Goal: Task Accomplishment & Management: Complete application form

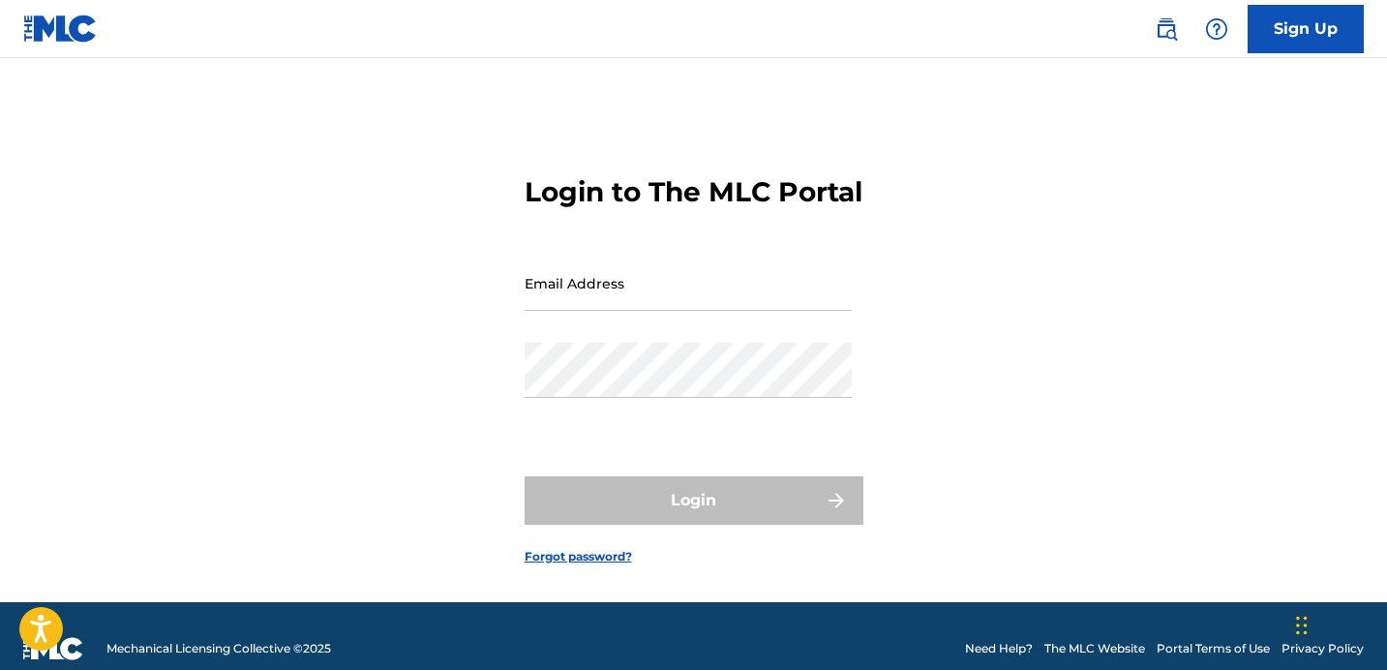
click at [584, 311] on input "Email Address" at bounding box center [688, 283] width 327 height 55
type input "[EMAIL_ADDRESS][DOMAIN_NAME]"
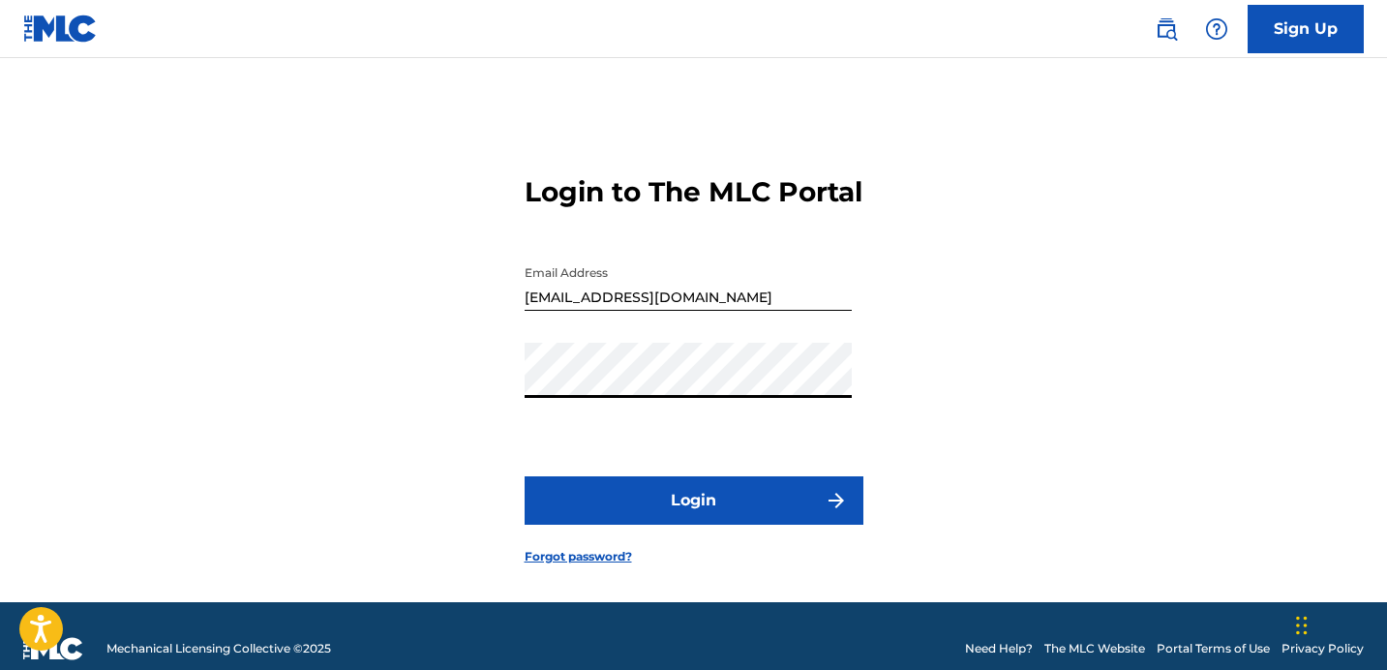
click at [851, 525] on button "Login" at bounding box center [694, 500] width 339 height 48
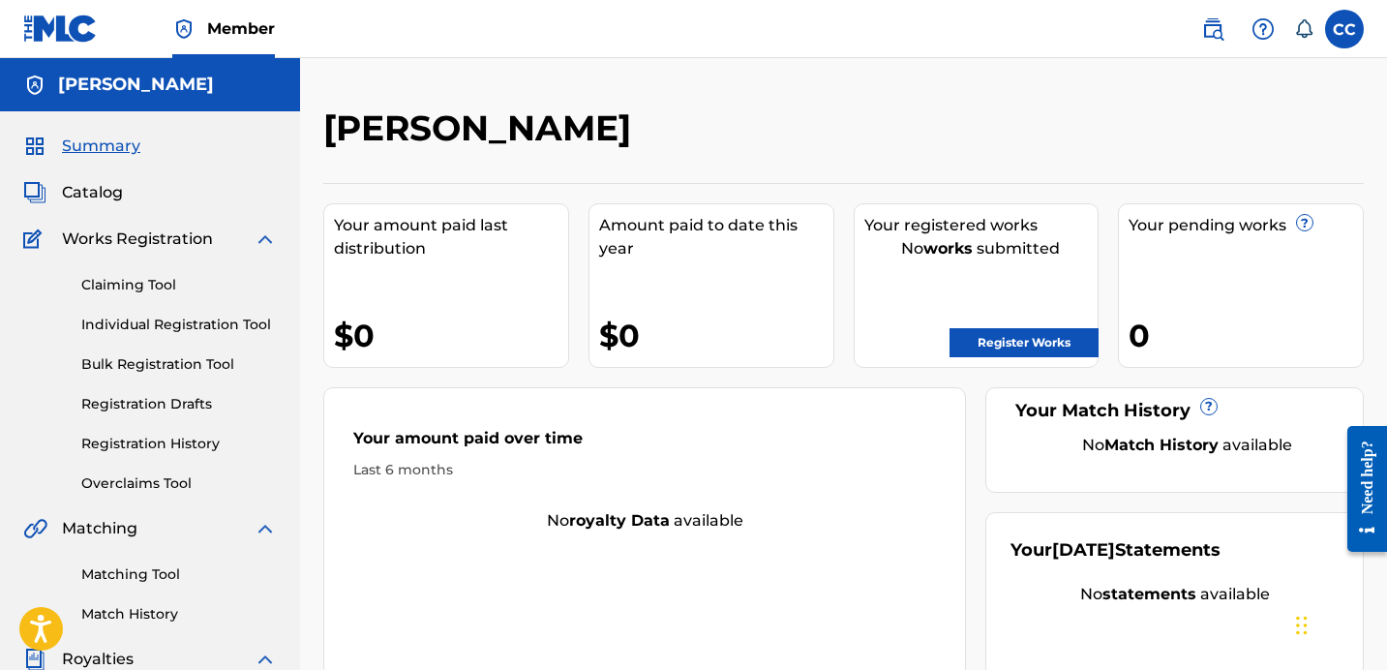
click at [982, 339] on link "Register Works" at bounding box center [1024, 342] width 149 height 29
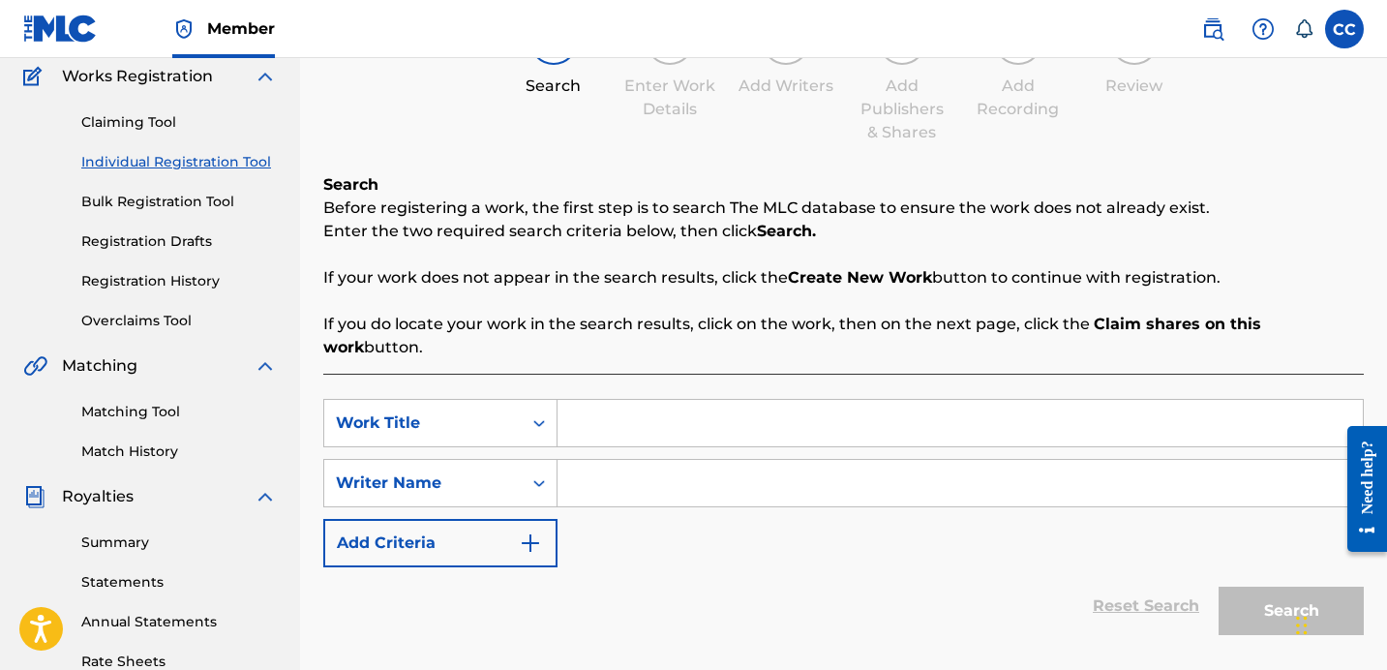
scroll to position [167, 0]
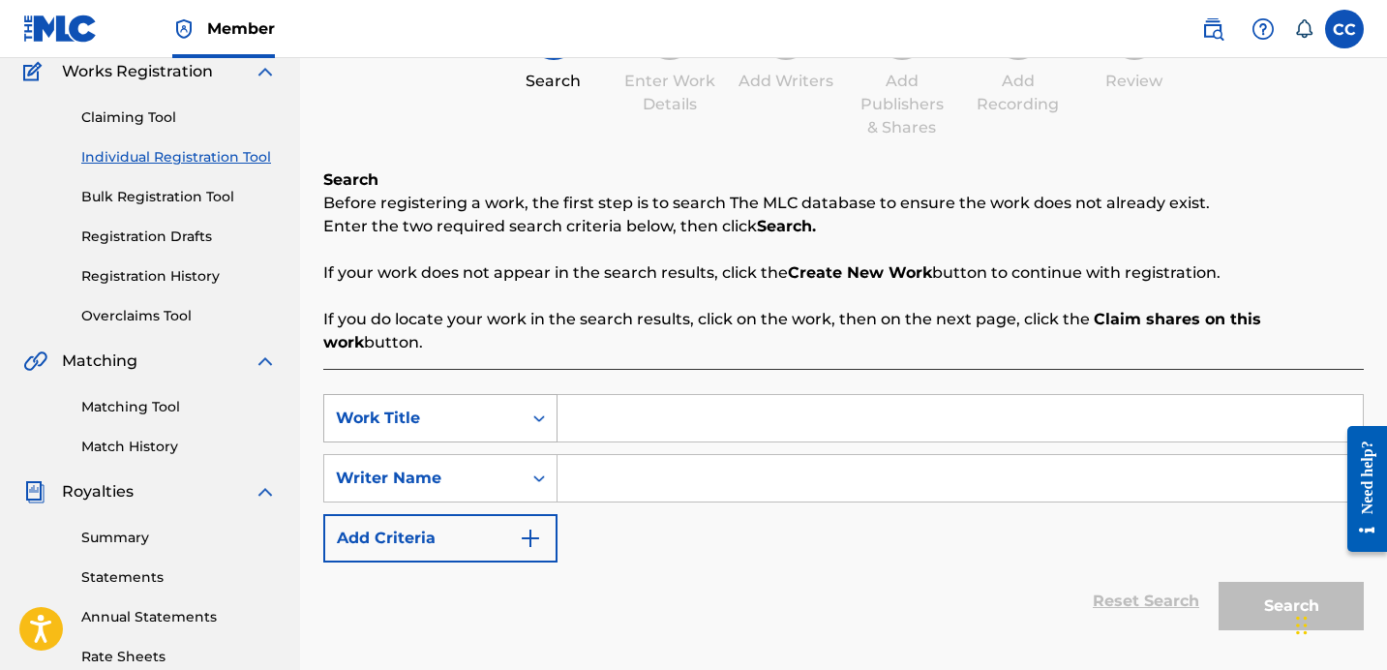
click at [490, 407] on div "Work Title" at bounding box center [423, 418] width 174 height 23
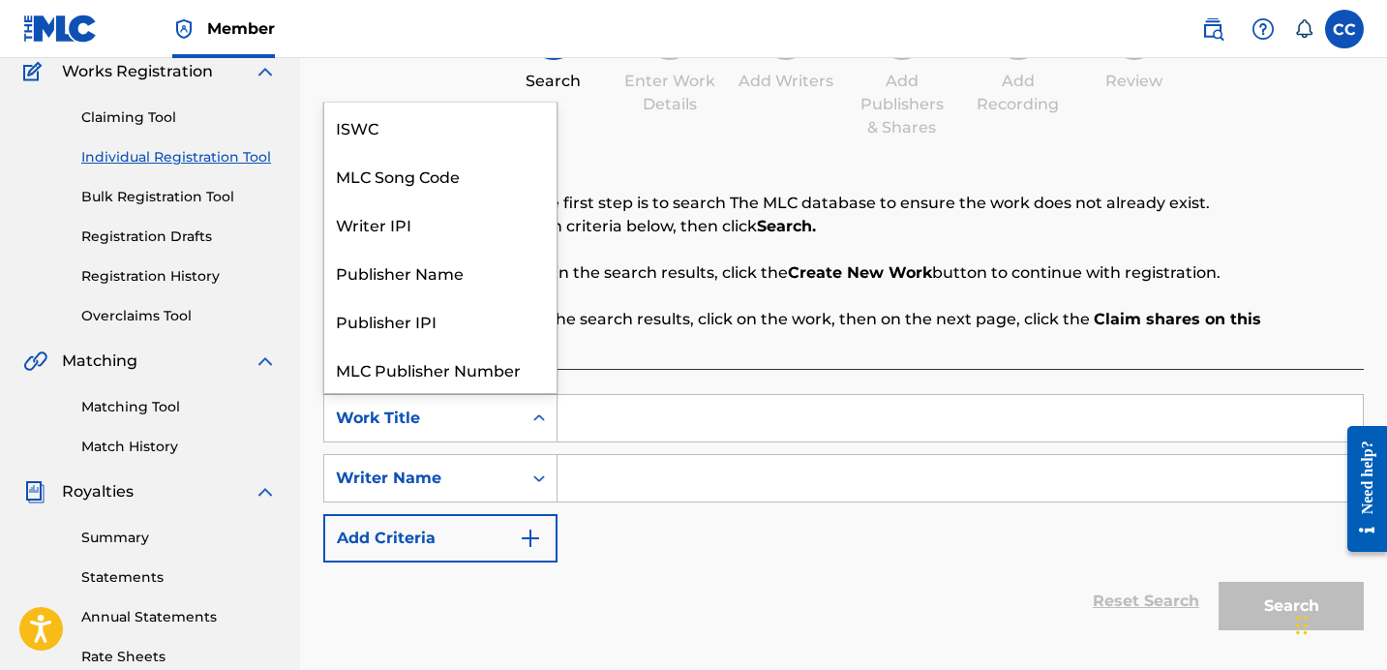
scroll to position [48, 0]
click at [490, 407] on div "Work Title" at bounding box center [423, 418] width 174 height 23
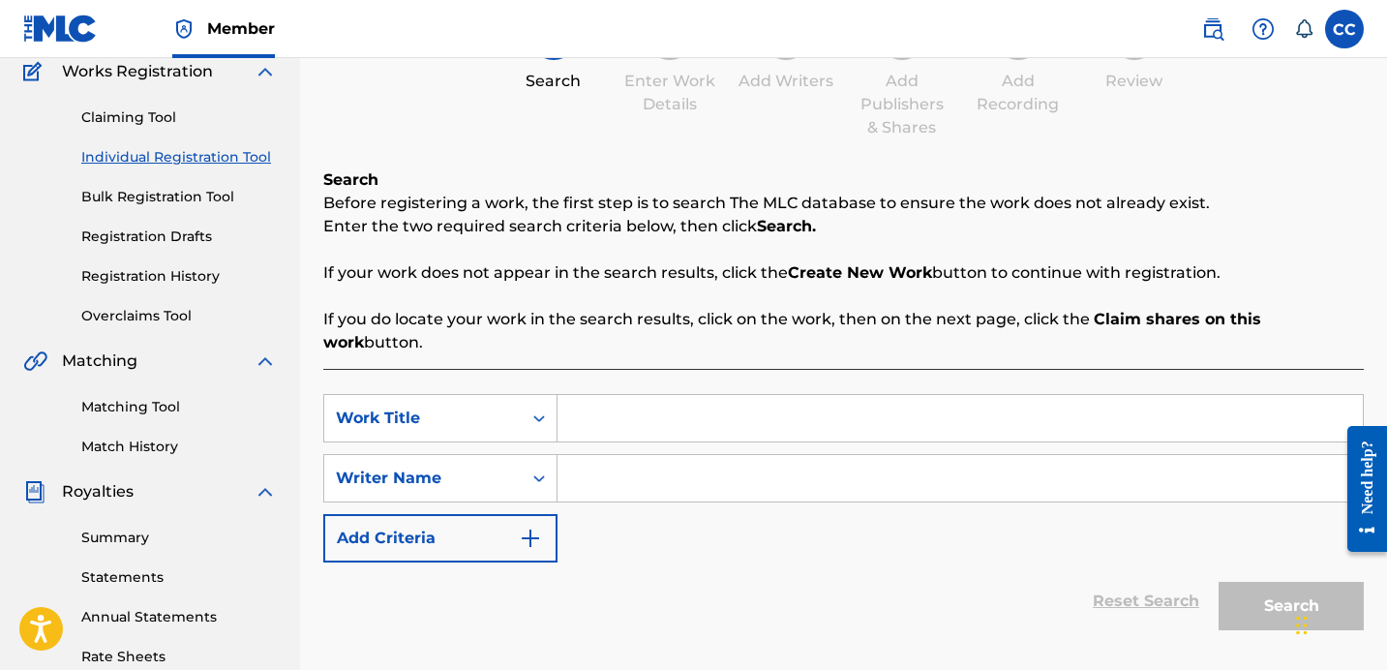
click at [606, 409] on input "Search Form" at bounding box center [960, 418] width 805 height 46
type input "V"
type input "Choose You Everyday"
click at [622, 455] on input "Search Form" at bounding box center [960, 478] width 805 height 46
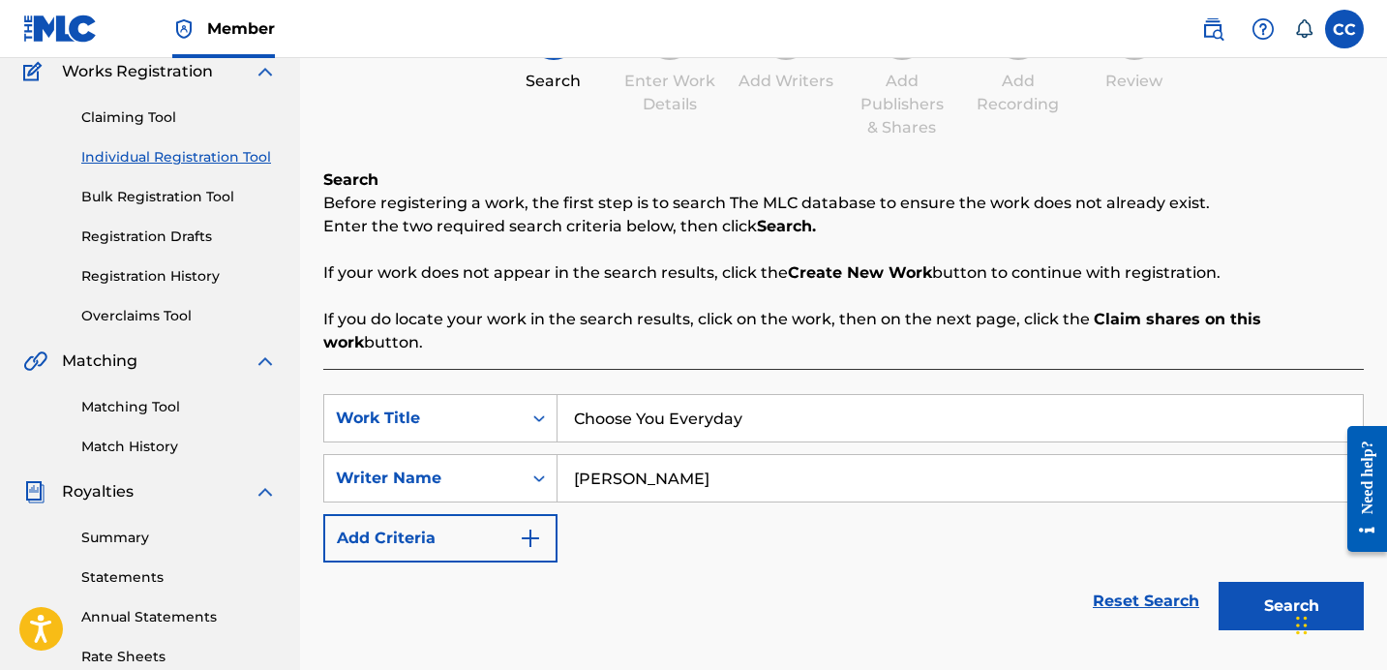
click at [1264, 582] on button "Search" at bounding box center [1291, 606] width 145 height 48
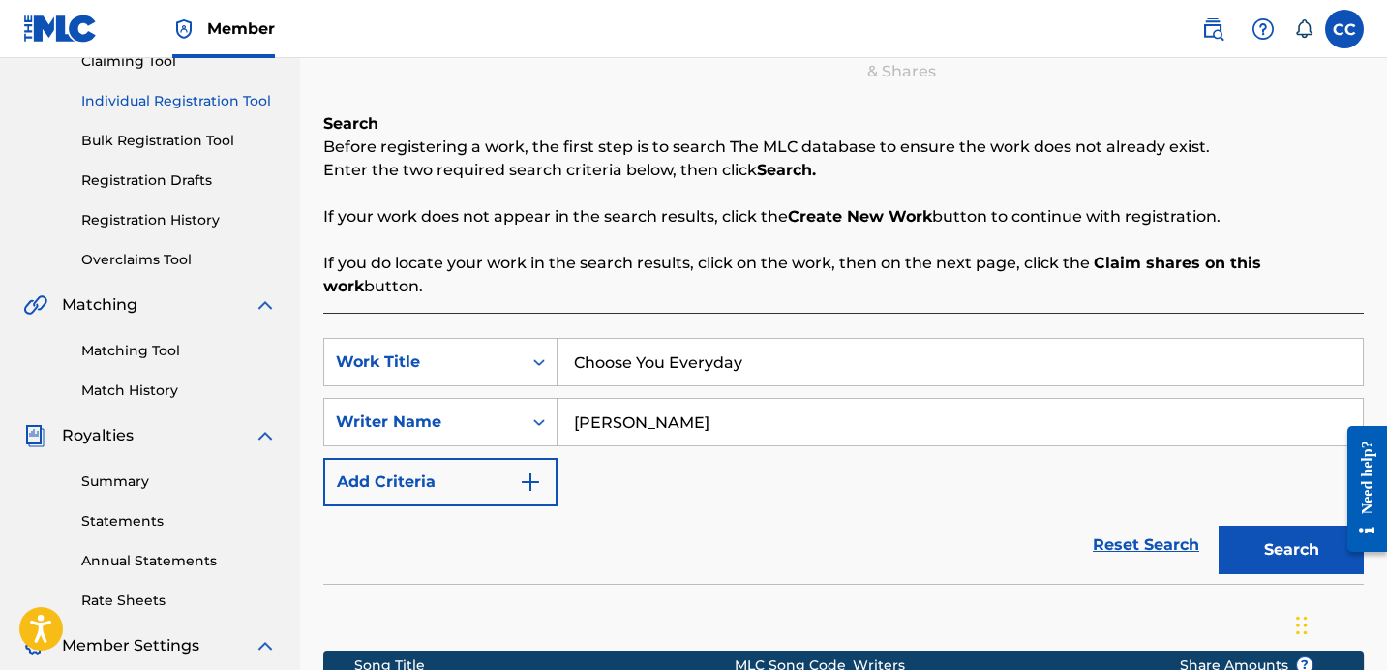
scroll to position [222, 0]
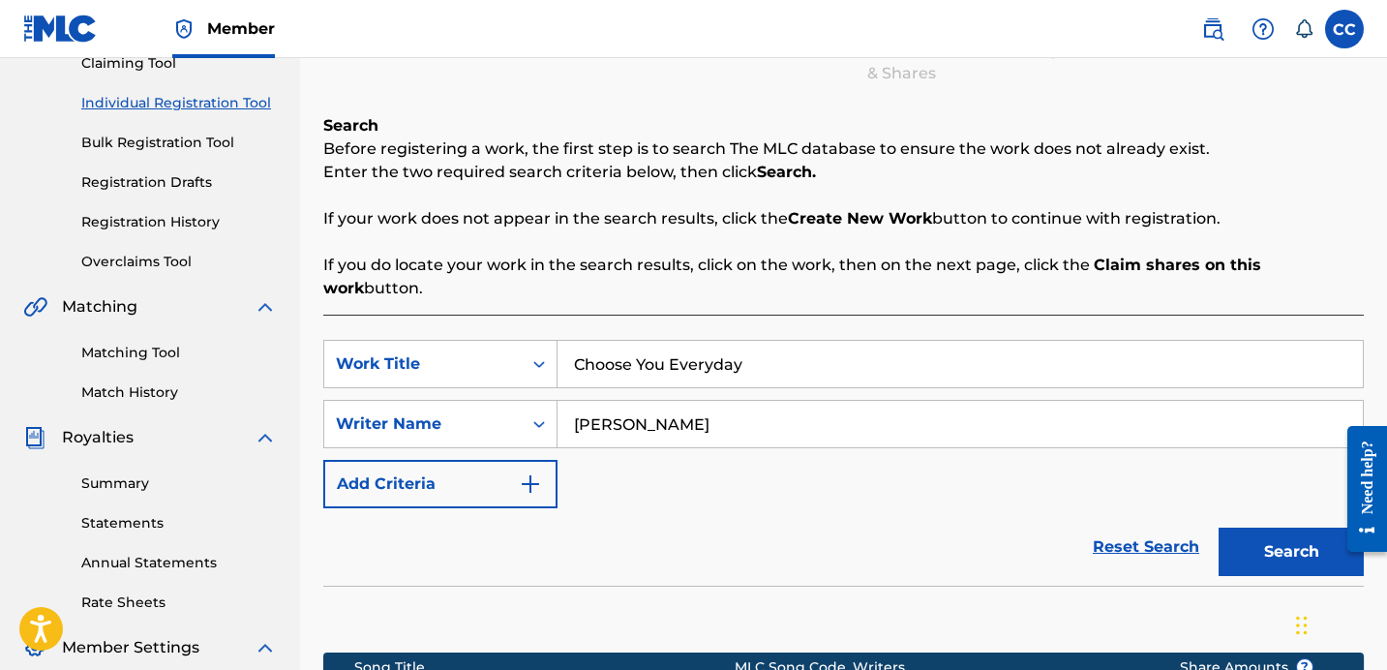
click at [630, 401] on input "[PERSON_NAME]" at bounding box center [960, 424] width 805 height 46
type input "[PERSON_NAME]"
click at [1270, 537] on button "Search" at bounding box center [1291, 552] width 145 height 48
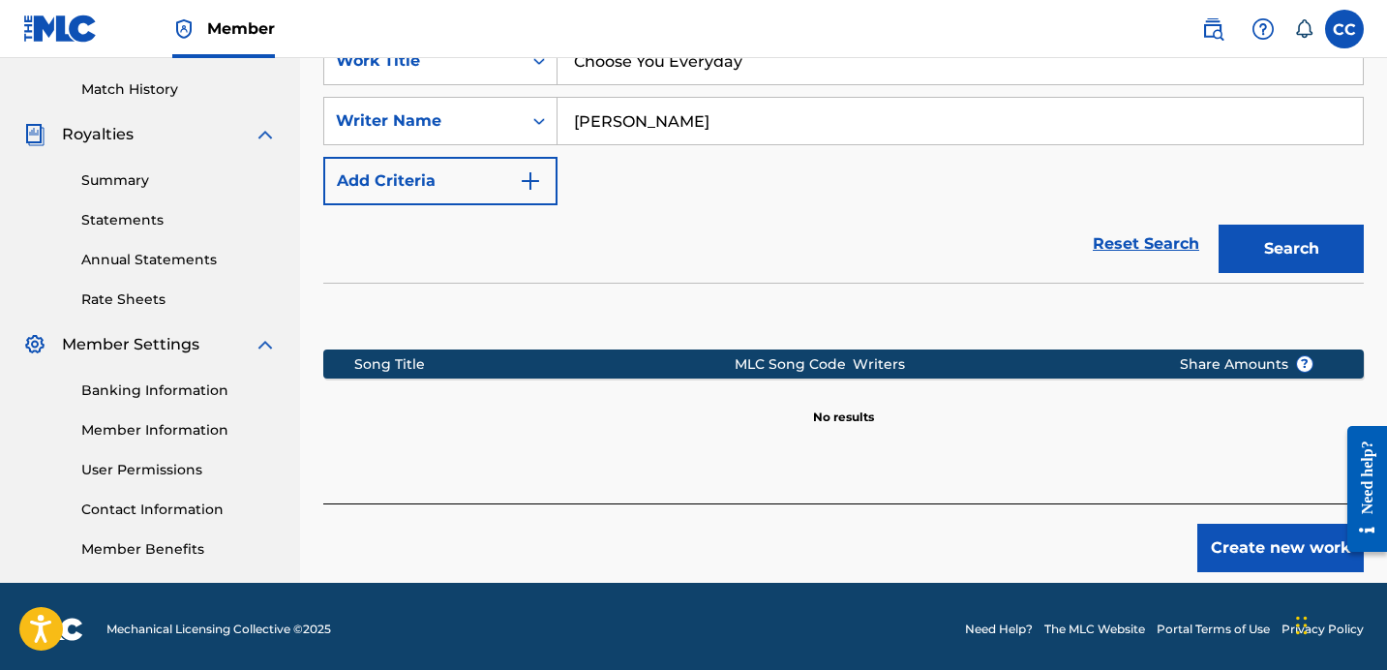
scroll to position [530, 0]
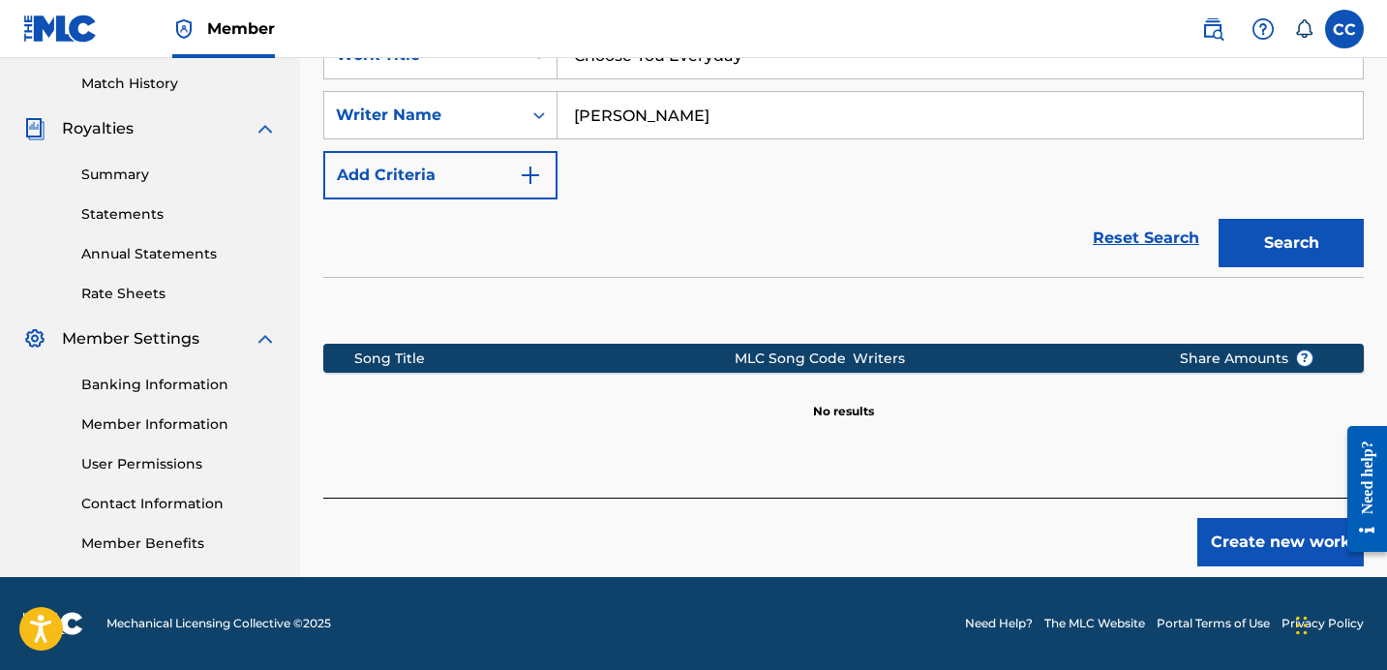
click at [1255, 526] on button "Create new work" at bounding box center [1280, 542] width 166 height 48
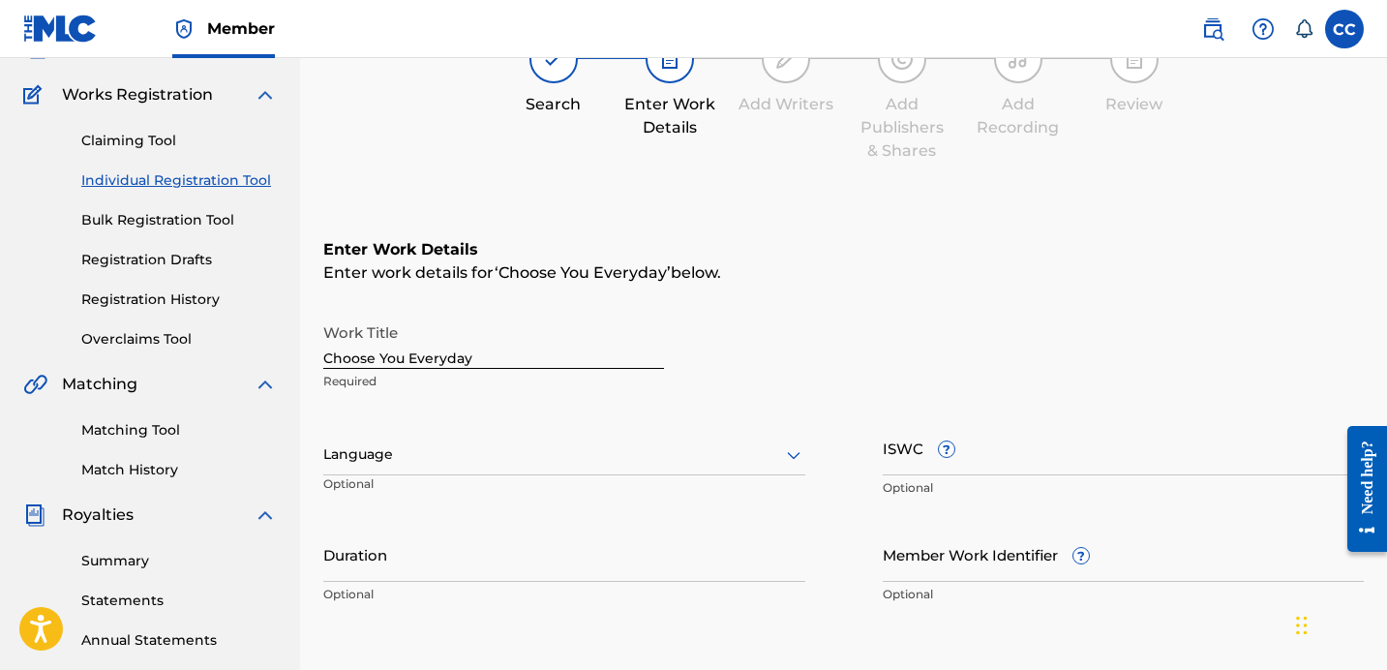
scroll to position [157, 0]
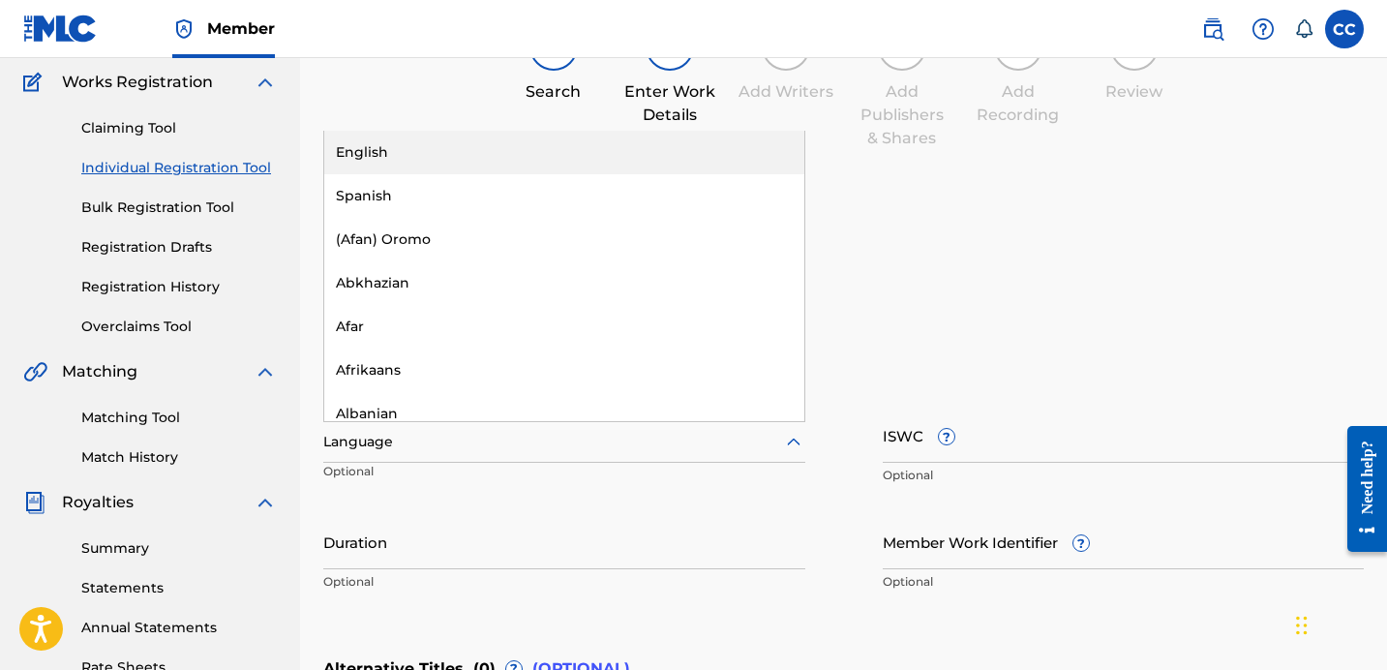
click at [426, 442] on div at bounding box center [564, 442] width 482 height 24
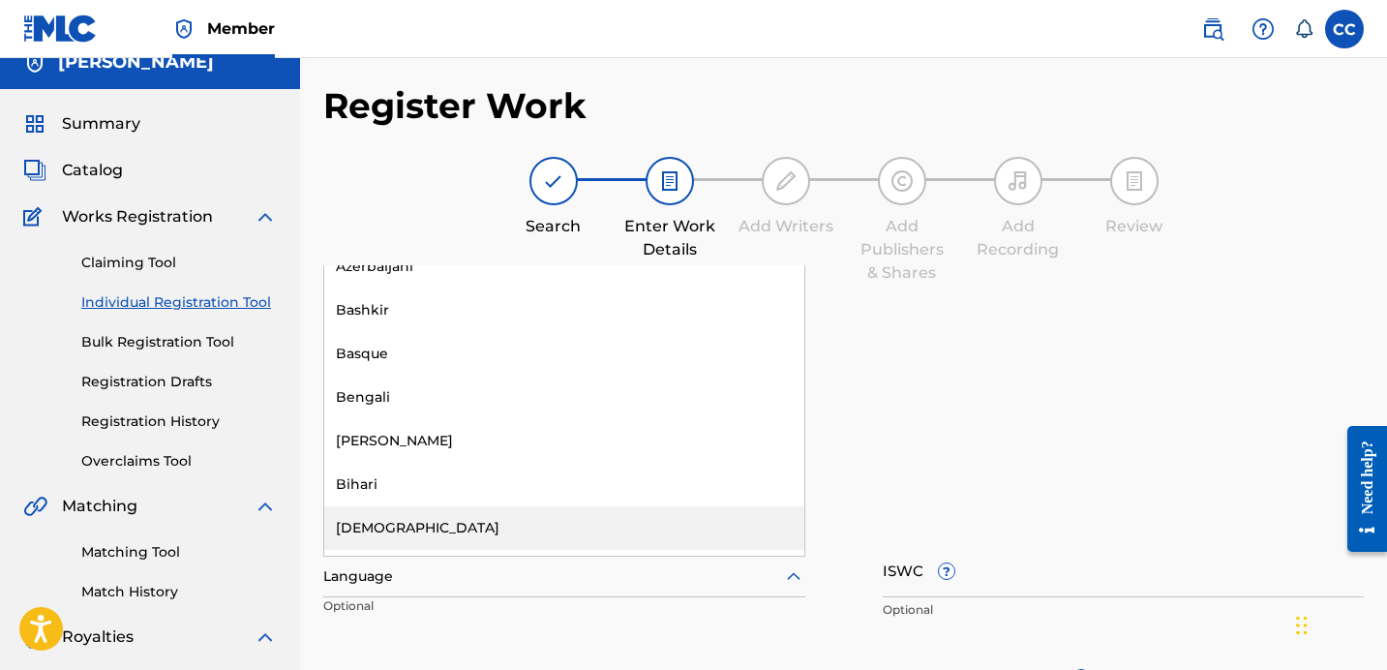
scroll to position [0, 0]
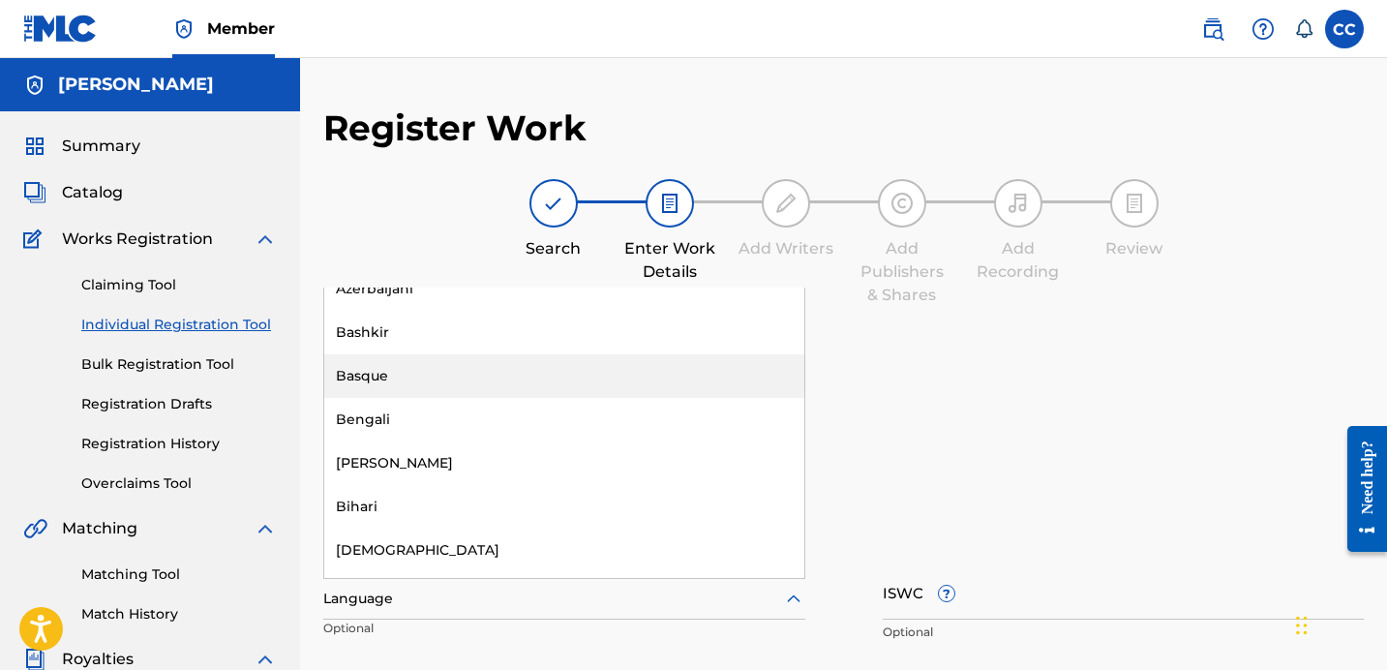
click at [957, 351] on div "Enter Work Details Enter work details for ‘ Choose You Everyday ’ below. Work T…" at bounding box center [843, 570] width 1041 height 468
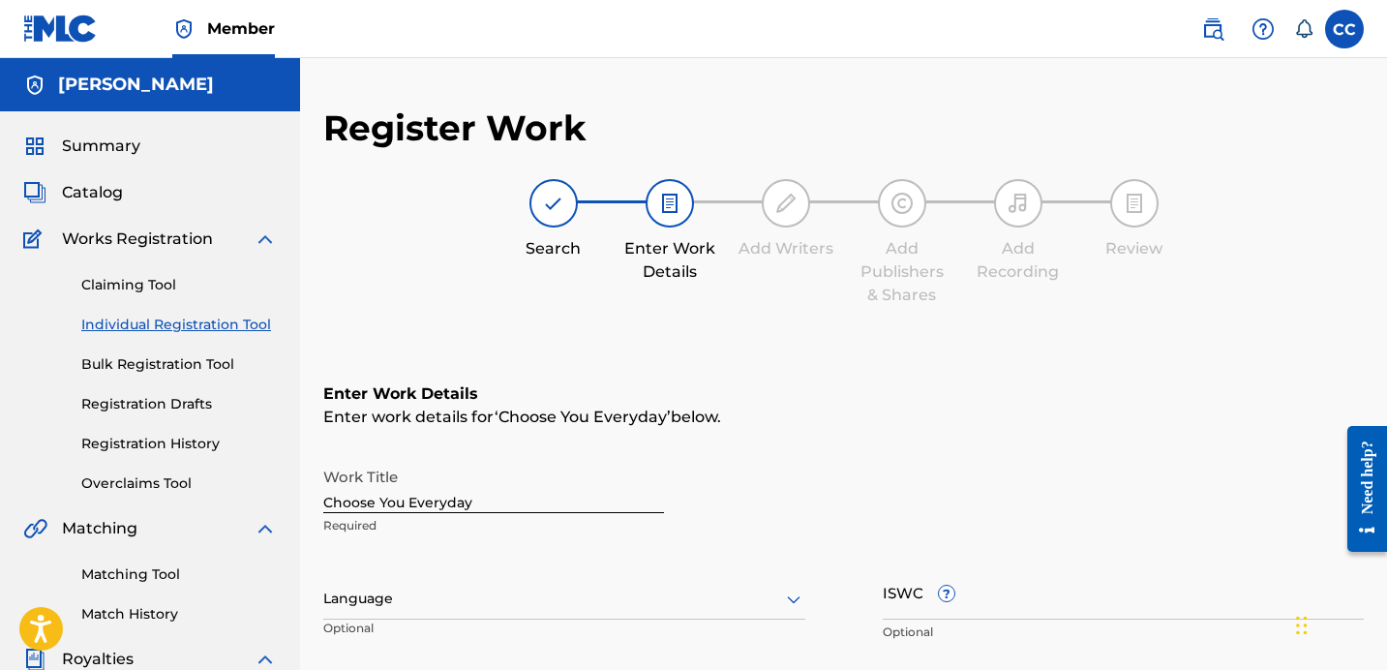
click at [136, 146] on span "Summary" at bounding box center [101, 146] width 78 height 23
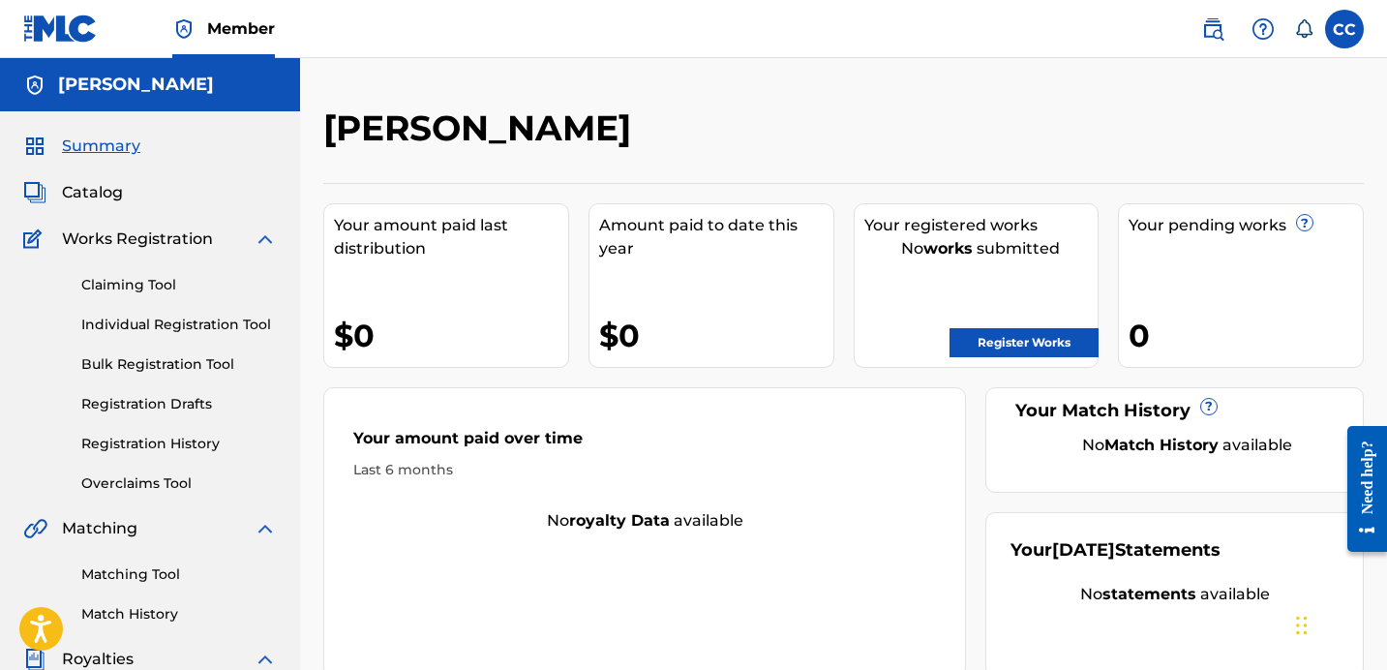
click at [127, 189] on div "Catalog" at bounding box center [150, 192] width 254 height 23
click at [106, 189] on span "Catalog" at bounding box center [92, 192] width 61 height 23
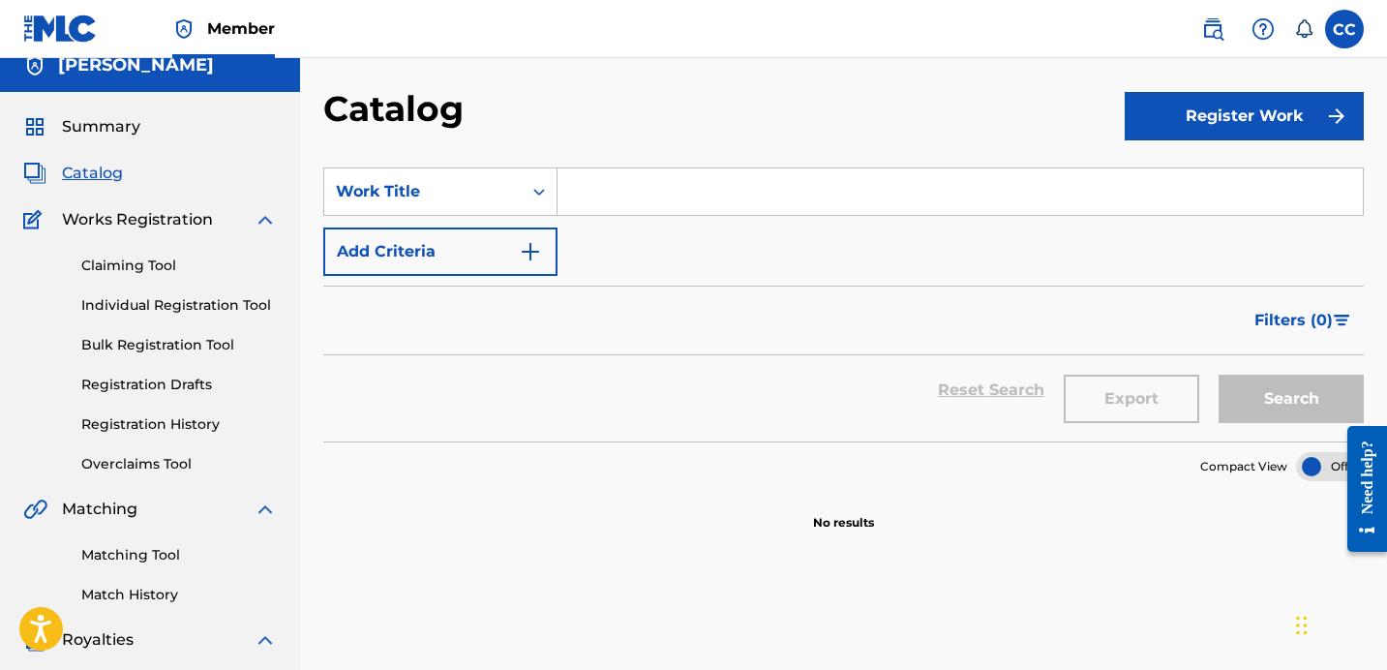
scroll to position [21, 0]
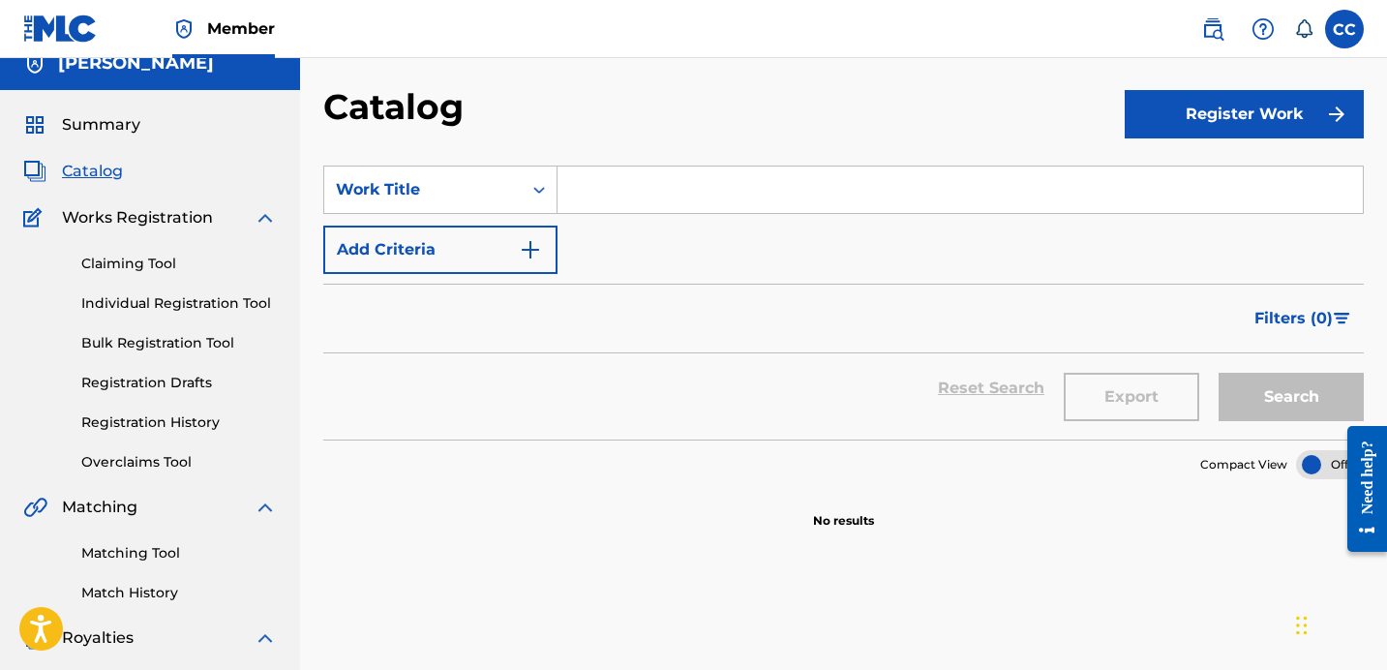
click at [121, 260] on link "Claiming Tool" at bounding box center [179, 264] width 196 height 20
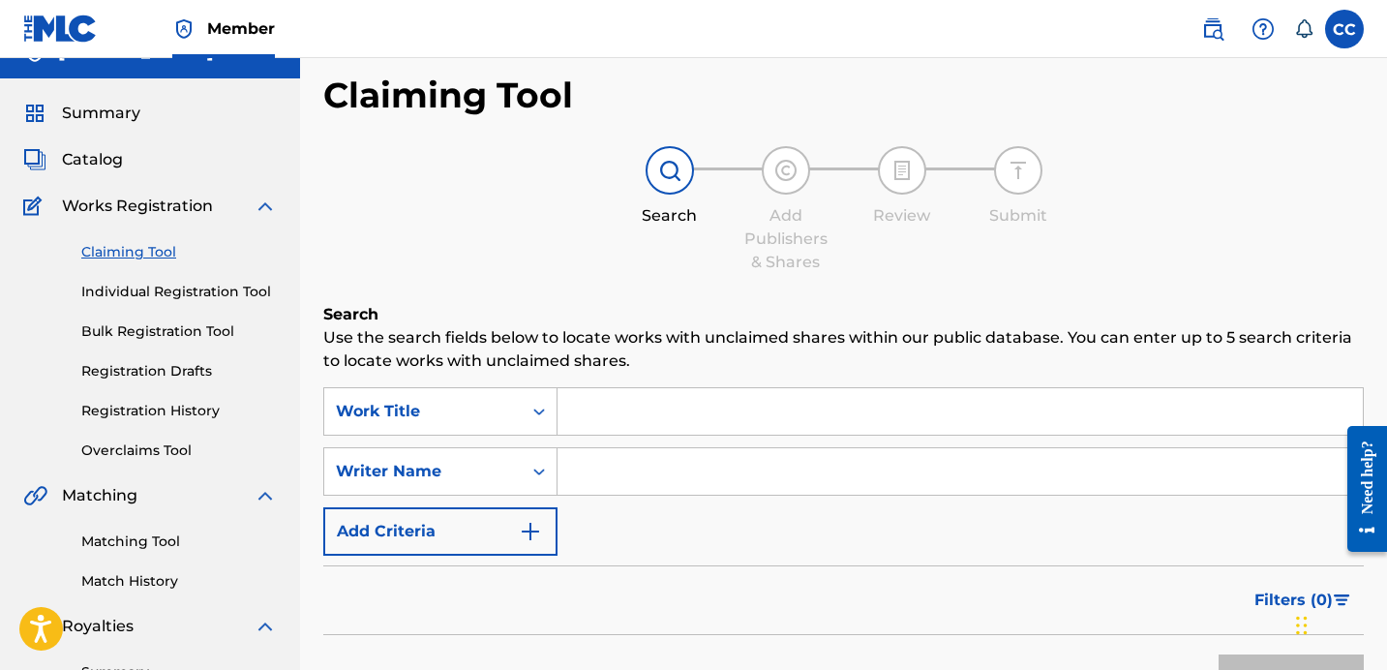
scroll to position [34, 0]
click at [115, 290] on link "Individual Registration Tool" at bounding box center [179, 291] width 196 height 20
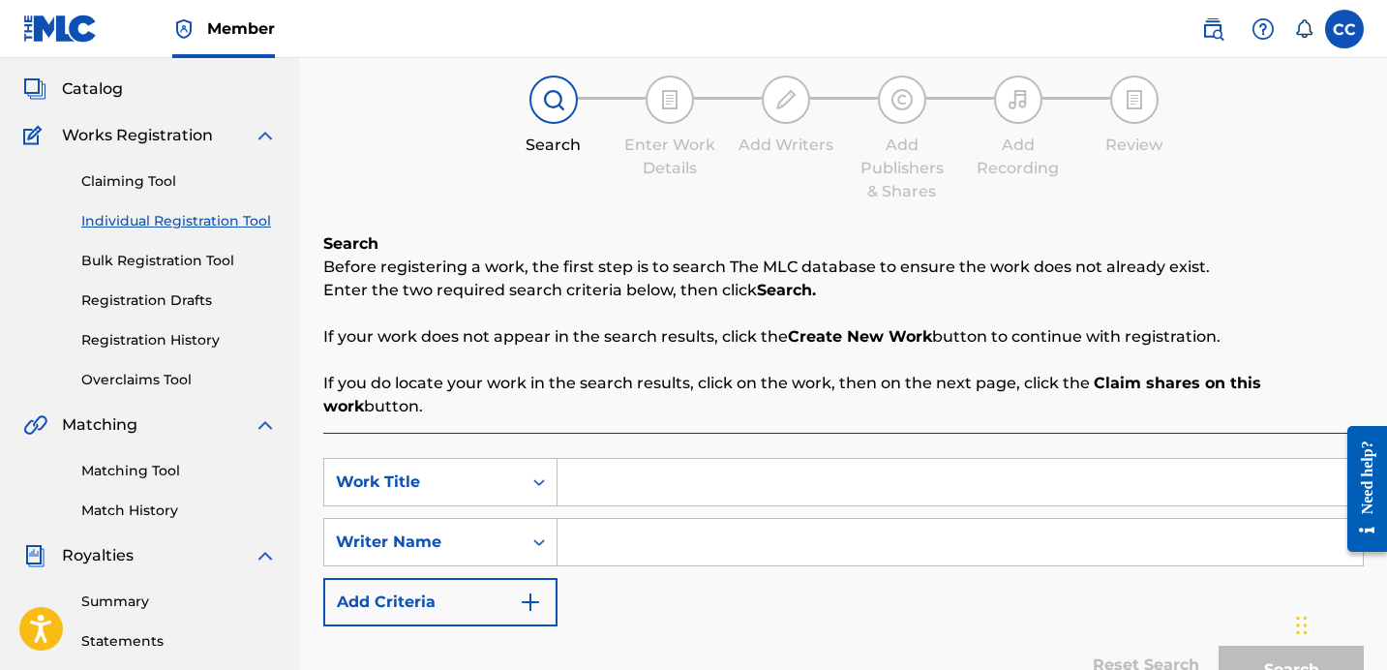
scroll to position [107, 0]
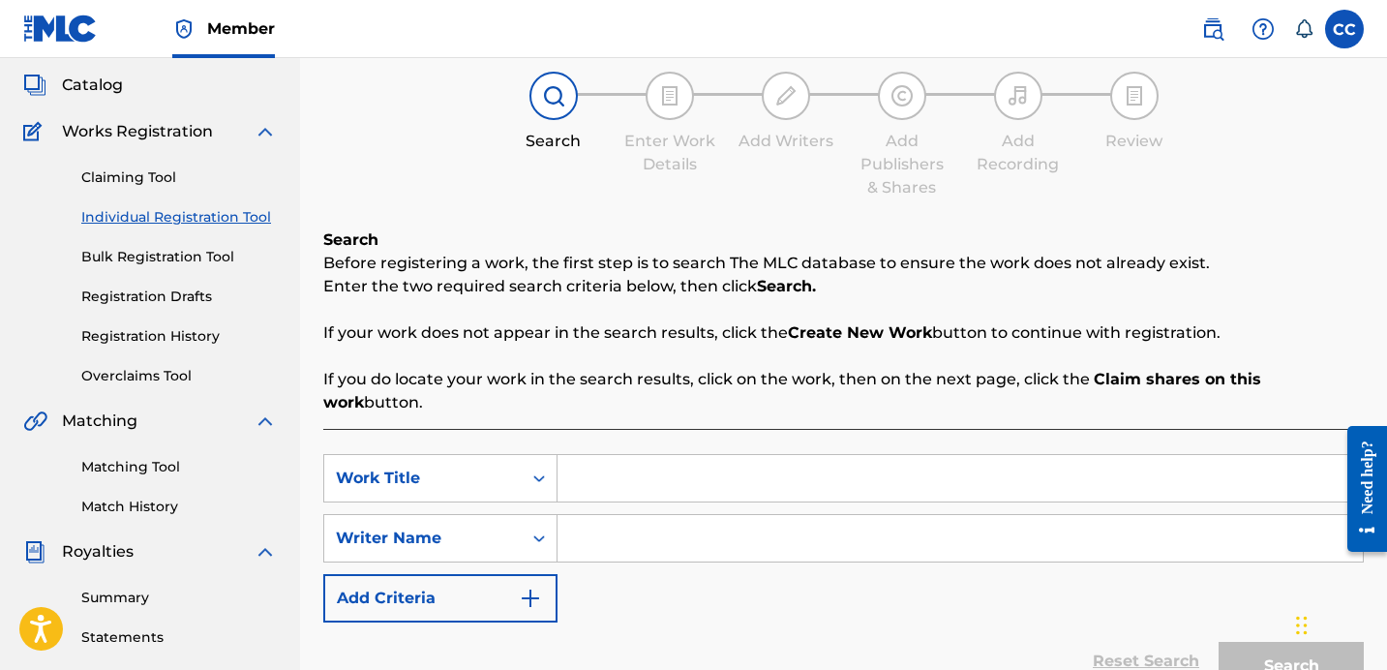
click at [140, 255] on link "Bulk Registration Tool" at bounding box center [179, 257] width 196 height 20
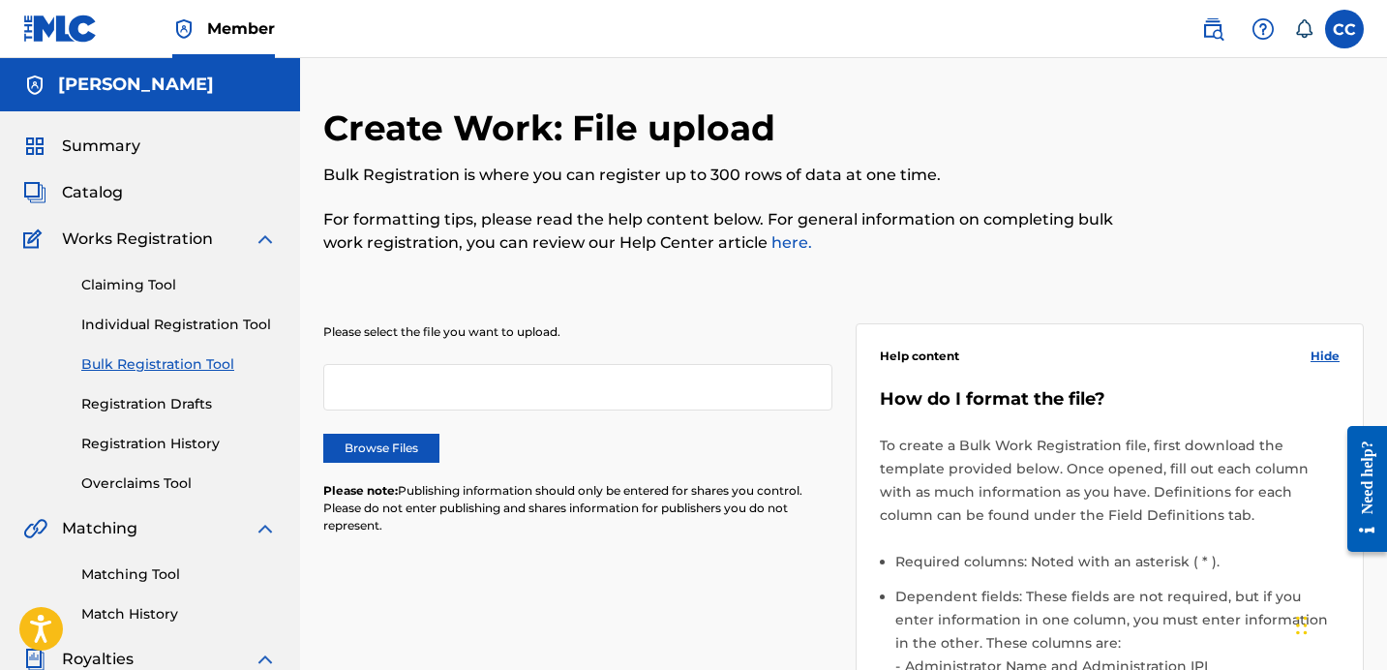
click at [147, 195] on div "Catalog" at bounding box center [150, 192] width 254 height 23
click at [106, 196] on span "Catalog" at bounding box center [92, 192] width 61 height 23
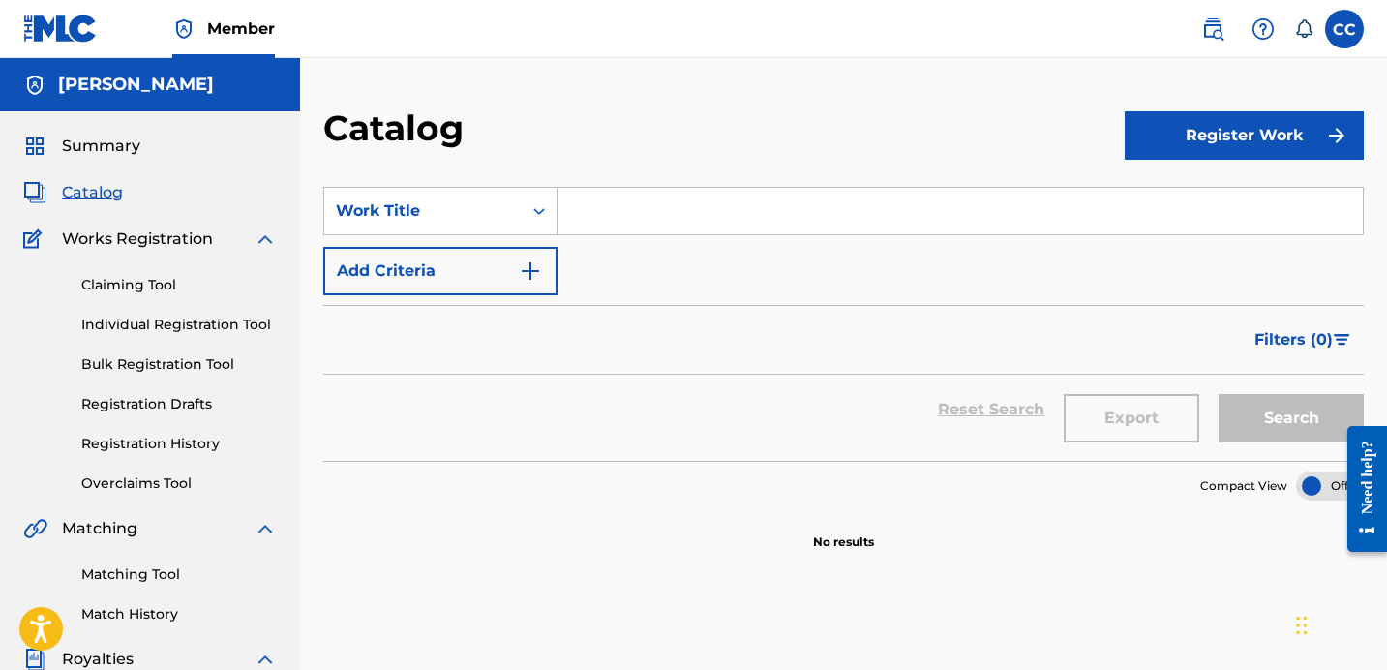
click at [1154, 146] on button "Register Work" at bounding box center [1244, 135] width 239 height 48
click at [1152, 196] on link "Individual" at bounding box center [1244, 198] width 239 height 46
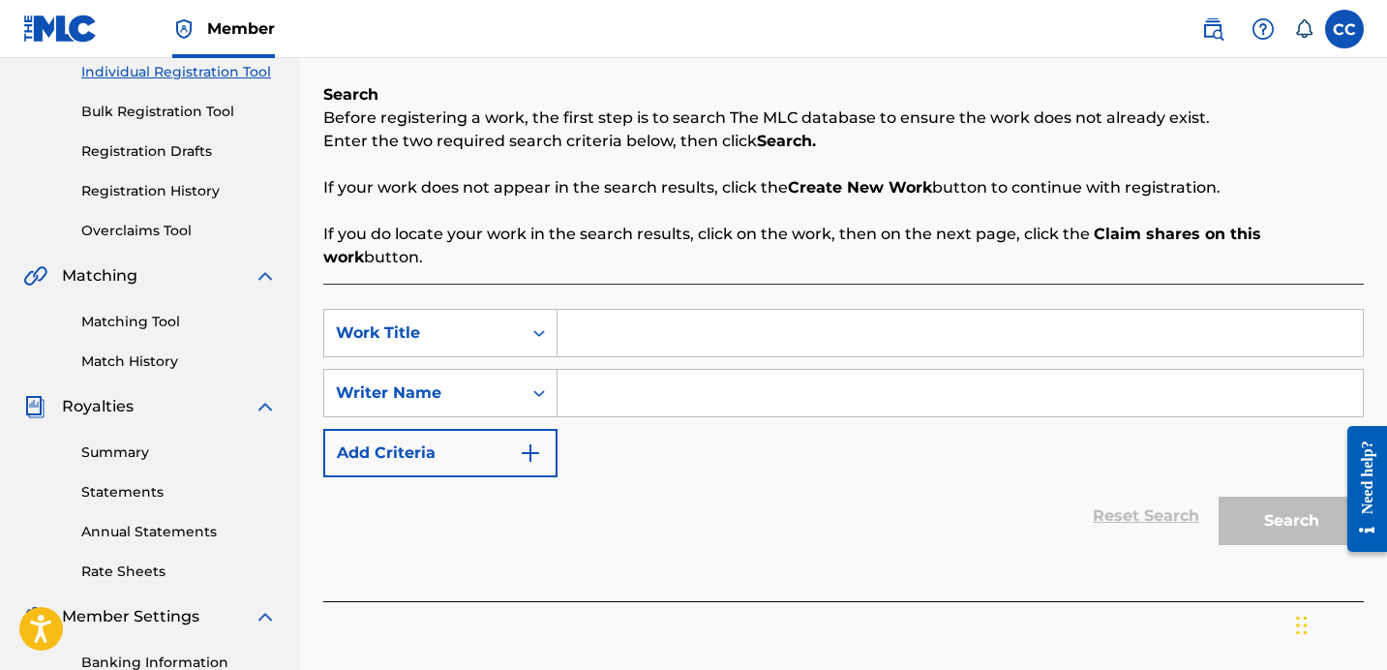
scroll to position [174, 0]
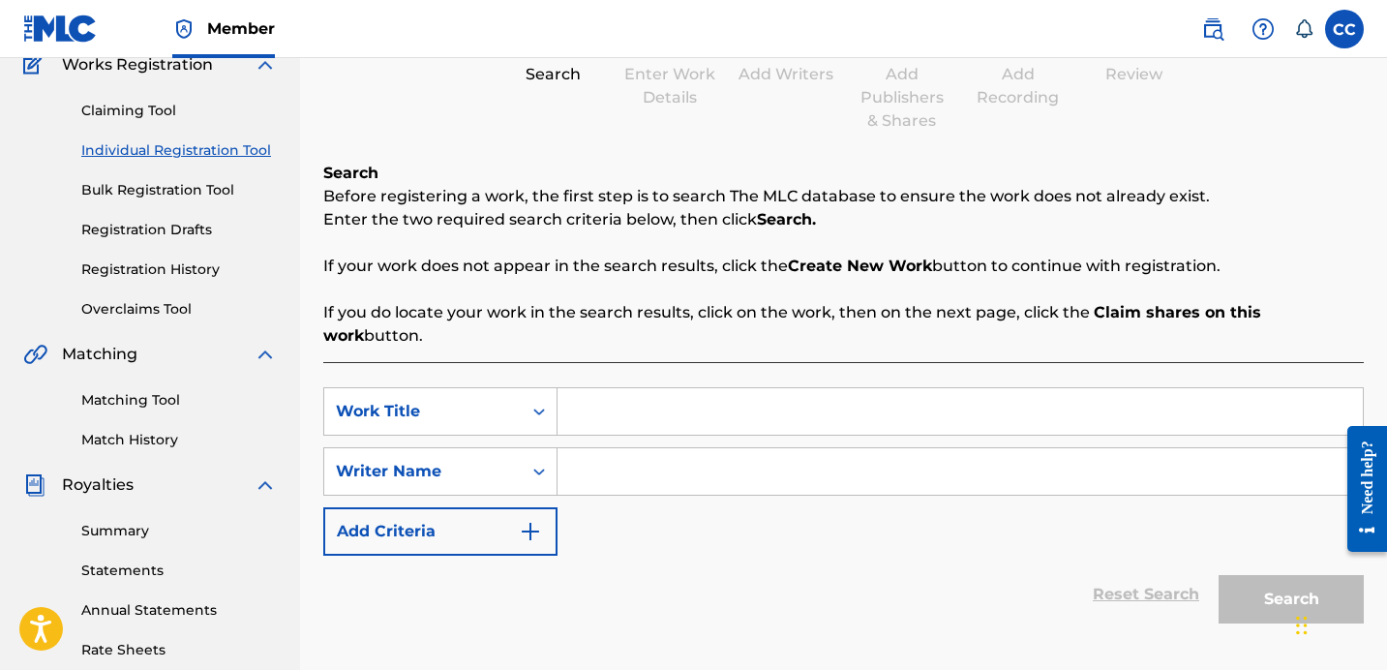
click at [694, 388] on input "Search Form" at bounding box center [960, 411] width 805 height 46
type input "Choose You Everyday"
click at [697, 448] on input "Search Form" at bounding box center [960, 471] width 805 height 46
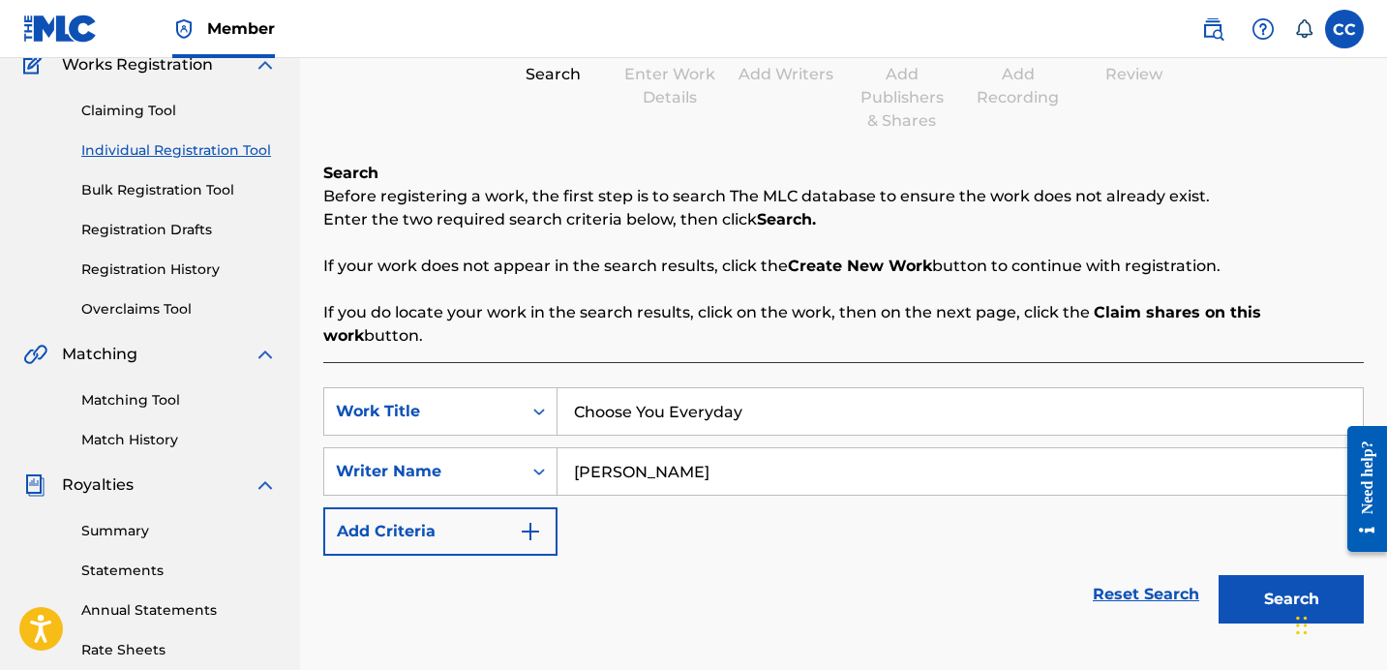
type input "[PERSON_NAME]"
click at [1236, 575] on button "Search" at bounding box center [1291, 599] width 145 height 48
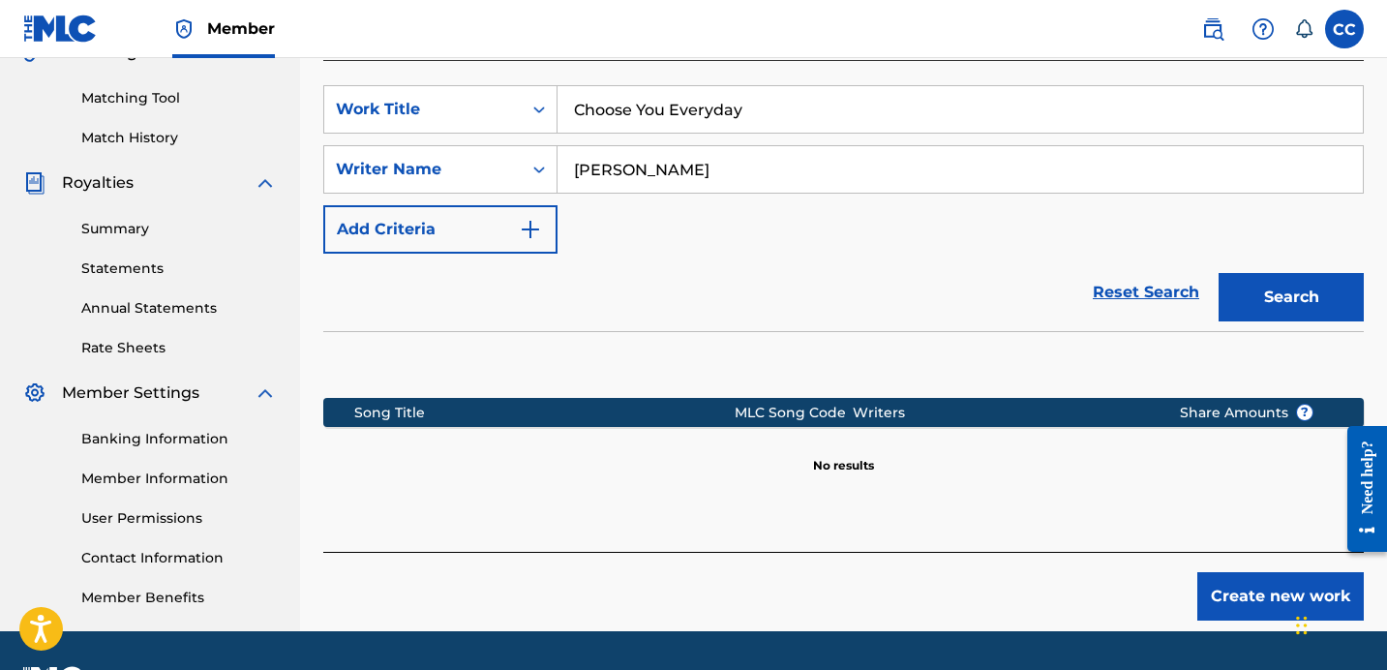
scroll to position [490, 0]
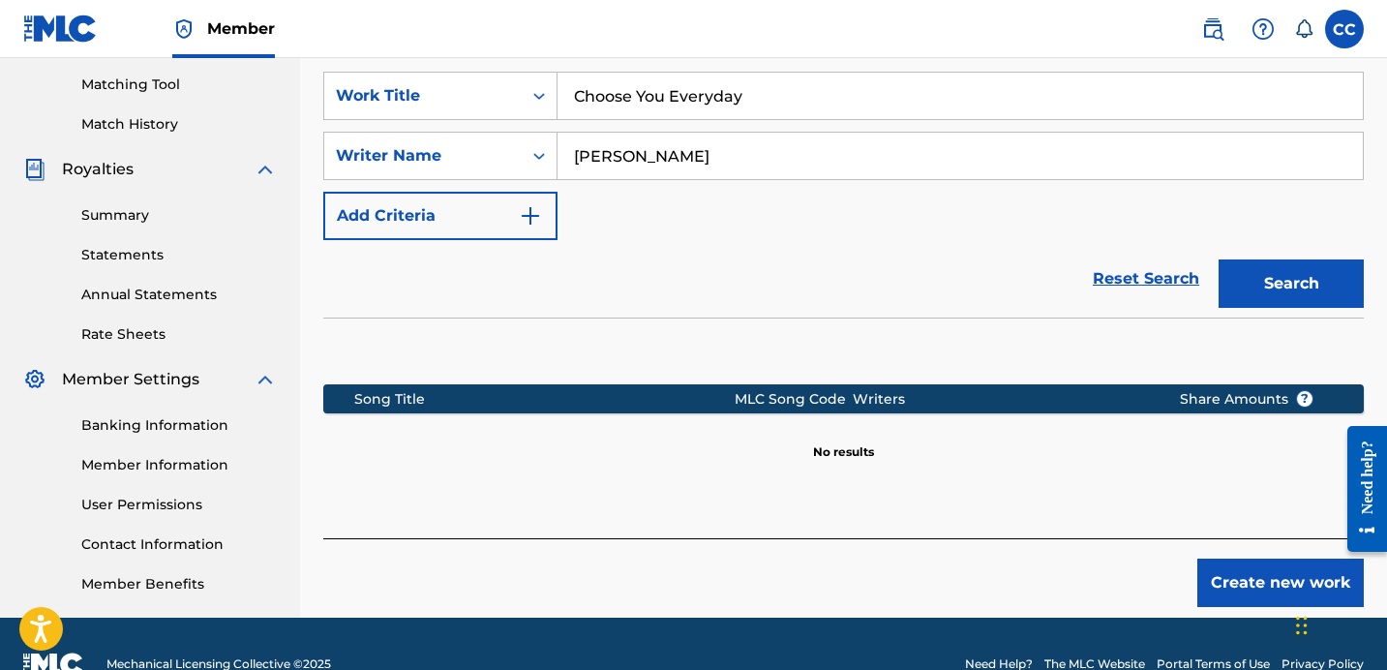
click at [1238, 561] on button "Create new work" at bounding box center [1280, 583] width 166 height 48
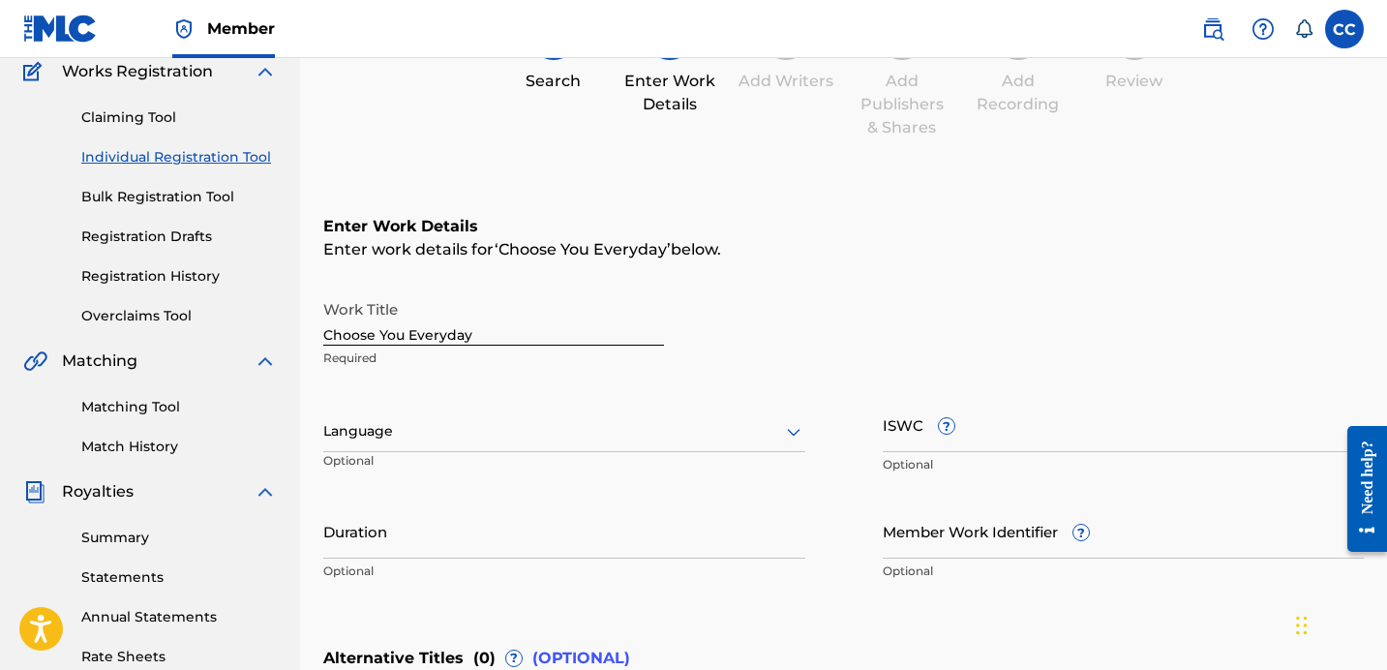
scroll to position [106, 0]
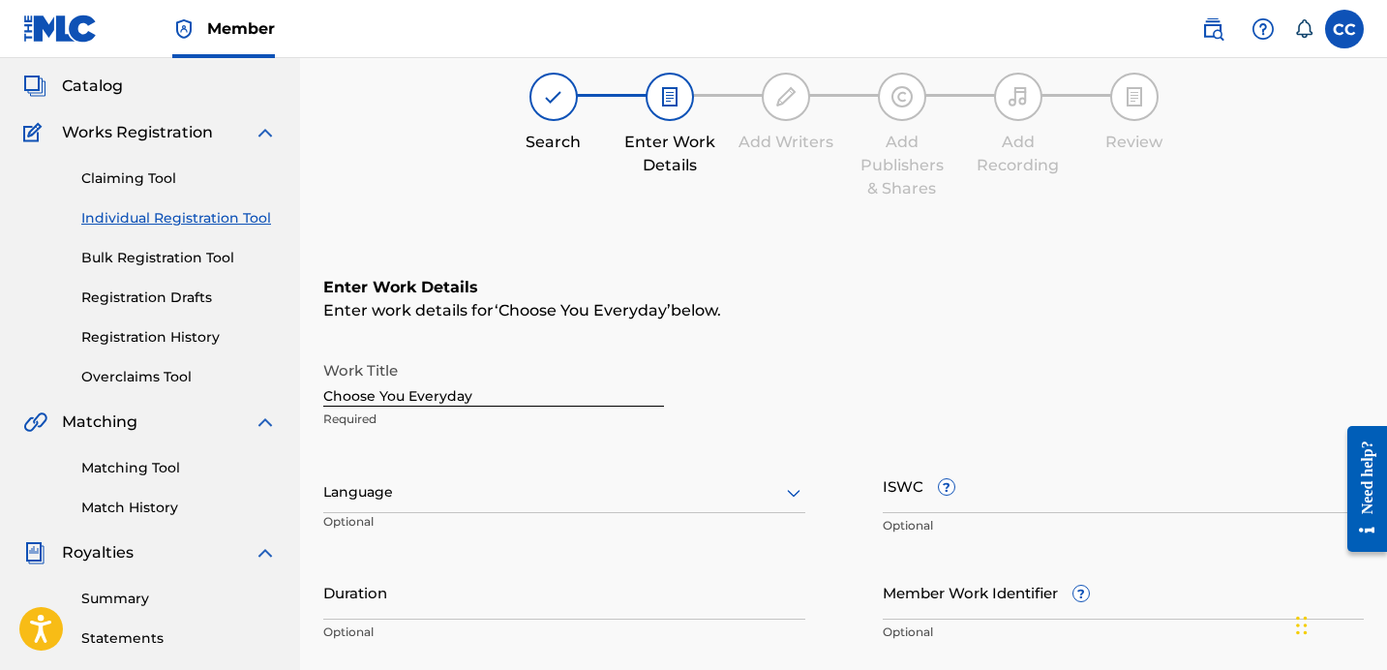
click at [549, 384] on input "Choose You Everyday" at bounding box center [493, 378] width 341 height 55
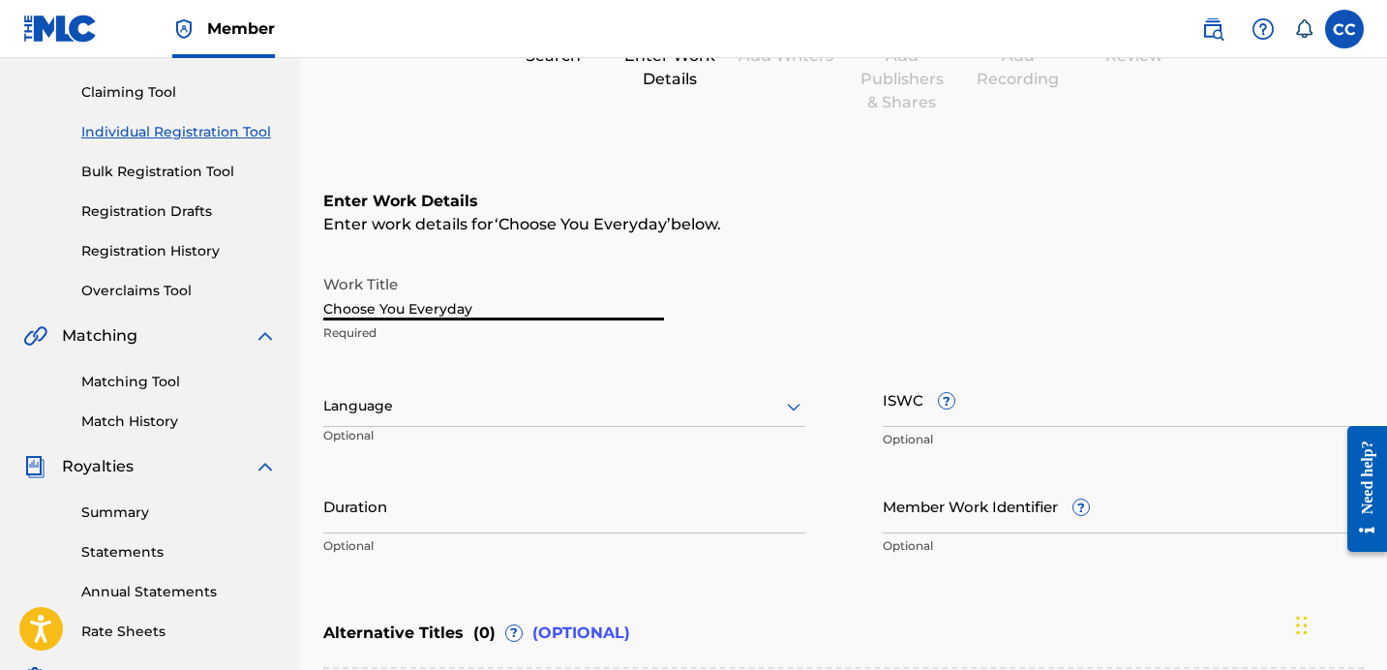
scroll to position [194, 0]
click at [544, 408] on div at bounding box center [564, 405] width 482 height 24
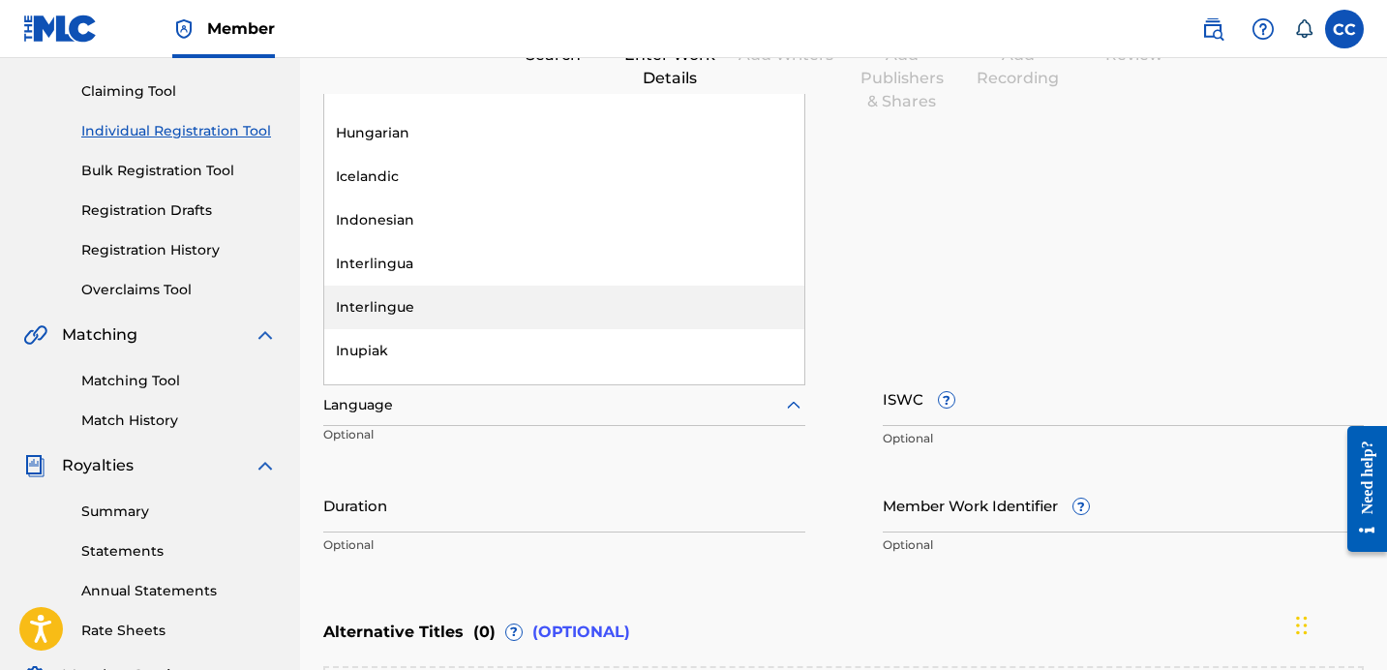
scroll to position [2165, 0]
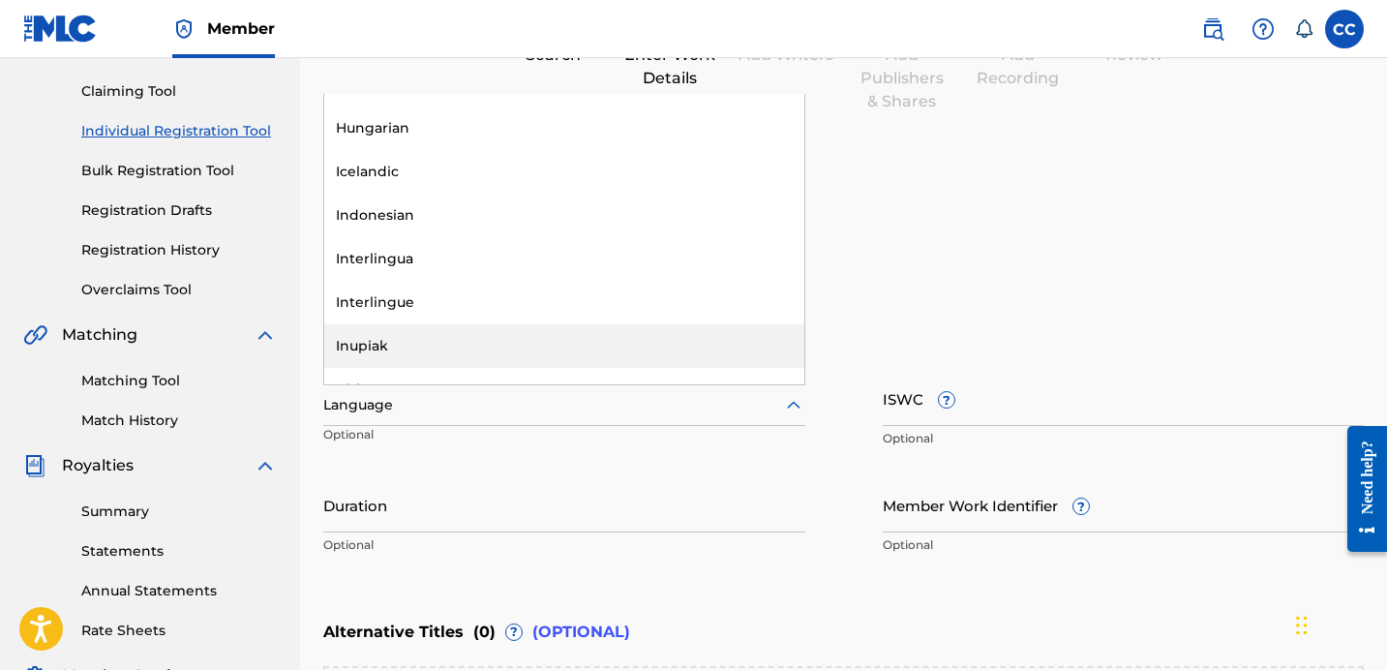
click at [514, 447] on div "Inupiak, 56 of 153. 153 results available. Use Up and Down to choose options, p…" at bounding box center [564, 414] width 482 height 87
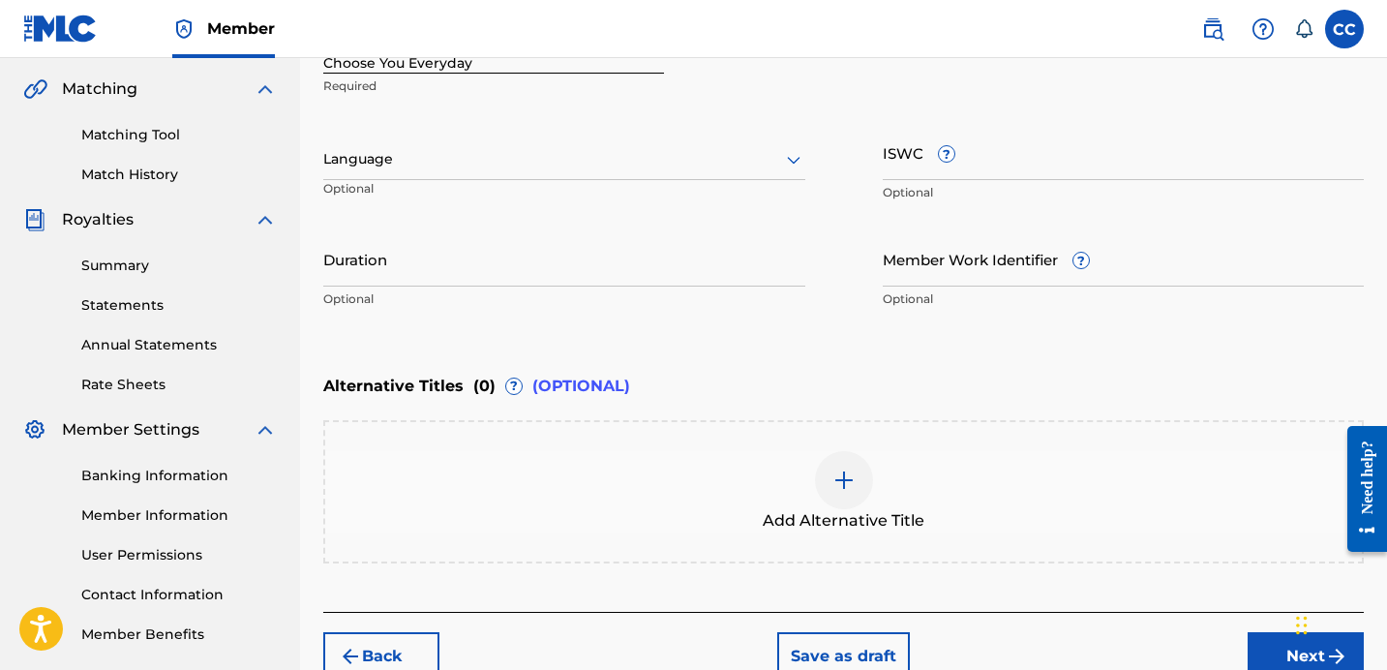
scroll to position [542, 0]
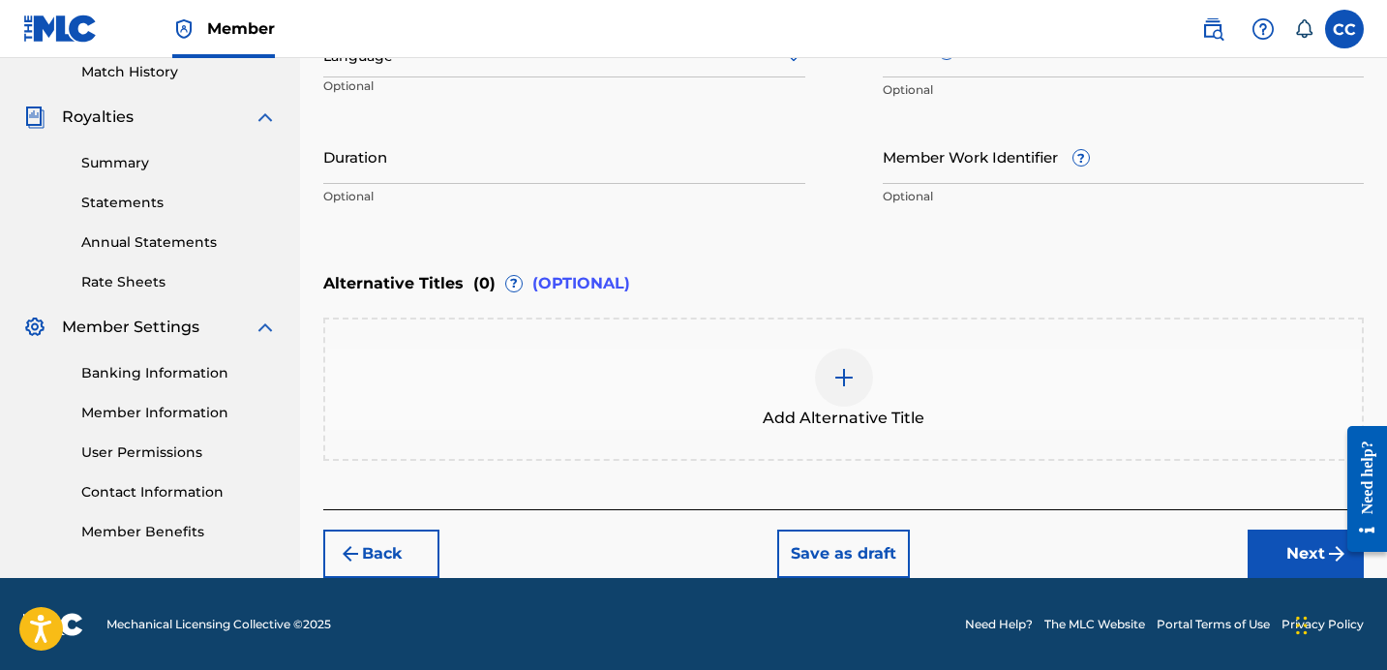
click at [1287, 561] on button "Next" at bounding box center [1306, 553] width 116 height 48
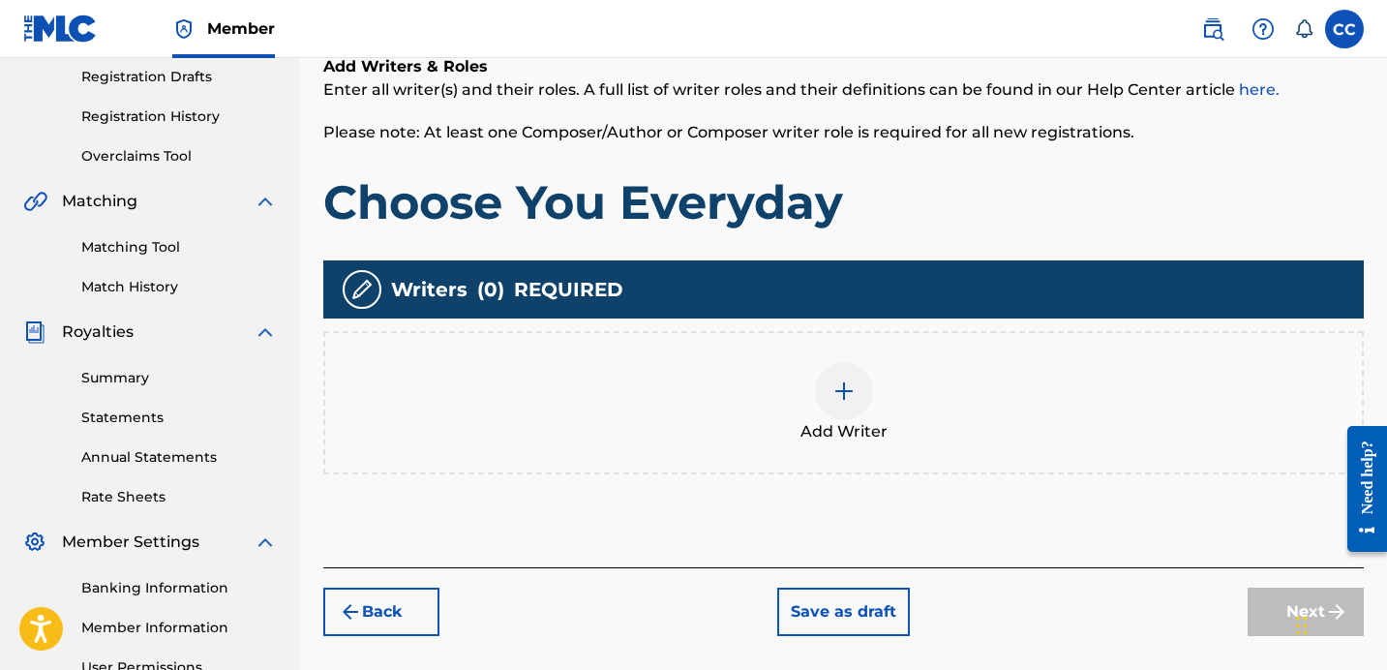
scroll to position [336, 0]
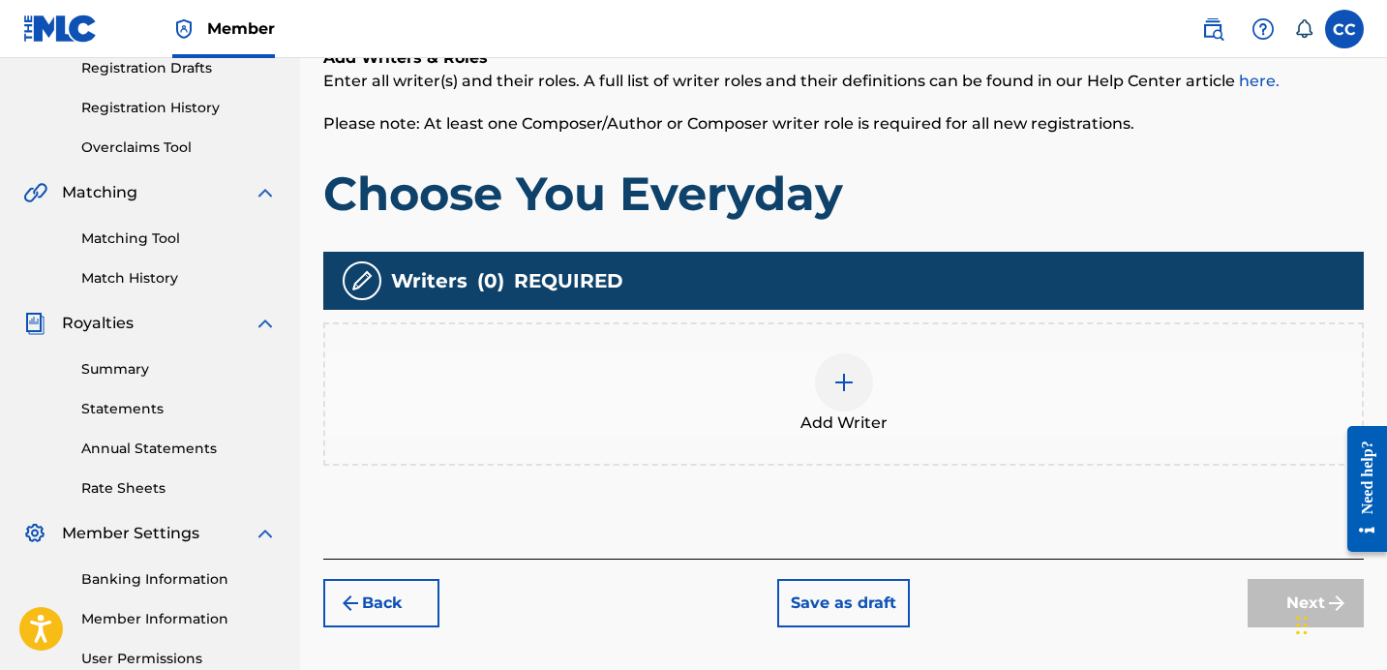
click at [861, 386] on div at bounding box center [844, 382] width 58 height 58
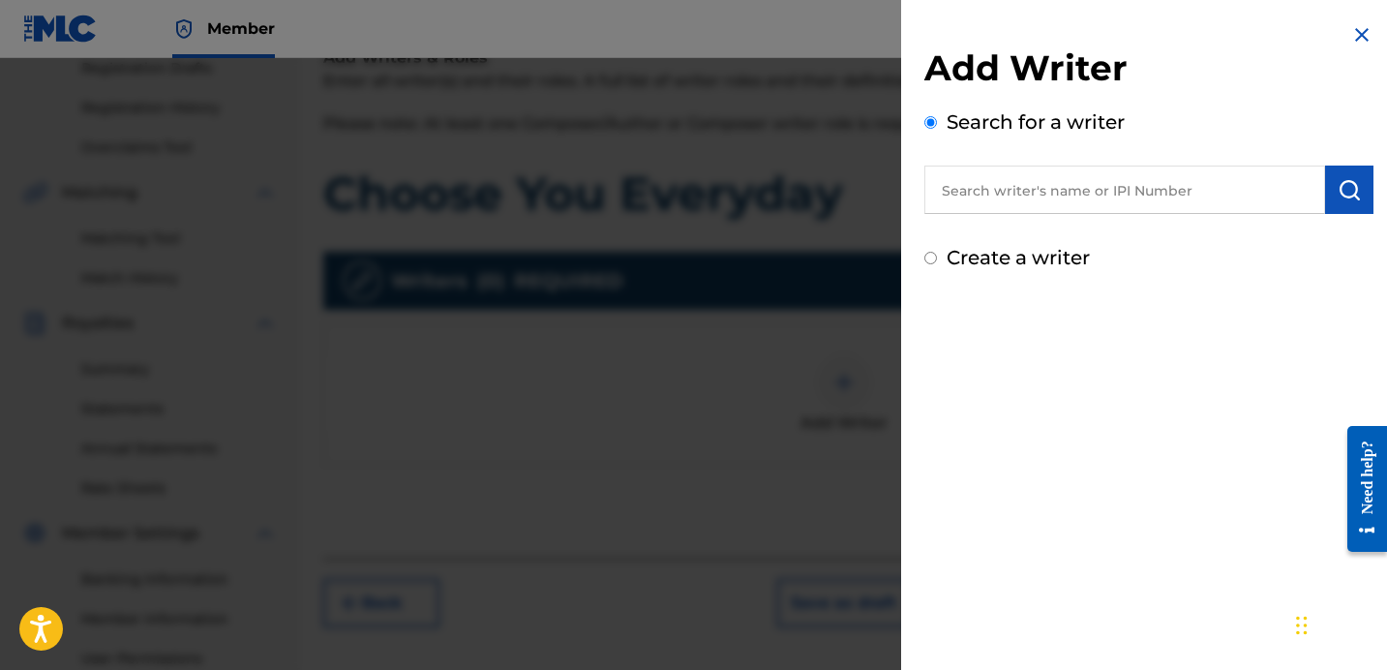
click at [982, 204] on input "text" at bounding box center [1124, 190] width 401 height 48
click at [1005, 194] on input "[PERSON_NAME]" at bounding box center [1124, 190] width 401 height 48
click at [1080, 192] on input "[PERSON_NAME]" at bounding box center [1124, 190] width 401 height 48
click at [984, 194] on input "[PERSON_NAME]" at bounding box center [1124, 190] width 401 height 48
click at [1082, 196] on input "[PERSON_NAME]" at bounding box center [1124, 190] width 401 height 48
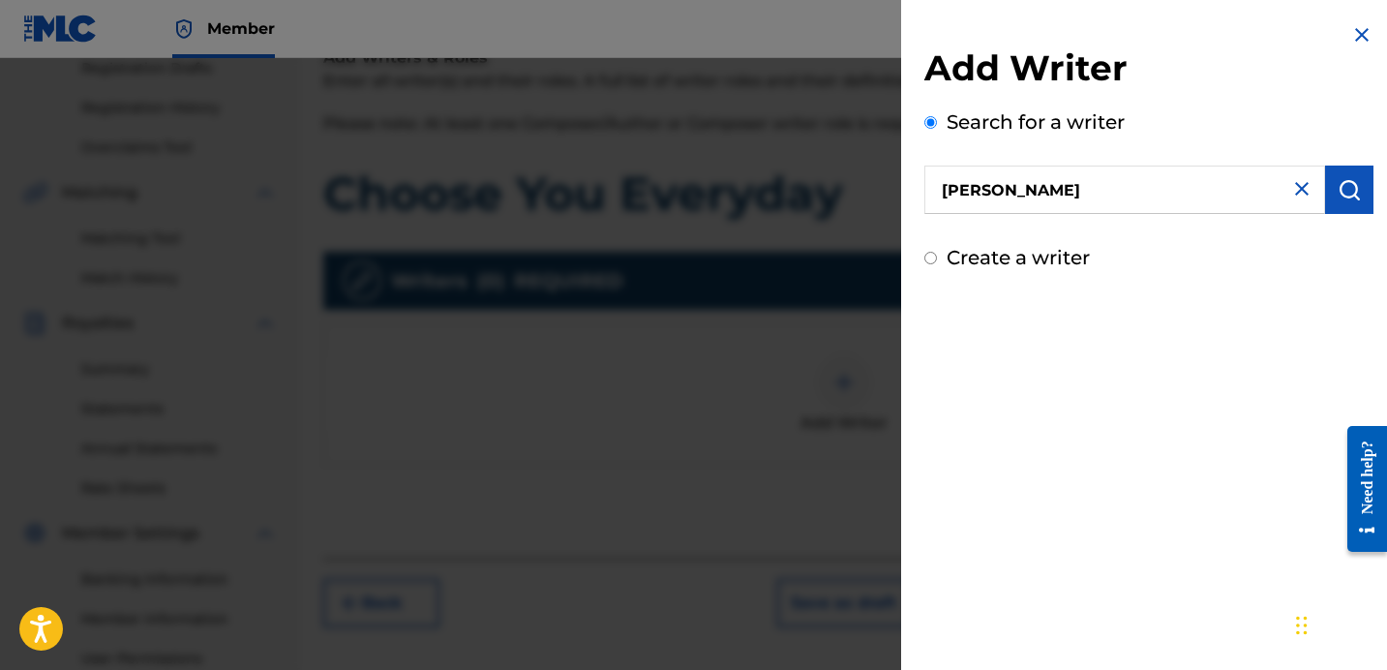
type input "[PERSON_NAME]"
click at [936, 259] on input "Create a writer" at bounding box center [930, 258] width 13 height 13
radio input "false"
radio input "true"
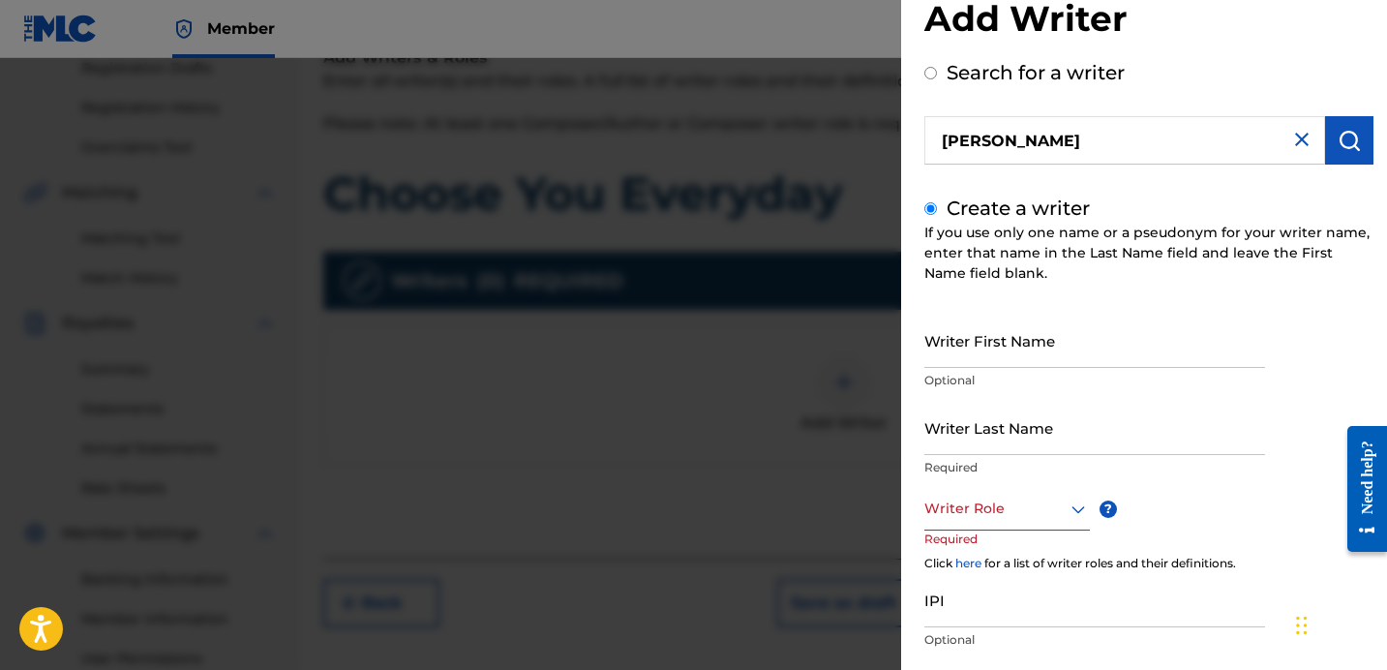
scroll to position [45, 0]
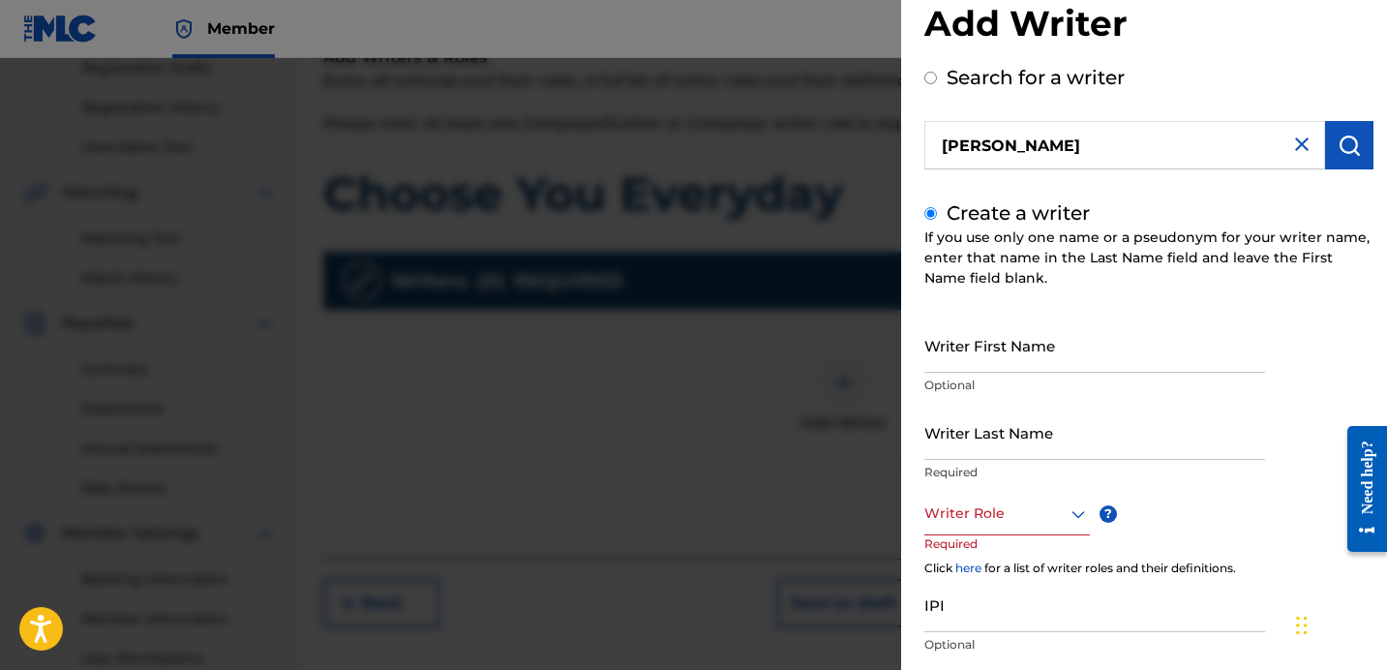
click at [1009, 341] on input "Writer First Name" at bounding box center [1094, 344] width 341 height 55
type input "[PERSON_NAME]"
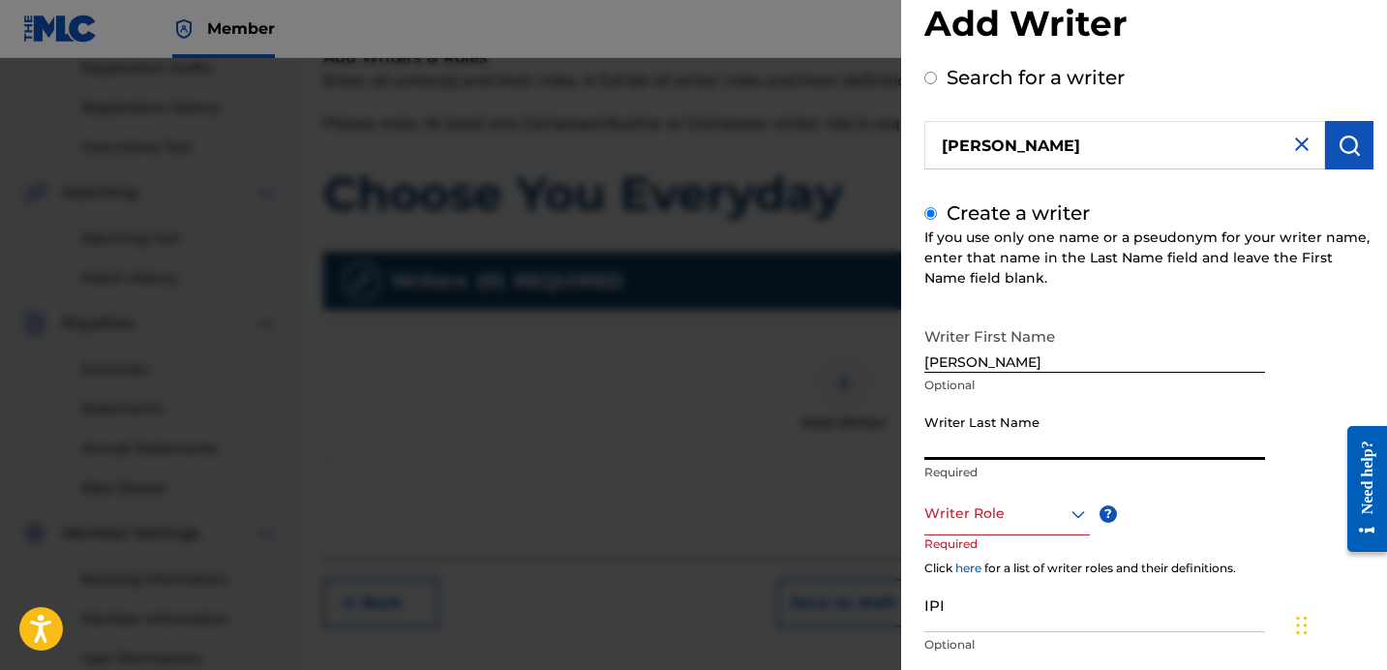
click at [961, 435] on input "Writer Last Name" at bounding box center [1094, 432] width 341 height 55
click at [1069, 420] on input "[PERSON_NAME]" at bounding box center [1094, 432] width 341 height 55
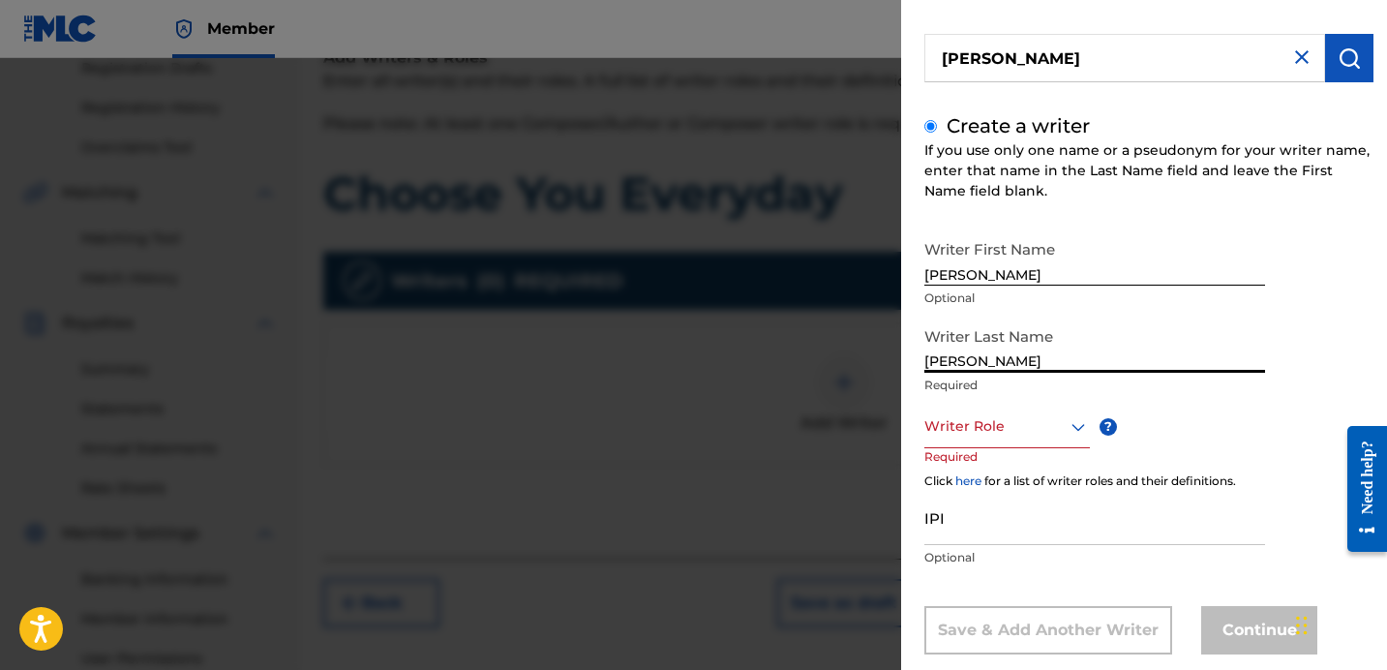
scroll to position [164, 0]
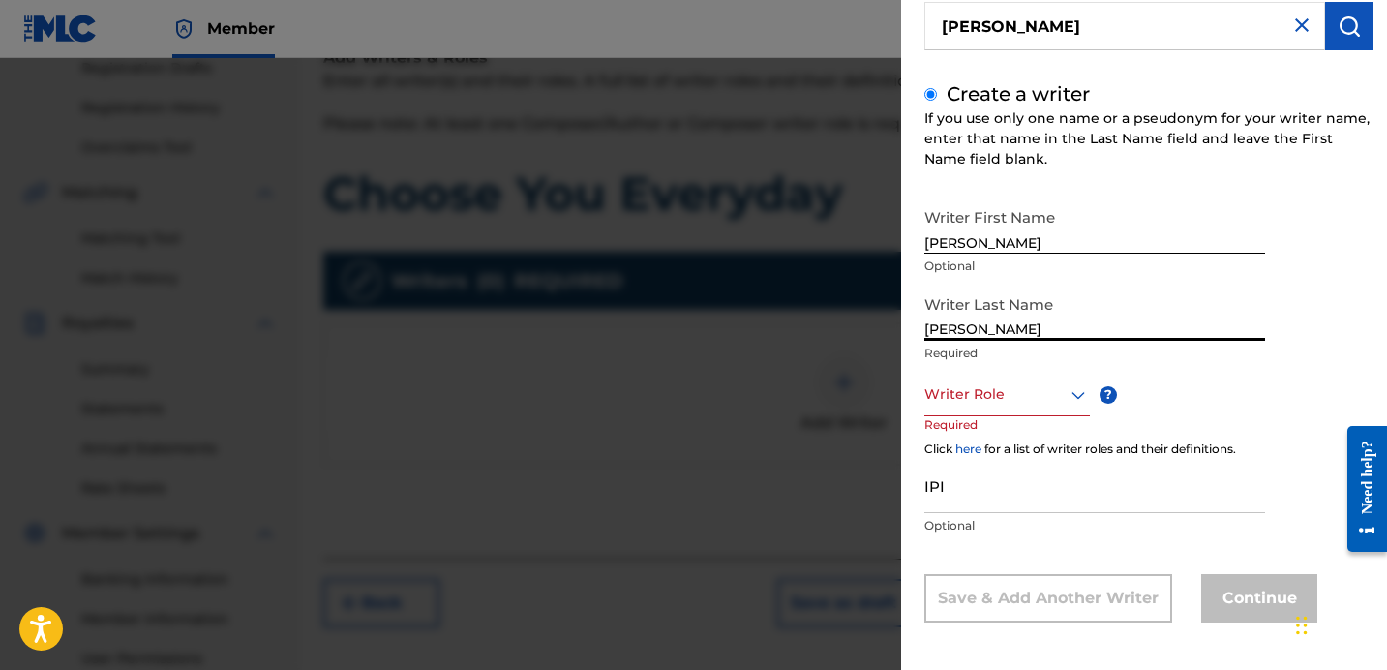
type input "[PERSON_NAME]"
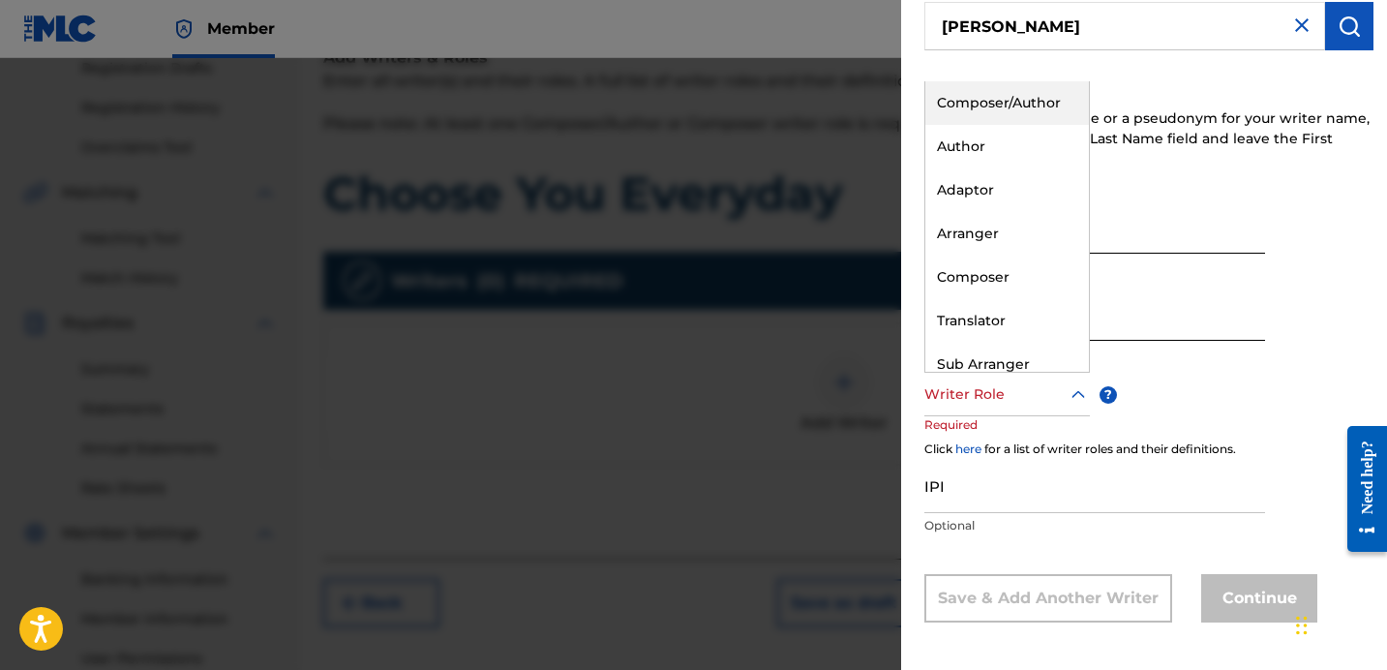
click at [1030, 397] on div at bounding box center [1007, 394] width 166 height 24
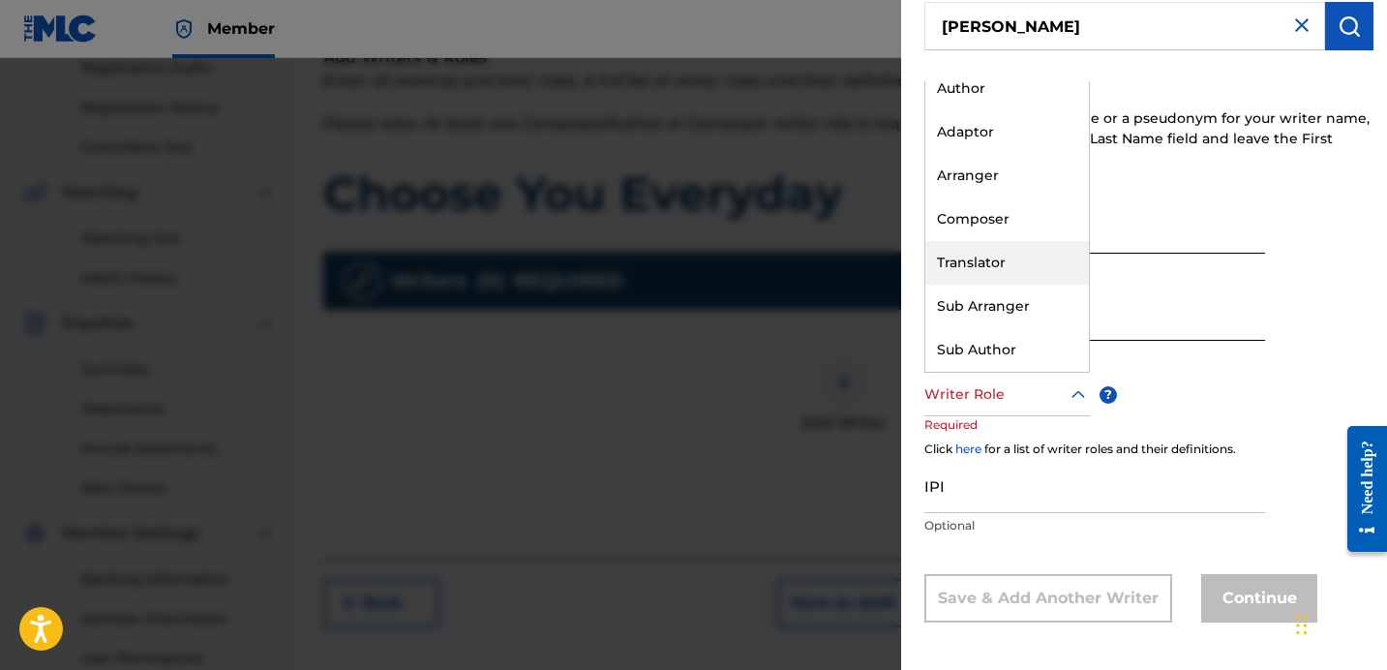
scroll to position [0, 0]
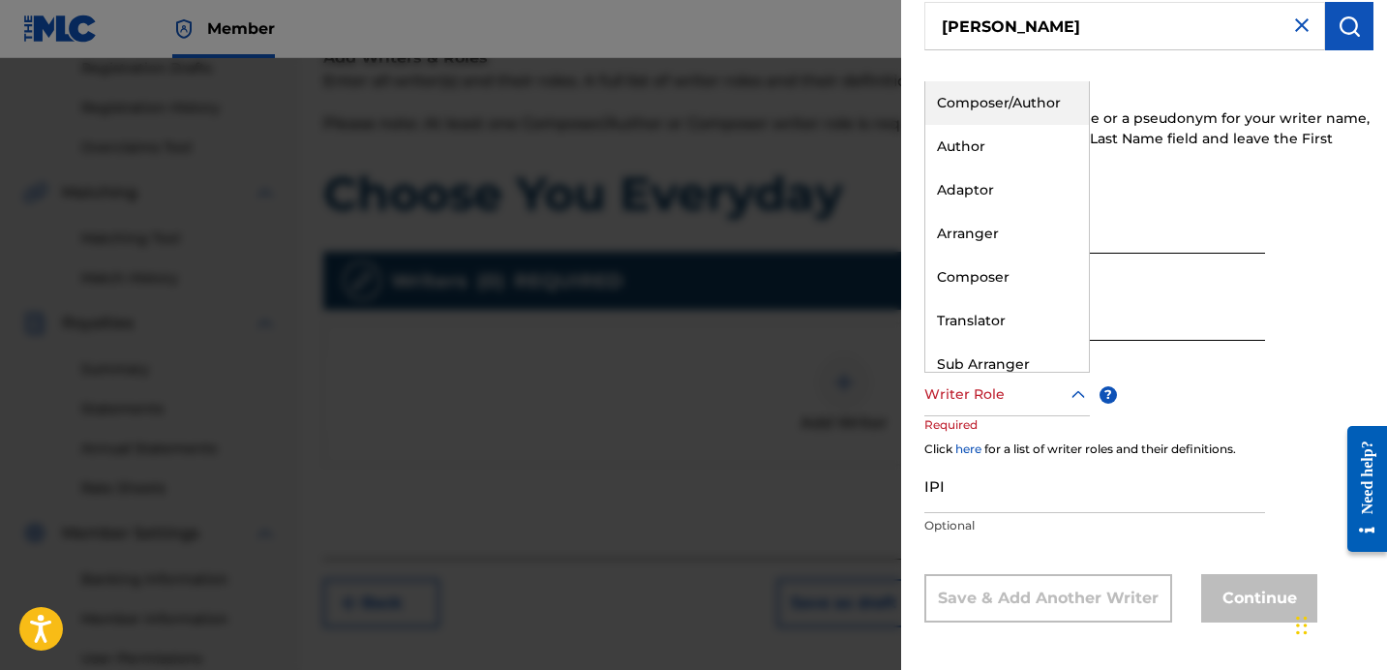
click at [1007, 111] on div "Composer/Author" at bounding box center [1007, 103] width 164 height 44
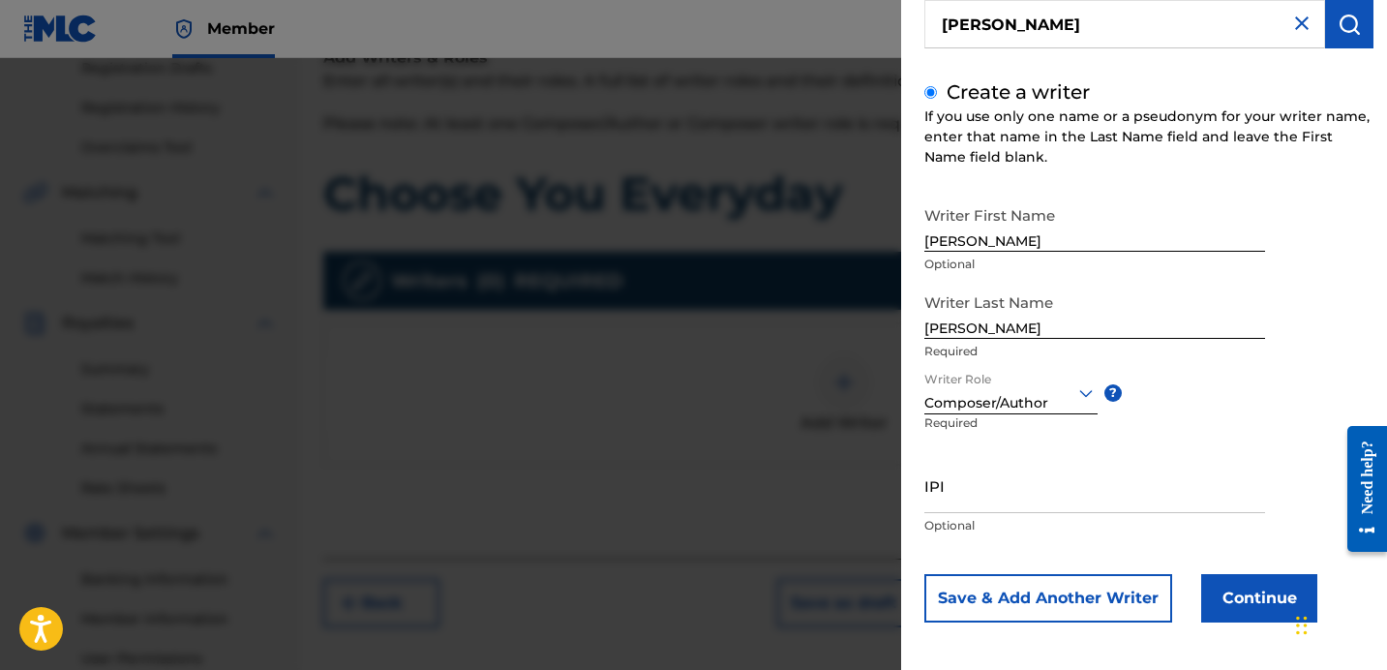
scroll to position [170, 0]
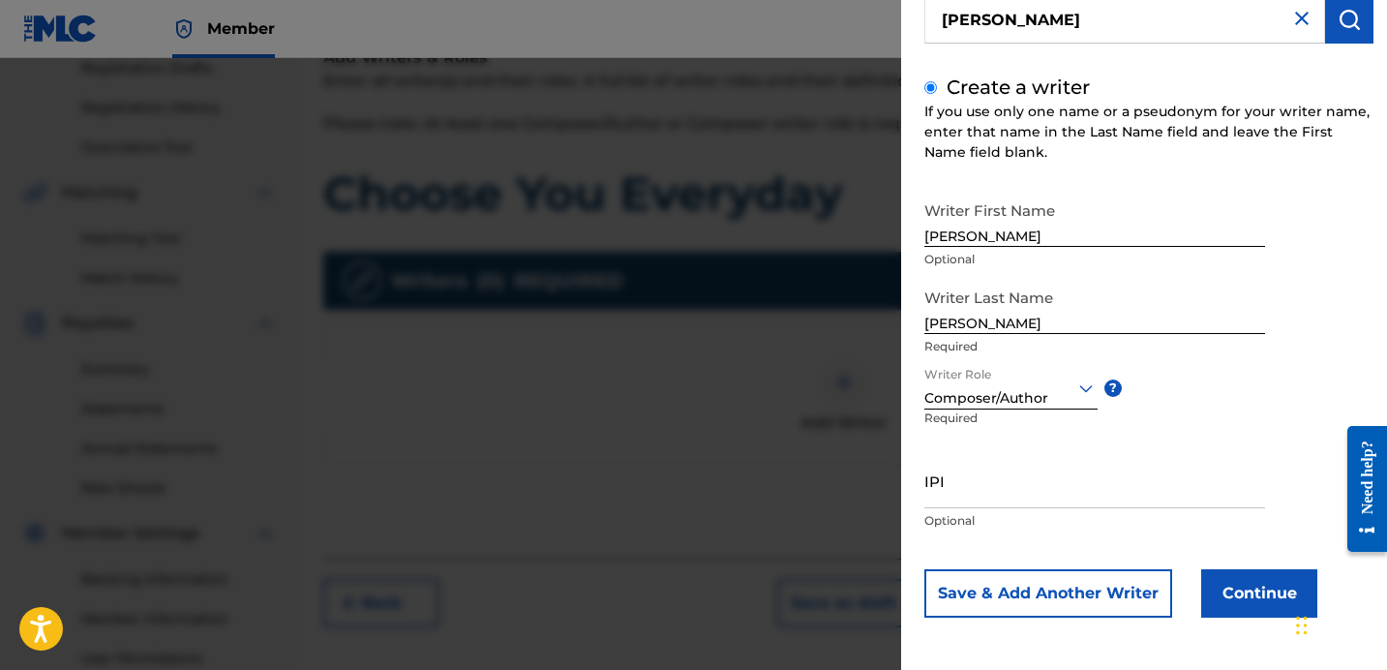
click at [950, 499] on input "IPI" at bounding box center [1094, 480] width 341 height 55
type input "1265725341"
click at [1257, 598] on button "Continue" at bounding box center [1259, 593] width 116 height 48
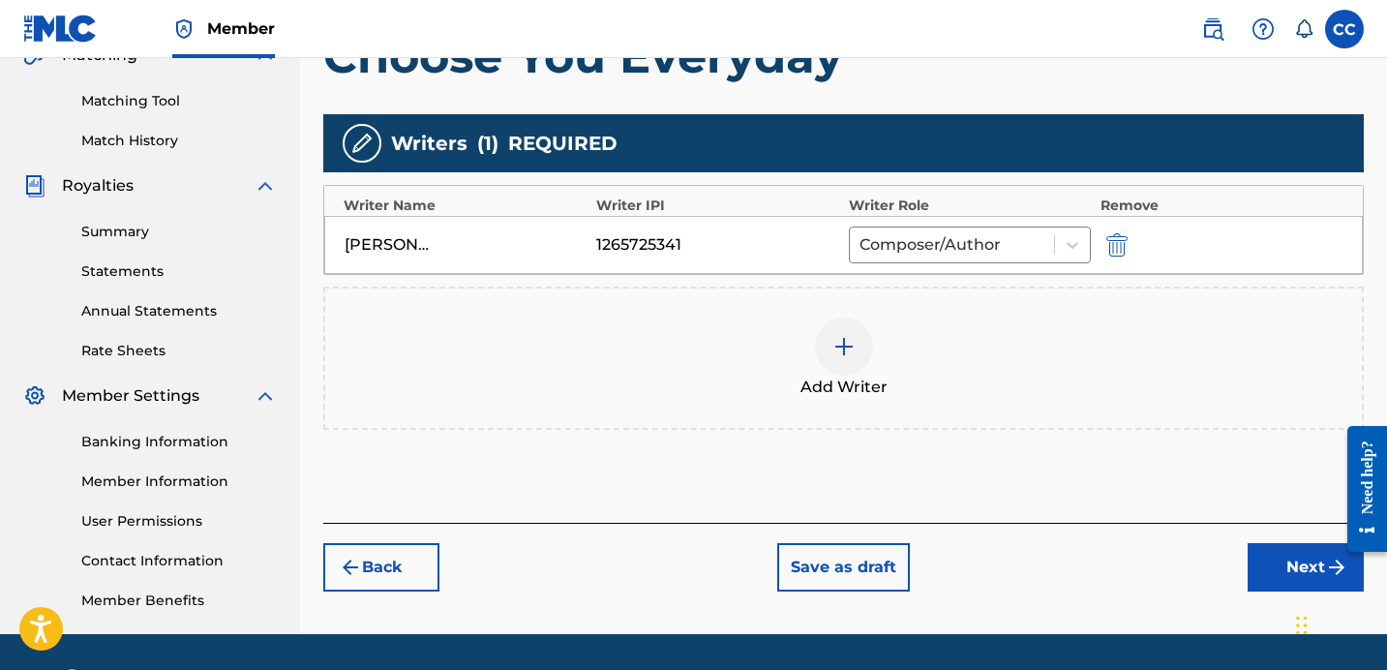
scroll to position [530, 0]
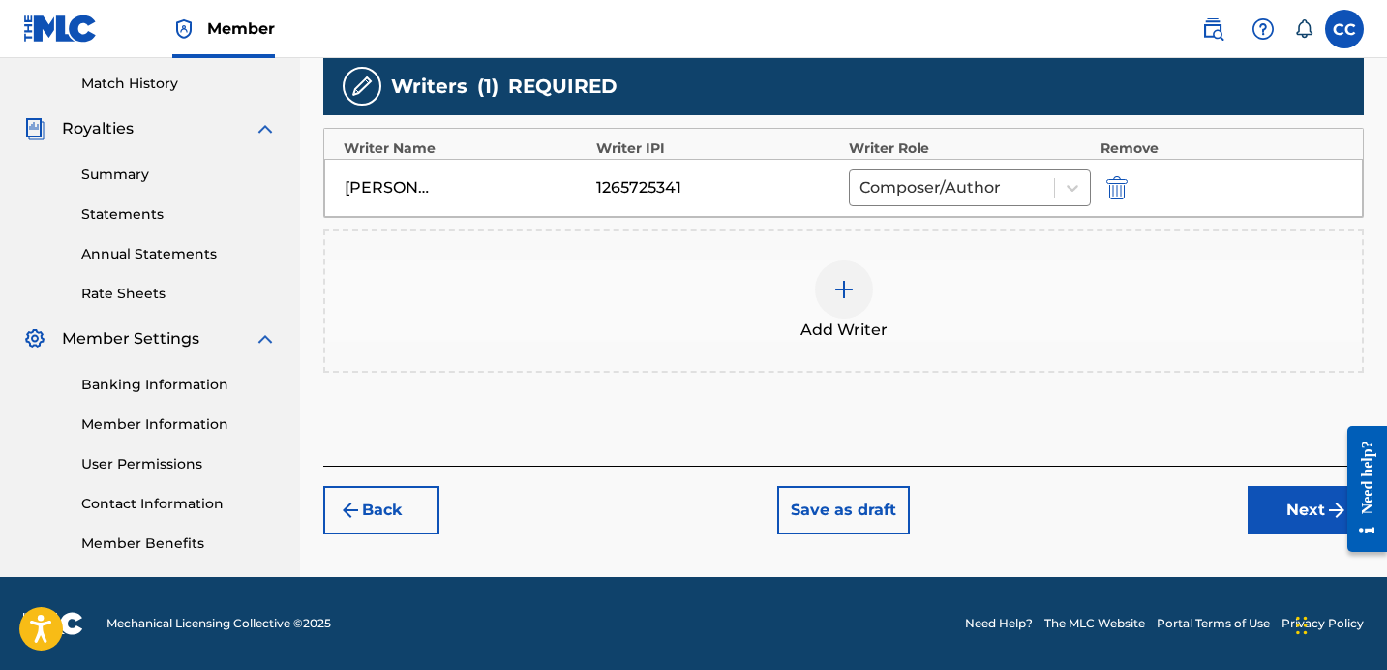
click at [1315, 511] on button "Next" at bounding box center [1306, 510] width 116 height 48
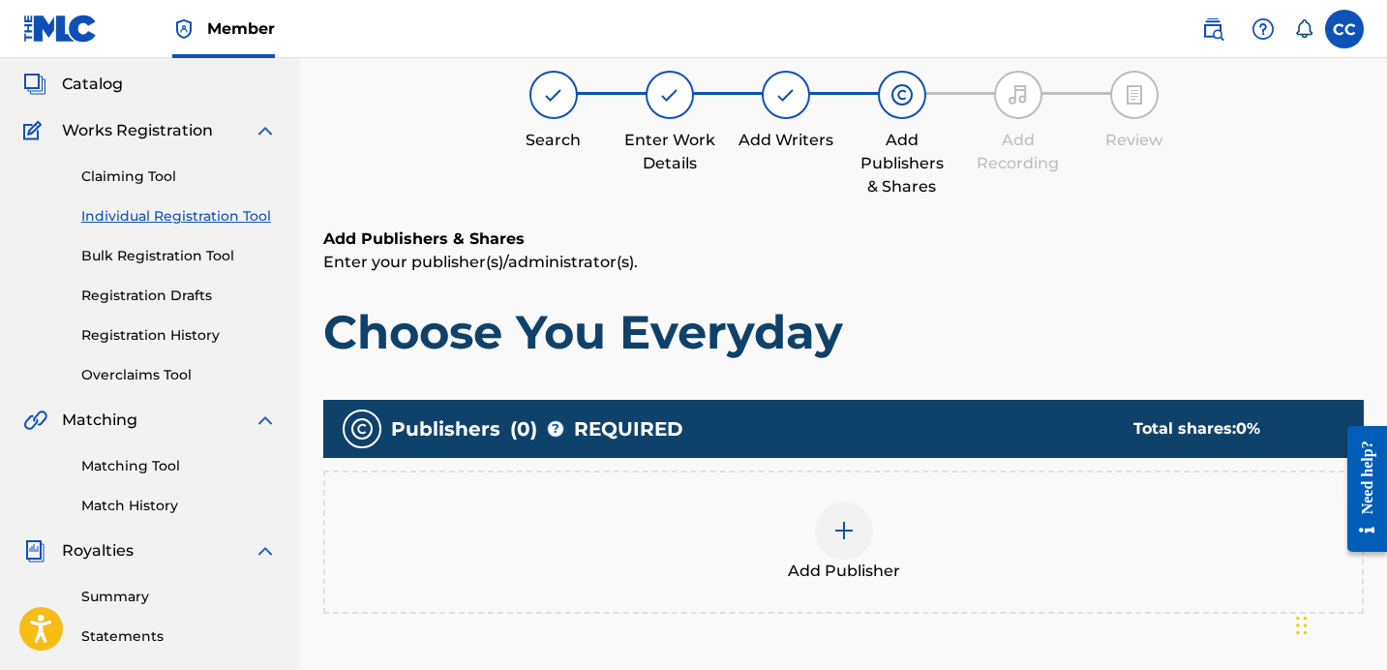
scroll to position [124, 0]
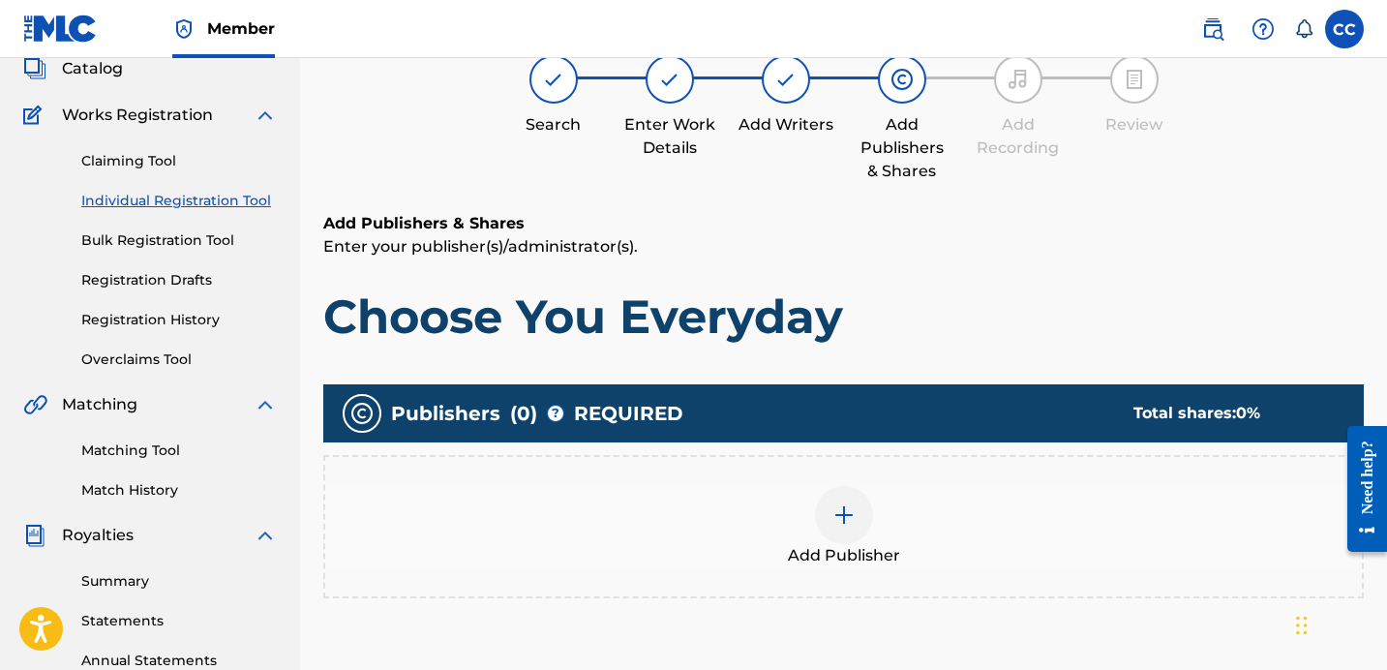
click at [849, 513] on img at bounding box center [843, 514] width 23 height 23
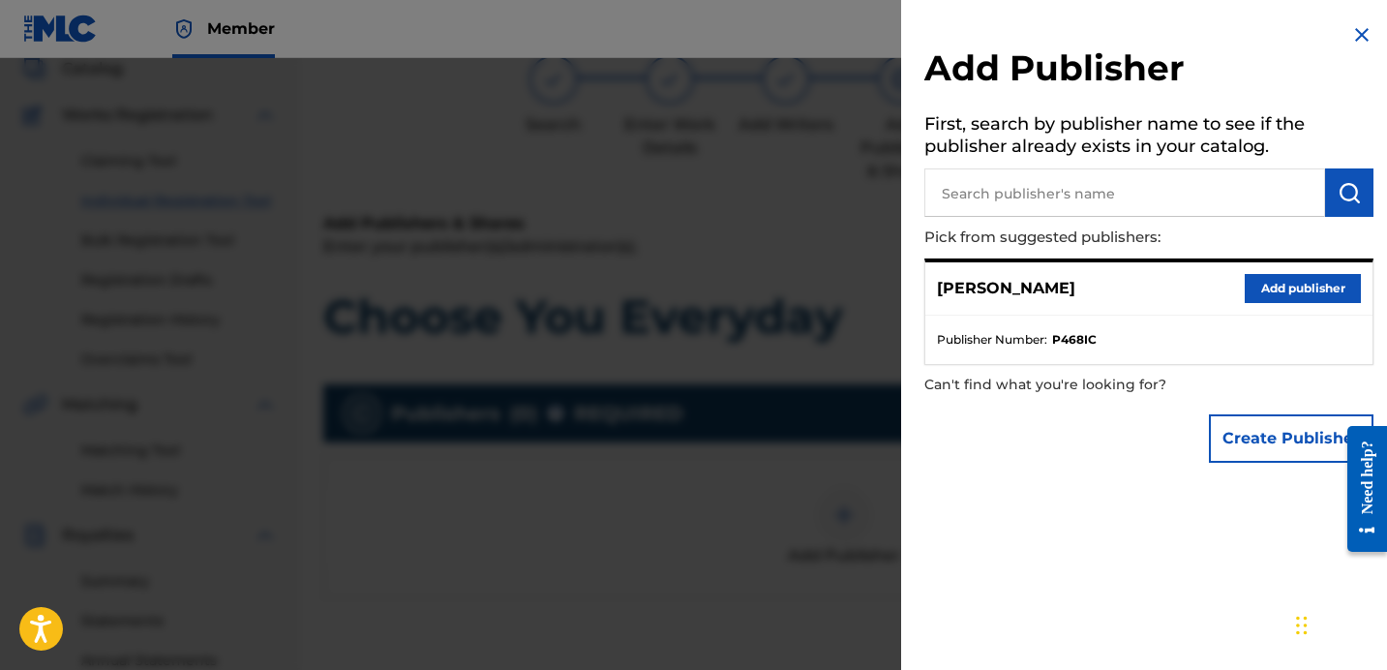
click at [1094, 185] on input "text" at bounding box center [1124, 192] width 401 height 48
type input "[PERSON_NAME]"
click at [1282, 287] on button "Add publisher" at bounding box center [1303, 288] width 116 height 29
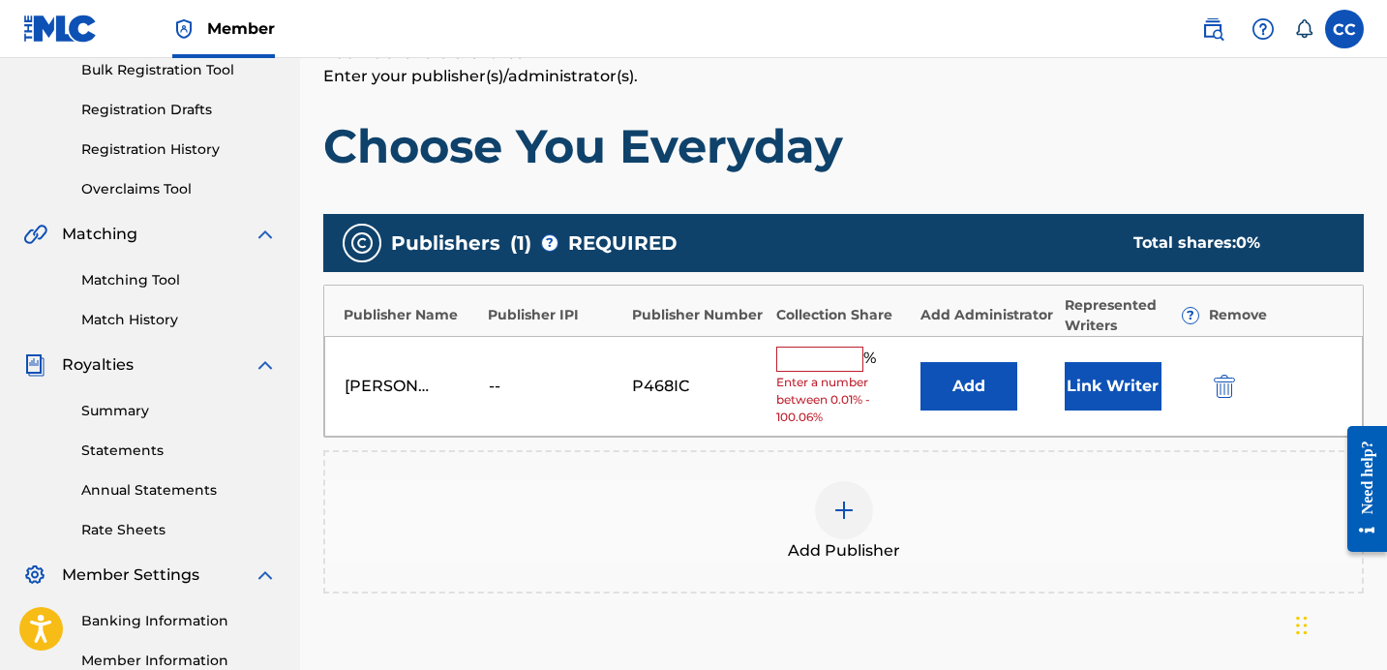
scroll to position [297, 0]
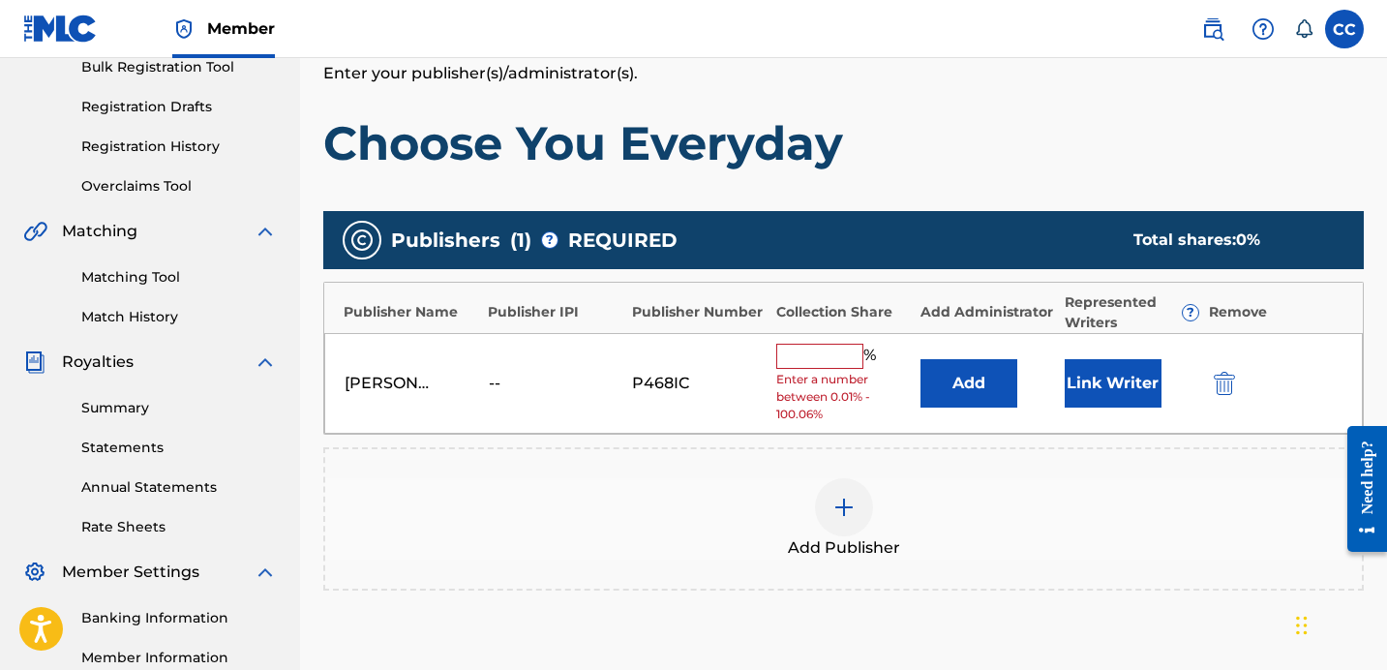
click at [811, 357] on input "text" at bounding box center [819, 356] width 87 height 25
type input "0"
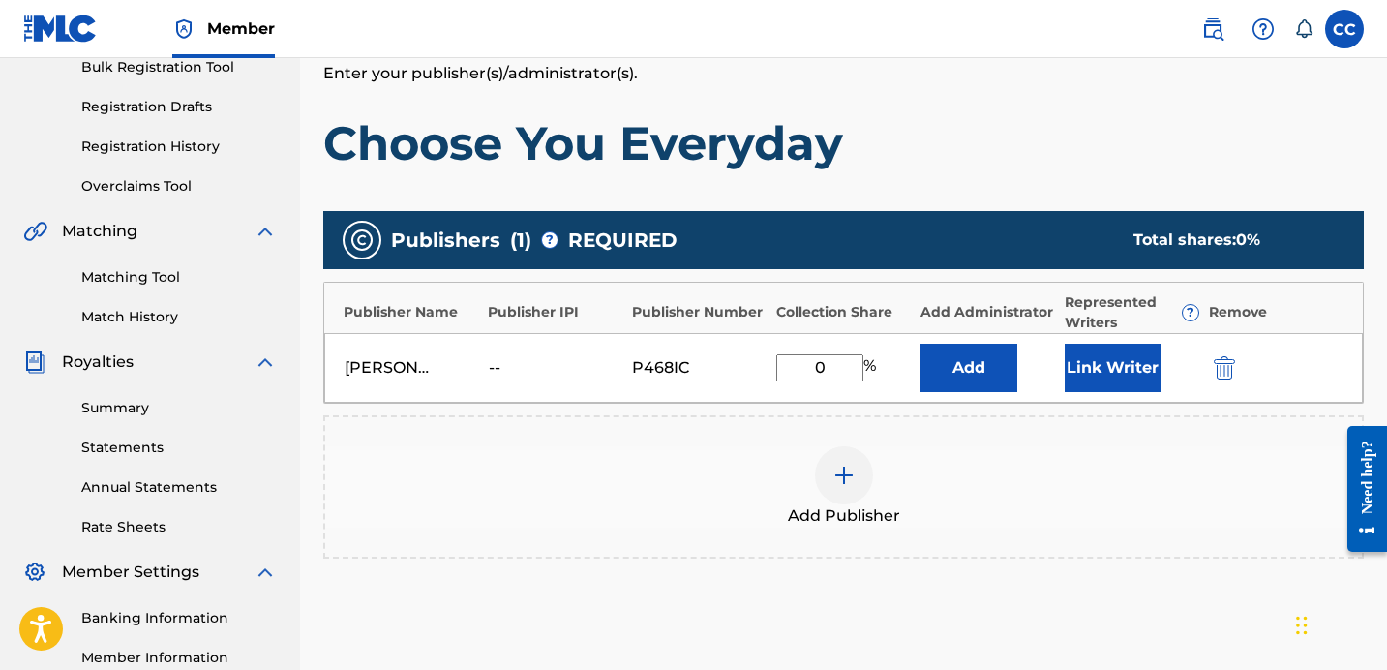
type input "0"
click at [916, 424] on div "Add Publisher" at bounding box center [843, 486] width 1041 height 143
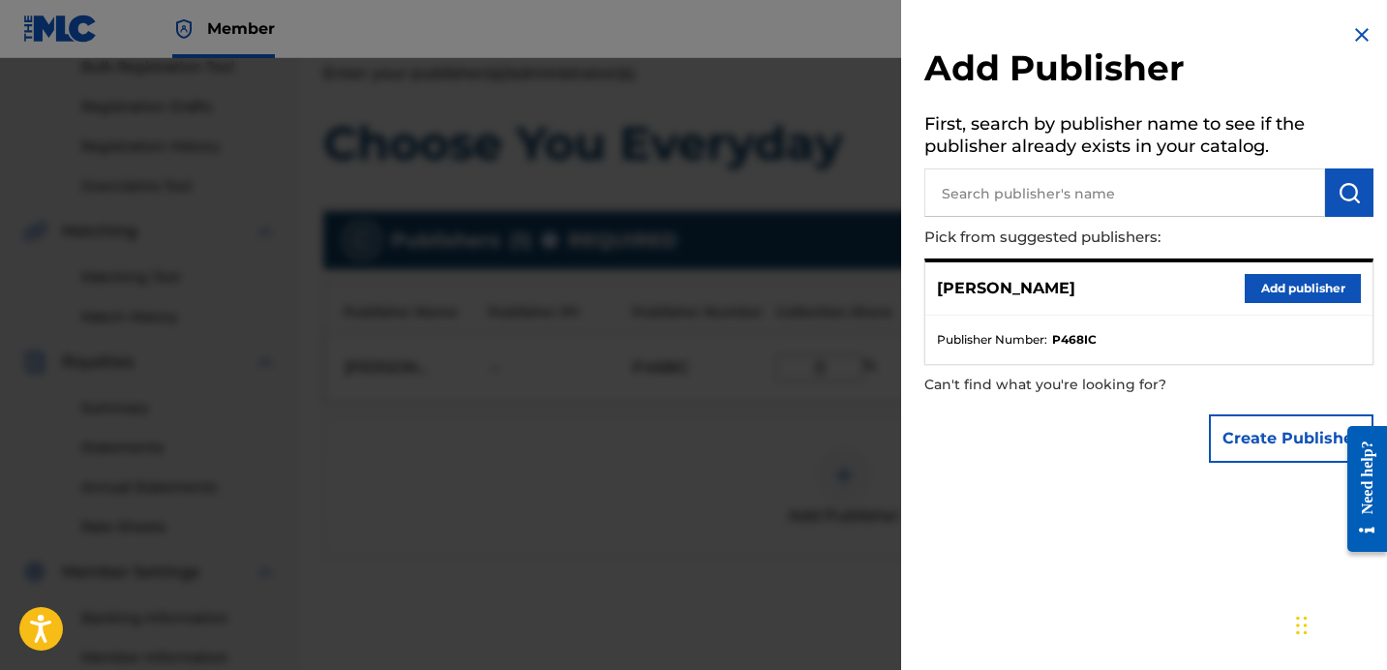
click at [1301, 288] on button "Add publisher" at bounding box center [1303, 288] width 116 height 29
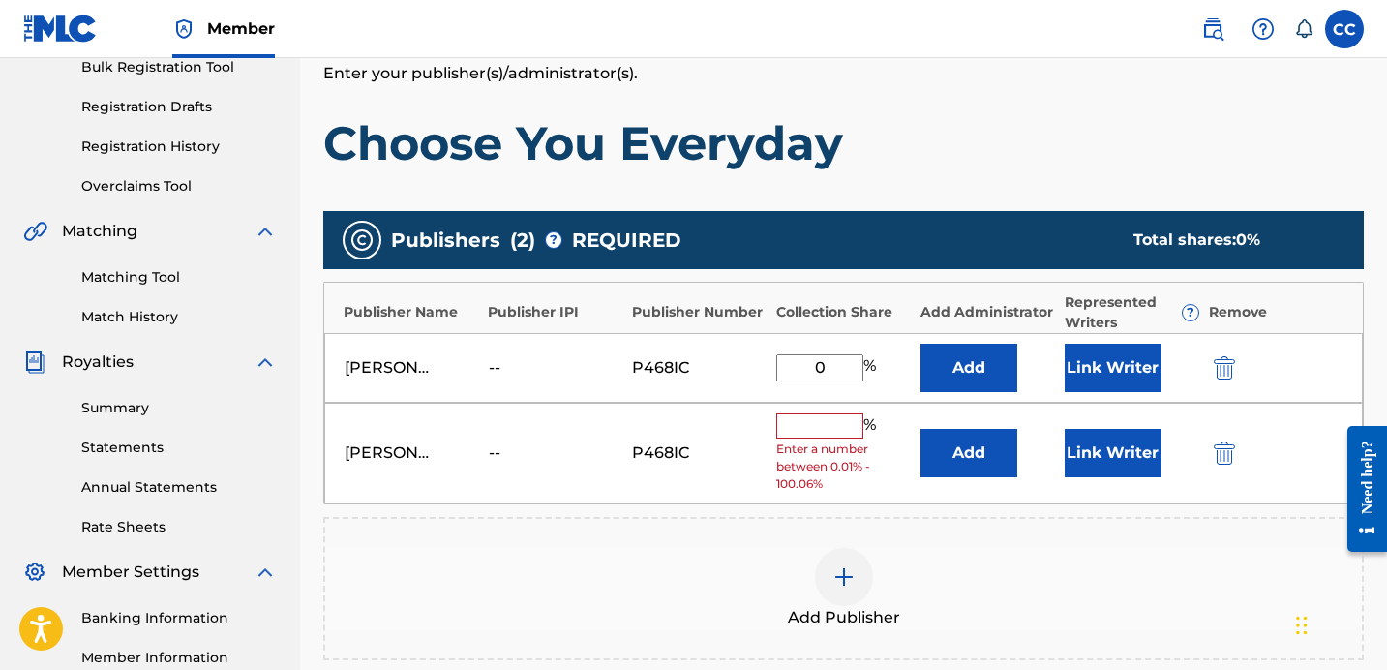
click at [1230, 455] on img "submit" at bounding box center [1224, 452] width 21 height 23
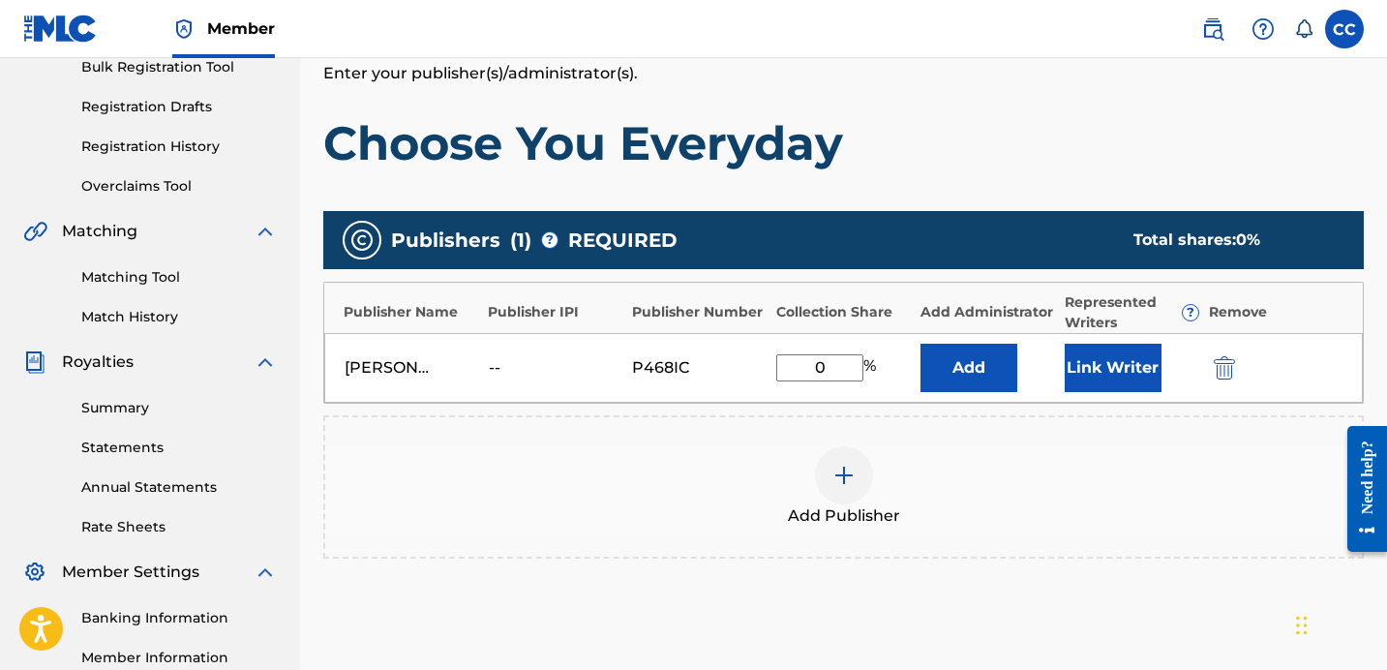
click at [831, 367] on input "0" at bounding box center [819, 367] width 87 height 27
type input "50"
click at [1121, 373] on button "Link Writer" at bounding box center [1113, 368] width 97 height 48
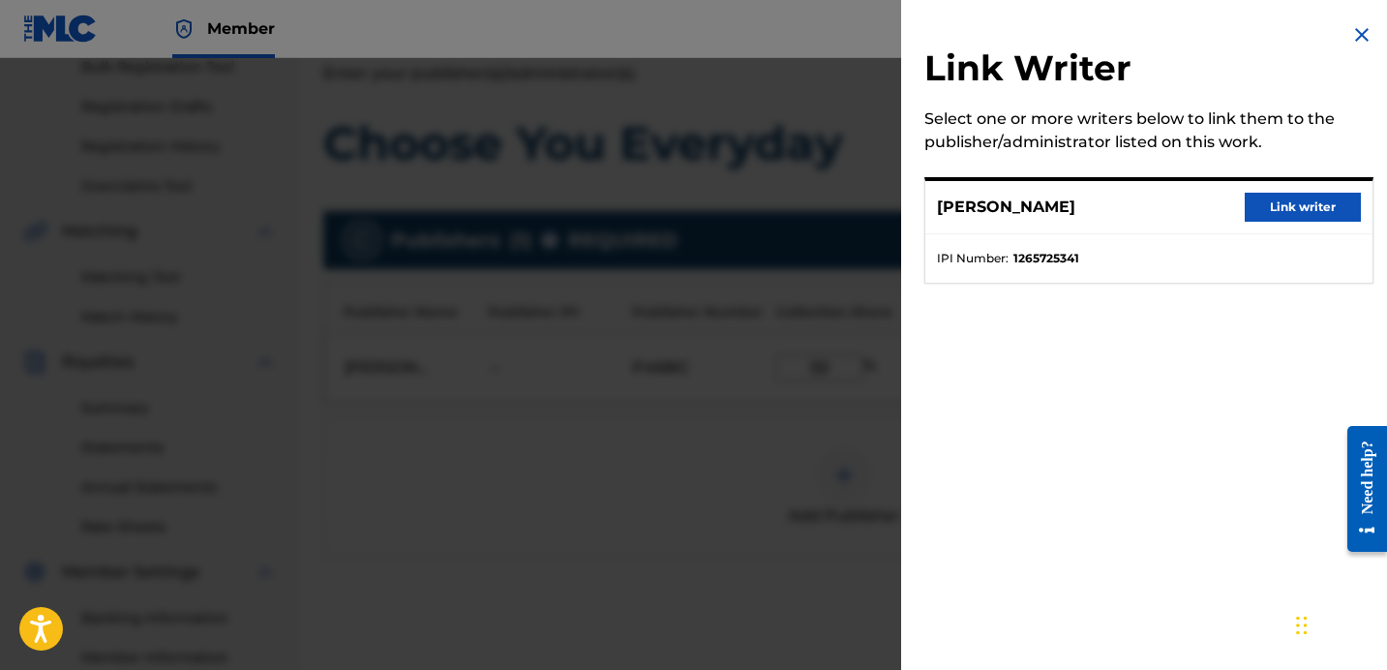
click at [1361, 44] on img at bounding box center [1361, 34] width 23 height 23
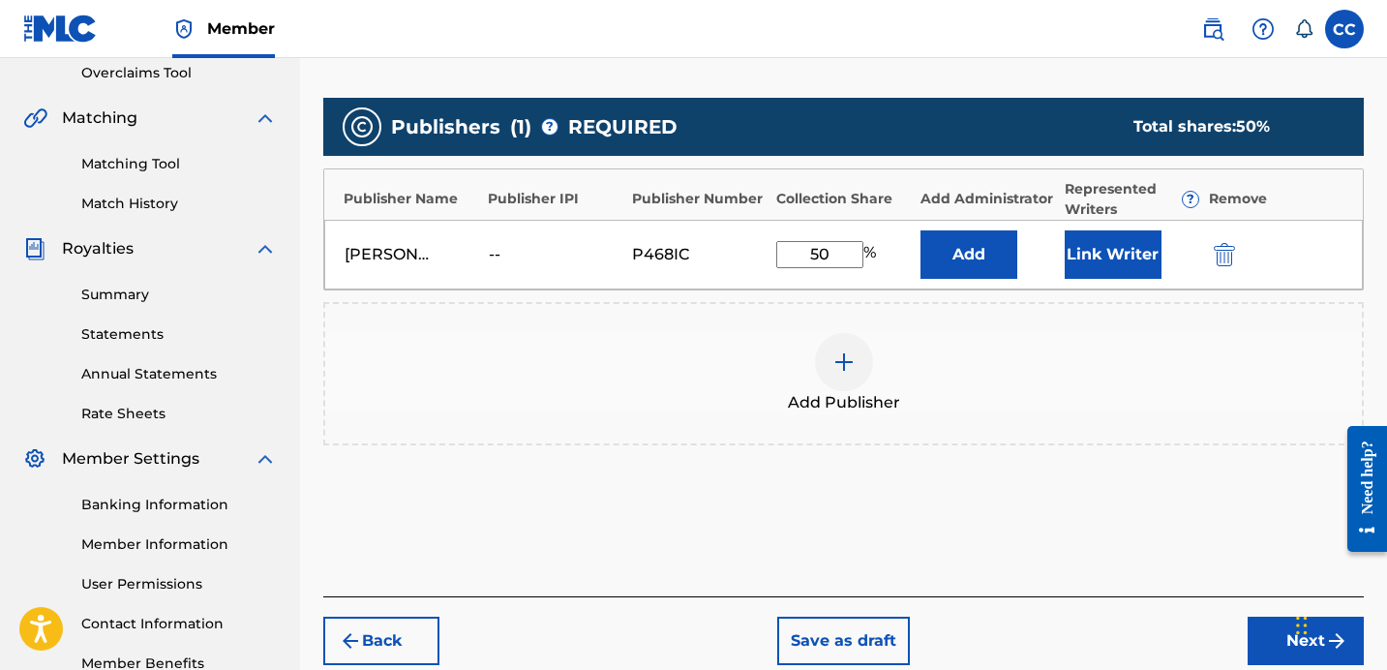
scroll to position [530, 0]
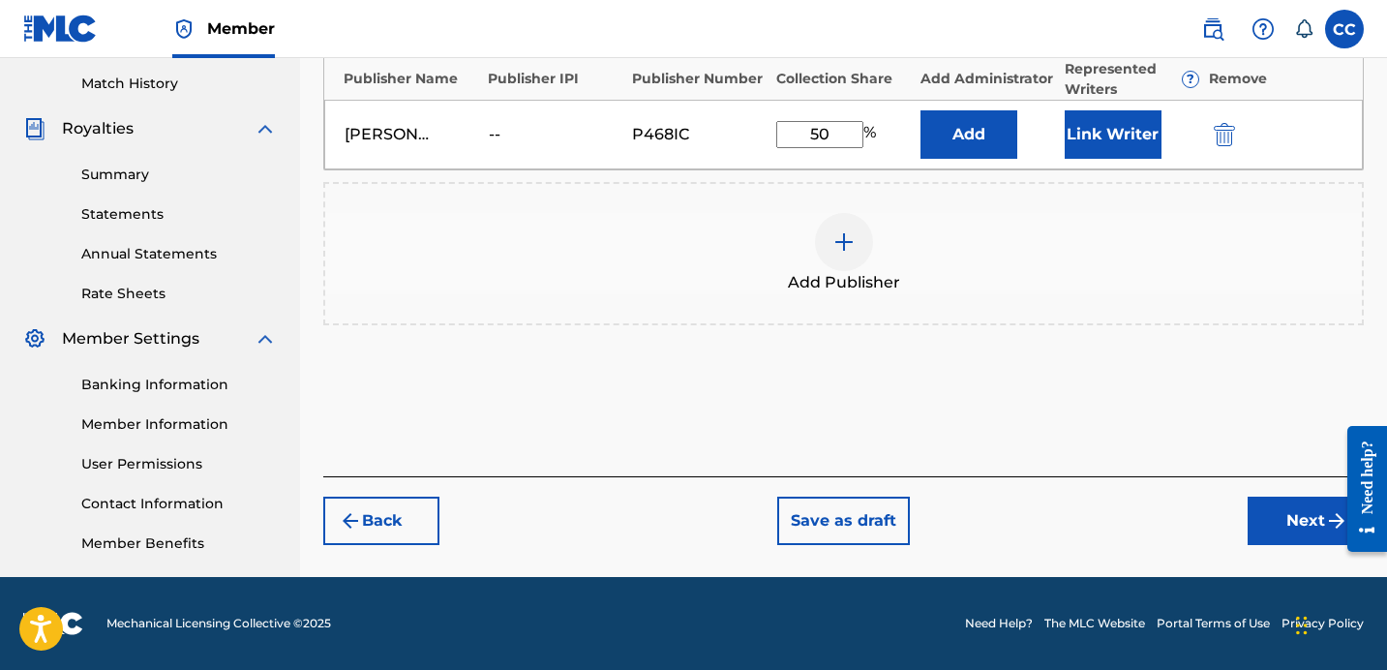
click at [1276, 529] on button "Next" at bounding box center [1306, 521] width 116 height 48
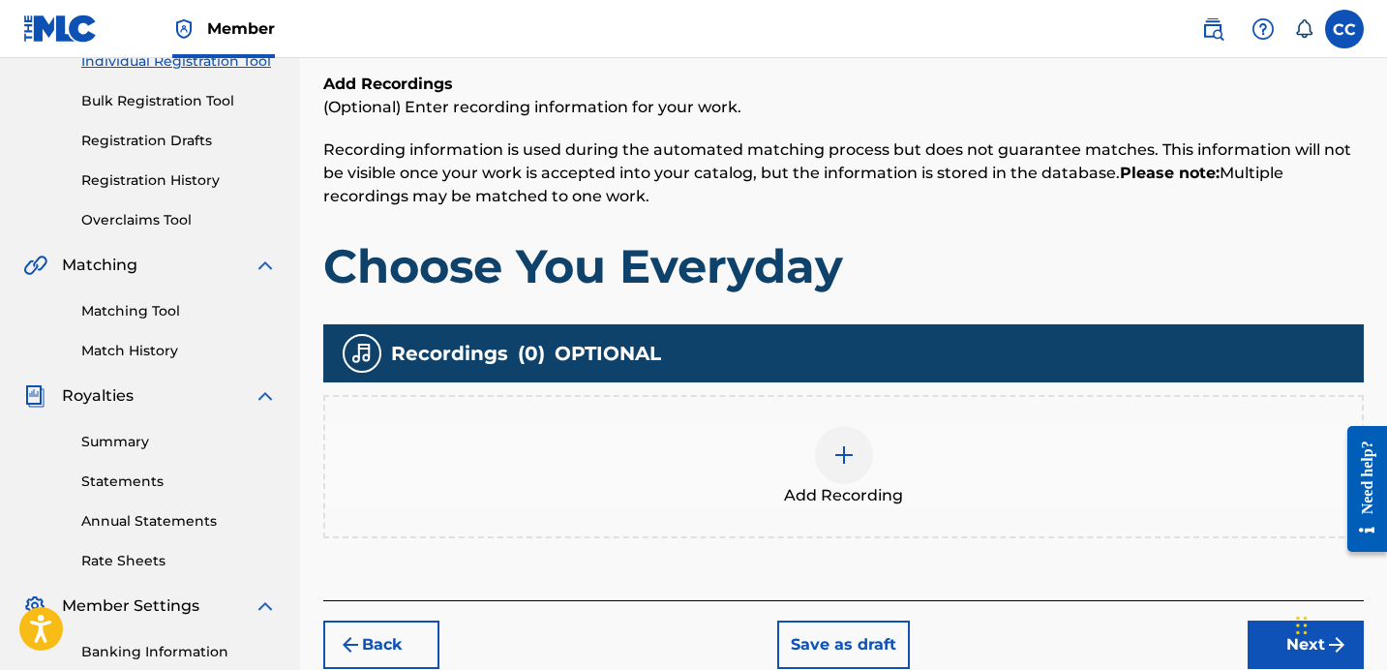
scroll to position [274, 0]
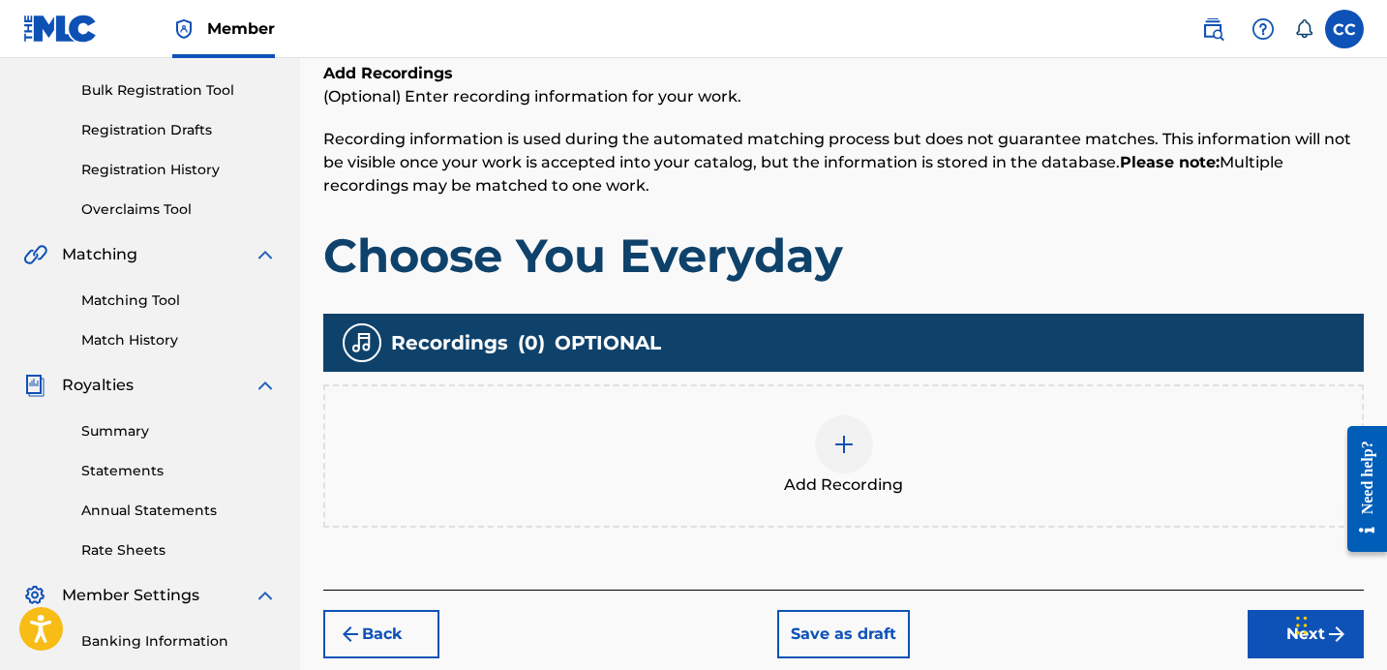
click at [1259, 634] on button "Next" at bounding box center [1306, 634] width 116 height 48
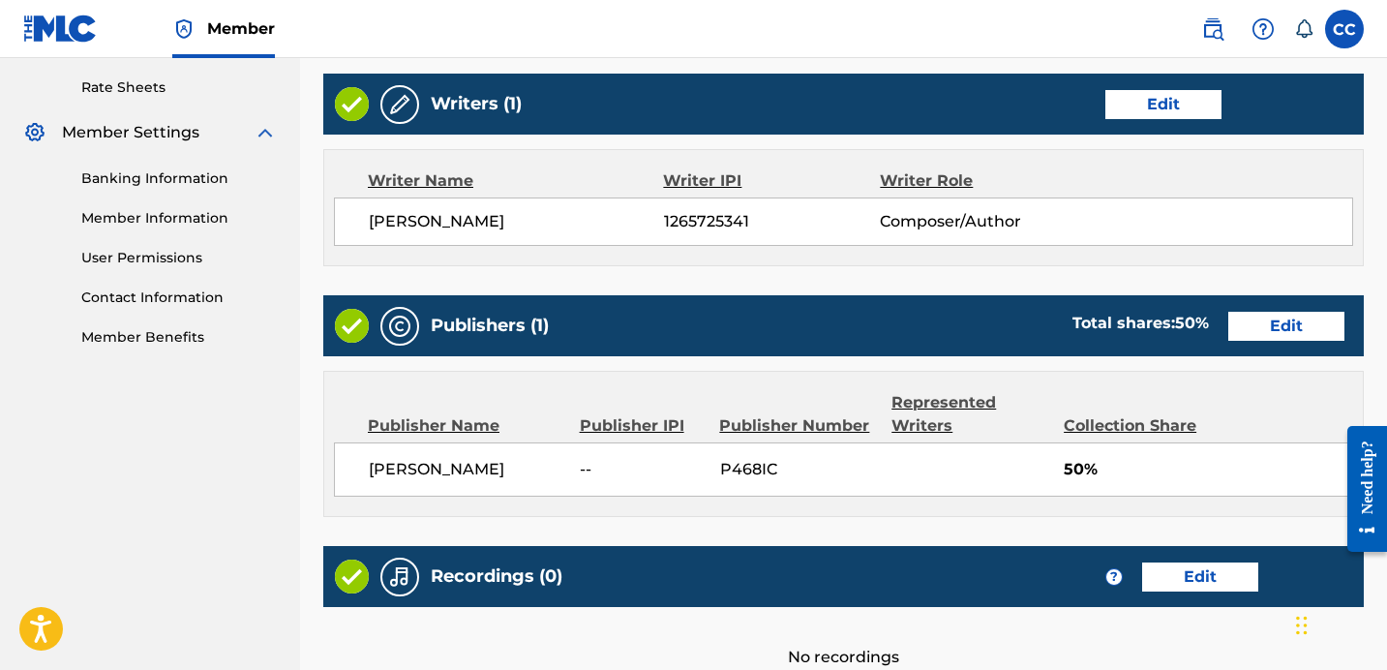
scroll to position [740, 0]
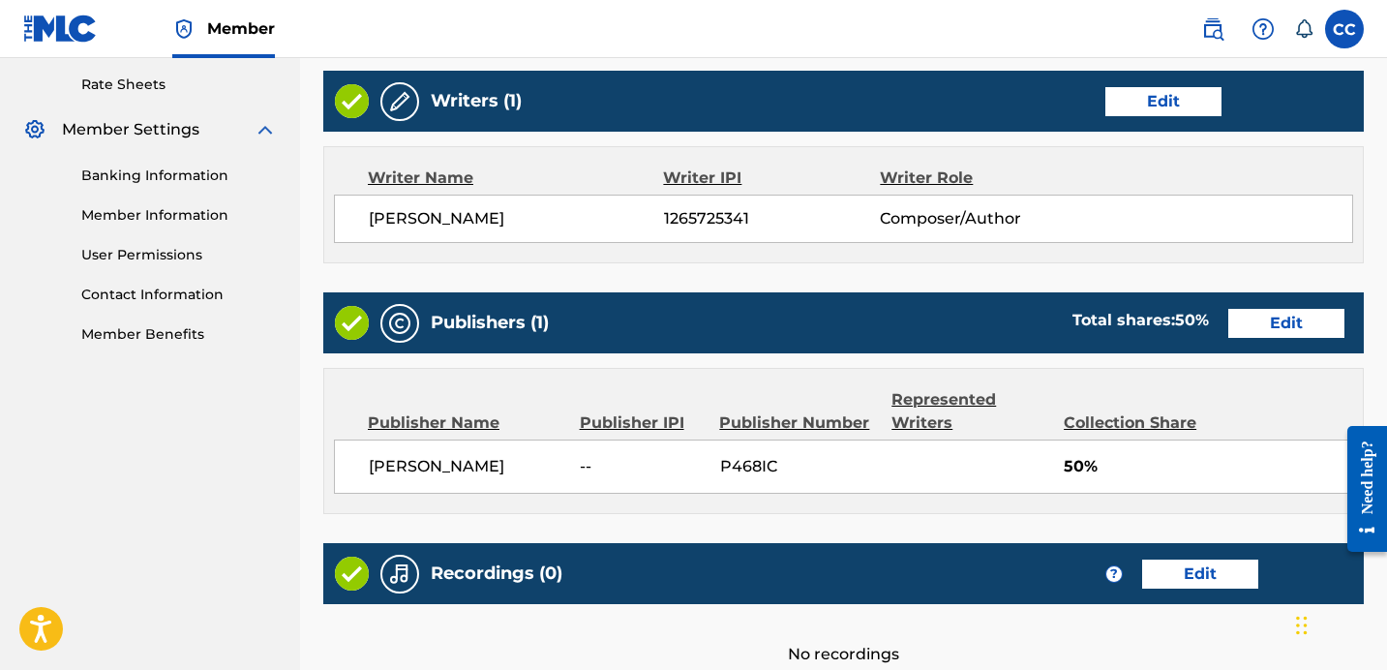
click at [1250, 321] on button "Edit" at bounding box center [1286, 323] width 116 height 29
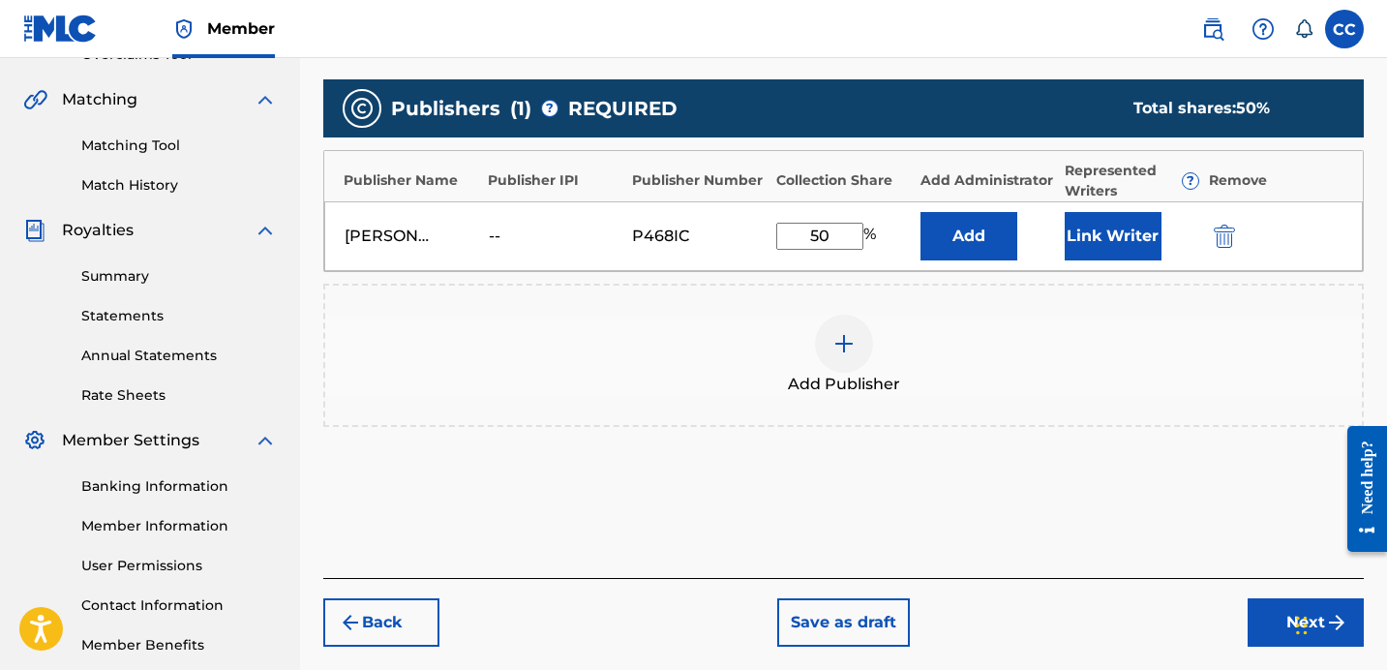
scroll to position [398, 0]
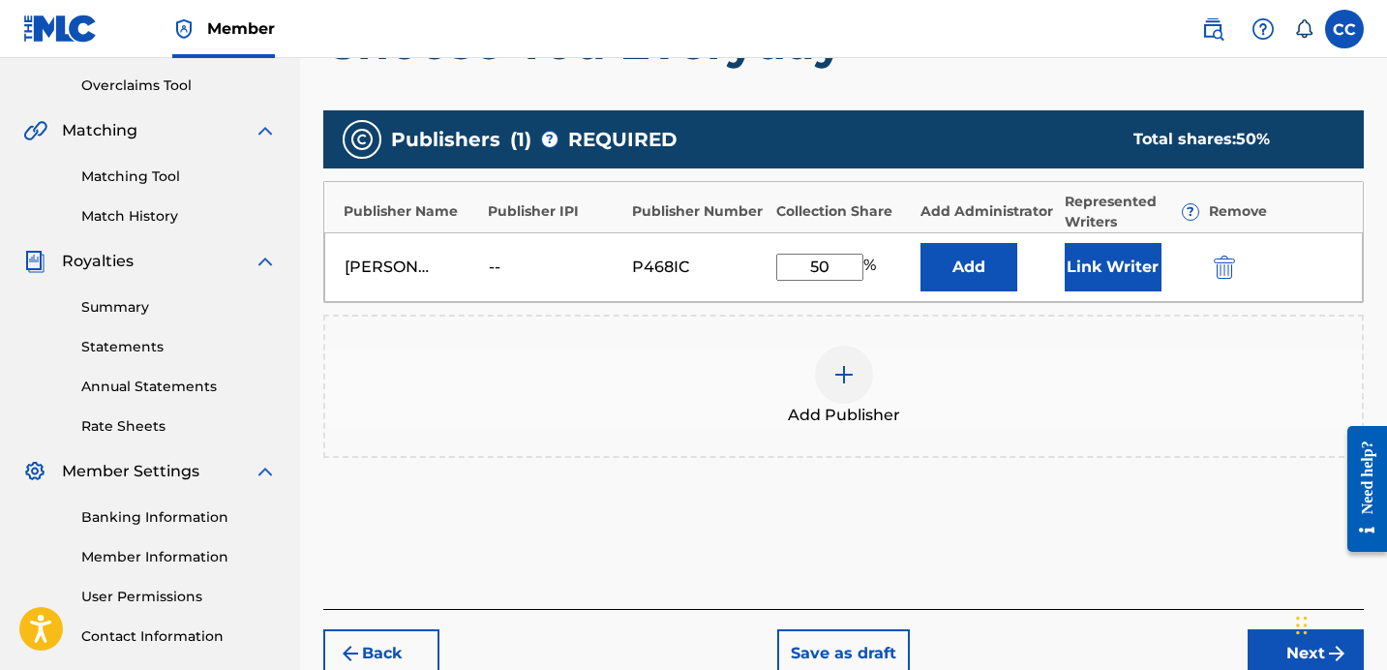
click at [496, 270] on div "--" at bounding box center [532, 267] width 87 height 23
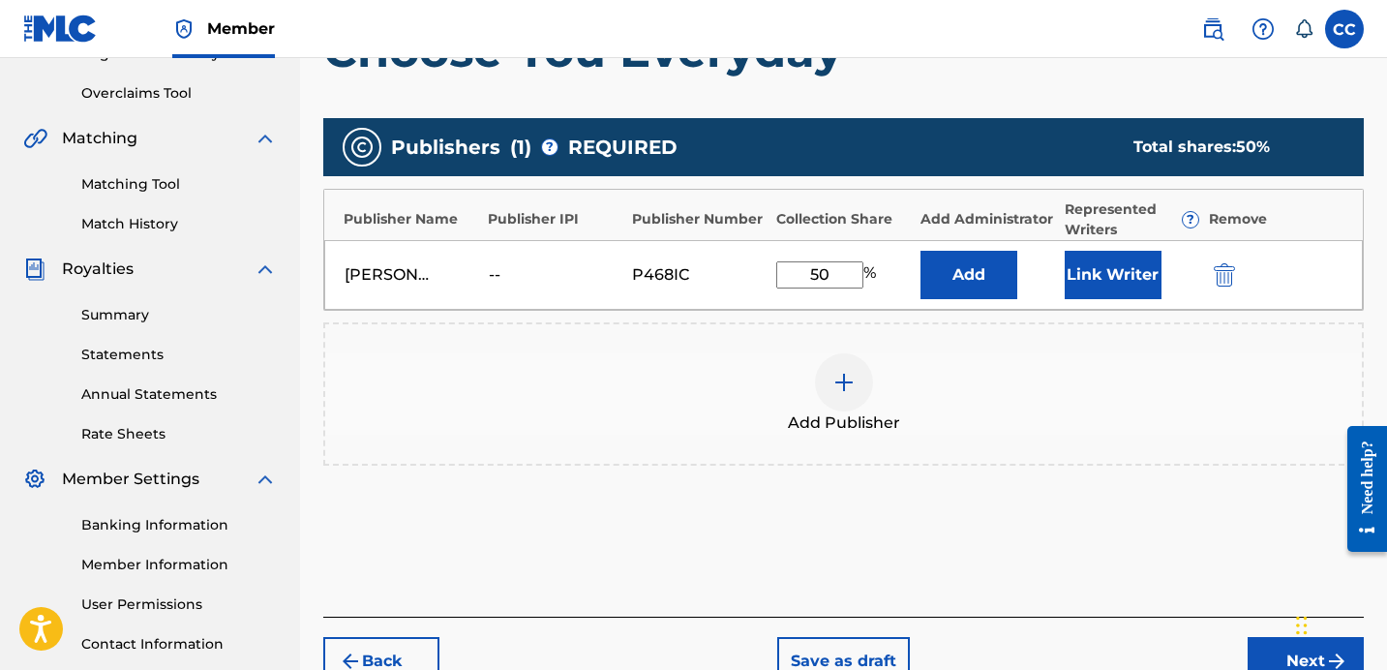
scroll to position [382, 0]
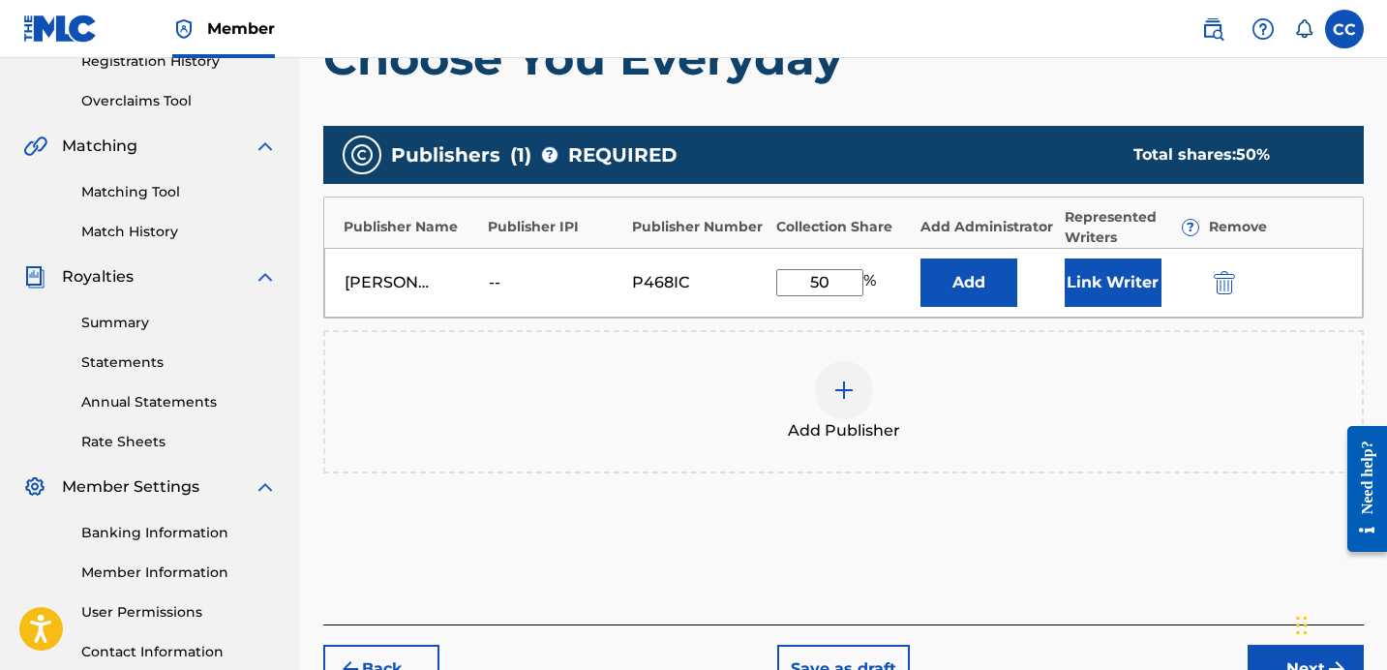
click at [461, 283] on div "[PERSON_NAME]" at bounding box center [412, 282] width 135 height 23
click at [401, 281] on div "[PERSON_NAME]" at bounding box center [388, 282] width 87 height 23
click at [1266, 662] on button "Next" at bounding box center [1306, 669] width 116 height 48
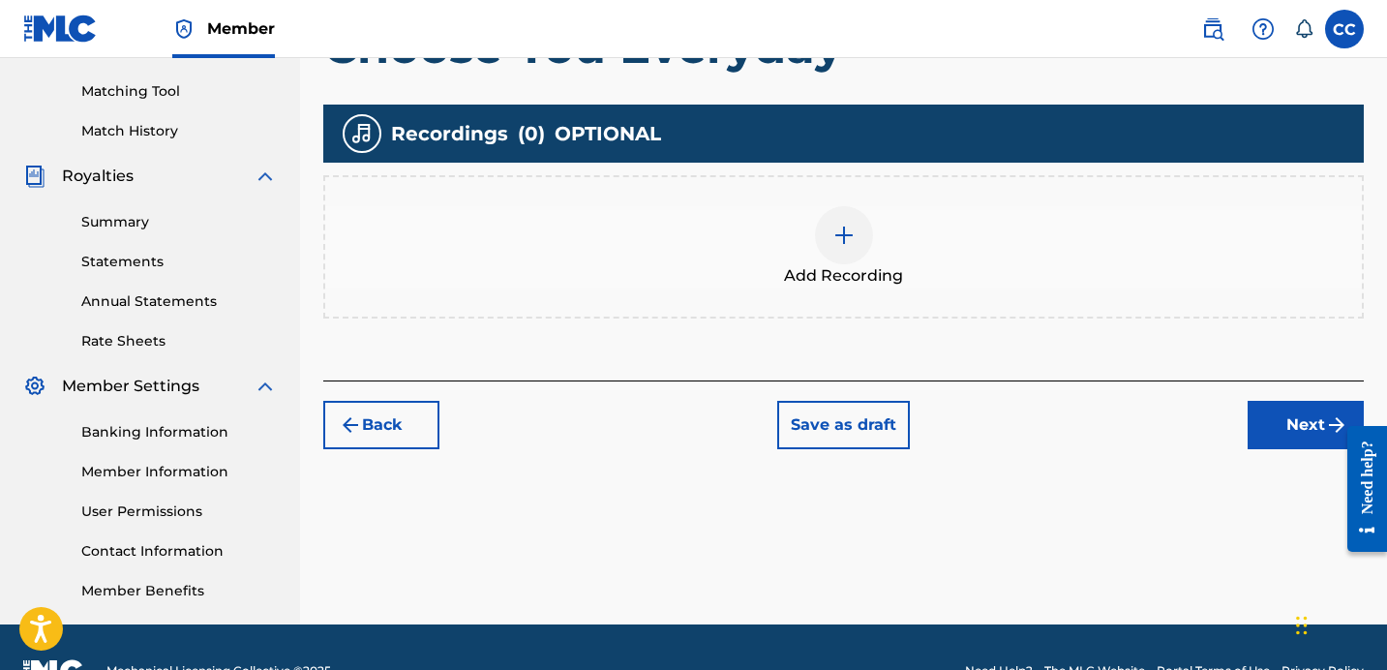
scroll to position [530, 0]
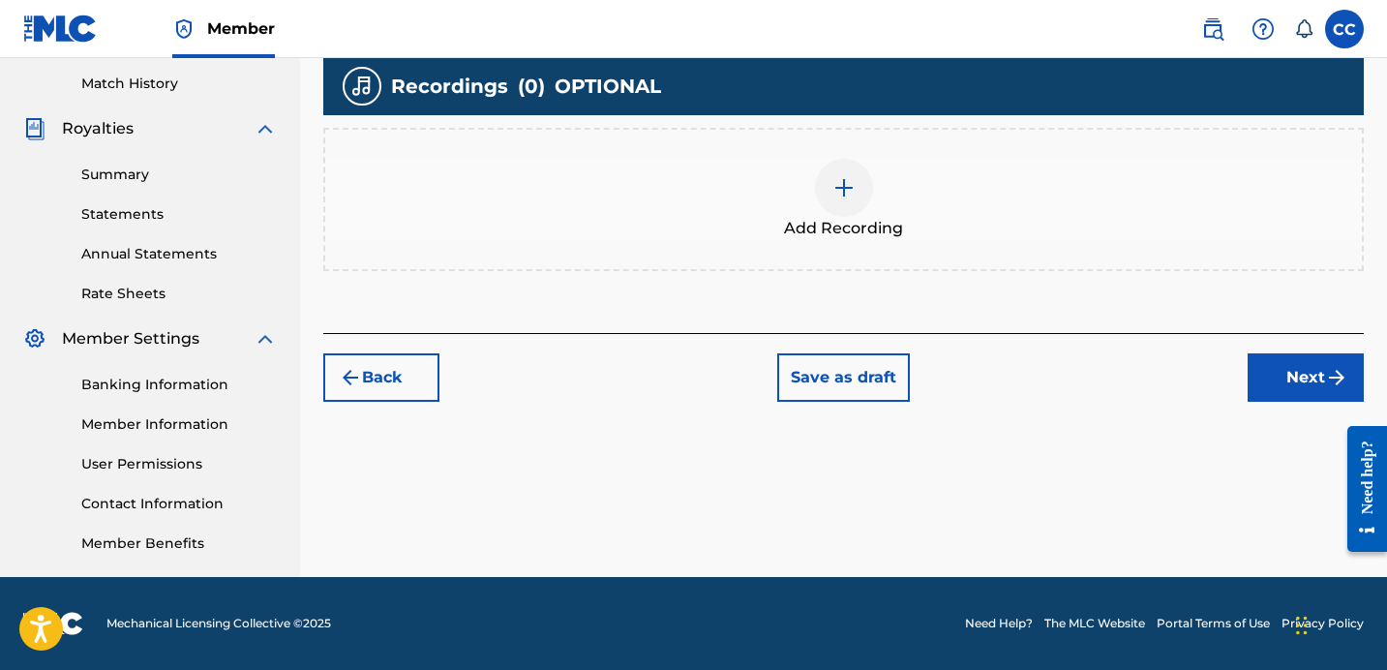
click at [1256, 397] on button "Next" at bounding box center [1306, 377] width 116 height 48
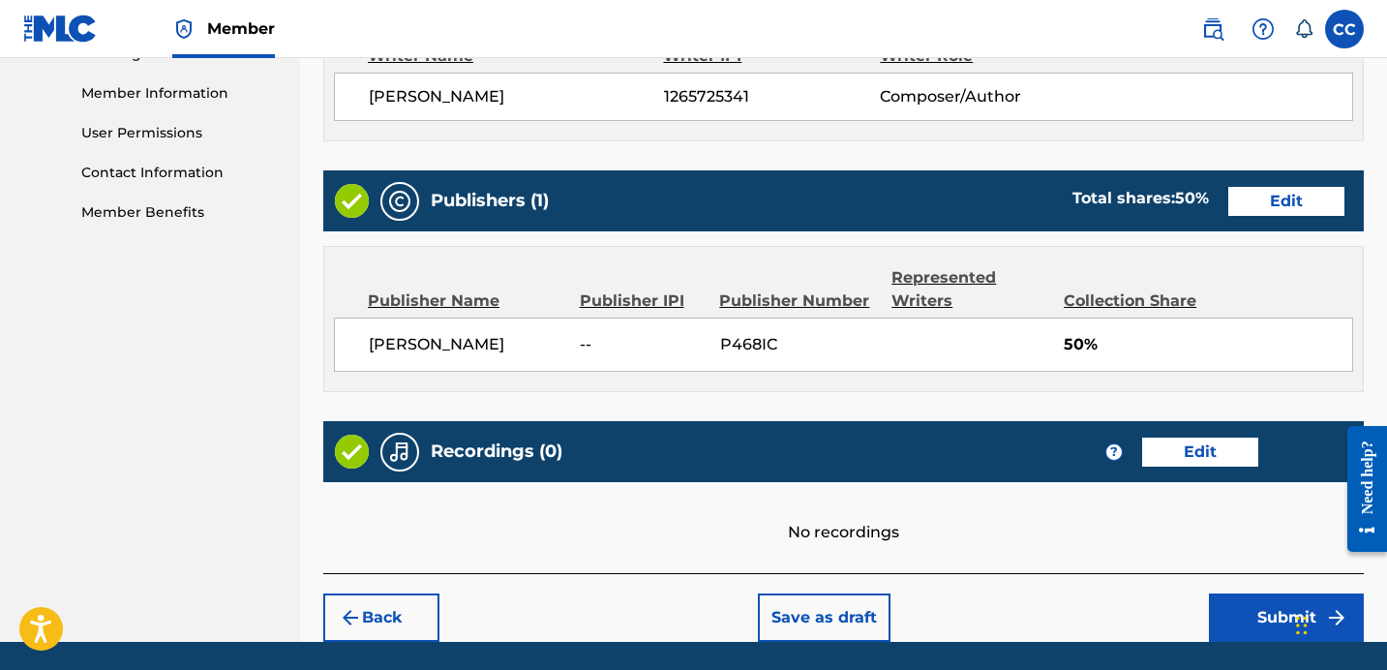
scroll to position [925, 0]
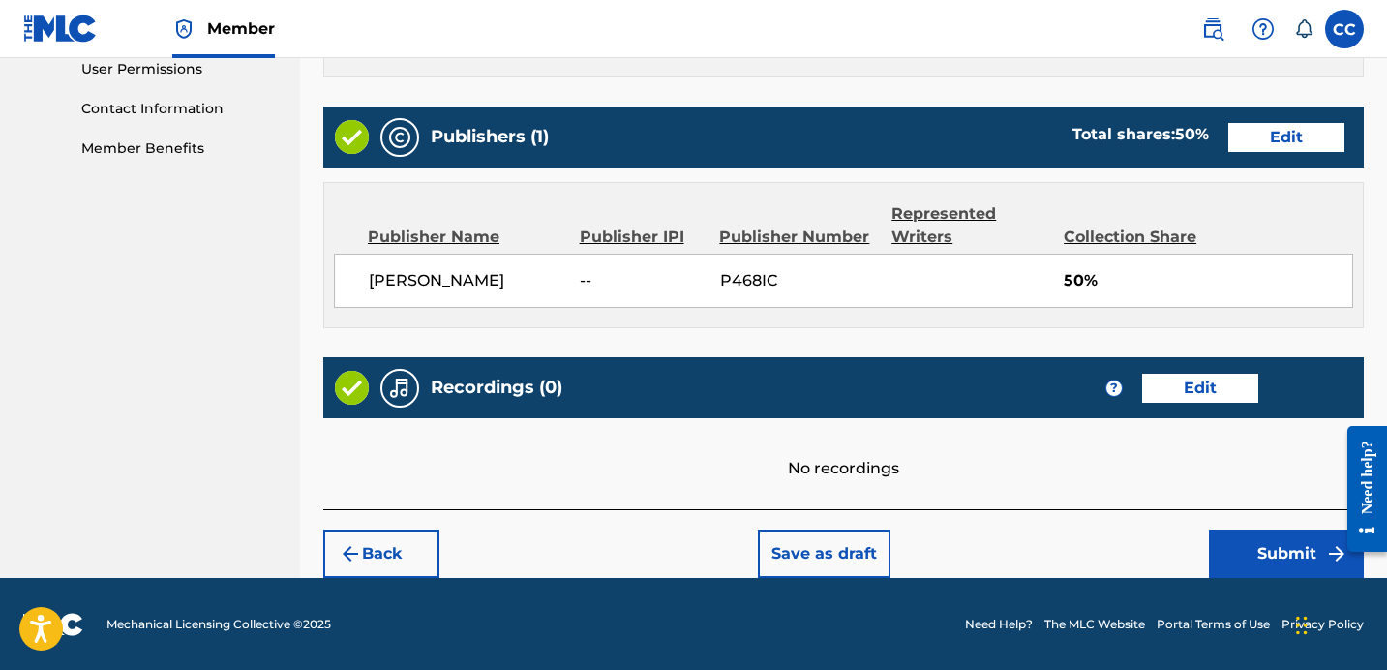
click at [1240, 553] on button "Submit" at bounding box center [1286, 553] width 155 height 48
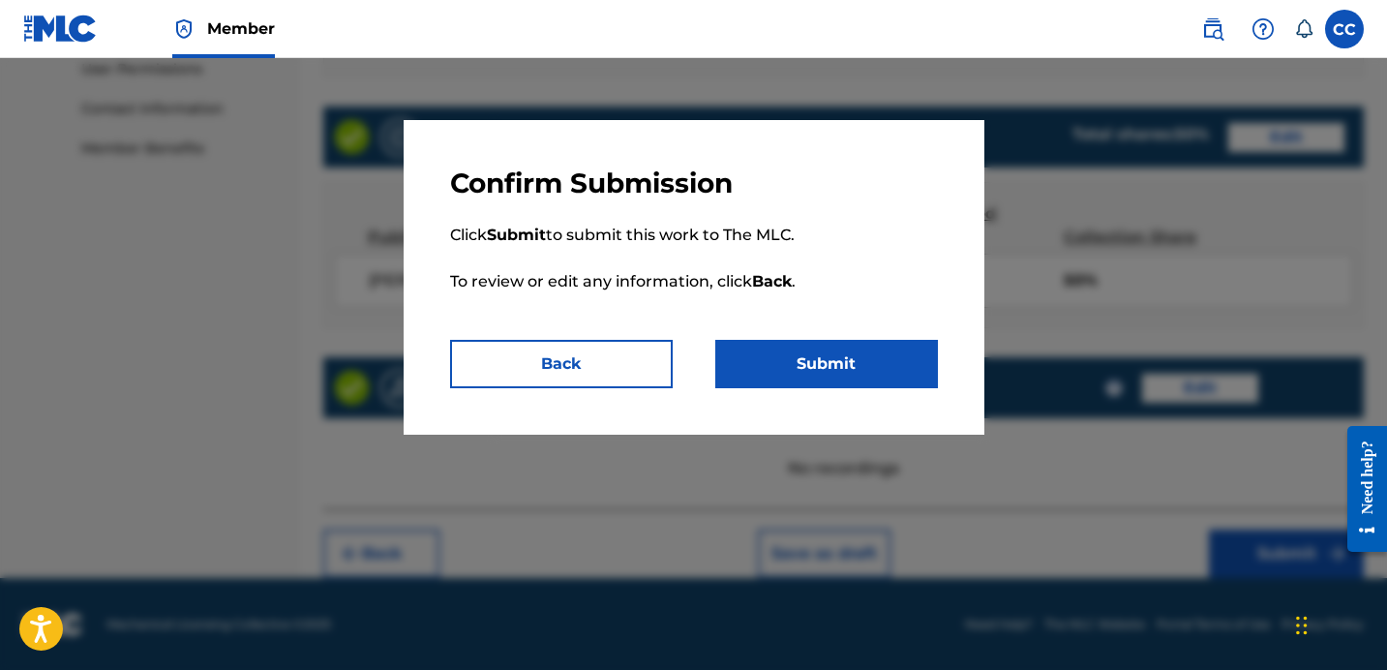
click at [826, 365] on button "Submit" at bounding box center [826, 364] width 223 height 48
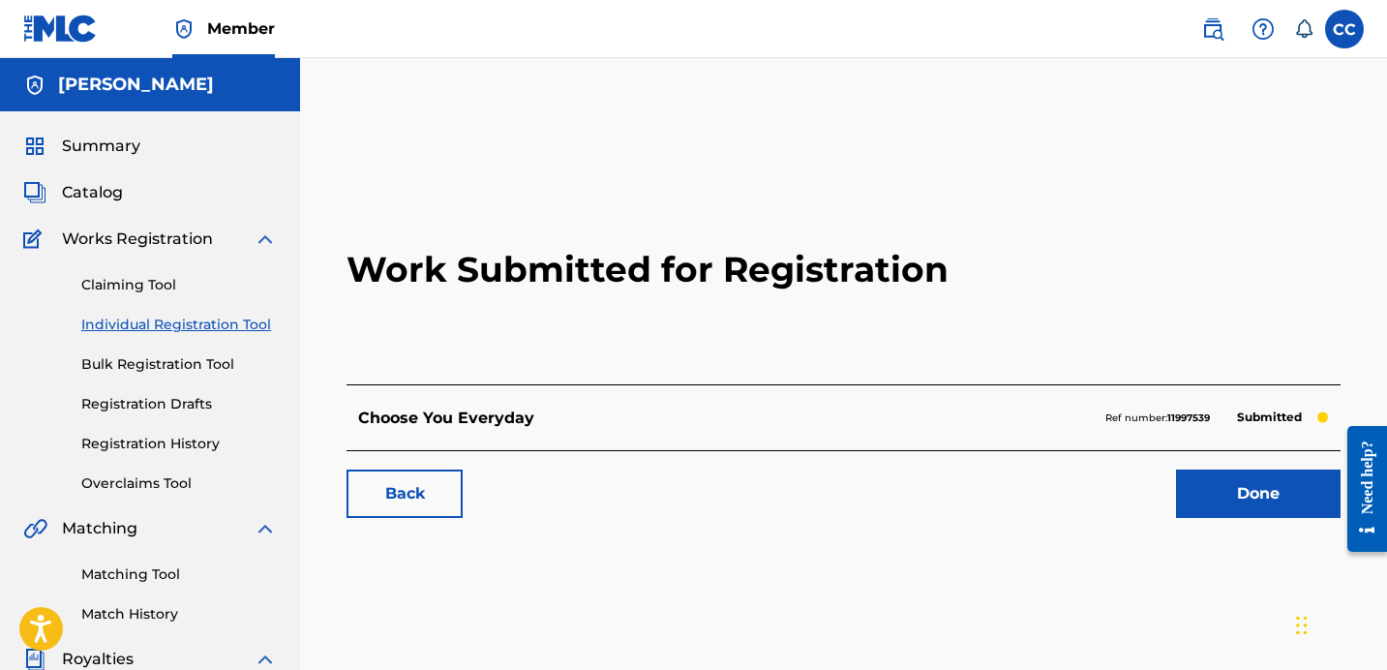
click at [256, 233] on img at bounding box center [265, 238] width 23 height 23
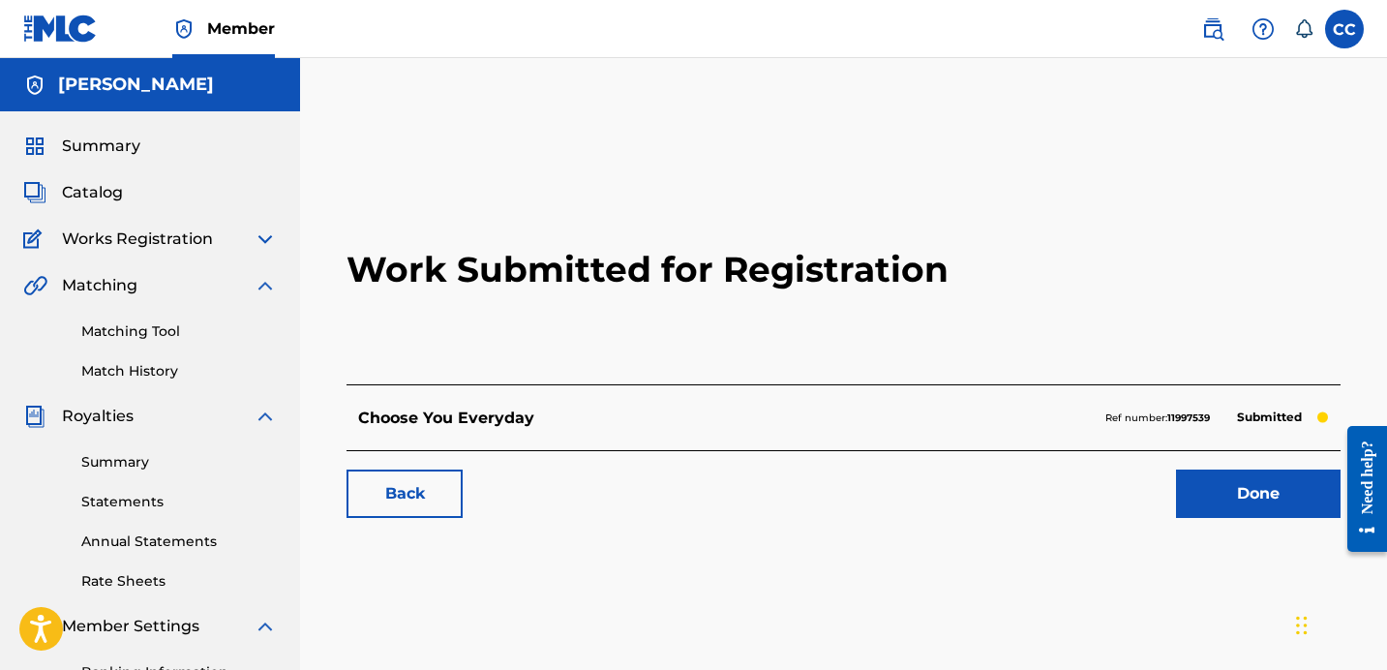
click at [247, 240] on div "Works Registration" at bounding box center [150, 238] width 254 height 23
click at [281, 244] on div "Summary Catalog Works Registration Claiming Tool Individual Registration Tool B…" at bounding box center [150, 487] width 300 height 753
click at [161, 187] on div "Catalog" at bounding box center [150, 192] width 254 height 23
click at [100, 197] on span "Catalog" at bounding box center [92, 192] width 61 height 23
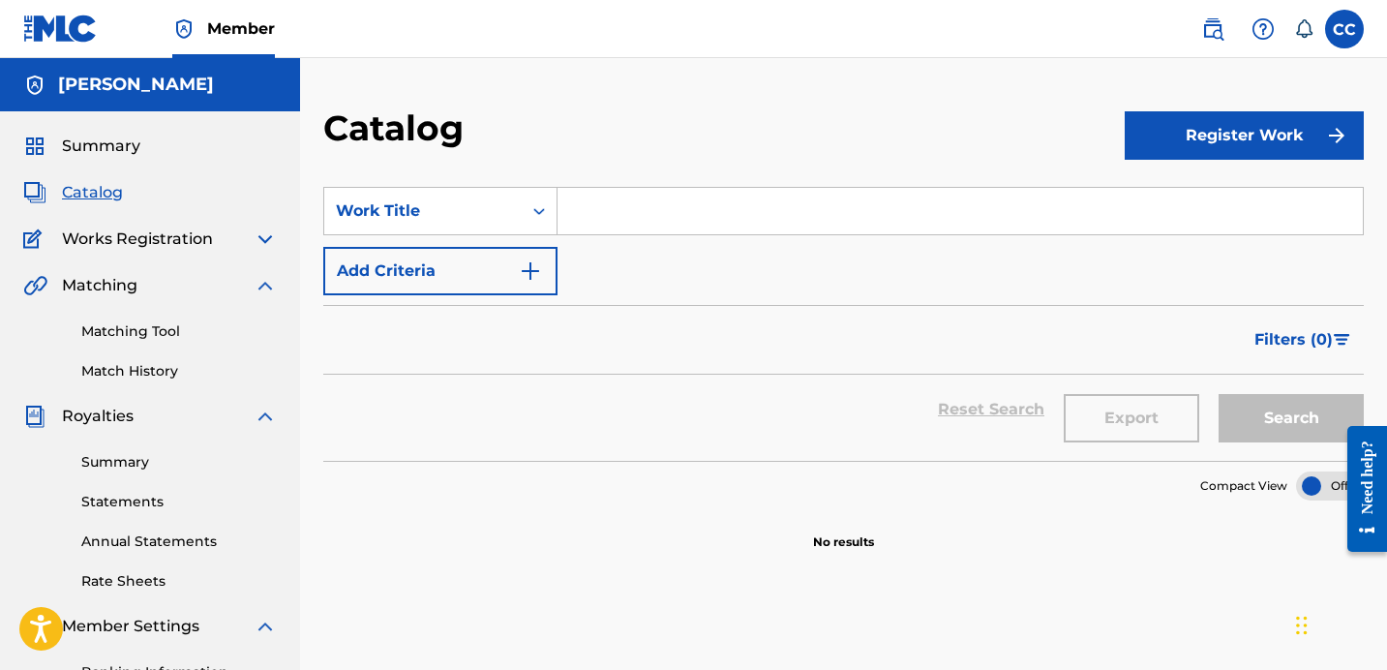
click at [1201, 133] on button "Register Work" at bounding box center [1244, 135] width 239 height 48
click at [1201, 200] on link "Individual" at bounding box center [1244, 198] width 239 height 46
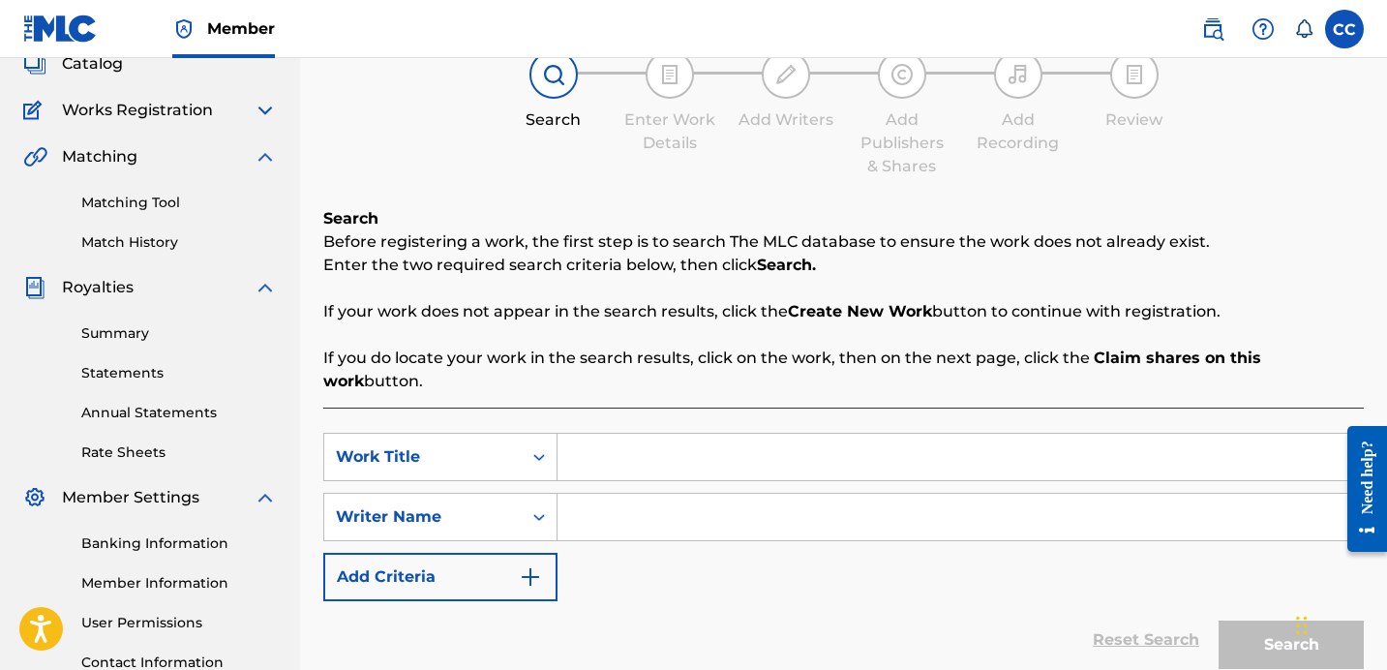
scroll to position [134, 0]
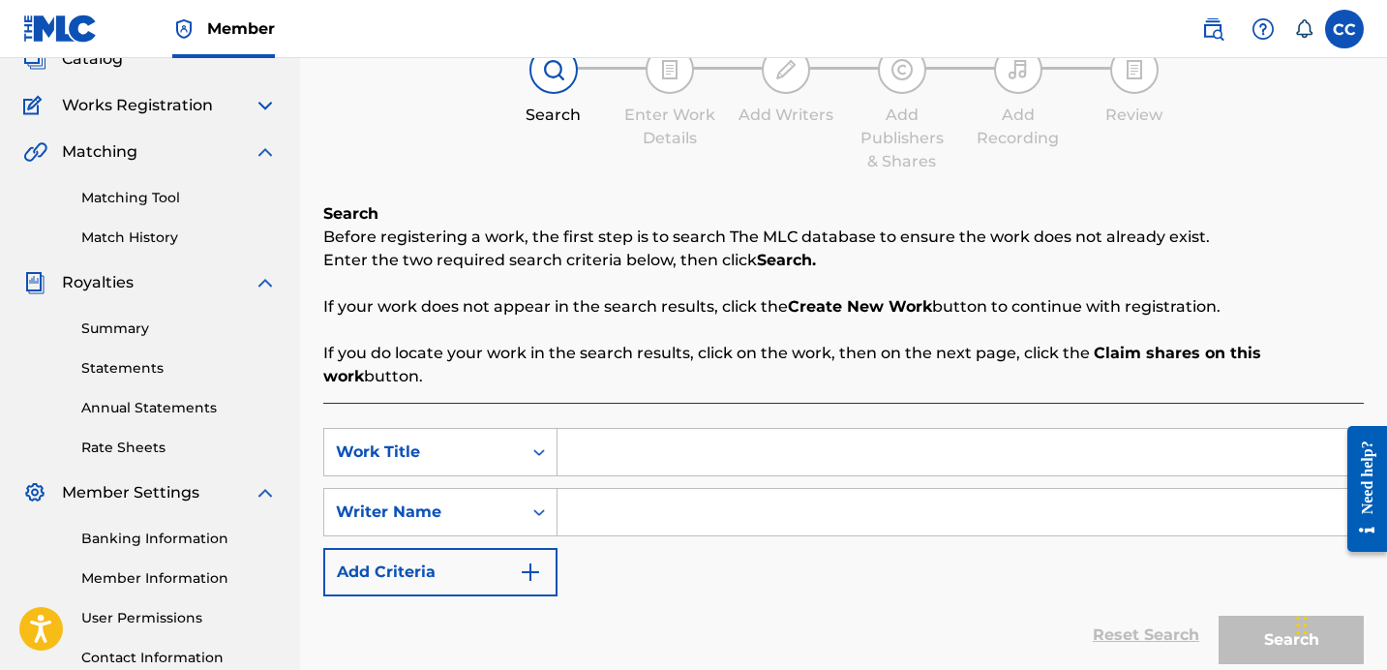
click at [619, 434] on input "Search Form" at bounding box center [960, 452] width 805 height 46
type input "Image"
click at [612, 497] on input "Search Form" at bounding box center [960, 512] width 805 height 46
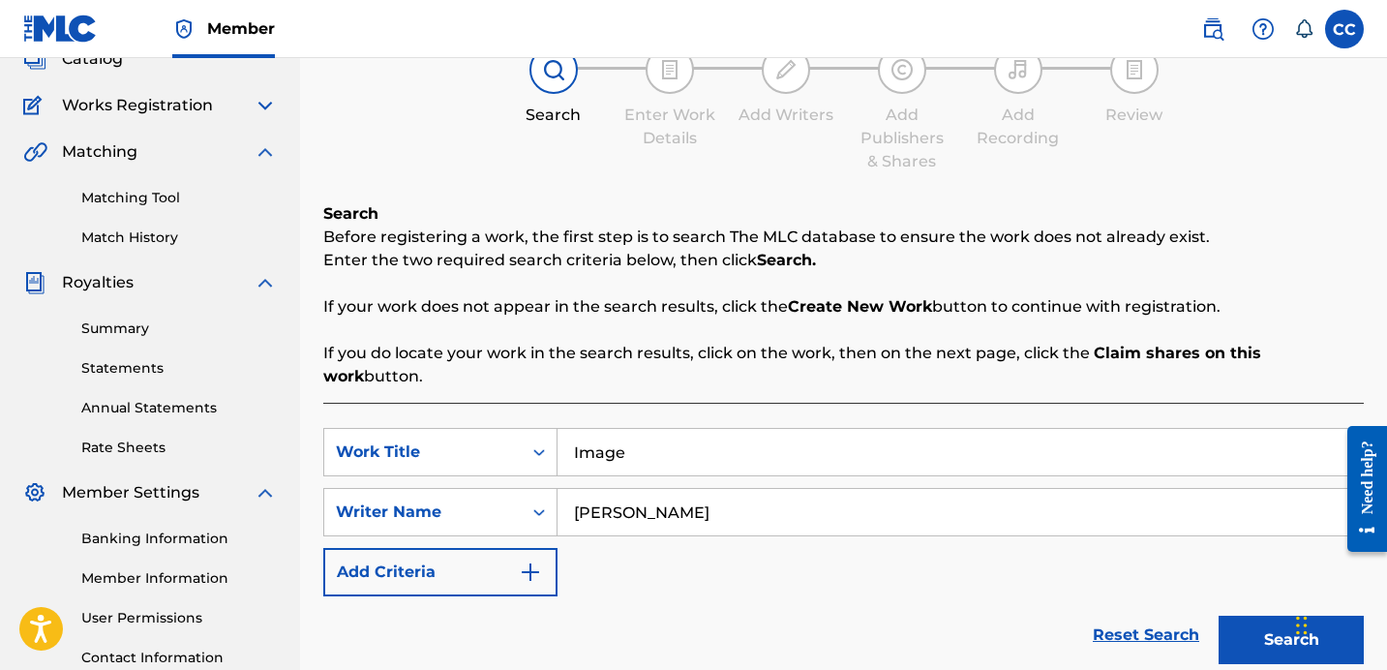
click at [677, 493] on input "[PERSON_NAME]" at bounding box center [960, 512] width 805 height 46
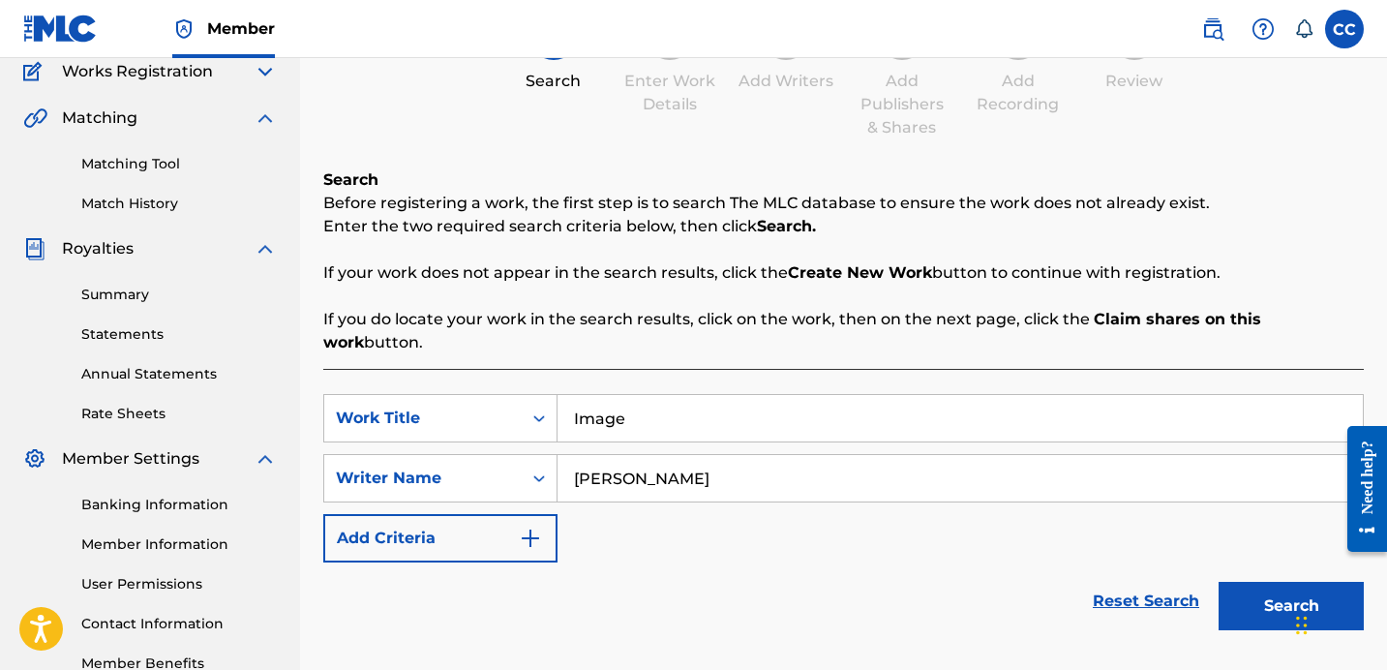
scroll to position [287, 0]
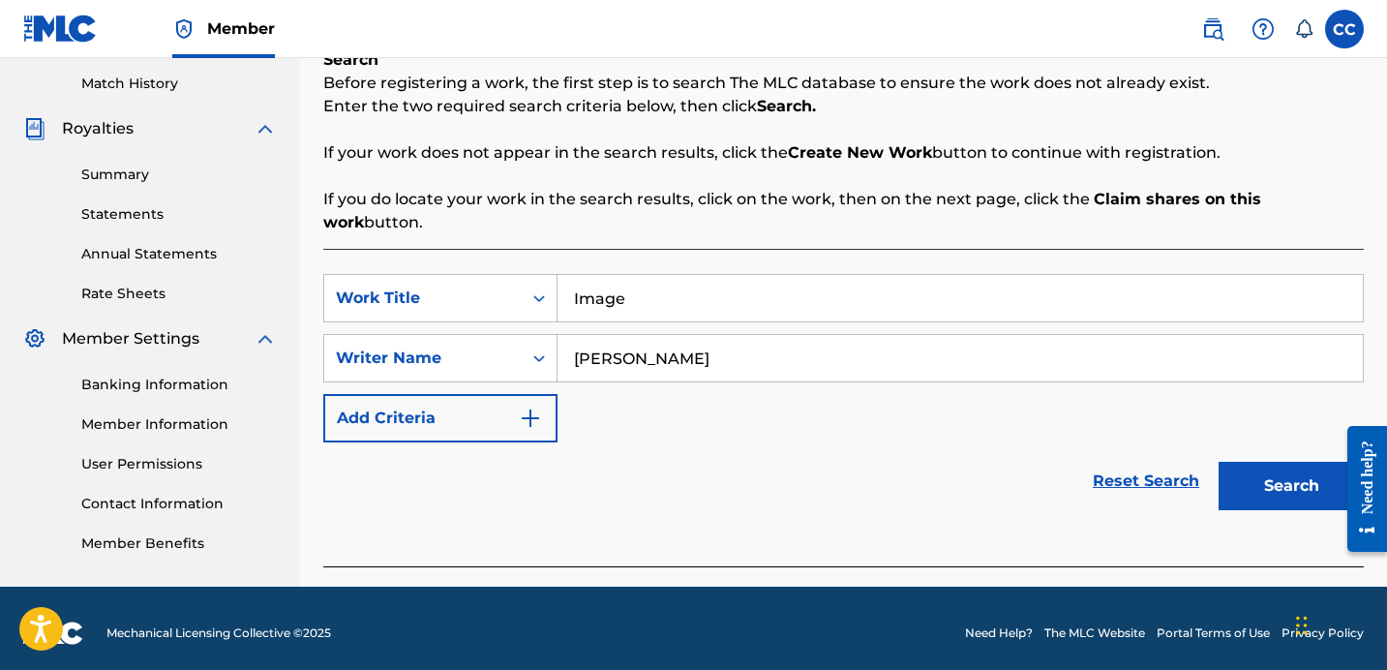
type input "[PERSON_NAME]"
click at [1273, 462] on button "Search" at bounding box center [1291, 486] width 145 height 48
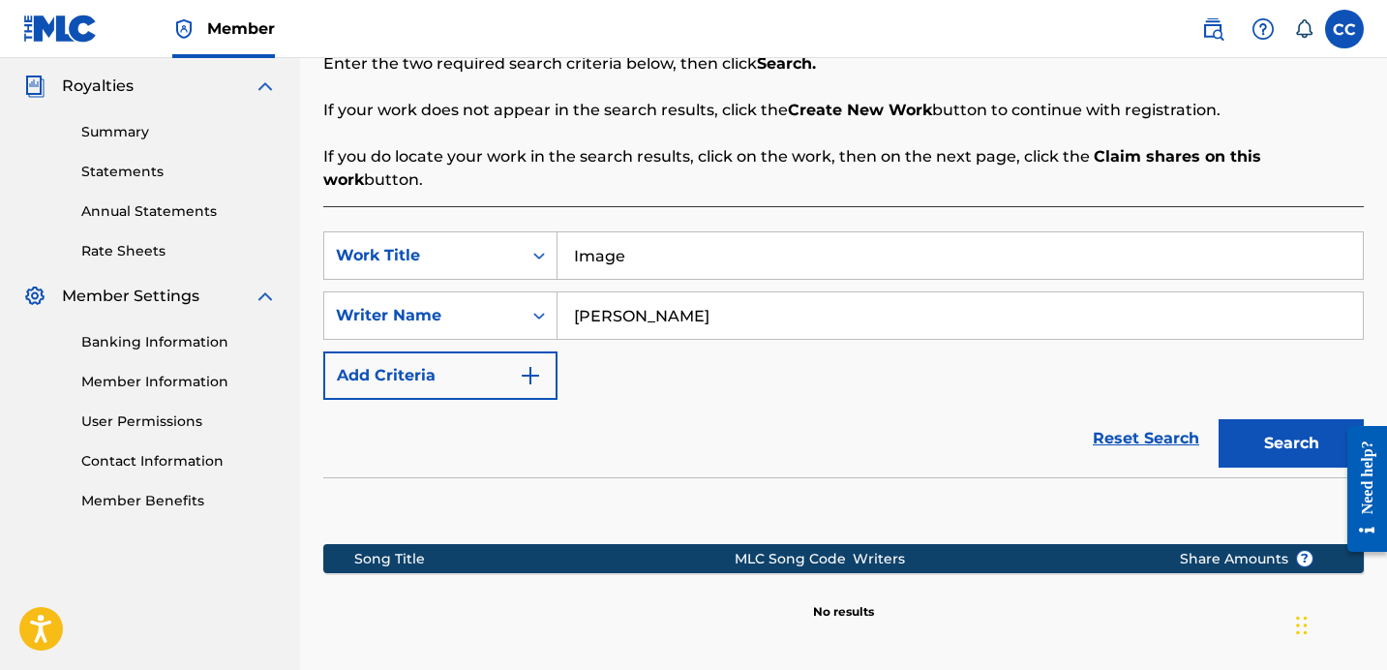
scroll to position [497, 0]
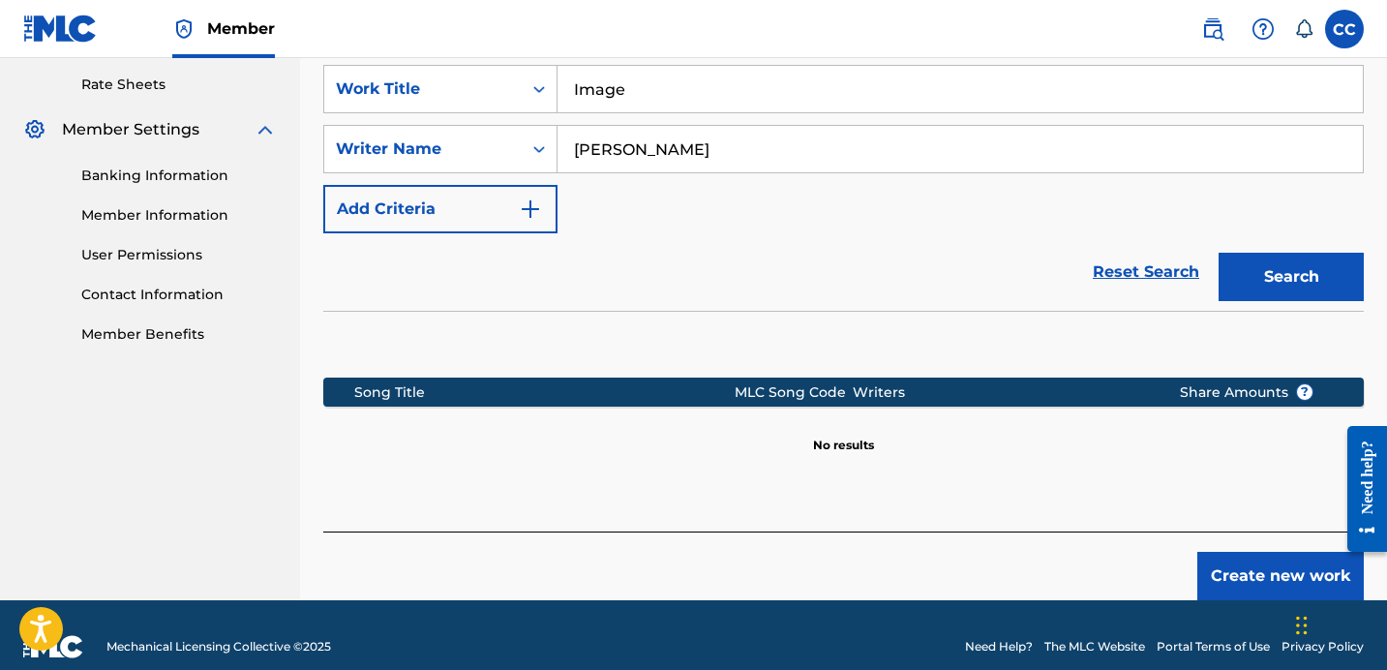
click at [1221, 553] on button "Create new work" at bounding box center [1280, 576] width 166 height 48
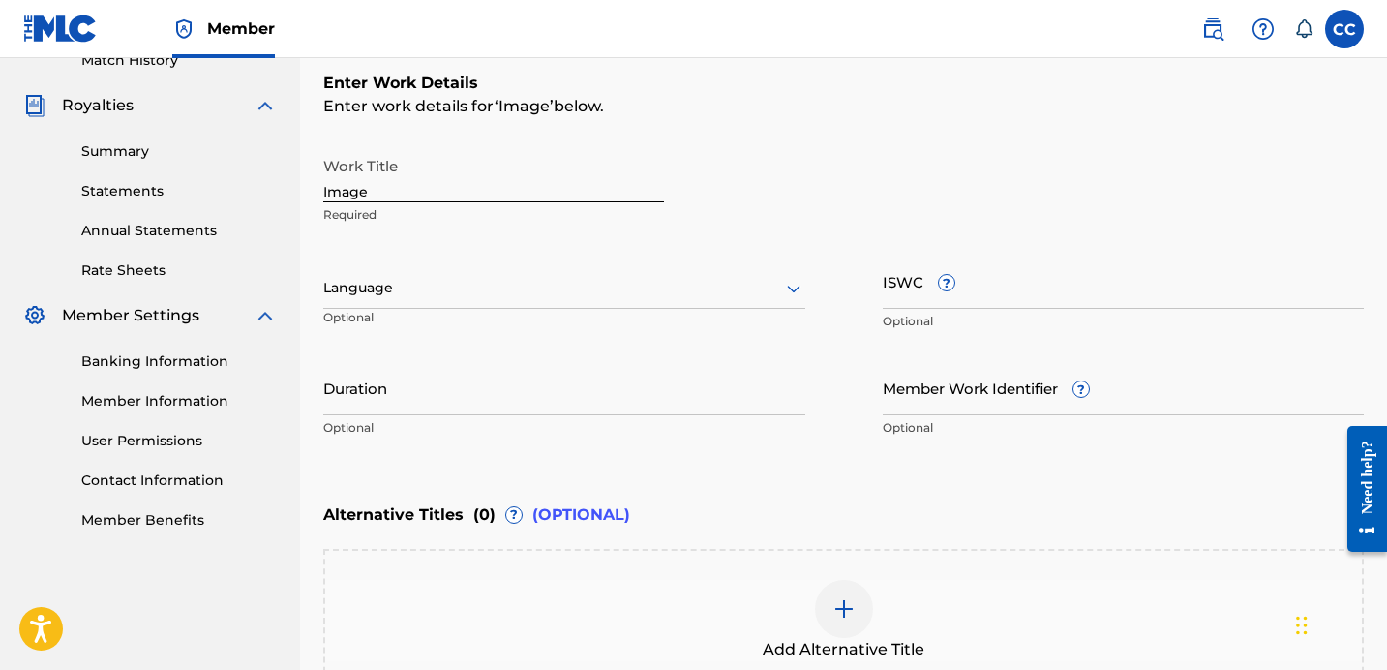
scroll to position [314, 0]
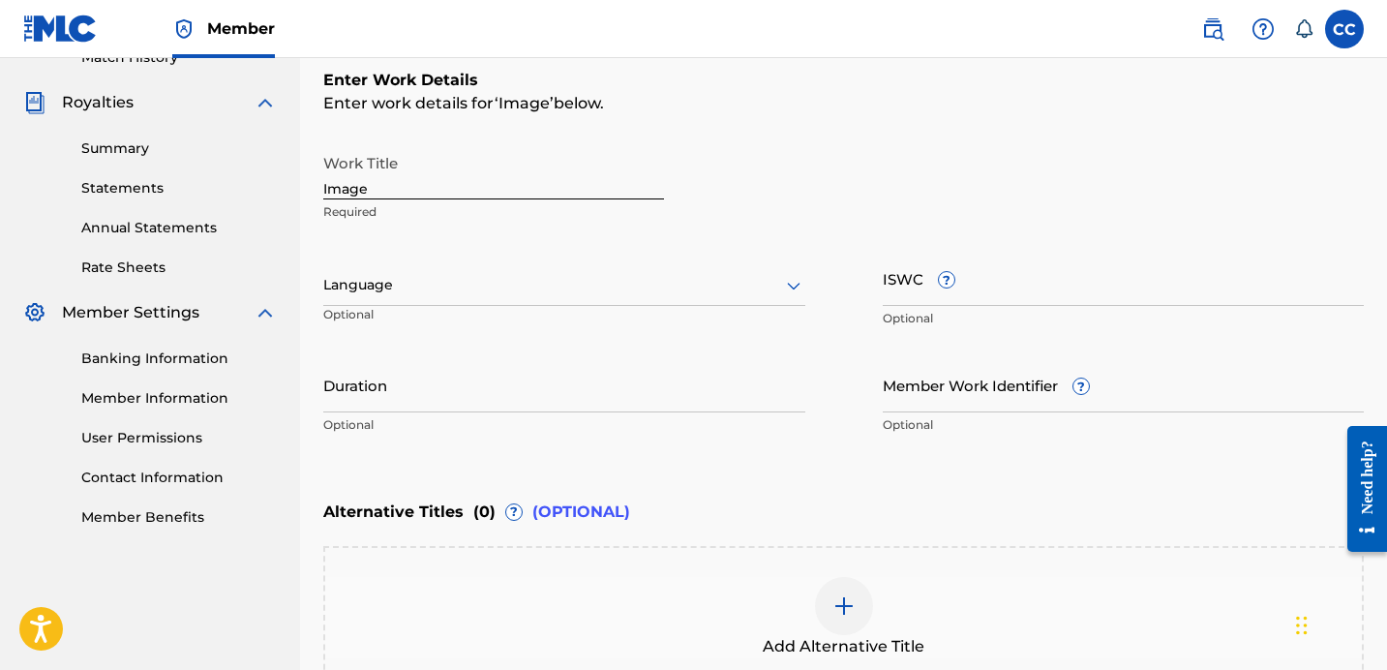
click at [920, 295] on input "ISWC ?" at bounding box center [1124, 278] width 482 height 55
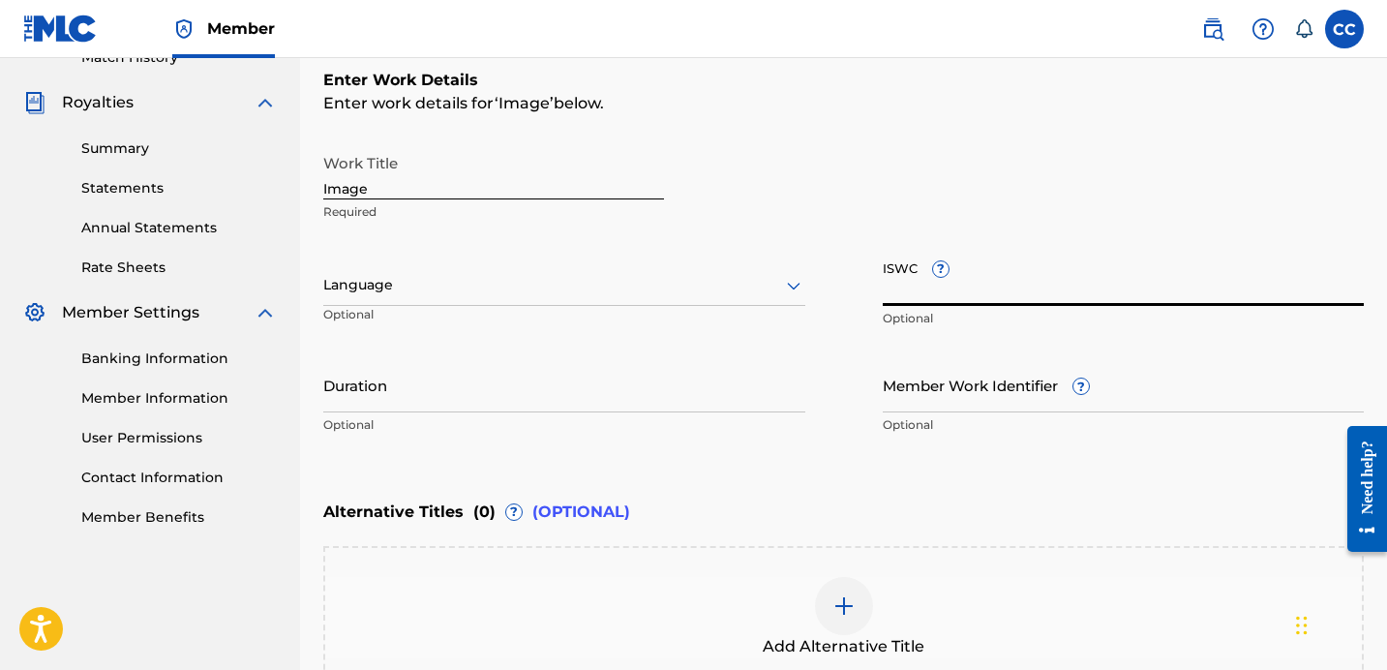
click at [861, 332] on div "Work Title Image Required Language Optional ISWC ? Optional Duration Optional M…" at bounding box center [843, 294] width 1041 height 300
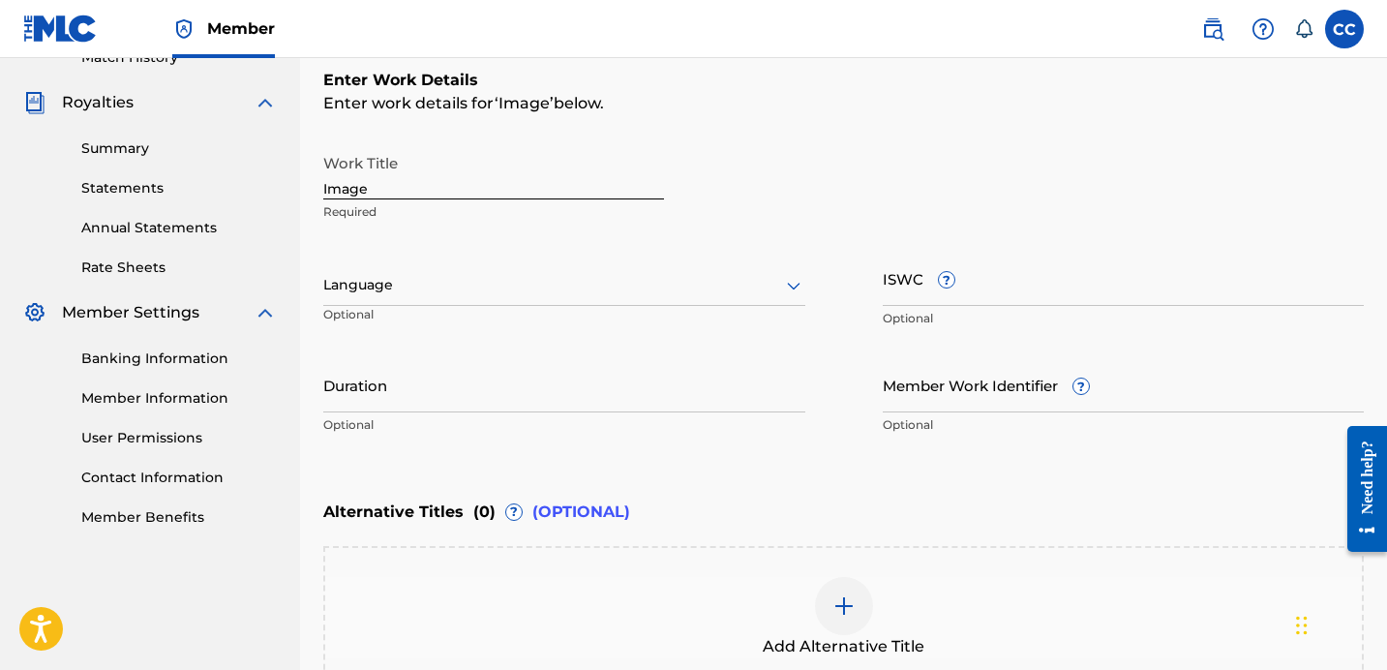
click at [911, 300] on input "ISWC ?" at bounding box center [1124, 278] width 482 height 55
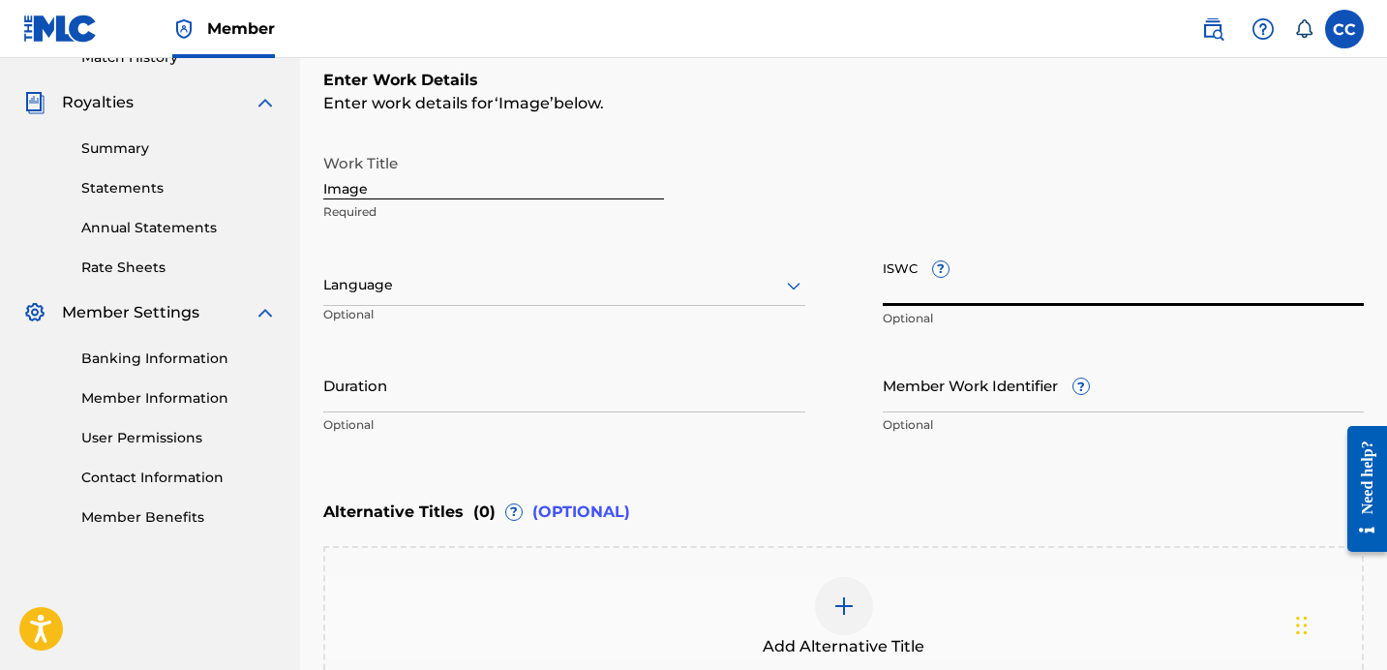
click at [852, 240] on div "Work Title Image Required Language Optional ISWC ? Optional Duration Optional M…" at bounding box center [843, 294] width 1041 height 300
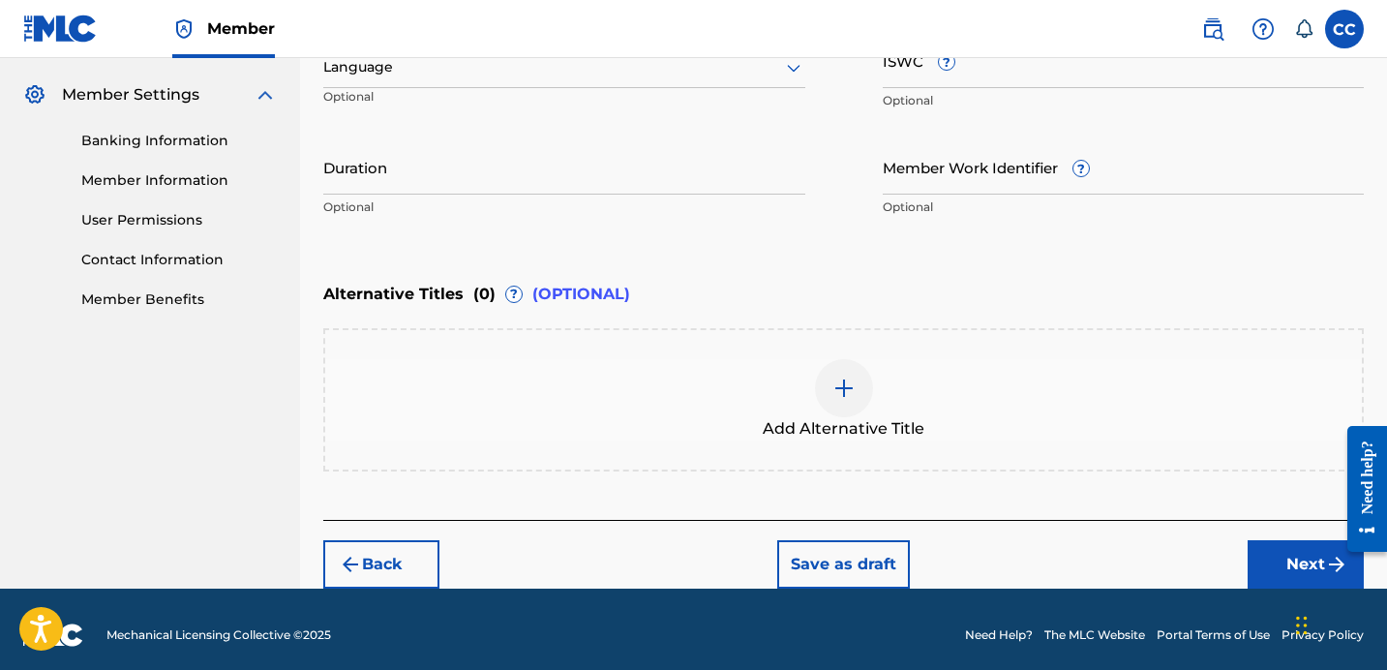
scroll to position [542, 0]
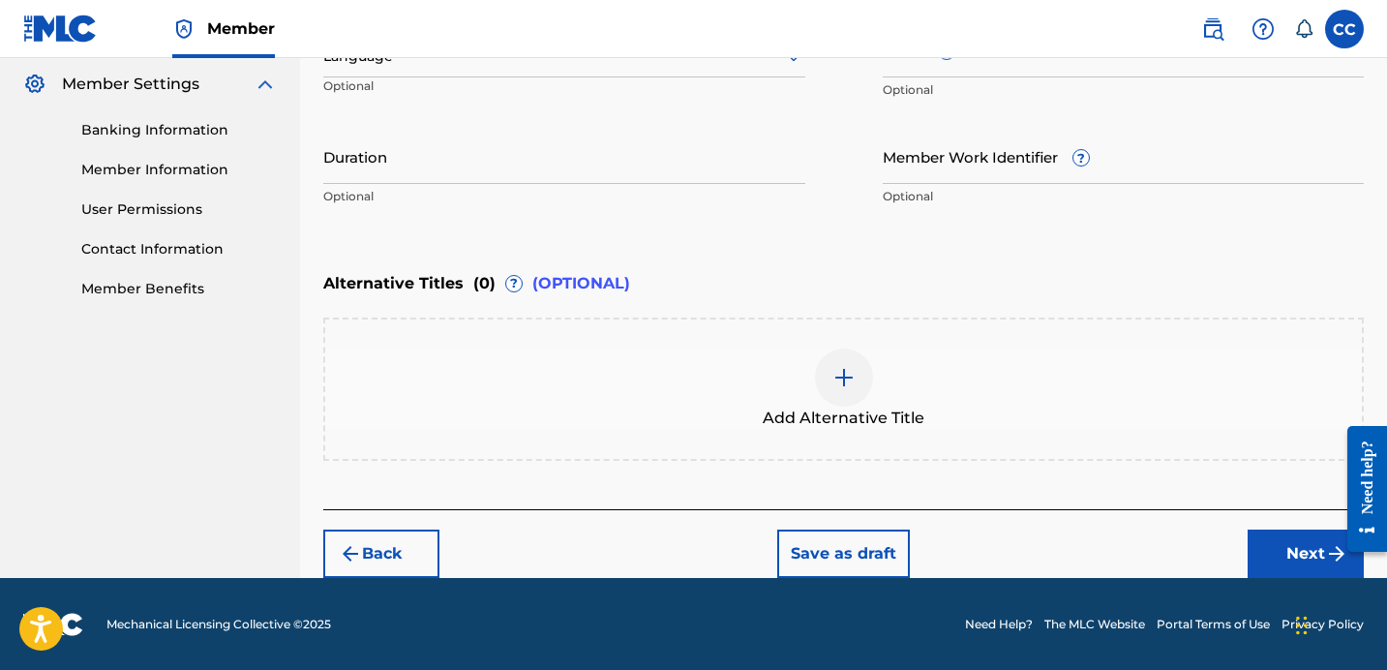
click at [1281, 558] on button "Next" at bounding box center [1306, 553] width 116 height 48
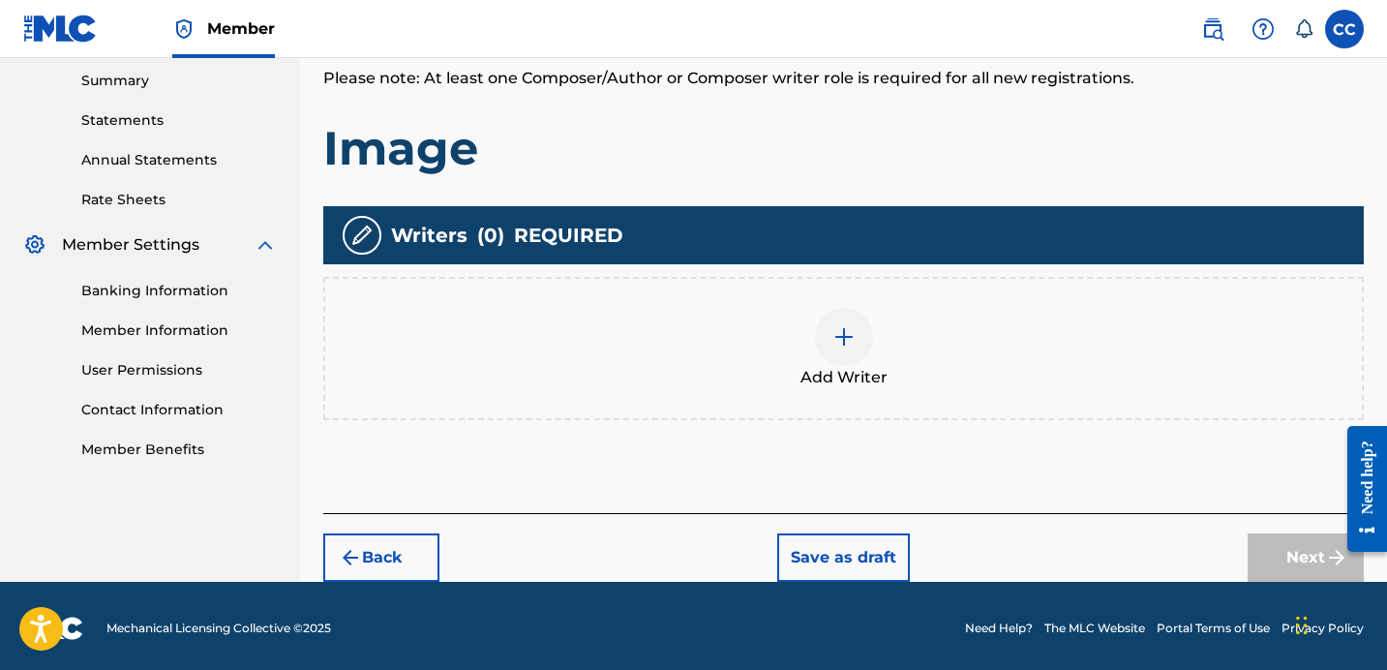
scroll to position [385, 0]
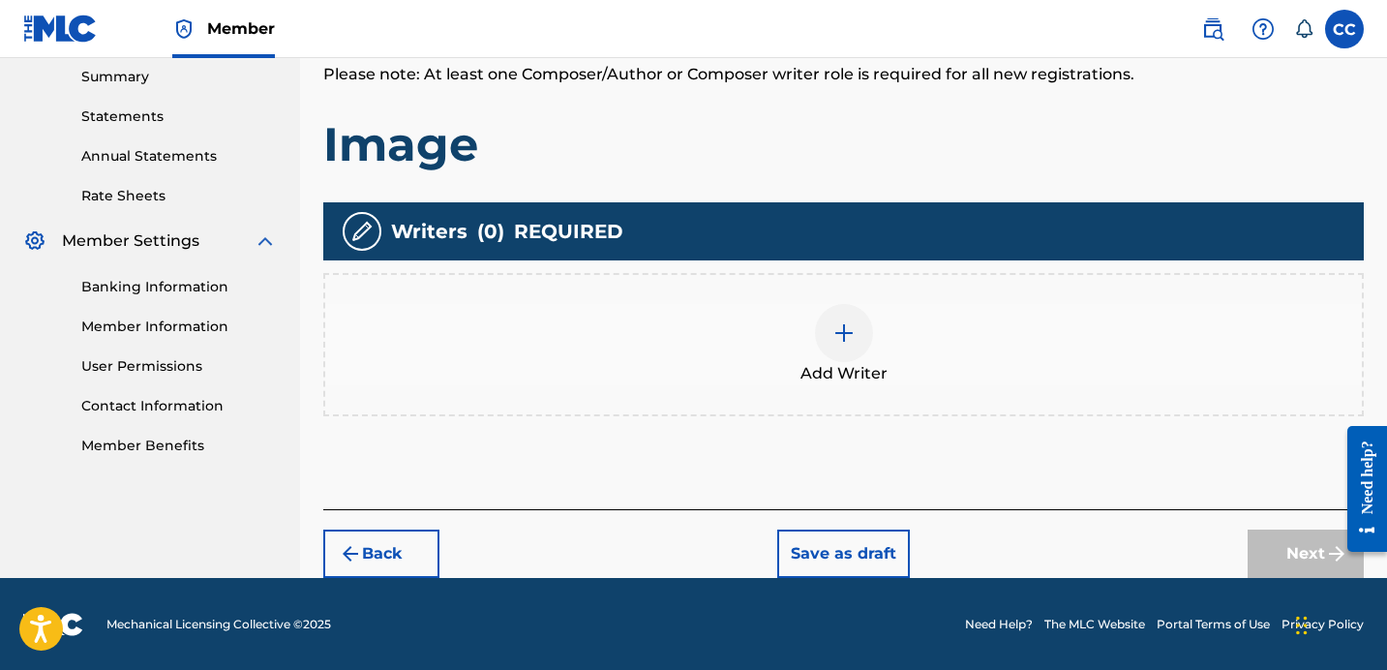
click at [840, 313] on div at bounding box center [844, 333] width 58 height 58
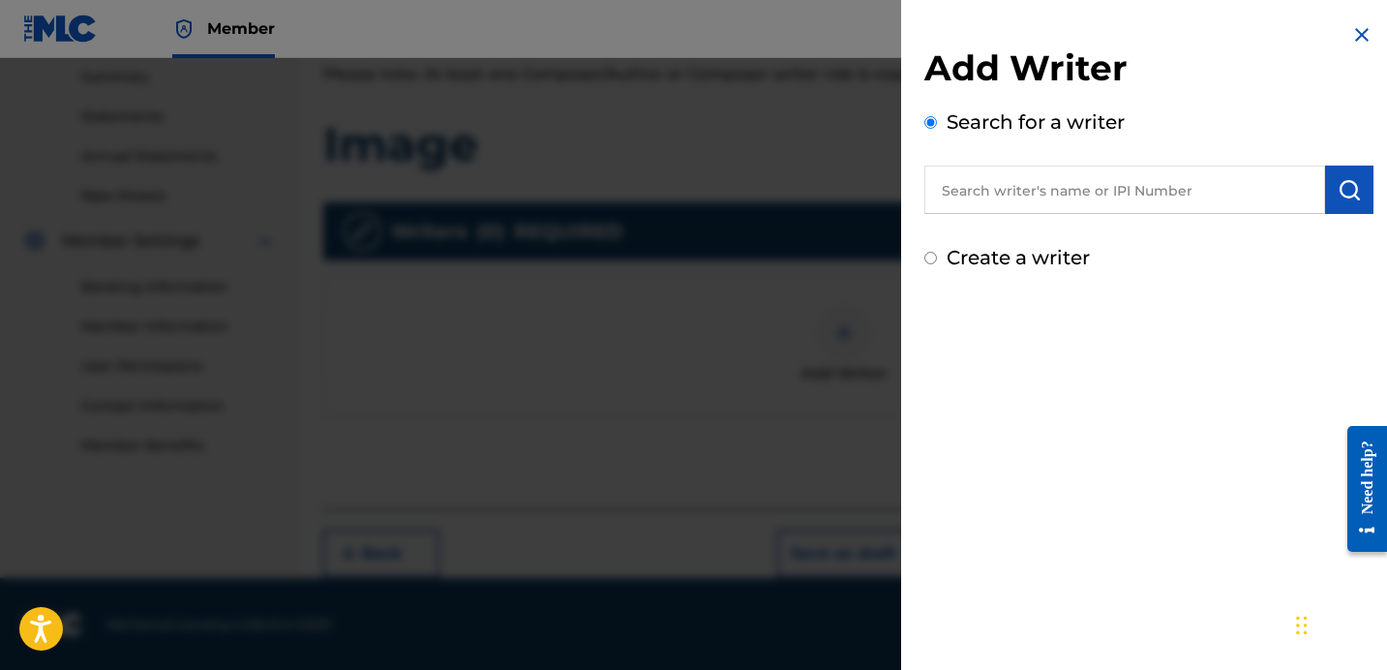
click at [997, 191] on input "text" at bounding box center [1124, 190] width 401 height 48
type input "[PERSON_NAME]"
click at [930, 257] on input "Create a writer" at bounding box center [930, 258] width 13 height 13
radio input "false"
radio input "true"
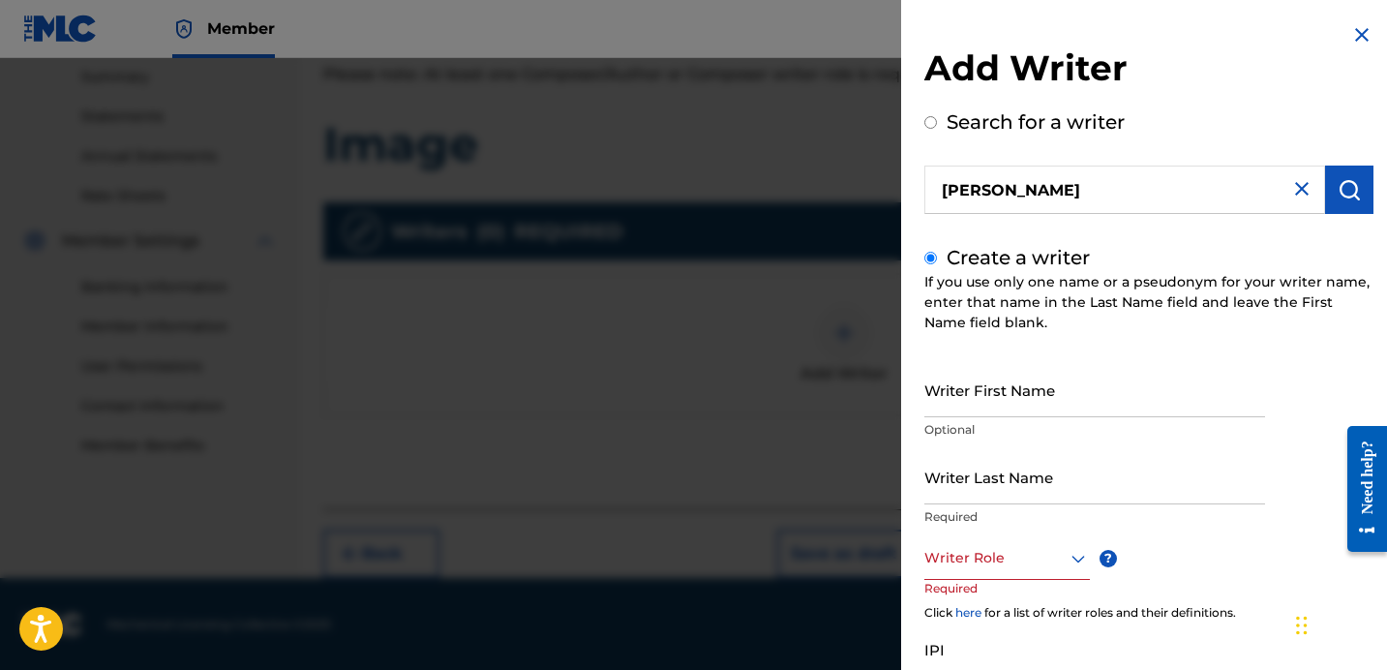
click at [971, 383] on input "Writer First Name" at bounding box center [1094, 389] width 341 height 55
type input "[PERSON_NAME]"
click at [943, 515] on p "Required" at bounding box center [1094, 516] width 341 height 17
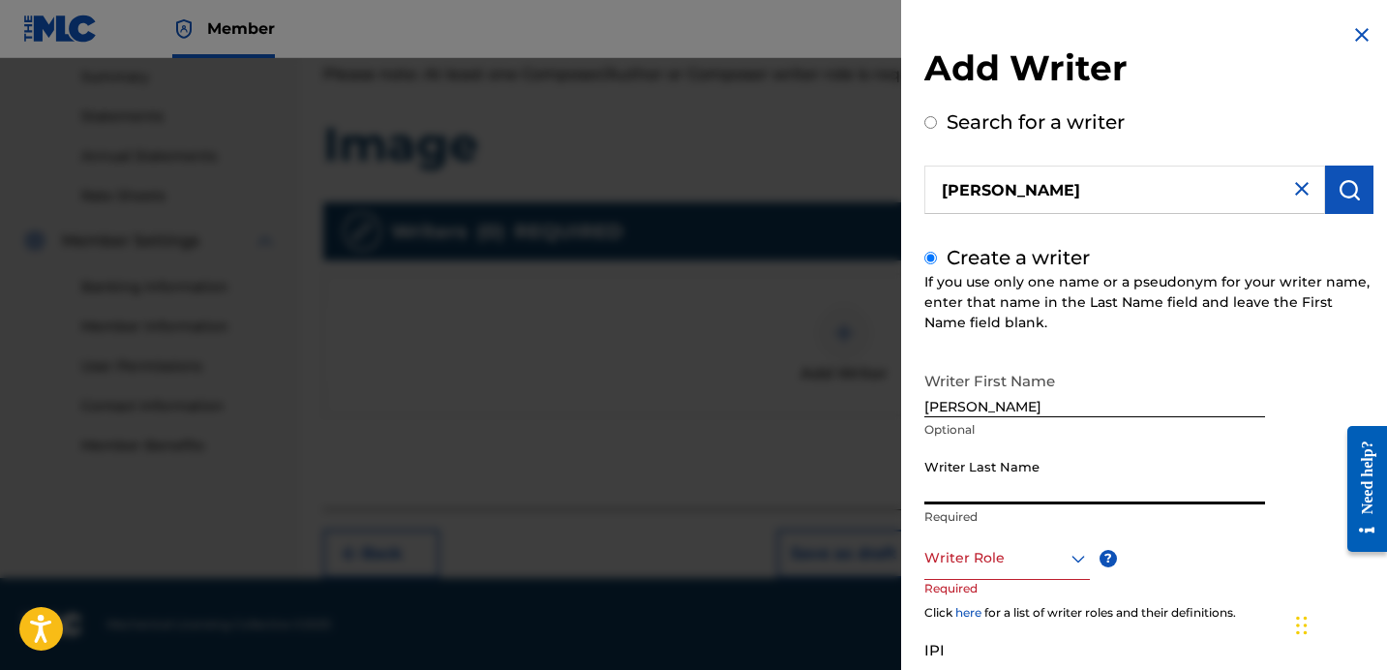
click at [943, 493] on input "Writer Last Name" at bounding box center [1094, 476] width 341 height 55
type input "[PERSON_NAME]"
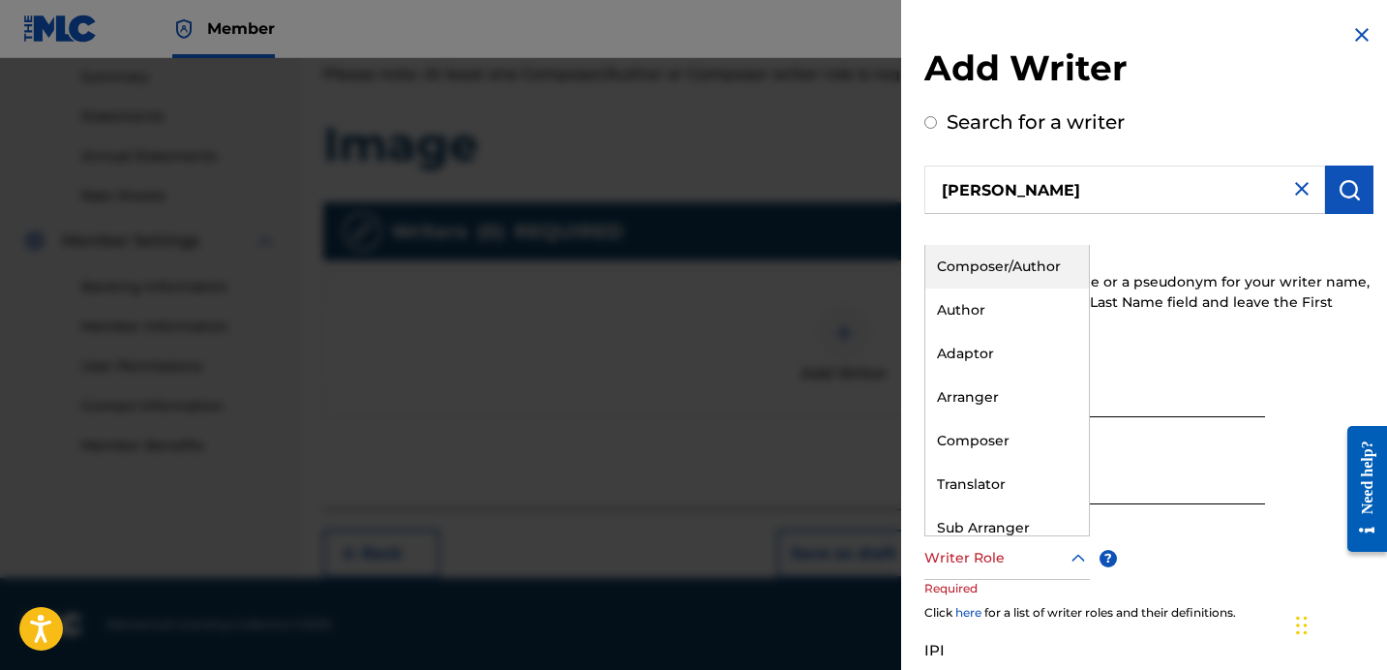
click at [939, 557] on div at bounding box center [1007, 558] width 166 height 24
click at [1029, 272] on div "Composer/Author" at bounding box center [1007, 267] width 164 height 44
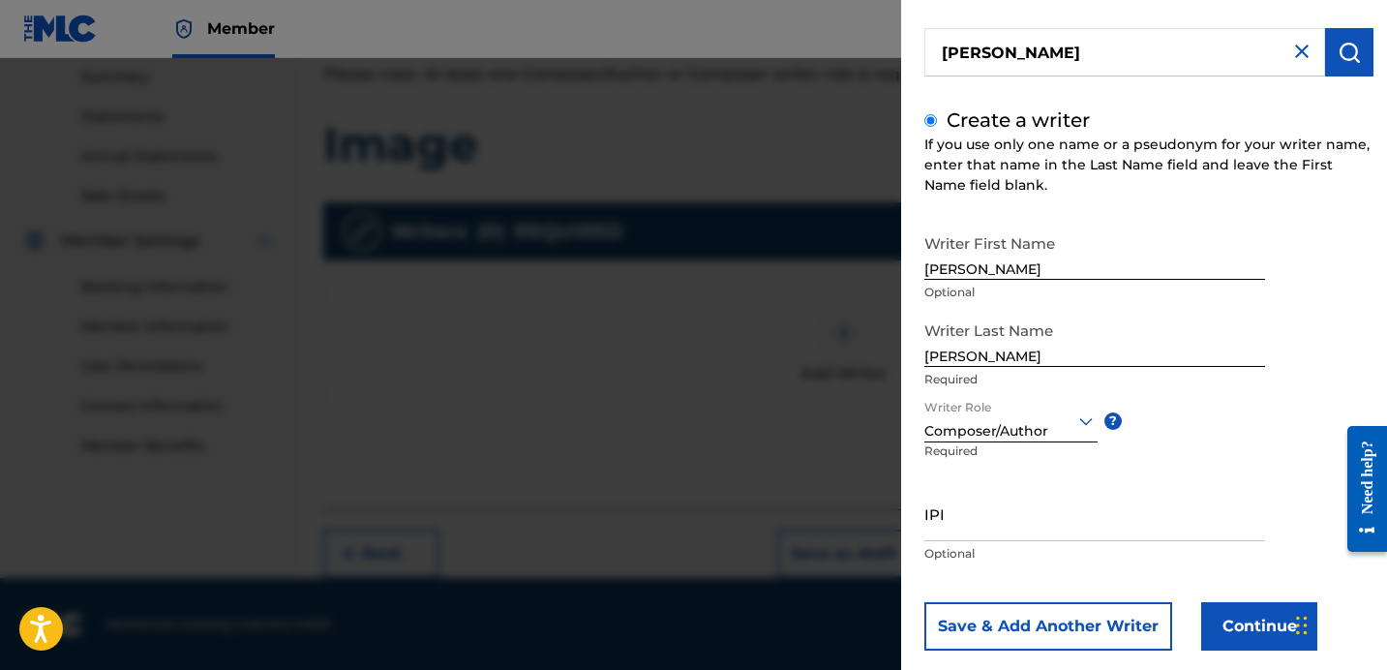
scroll to position [158, 0]
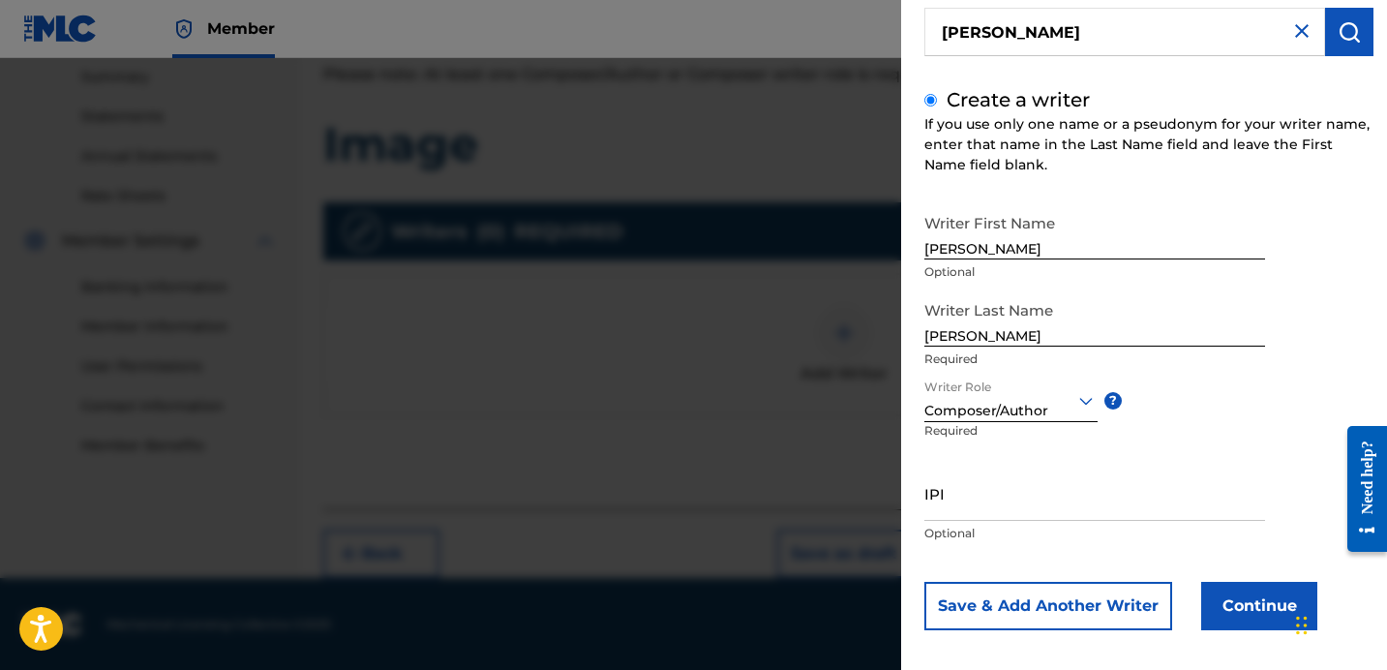
click at [983, 484] on input "IPI" at bounding box center [1094, 493] width 341 height 55
type input "1265725341"
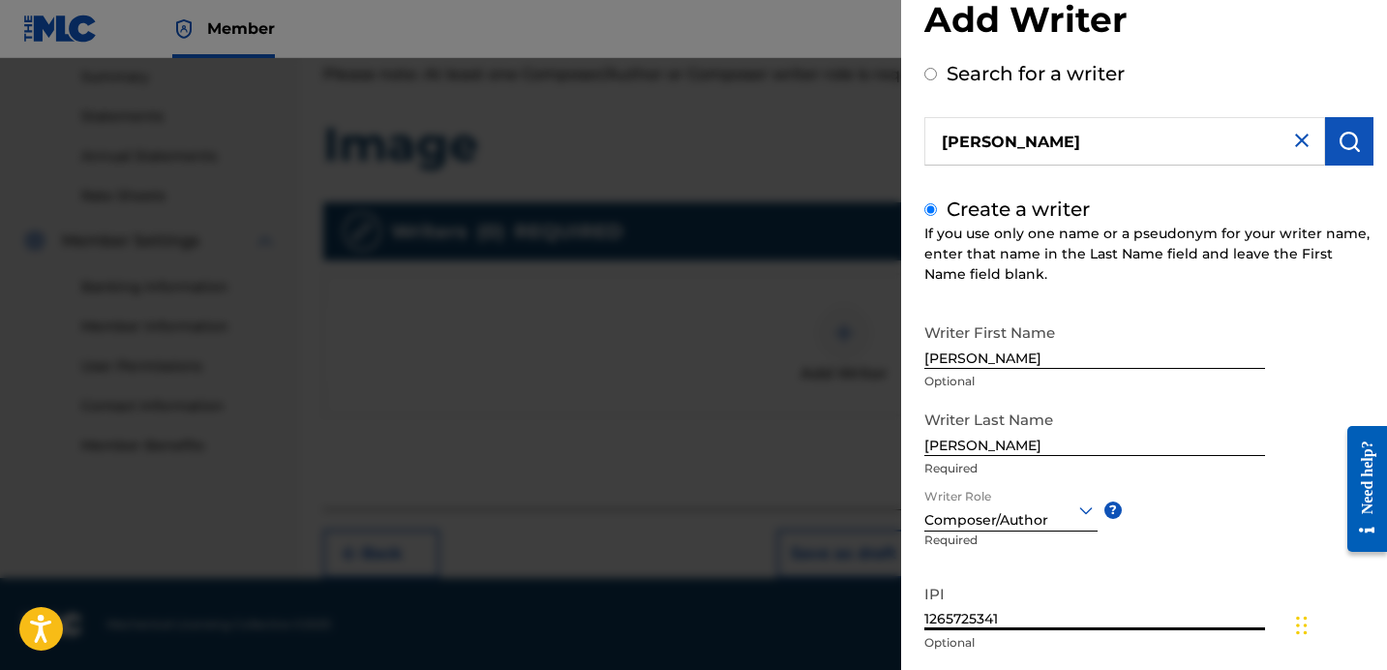
scroll to position [170, 0]
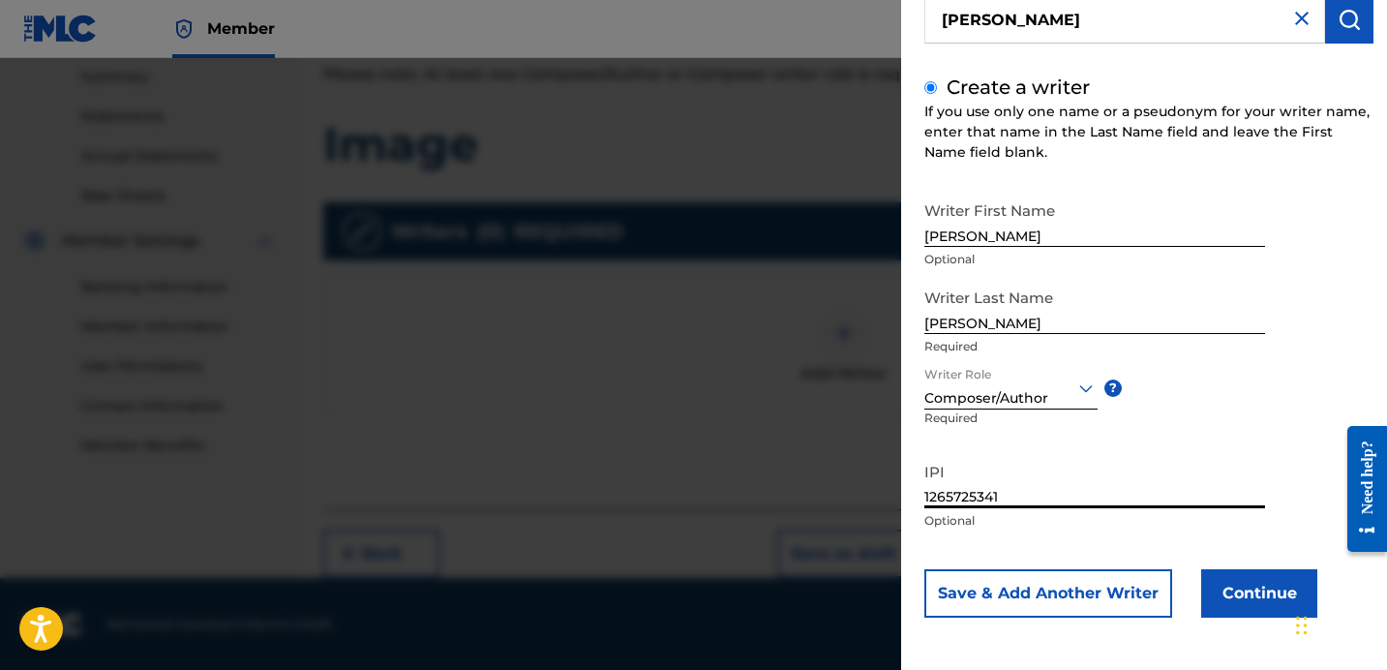
click at [1225, 593] on button "Continue" at bounding box center [1259, 593] width 116 height 48
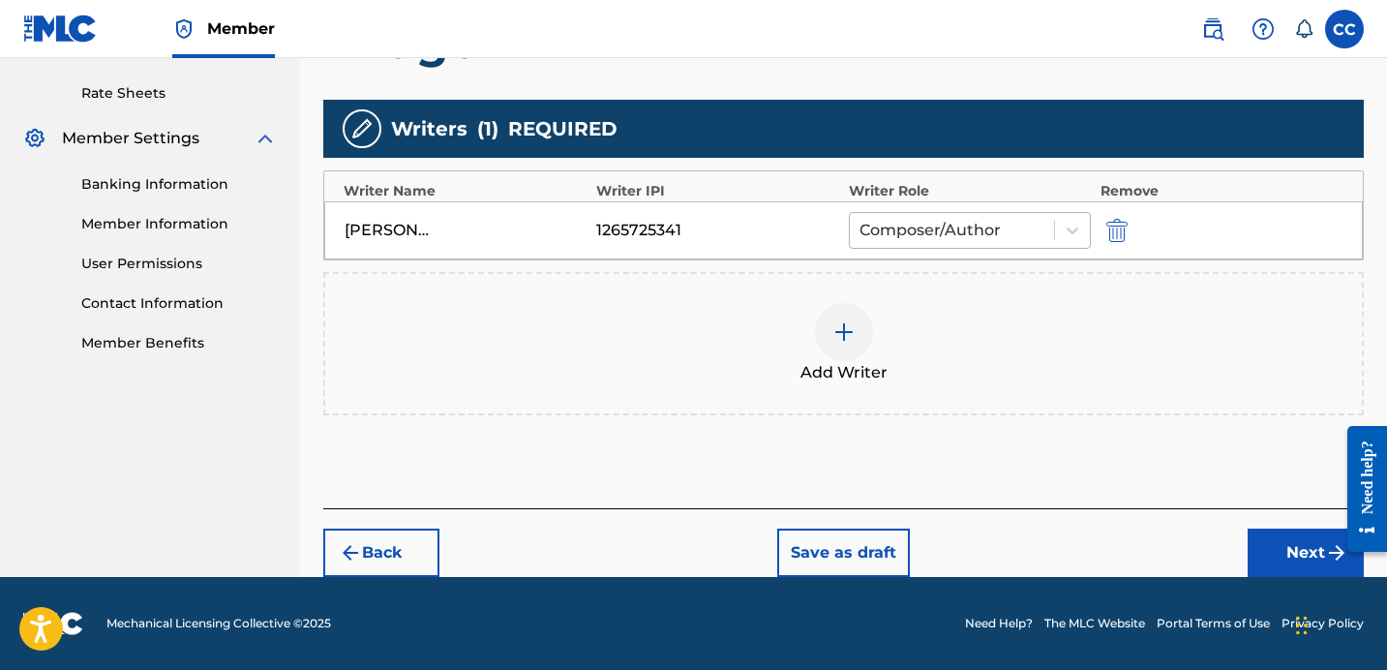
scroll to position [474, 0]
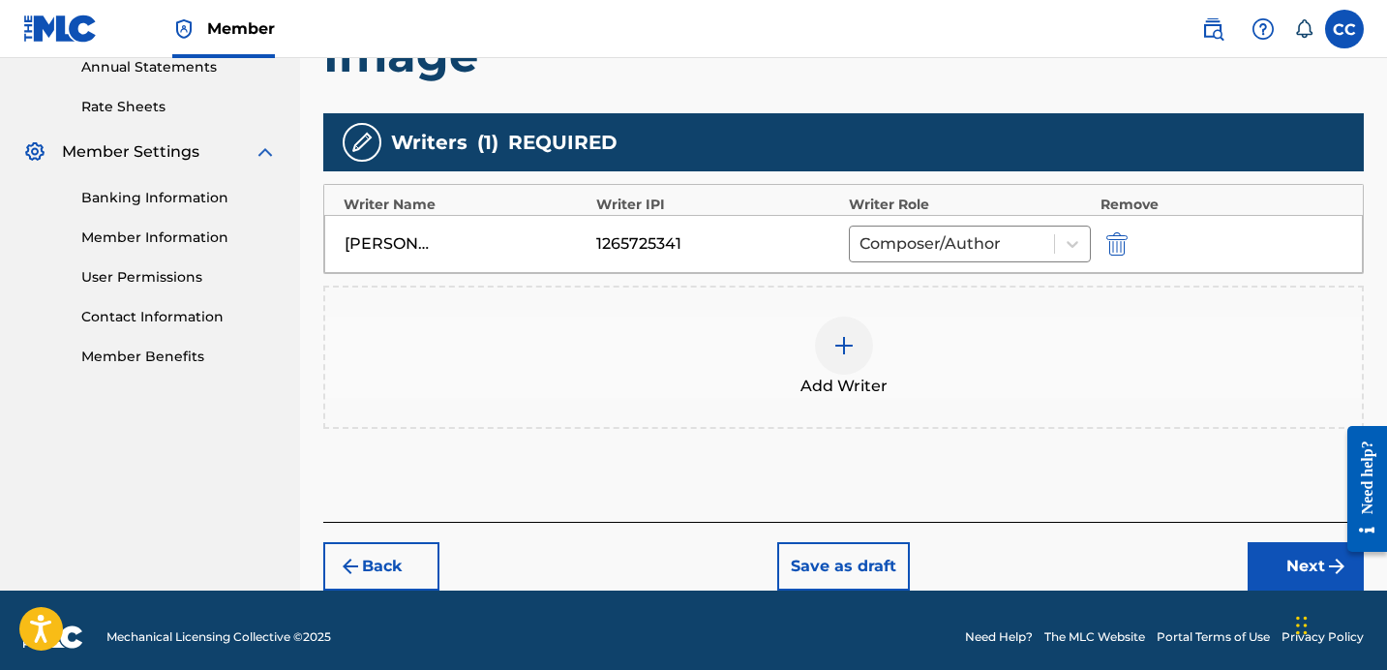
click at [1319, 575] on button "Next" at bounding box center [1306, 566] width 116 height 48
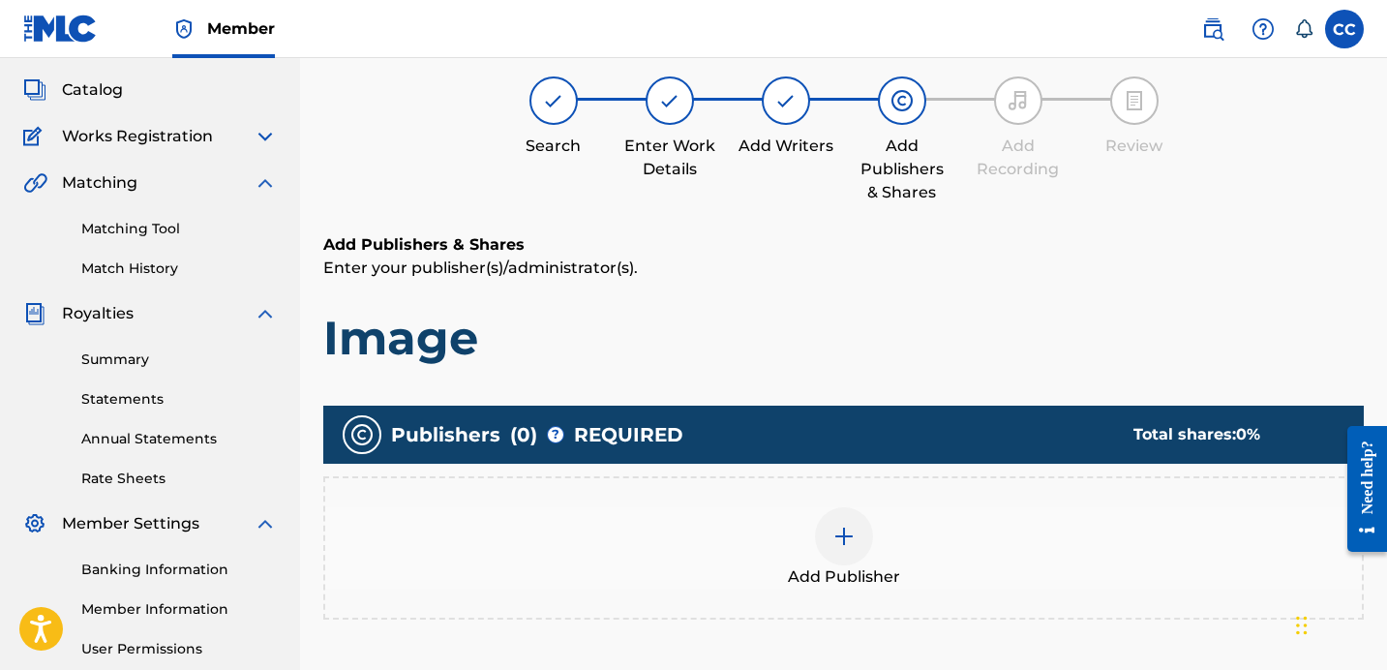
scroll to position [87, 0]
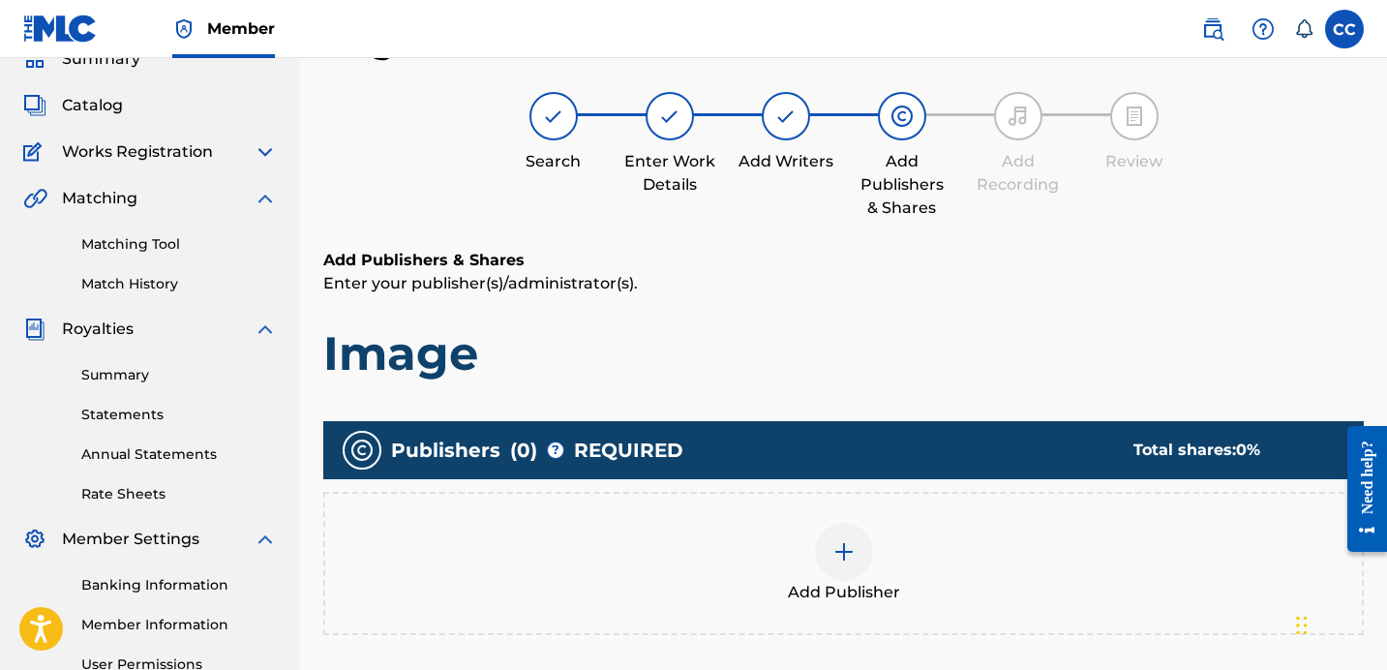
click at [847, 552] on img at bounding box center [843, 551] width 23 height 23
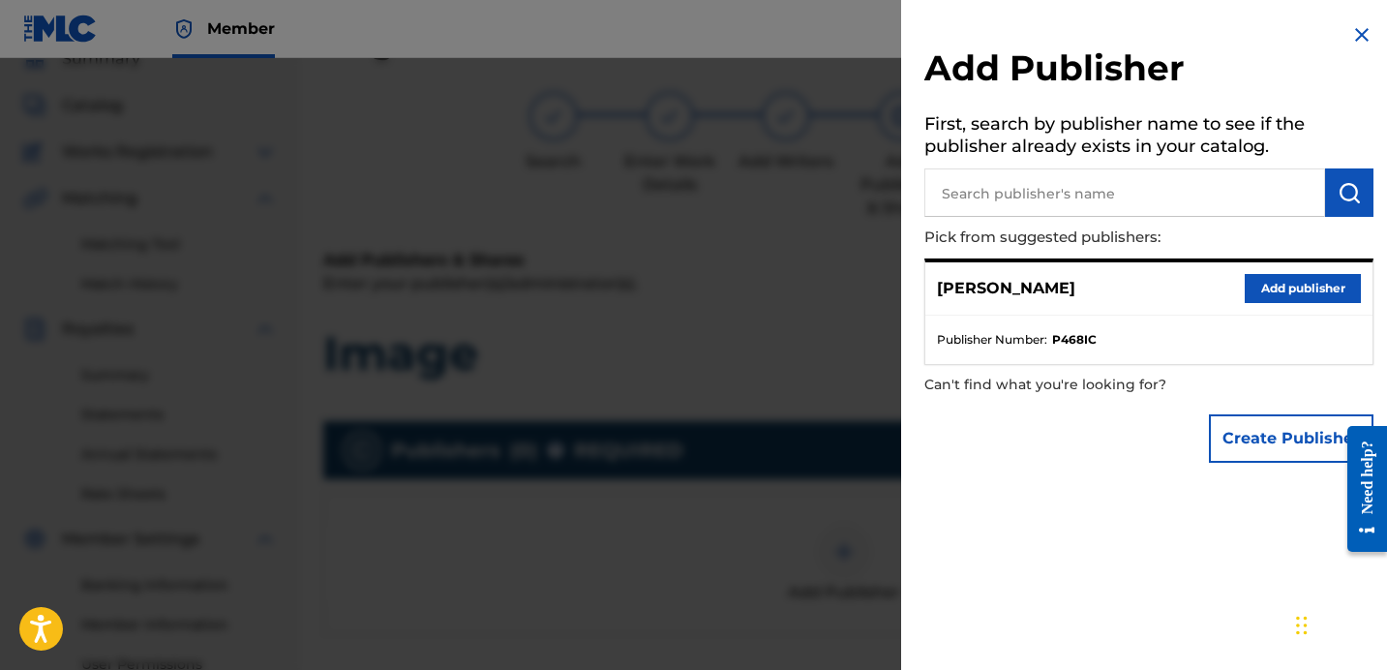
click at [1285, 293] on button "Add publisher" at bounding box center [1303, 288] width 116 height 29
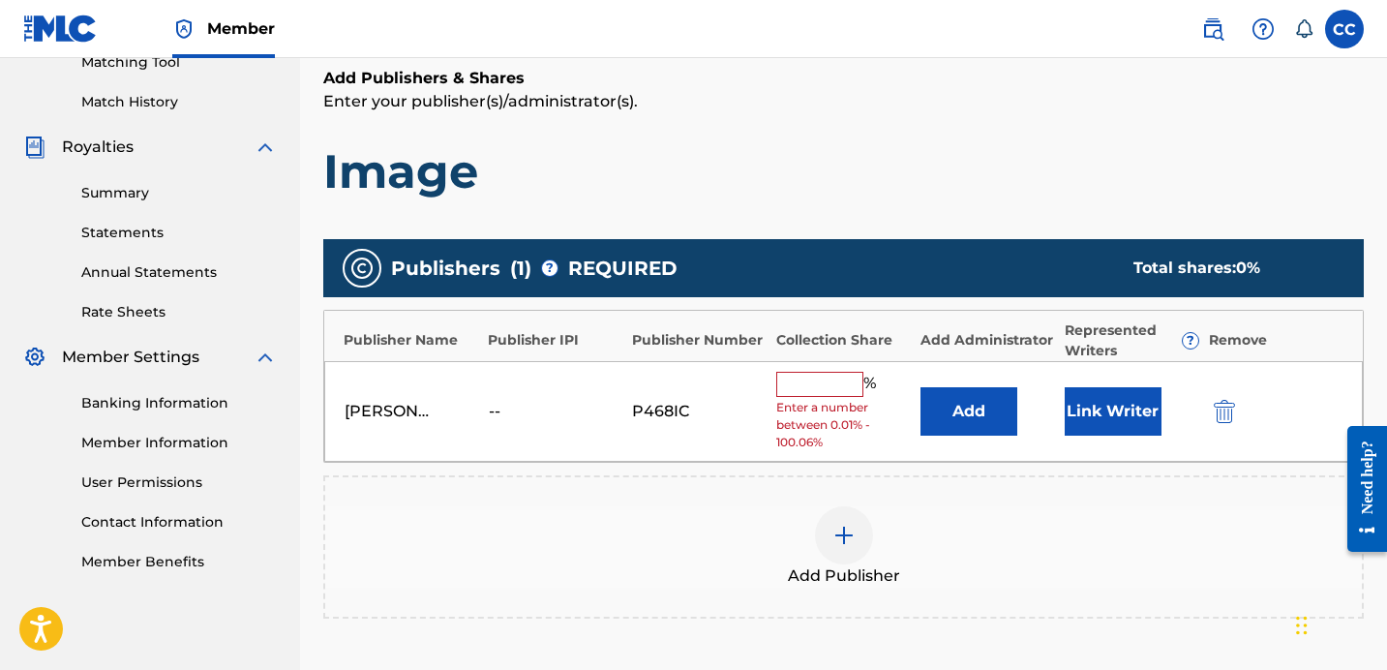
scroll to position [318, 0]
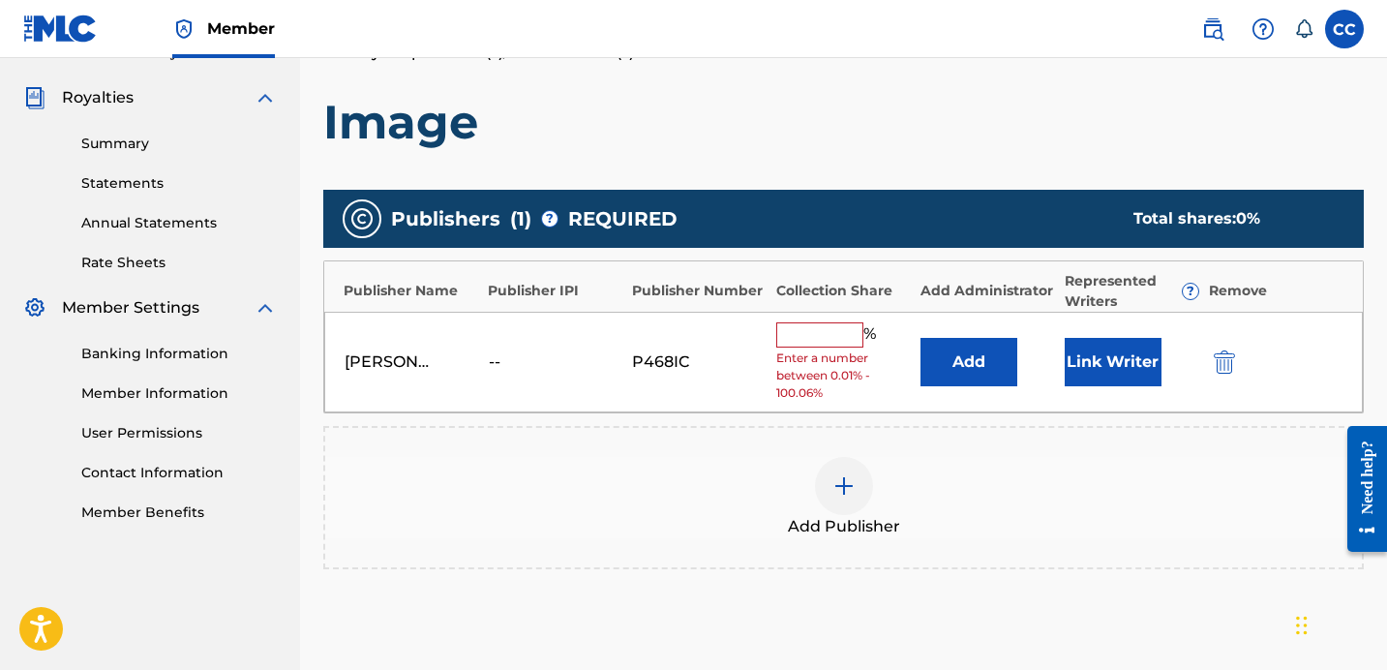
click at [801, 336] on input "text" at bounding box center [819, 334] width 87 height 25
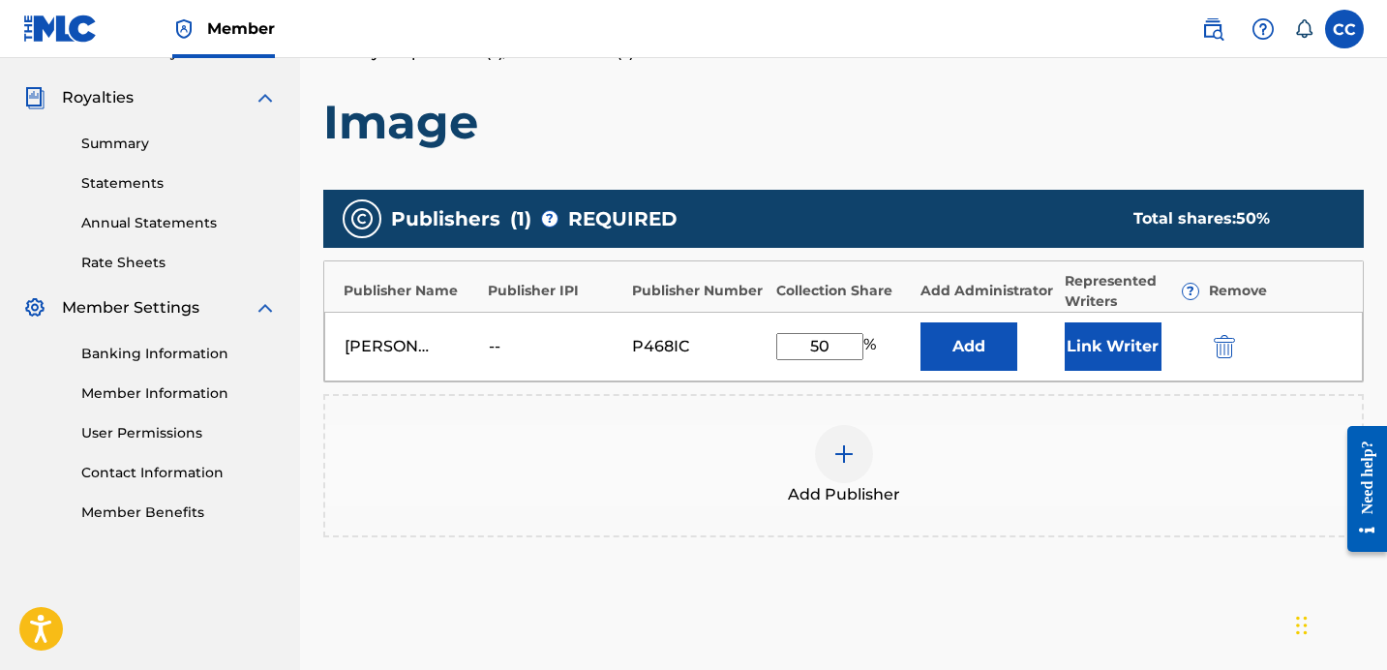
type input "50"
click at [1030, 506] on div "Add Publisher" at bounding box center [843, 465] width 1041 height 143
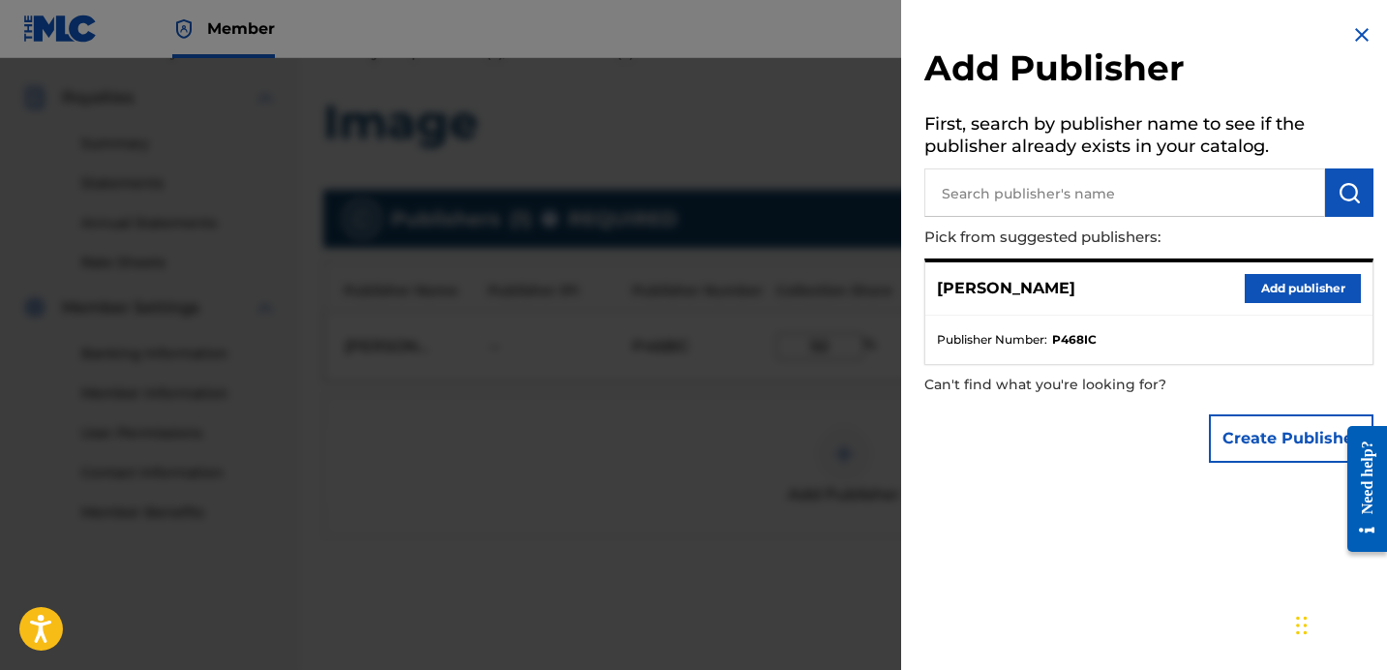
click at [862, 496] on div at bounding box center [693, 393] width 1387 height 670
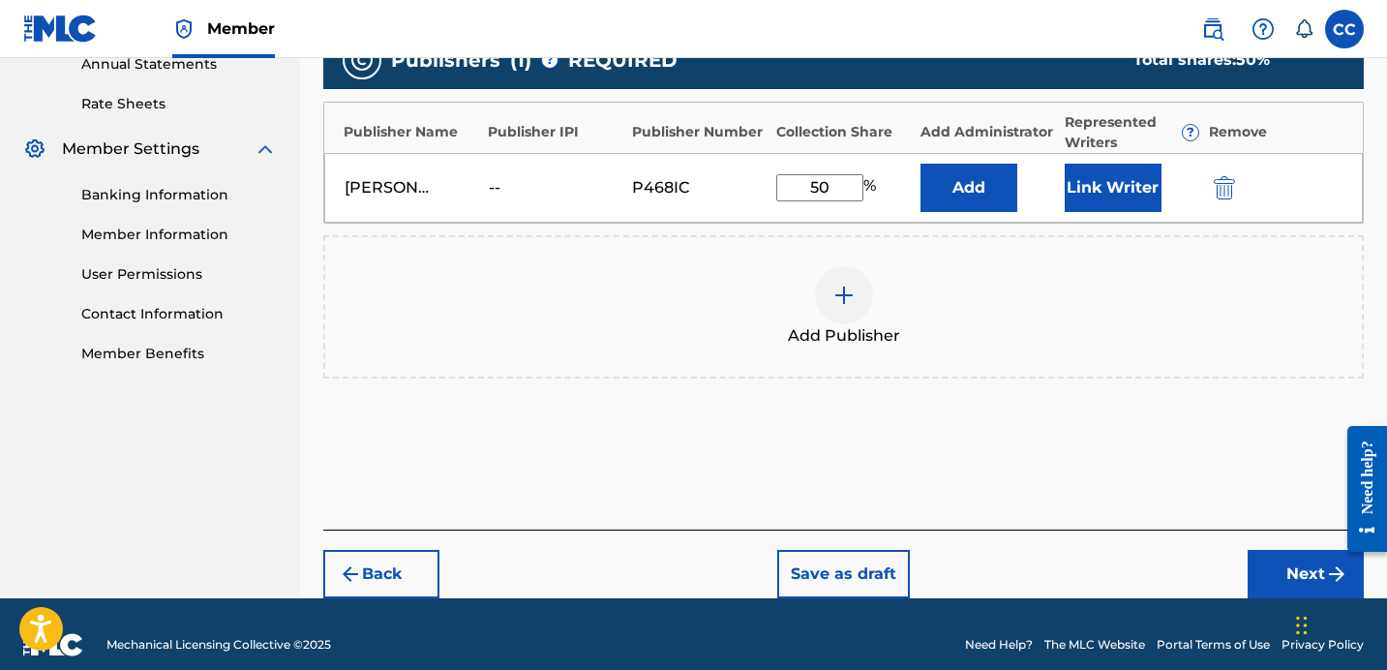
scroll to position [498, 0]
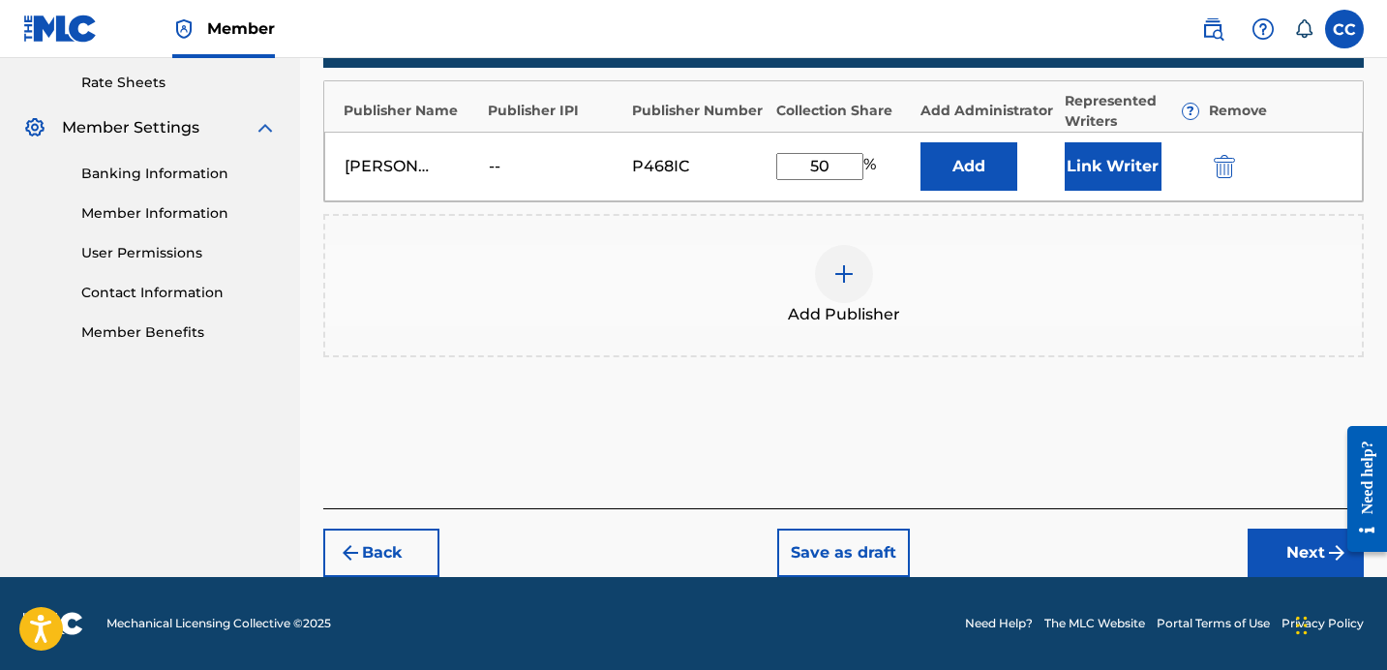
click at [1264, 555] on button "Next" at bounding box center [1306, 553] width 116 height 48
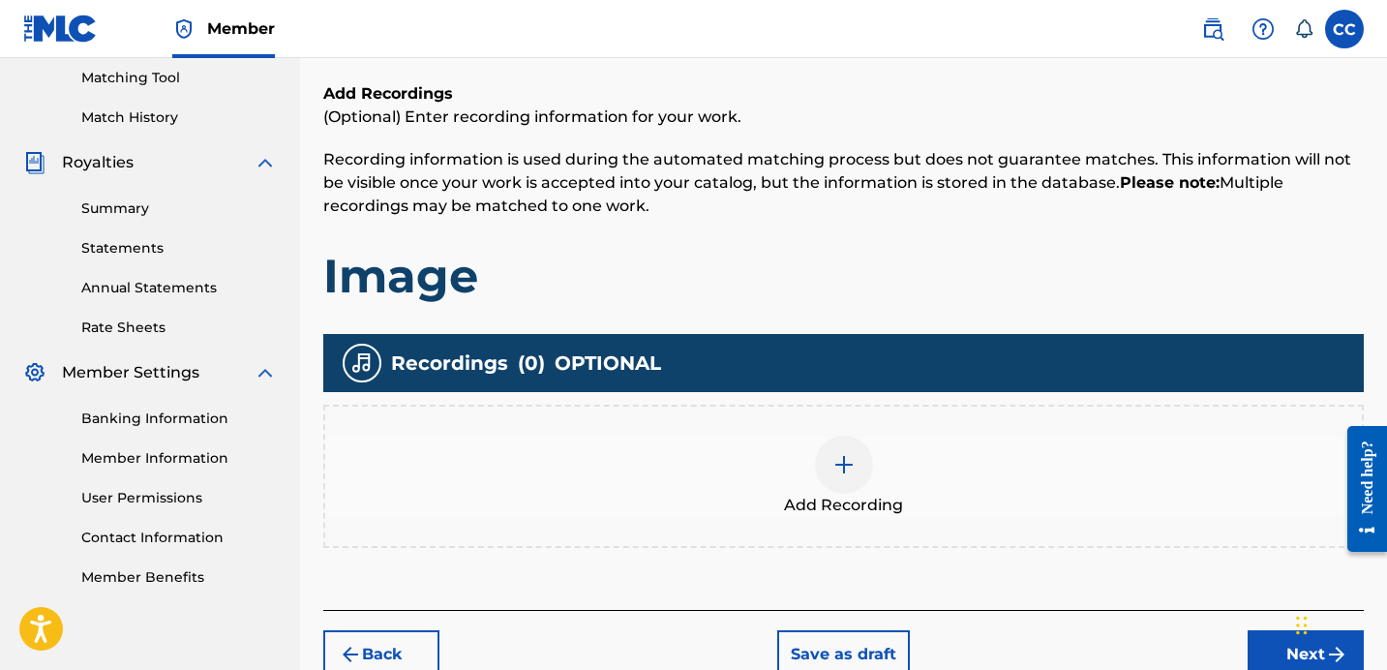
scroll to position [354, 0]
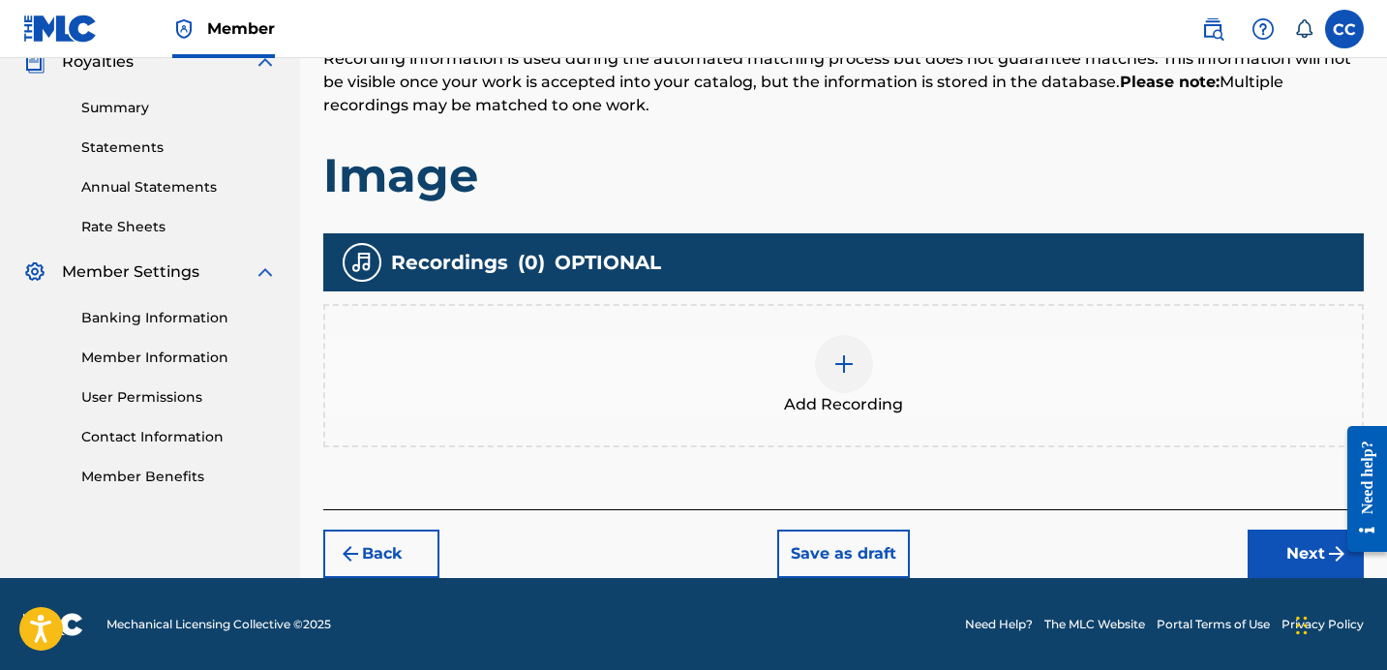
click at [1280, 553] on button "Next" at bounding box center [1306, 553] width 116 height 48
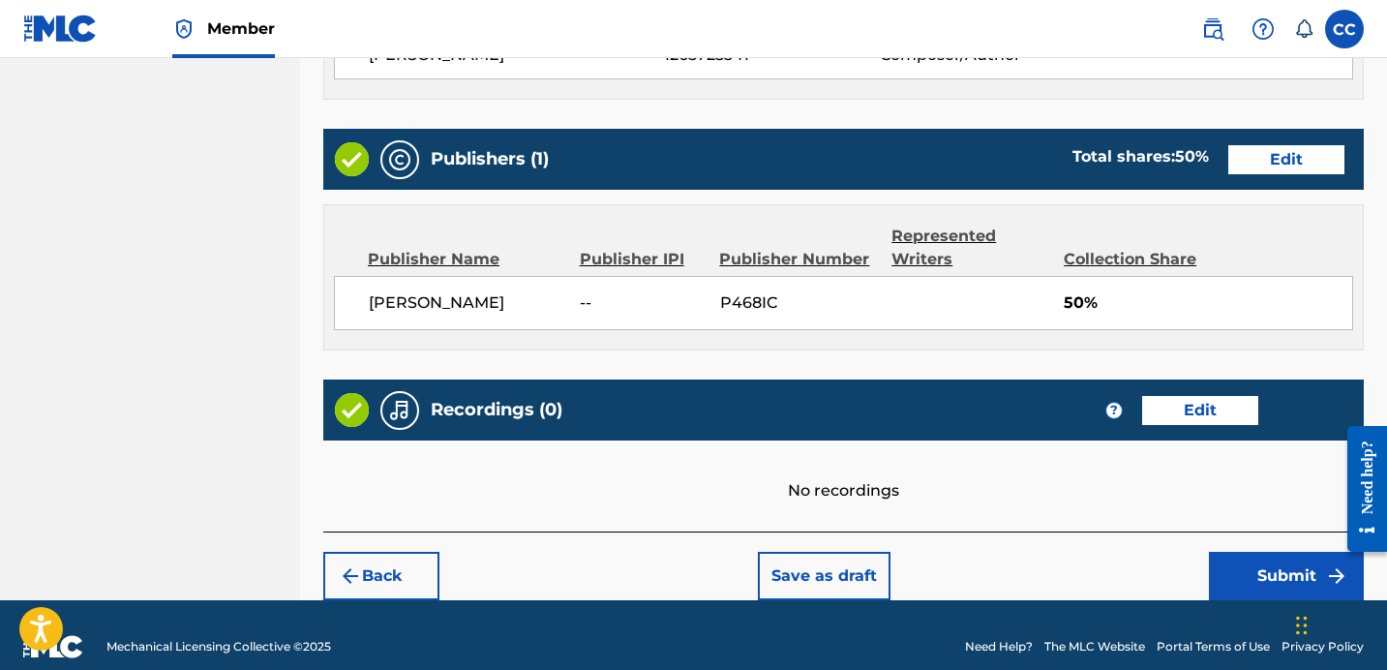
scroll to position [925, 0]
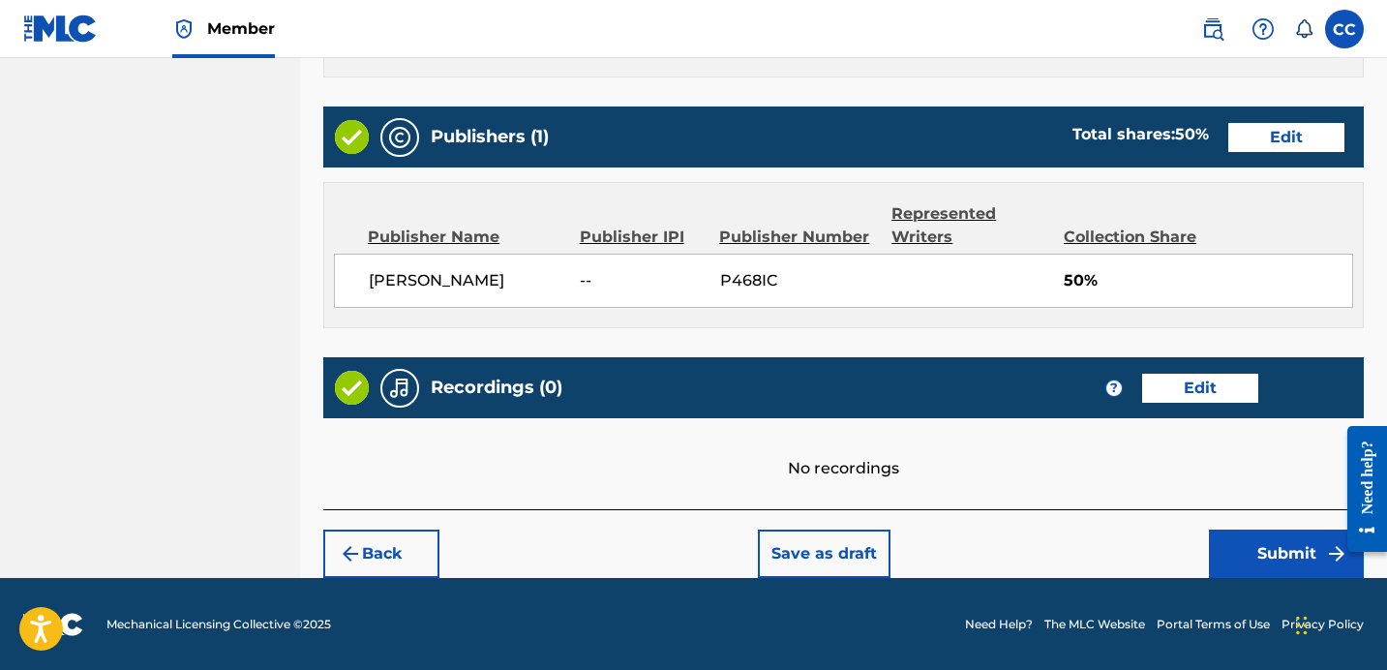
click at [1264, 549] on button "Submit" at bounding box center [1286, 553] width 155 height 48
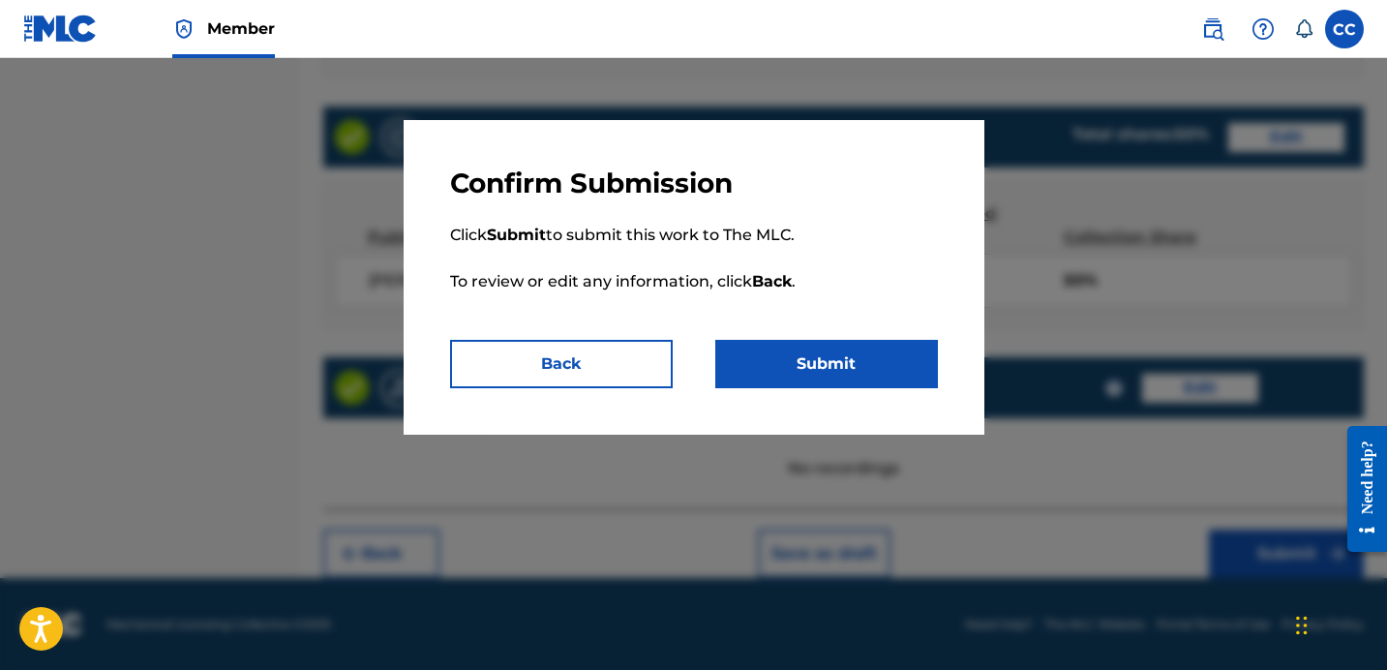
click at [919, 355] on button "Submit" at bounding box center [826, 364] width 223 height 48
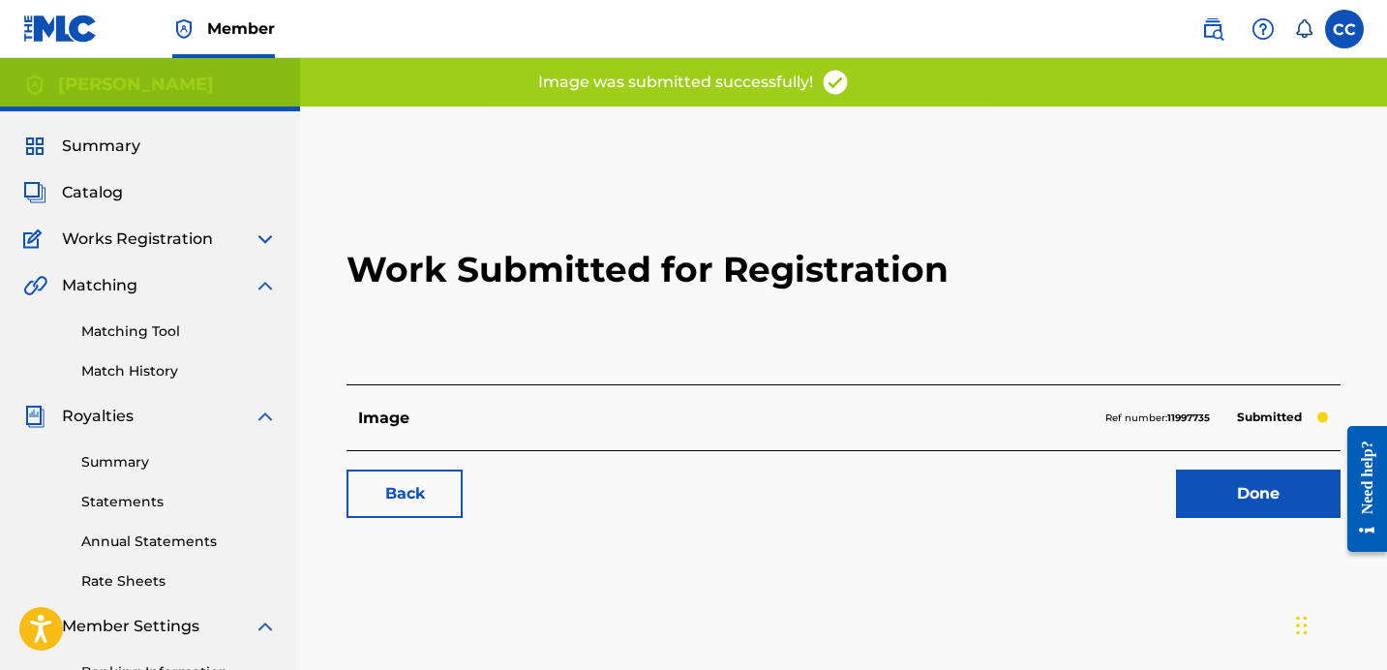
click at [1240, 506] on link "Done" at bounding box center [1258, 493] width 165 height 48
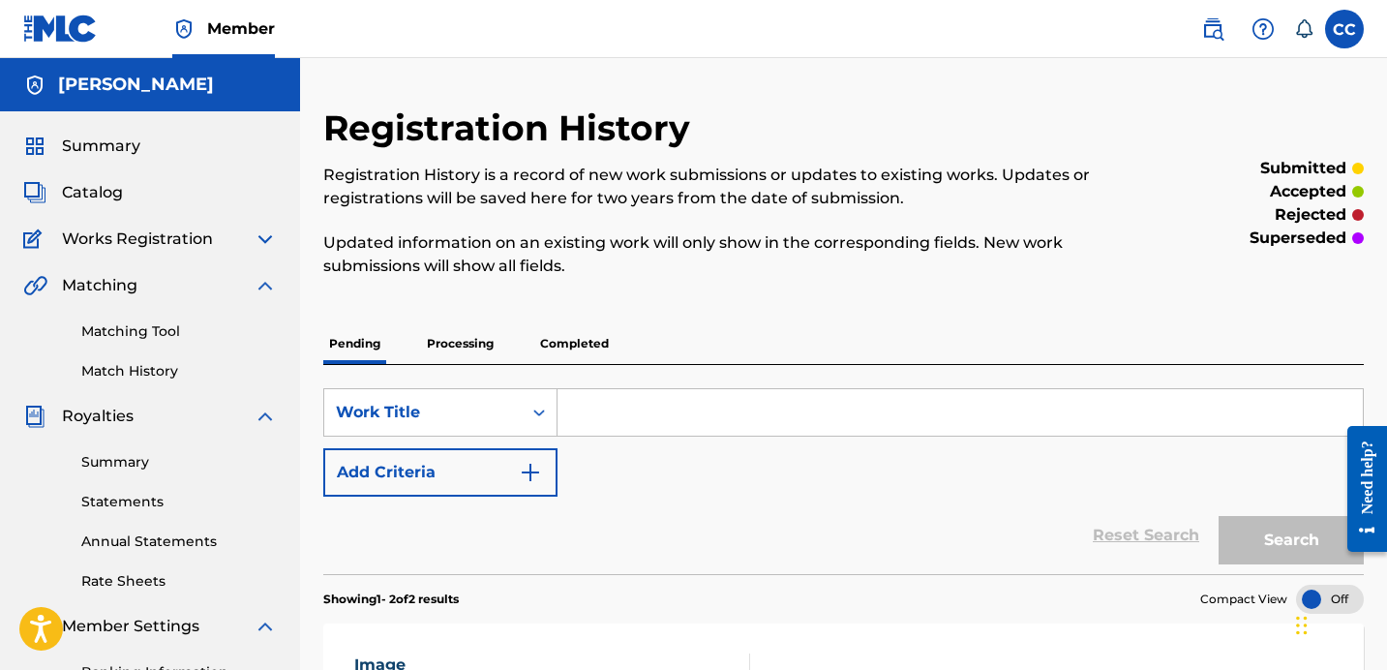
click at [671, 428] on input "Search Form" at bounding box center [960, 412] width 805 height 46
click at [671, 488] on div "SearchWithCriteriaf0f9249a-b793-4197-8865-7a2da6e8fc45 Work Title Add Criteria" at bounding box center [843, 442] width 1041 height 108
click at [124, 237] on span "Works Registration" at bounding box center [137, 238] width 151 height 23
click at [179, 192] on div "Catalog" at bounding box center [150, 192] width 254 height 23
click at [104, 196] on span "Catalog" at bounding box center [92, 192] width 61 height 23
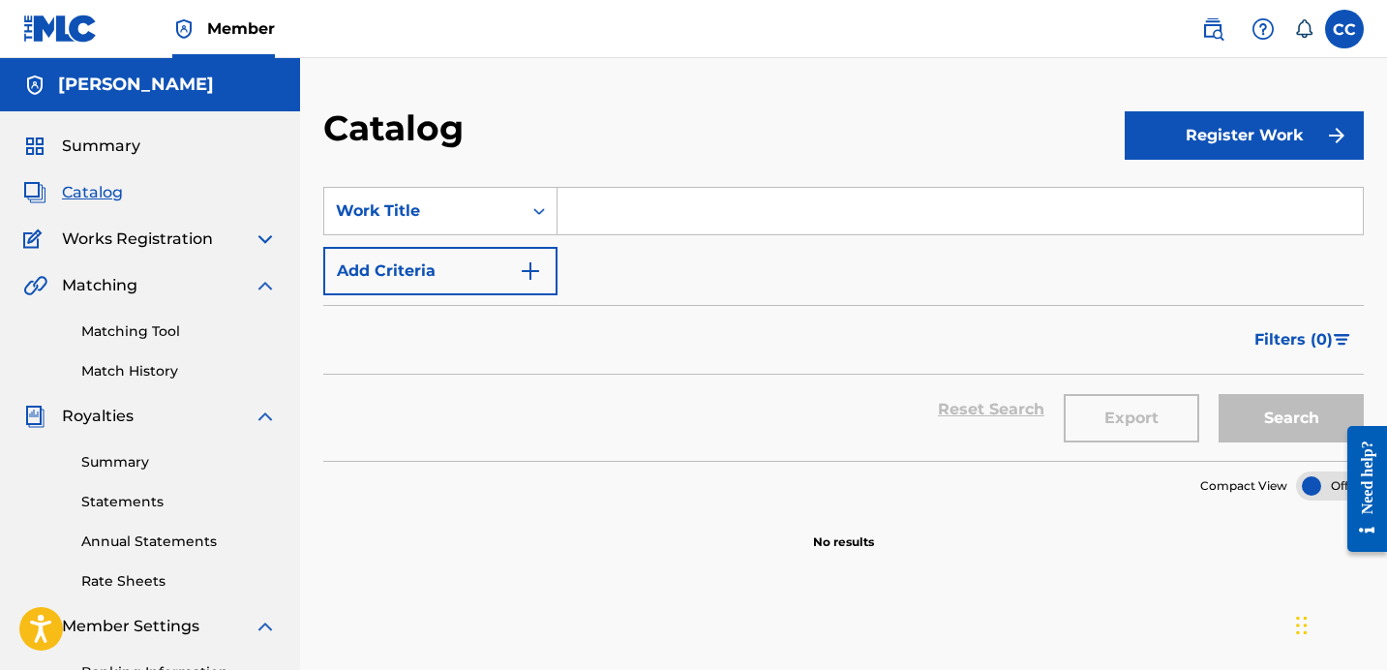
click at [1171, 154] on button "Register Work" at bounding box center [1244, 135] width 239 height 48
click at [1159, 202] on link "Individual" at bounding box center [1244, 198] width 239 height 46
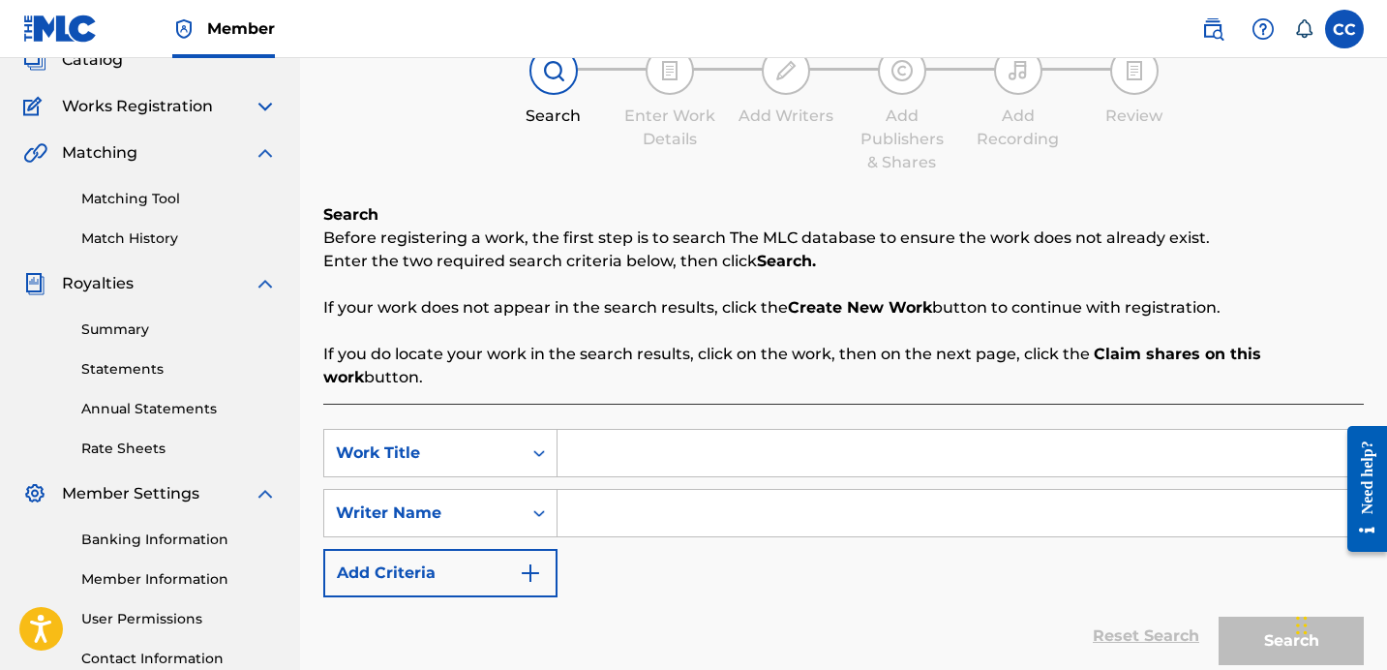
scroll to position [171, 0]
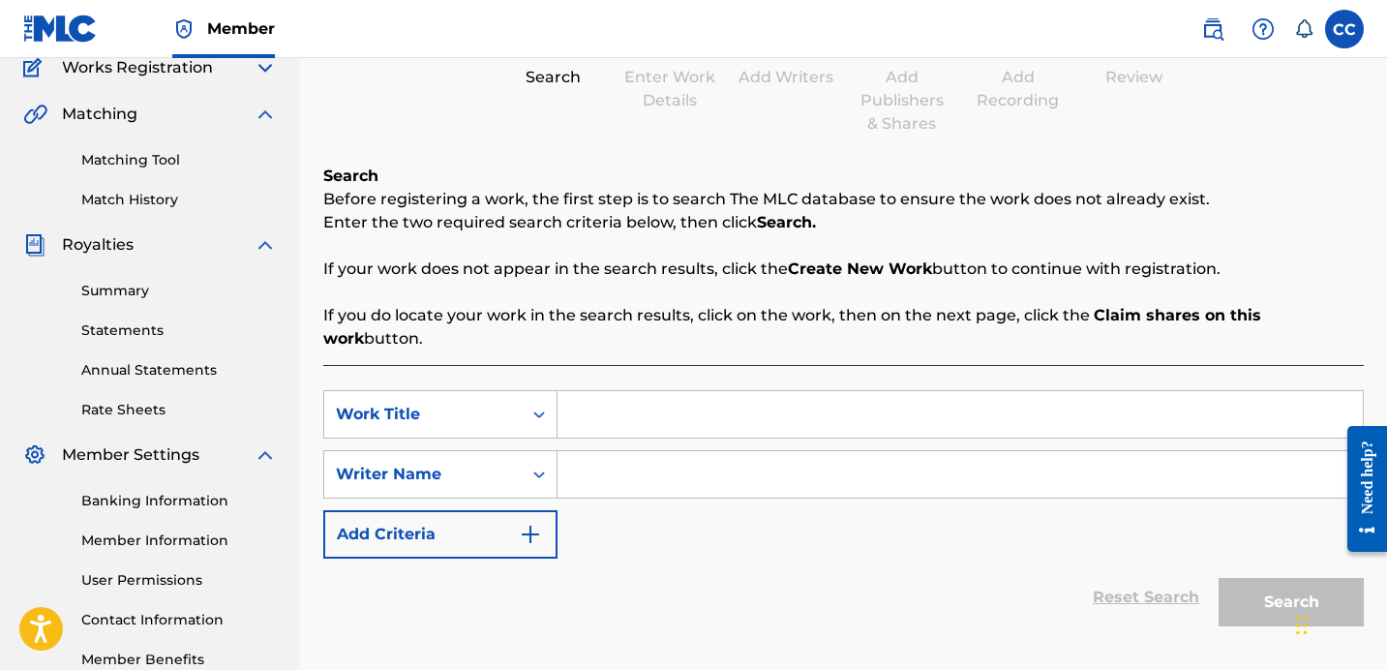
click at [789, 398] on input "Search Form" at bounding box center [960, 414] width 805 height 46
type input "Knowing You (It Changes Everything)"
click at [736, 458] on input "Search Form" at bounding box center [960, 474] width 805 height 46
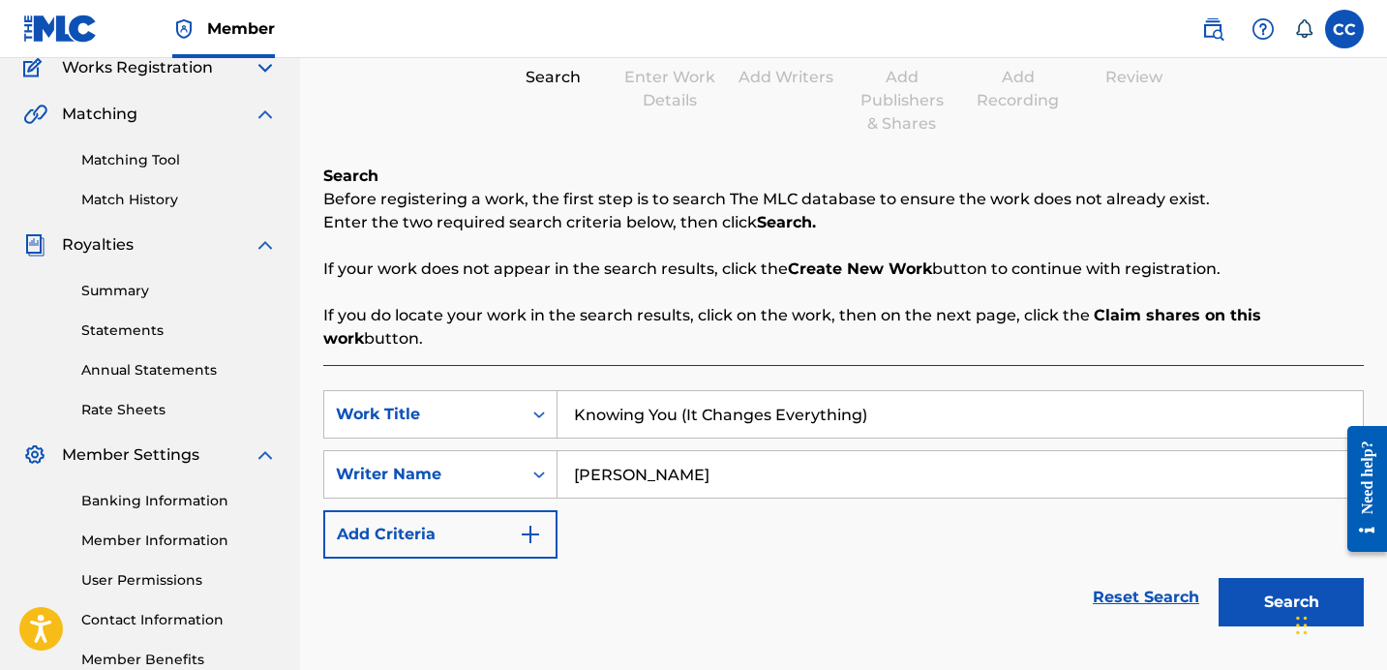
type input "[PERSON_NAME]"
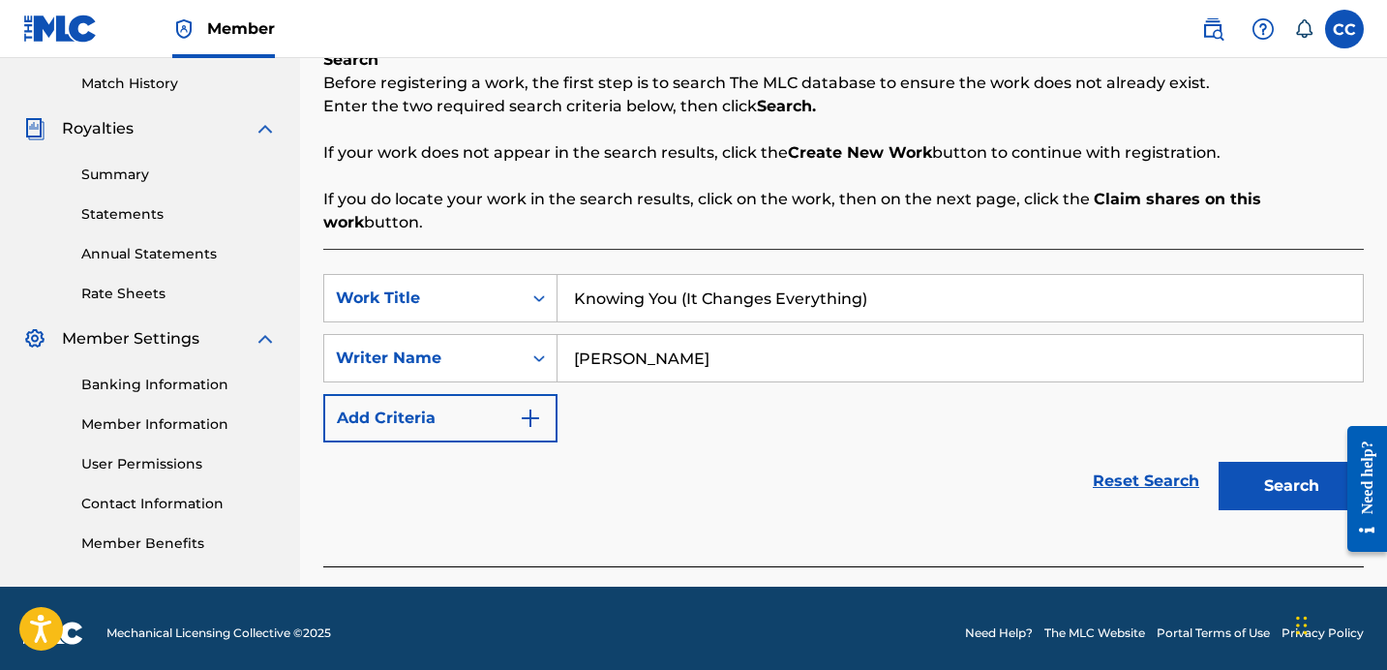
click at [1240, 462] on button "Search" at bounding box center [1291, 486] width 145 height 48
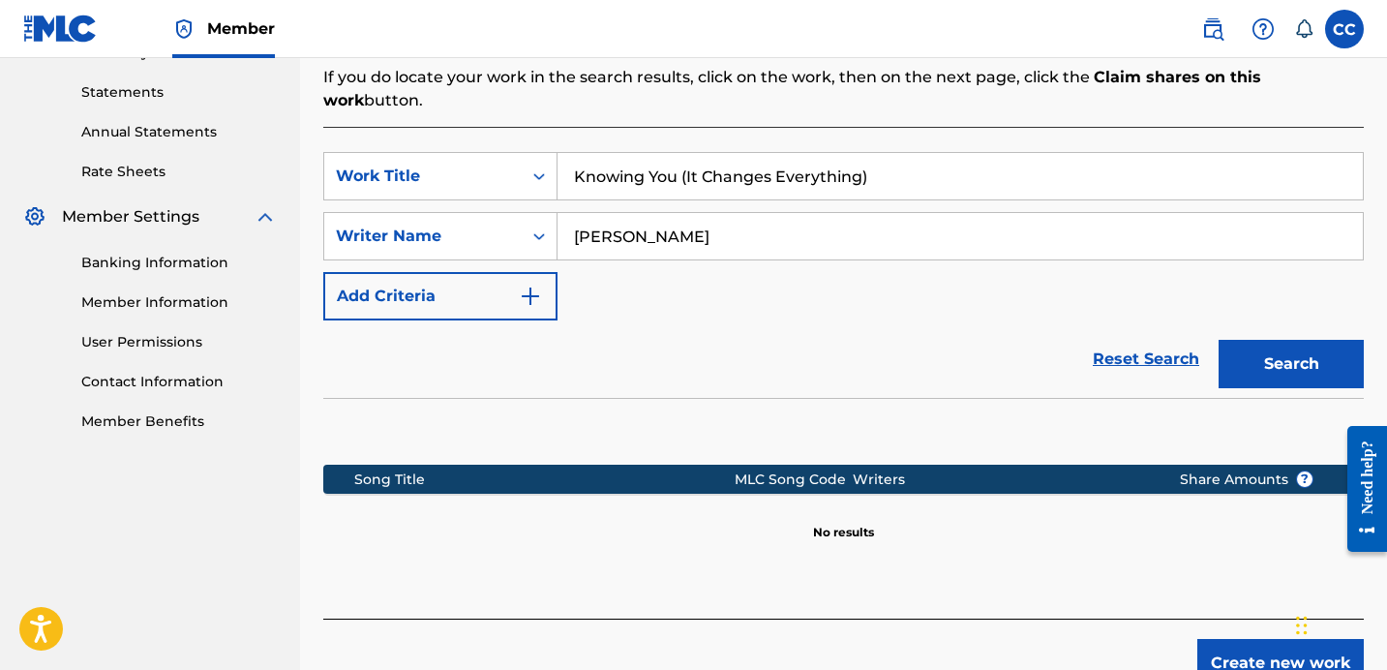
scroll to position [497, 0]
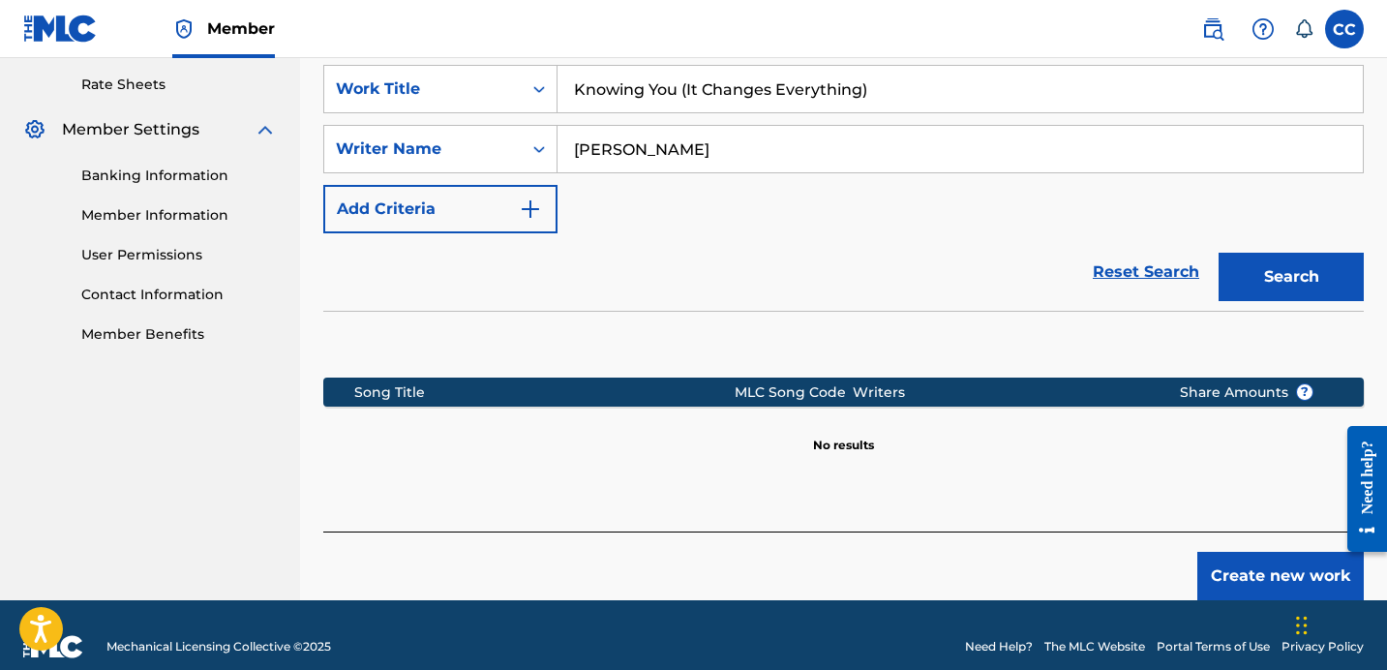
click at [1222, 552] on button "Create new work" at bounding box center [1280, 576] width 166 height 48
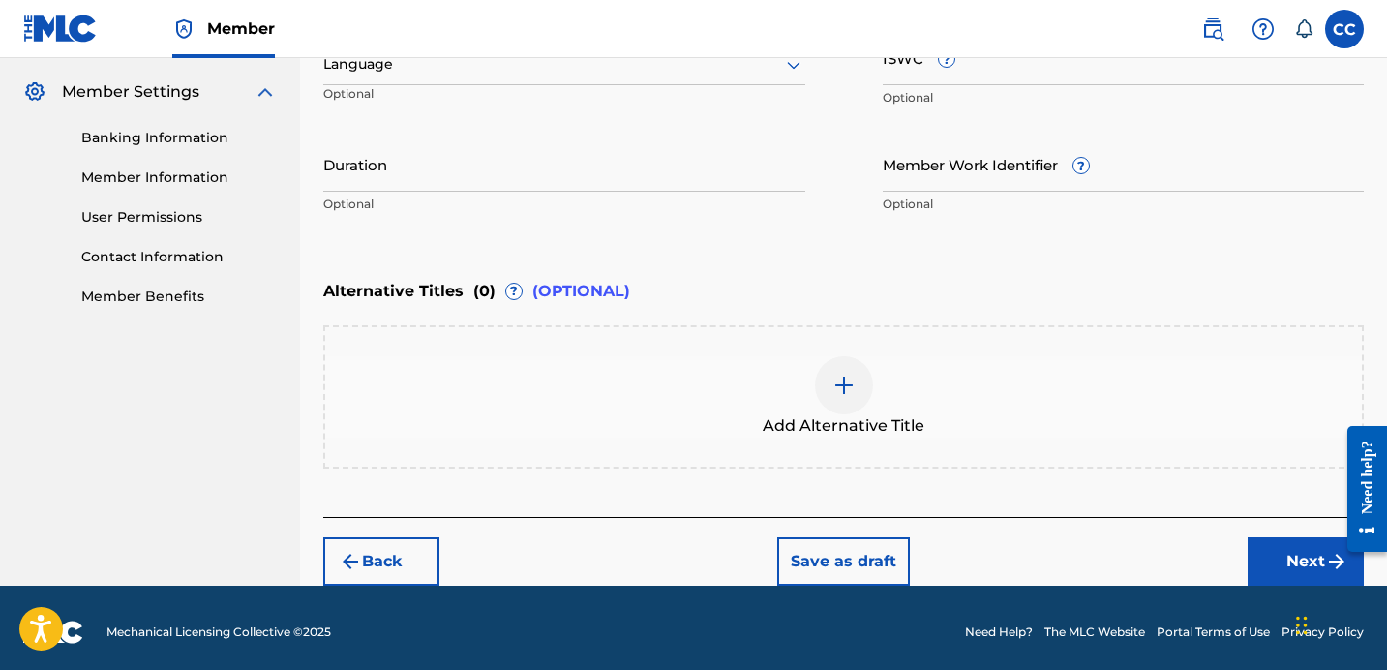
scroll to position [537, 0]
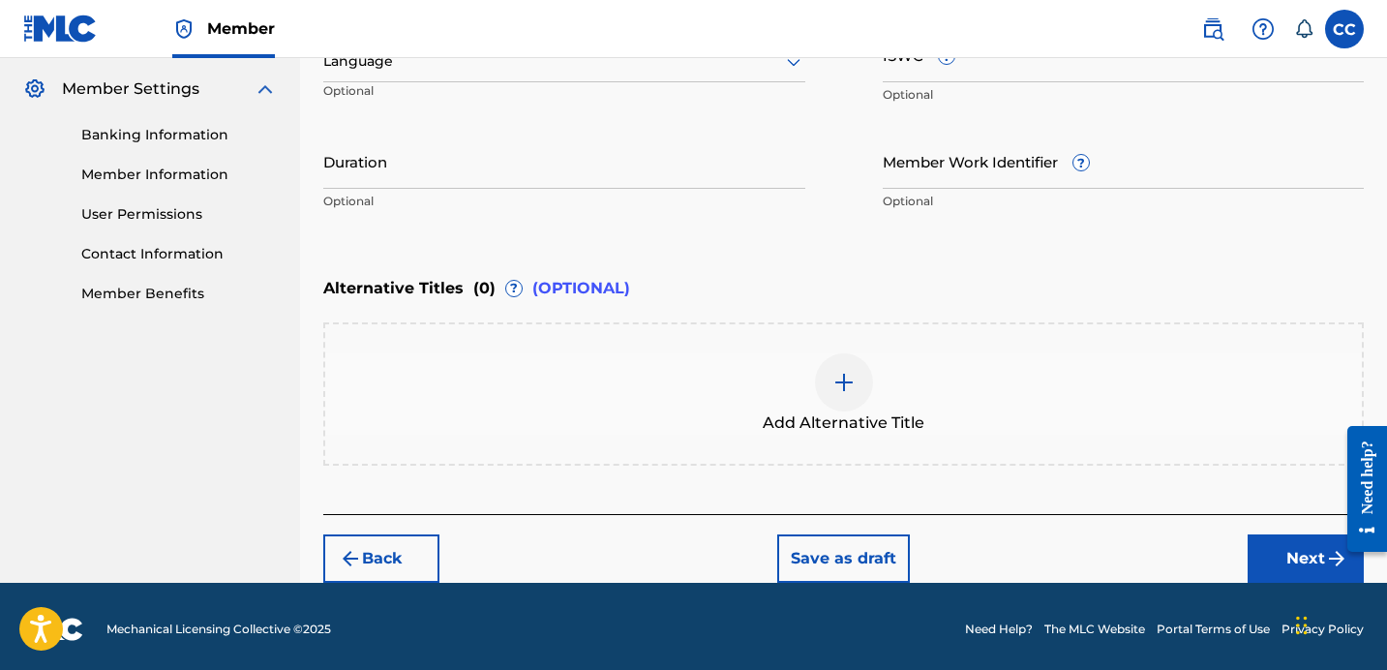
click at [1274, 568] on button "Next" at bounding box center [1306, 558] width 116 height 48
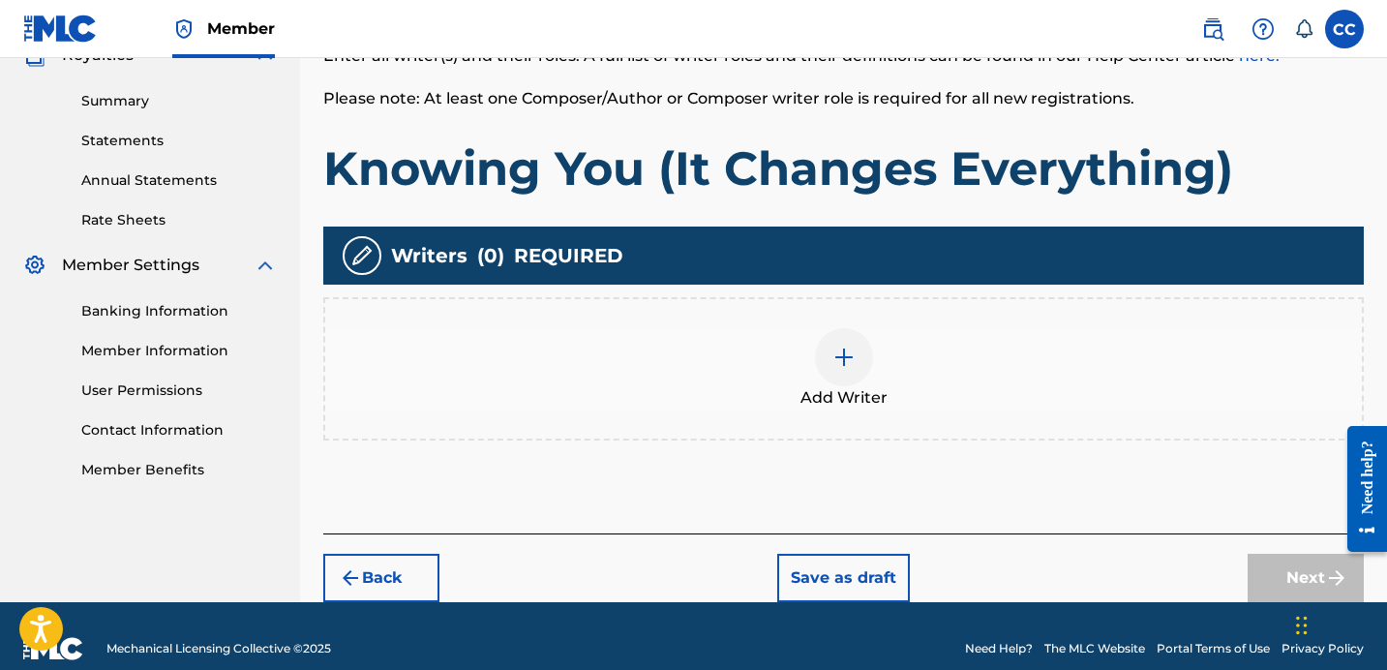
scroll to position [385, 0]
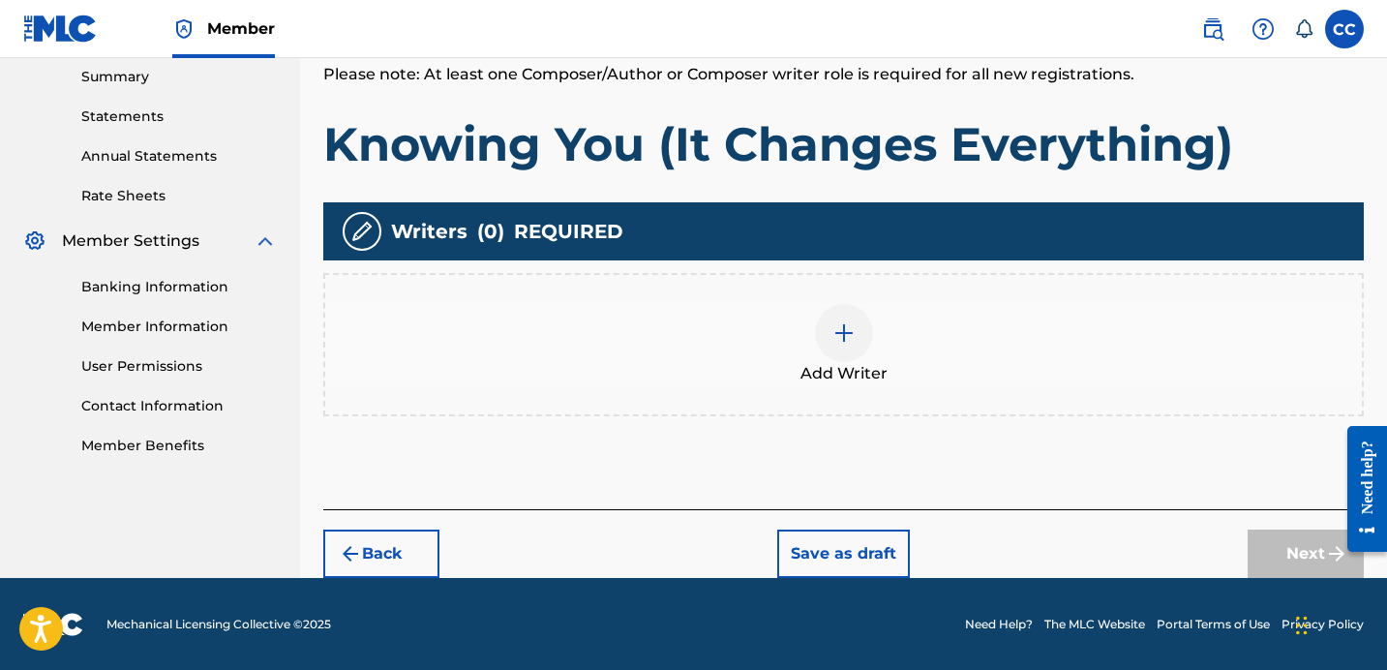
click at [846, 327] on img at bounding box center [843, 332] width 23 height 23
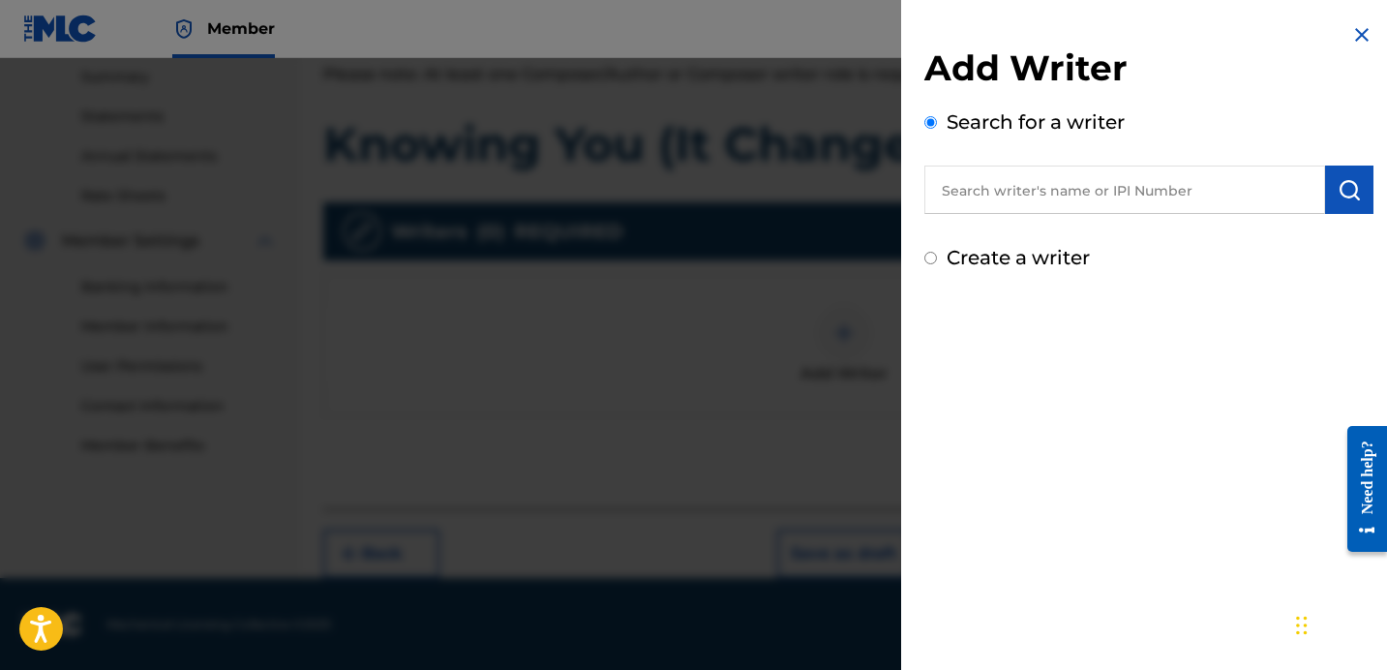
click at [1045, 196] on input "text" at bounding box center [1124, 190] width 401 height 48
type input "[PERSON_NAME]"
click at [1045, 255] on label "Create a writer" at bounding box center [1018, 257] width 143 height 23
radio input "true"
click at [937, 255] on input "Create a writer" at bounding box center [930, 258] width 13 height 13
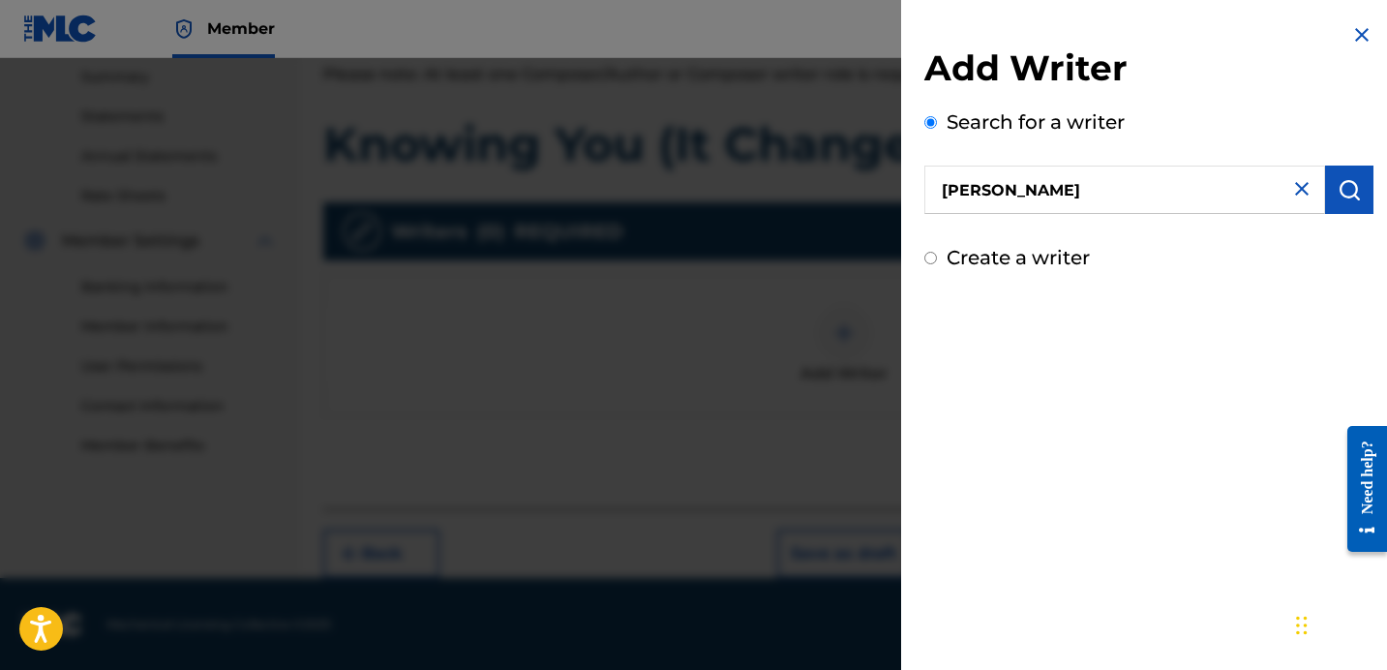
radio input "false"
radio input "true"
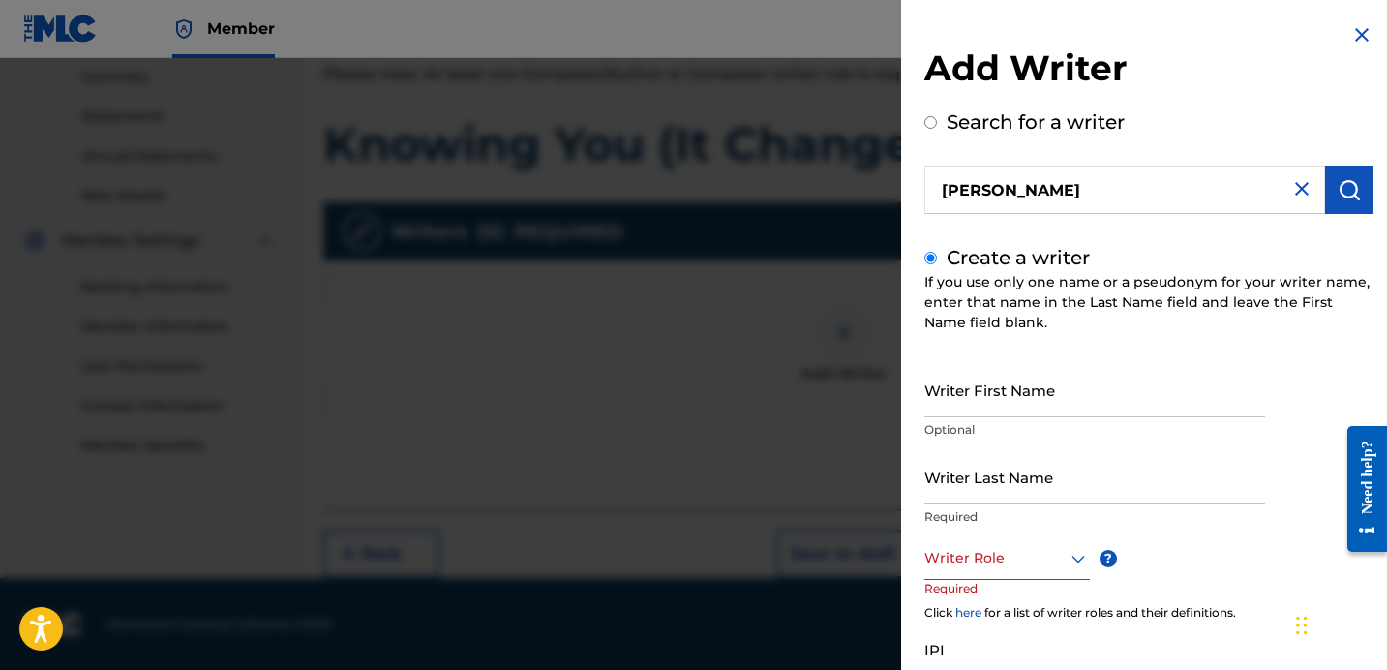
click at [1006, 385] on input "Writer First Name" at bounding box center [1094, 389] width 341 height 55
type input "[PERSON_NAME]"
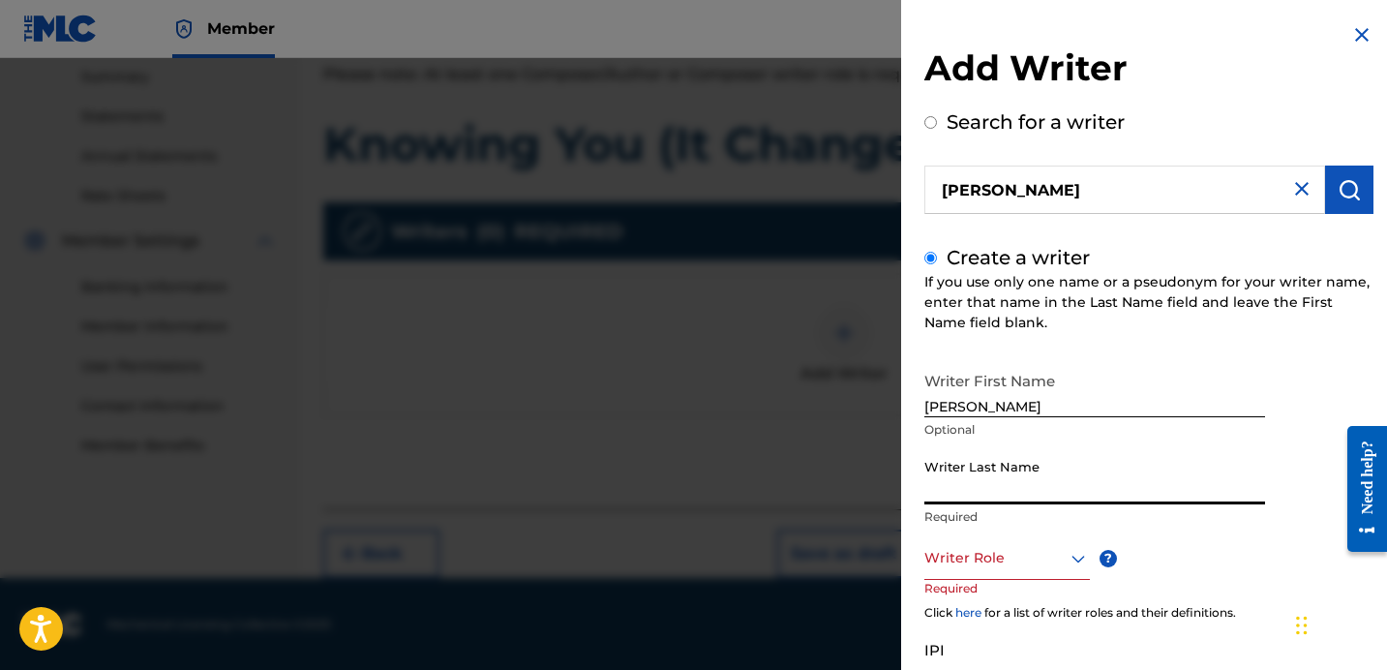
click at [978, 481] on input "Writer Last Name" at bounding box center [1094, 476] width 341 height 55
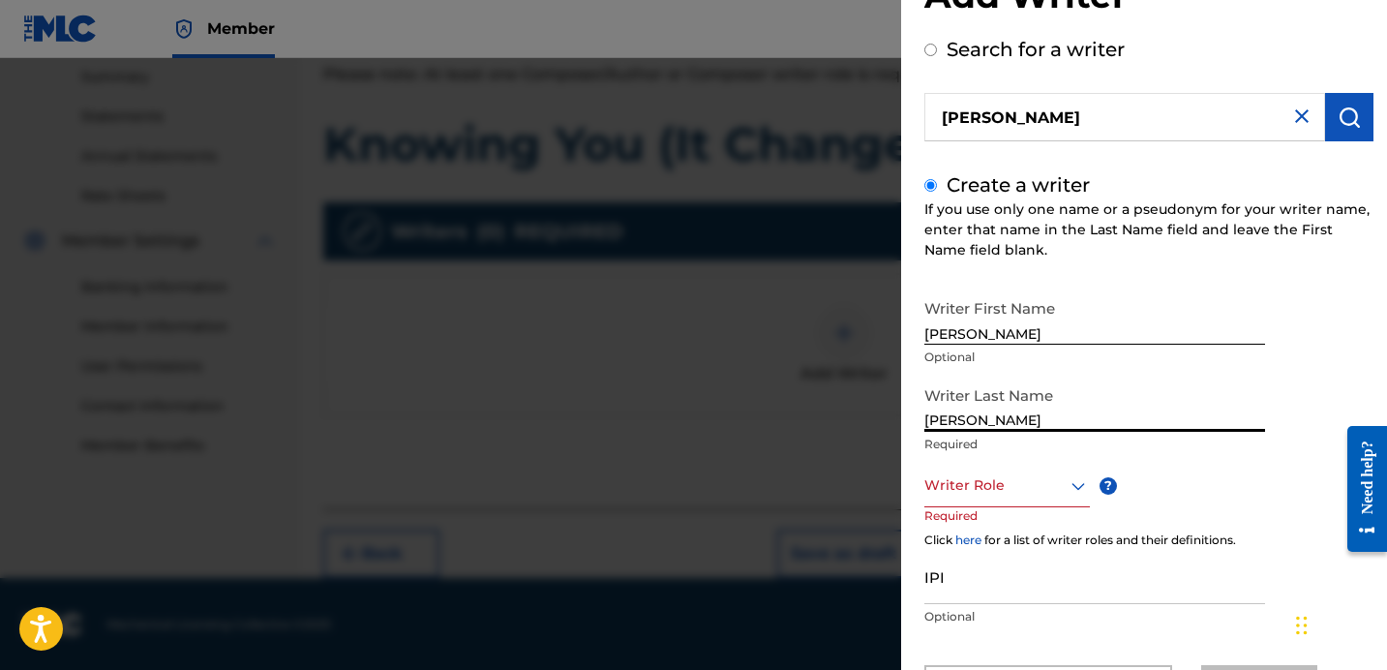
scroll to position [75, 0]
type input "[PERSON_NAME]"
click at [1033, 492] on div at bounding box center [1007, 483] width 166 height 24
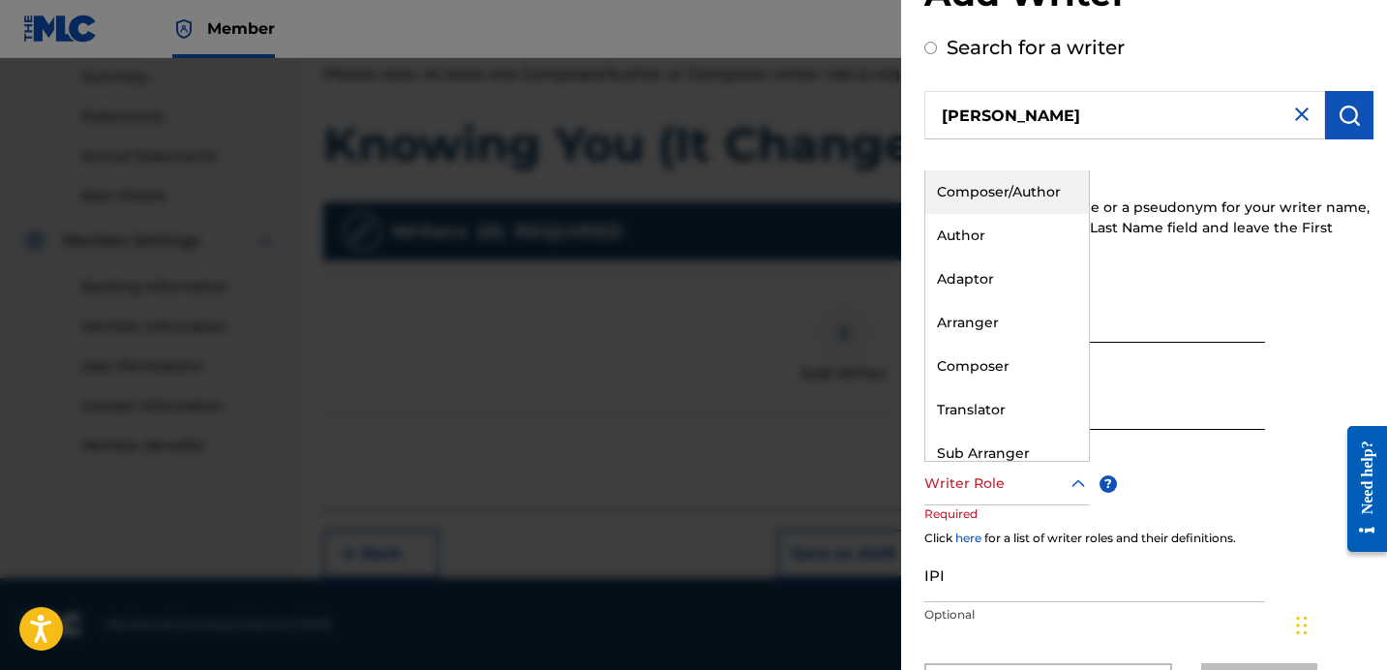
click at [1032, 196] on div "Composer/Author" at bounding box center [1007, 192] width 164 height 44
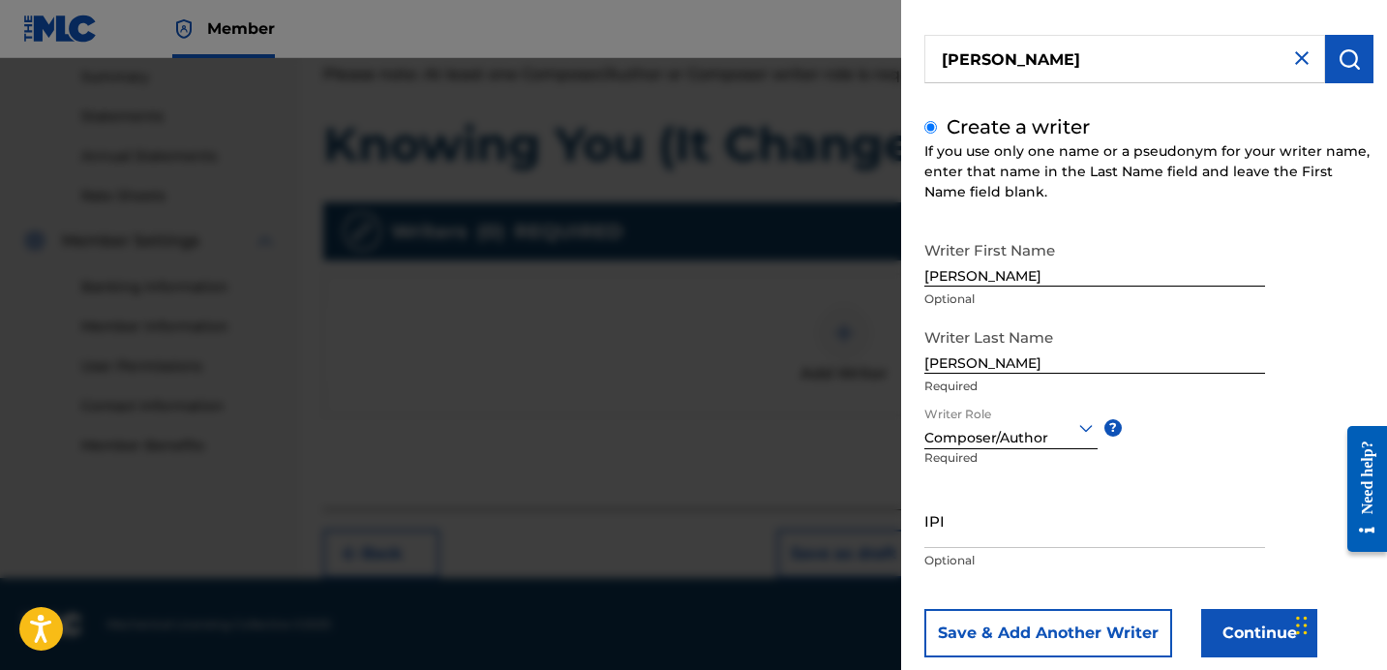
scroll to position [170, 0]
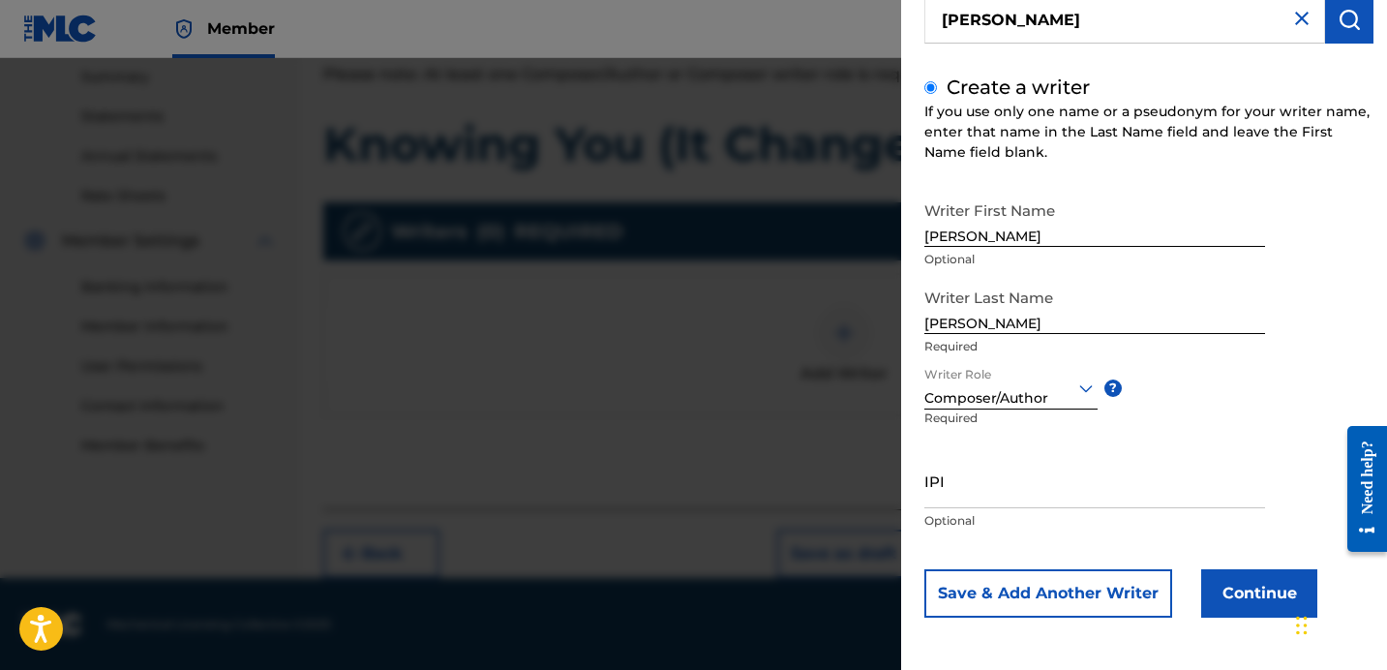
click at [1000, 487] on input "IPI" at bounding box center [1094, 480] width 341 height 55
type input "1265725341"
click at [1245, 583] on button "Continue" at bounding box center [1259, 593] width 116 height 48
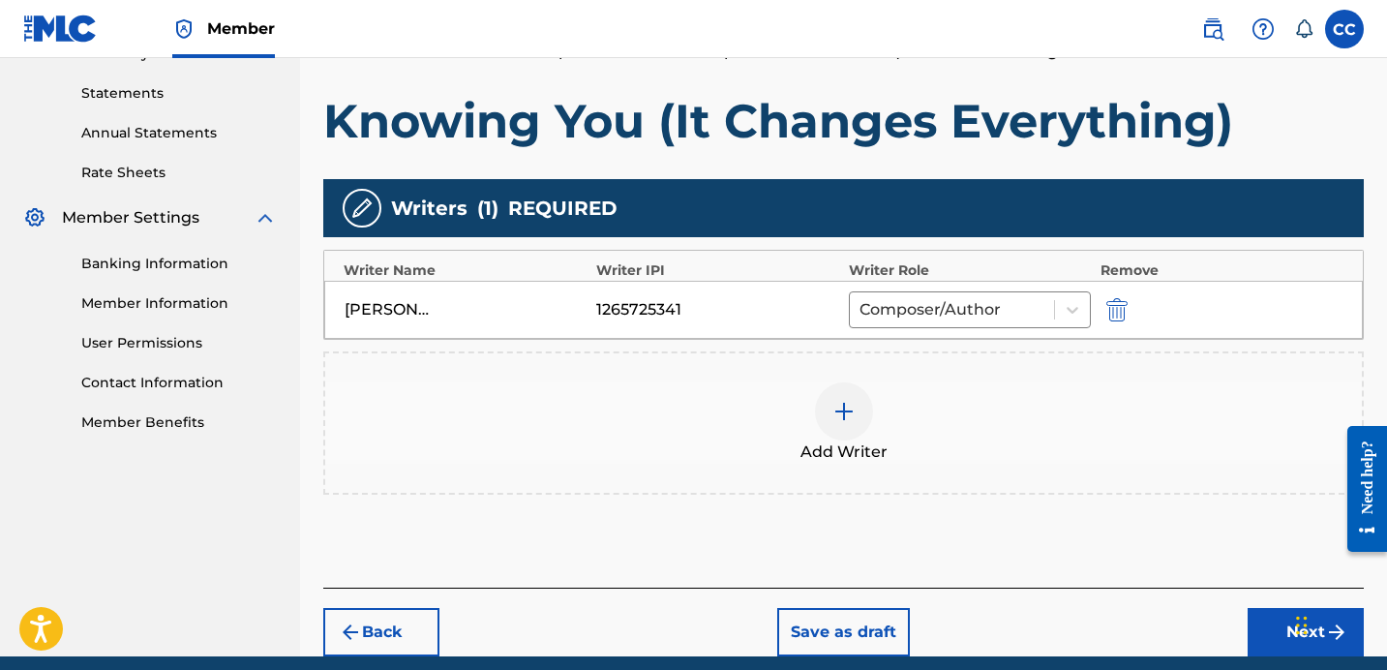
scroll to position [424, 0]
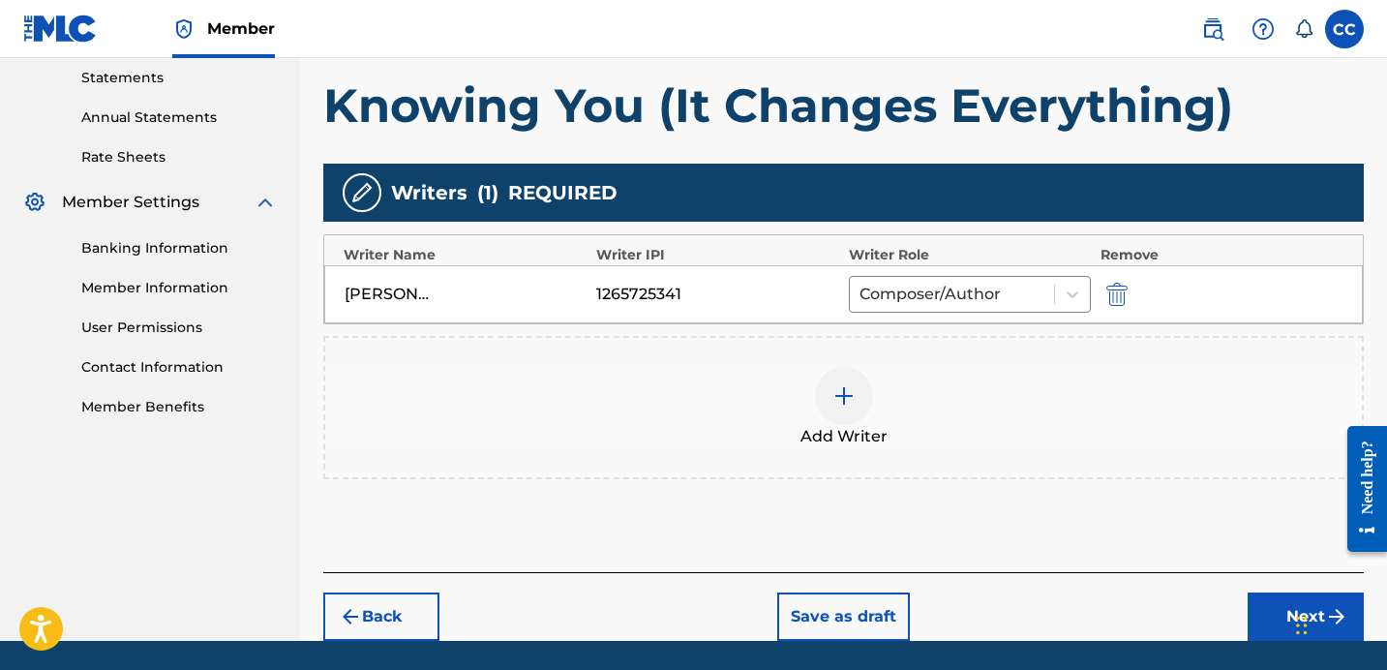
click at [1280, 622] on button "Next" at bounding box center [1306, 616] width 116 height 48
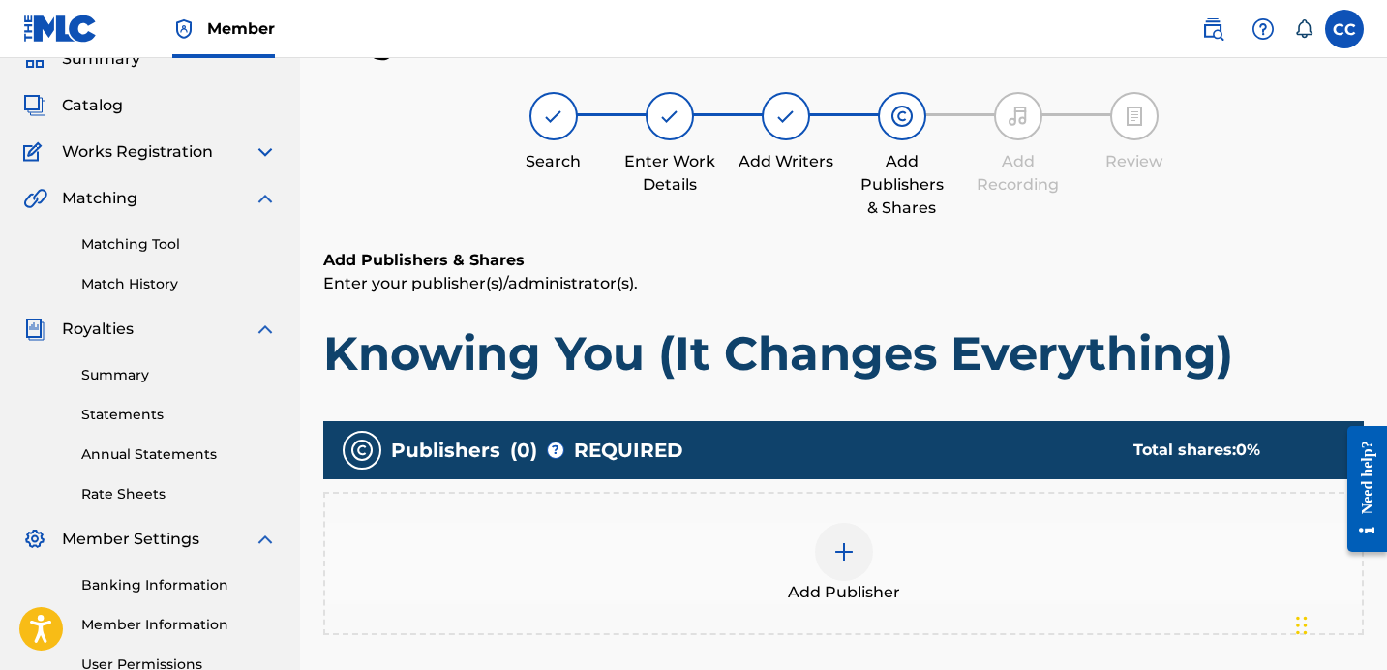
scroll to position [128, 0]
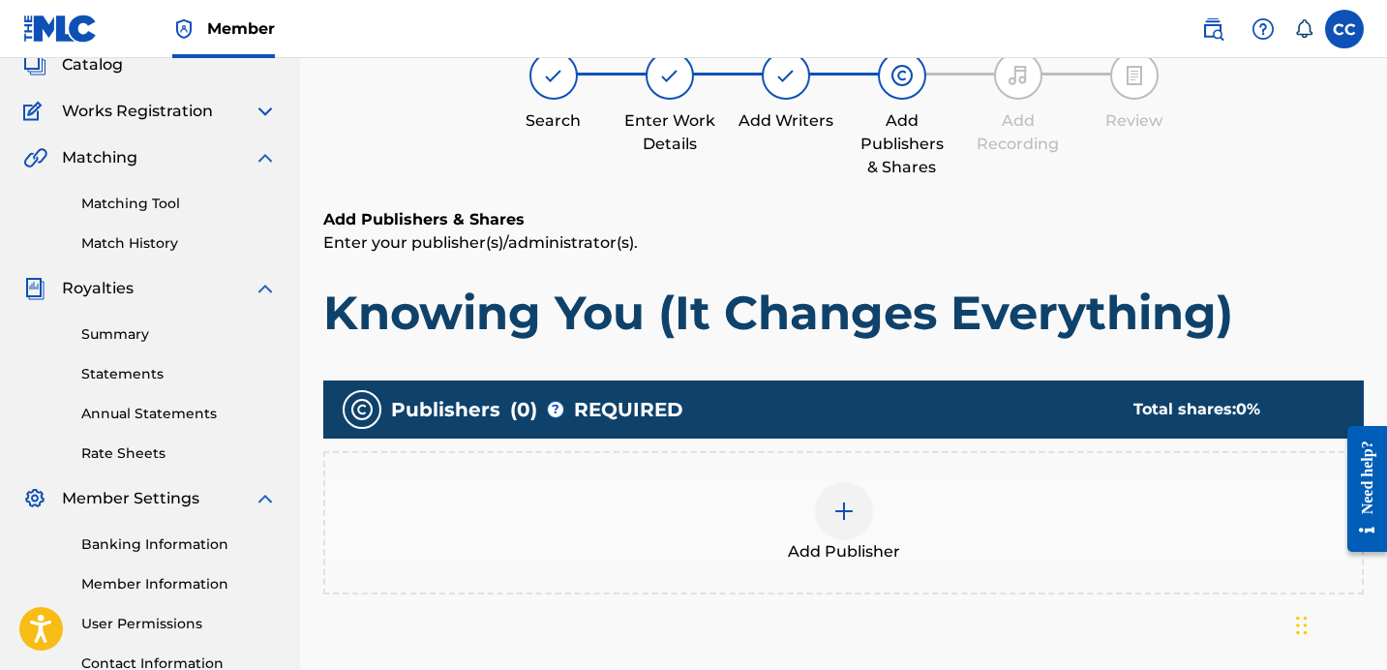
click at [837, 499] on img at bounding box center [843, 510] width 23 height 23
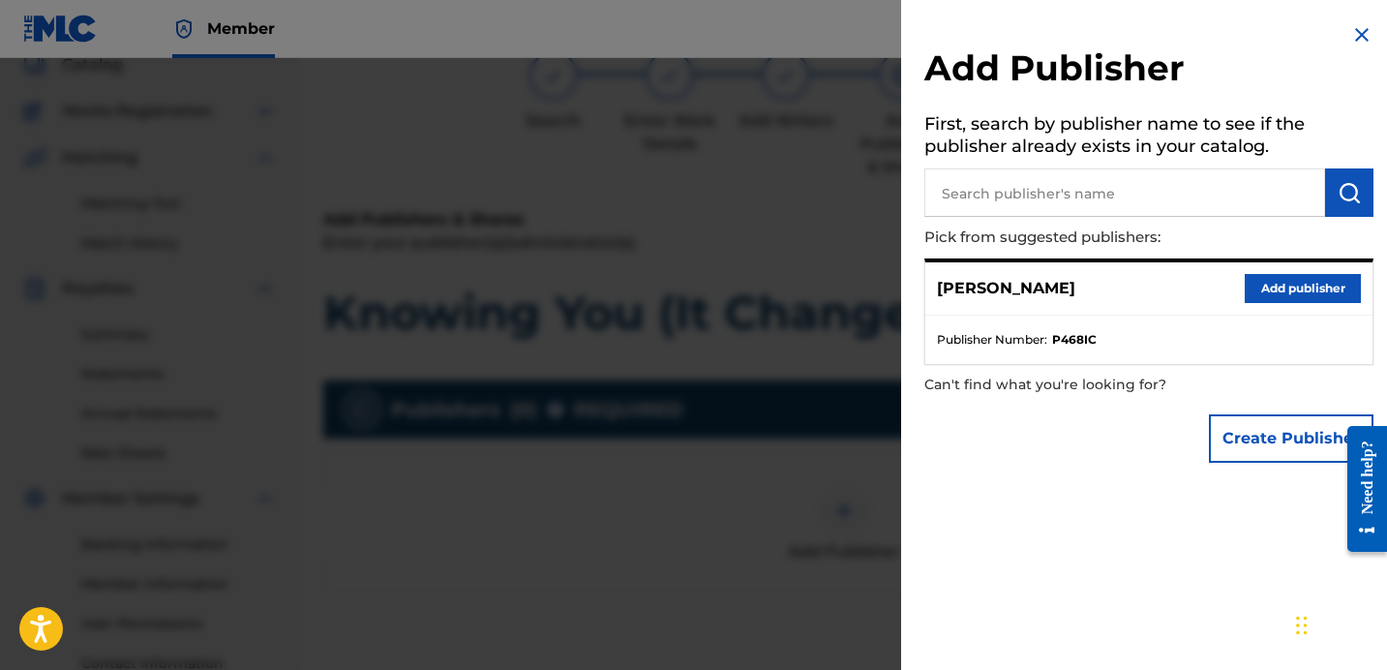
click at [1268, 278] on button "Add publisher" at bounding box center [1303, 288] width 116 height 29
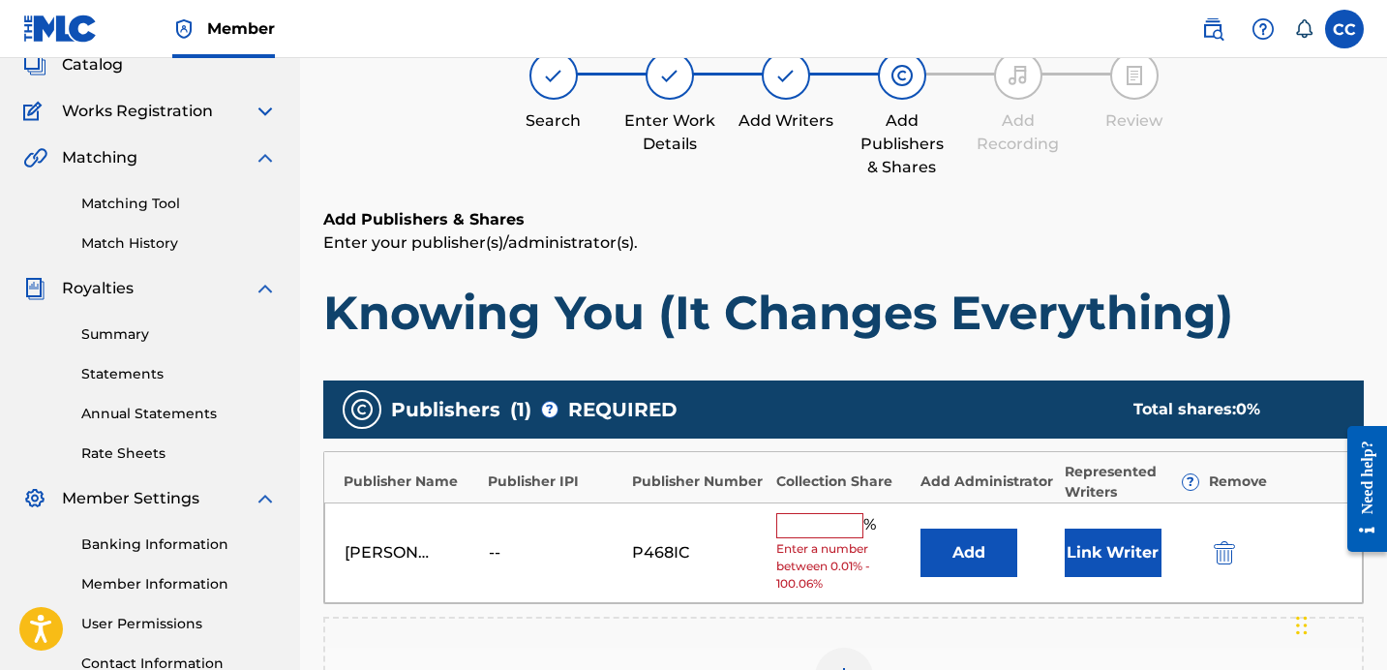
click at [804, 531] on input "text" at bounding box center [819, 525] width 87 height 25
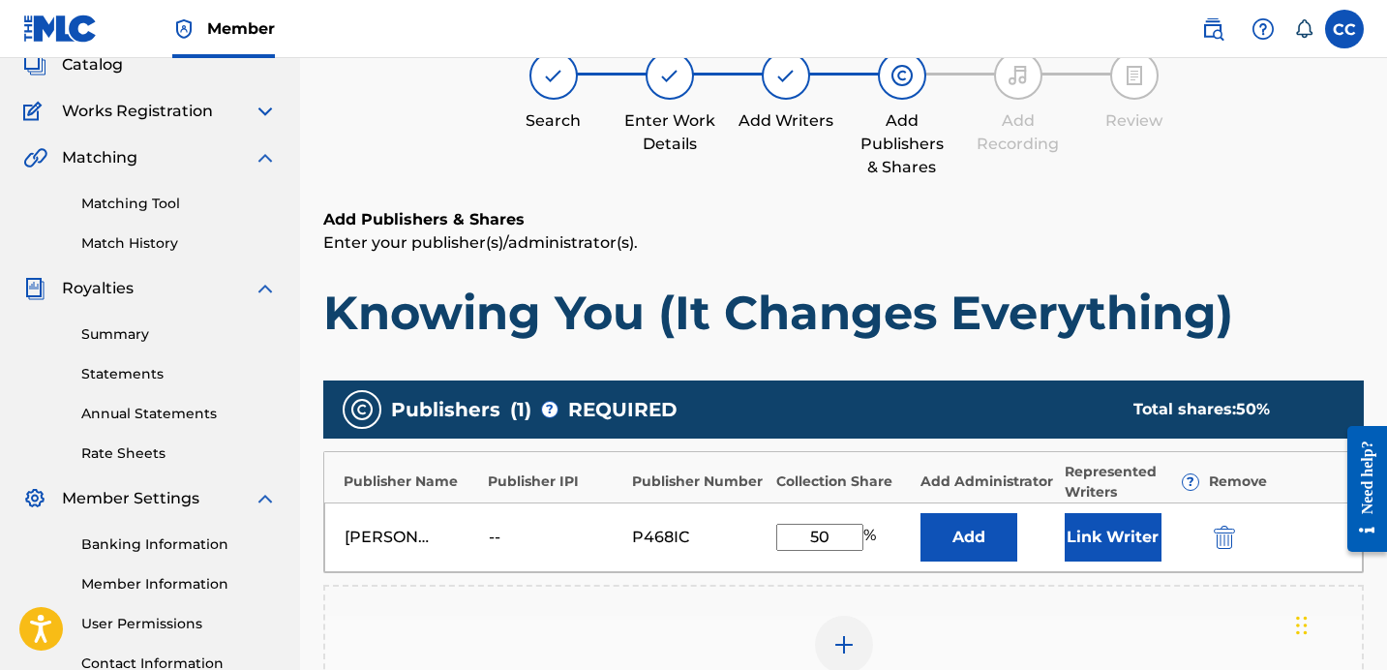
type input "50"
click at [943, 566] on div "[PERSON_NAME] -- P468IC 50 % Add Link Writer" at bounding box center [843, 537] width 1039 height 70
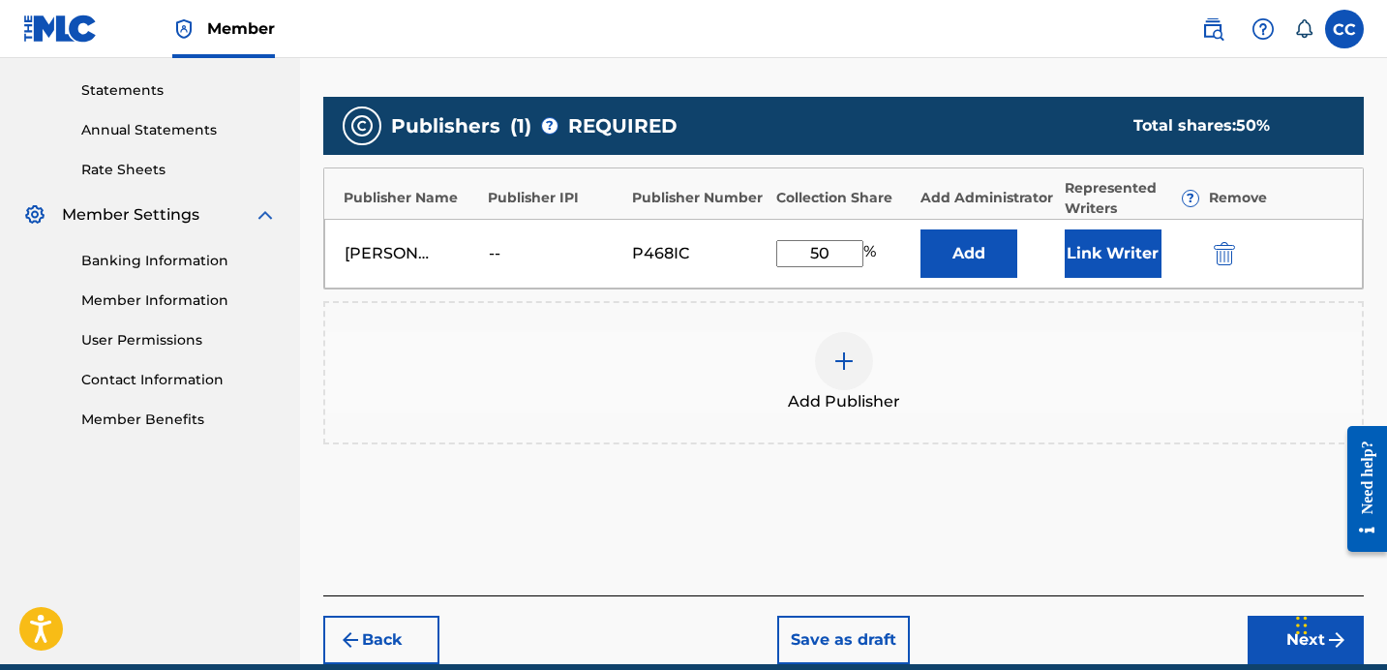
scroll to position [498, 0]
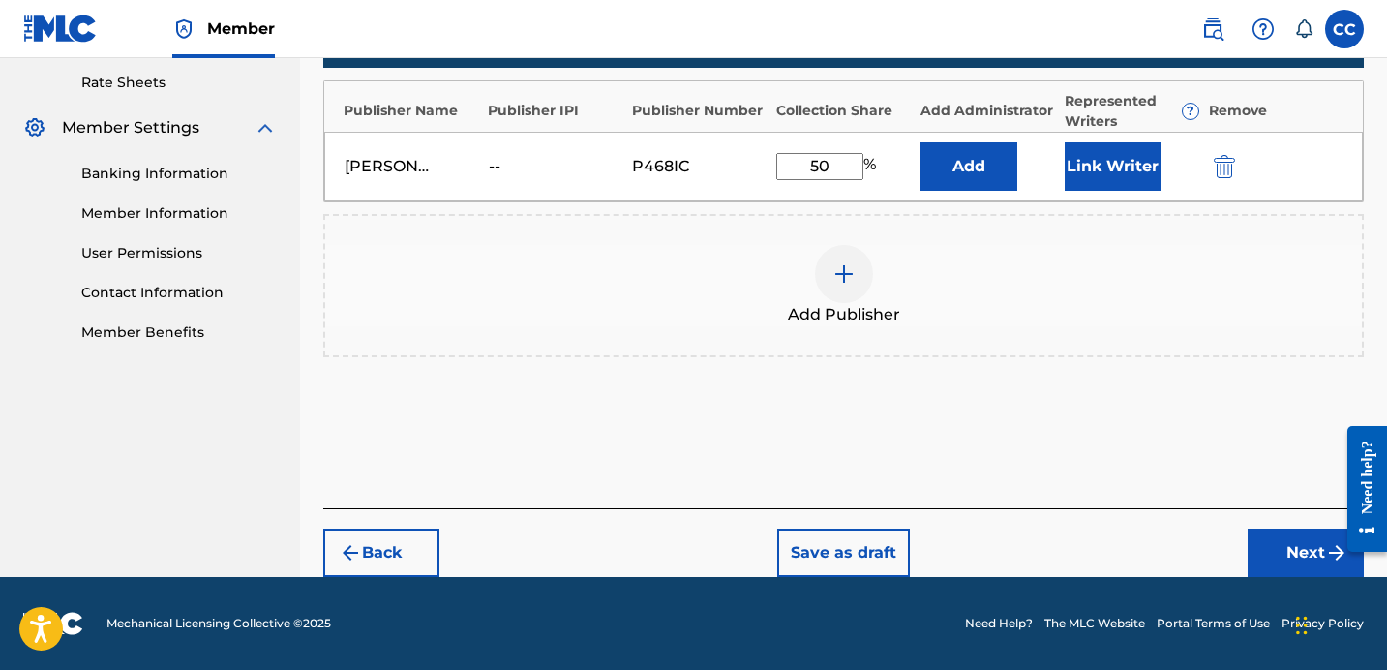
click at [1292, 543] on button "Next" at bounding box center [1306, 553] width 116 height 48
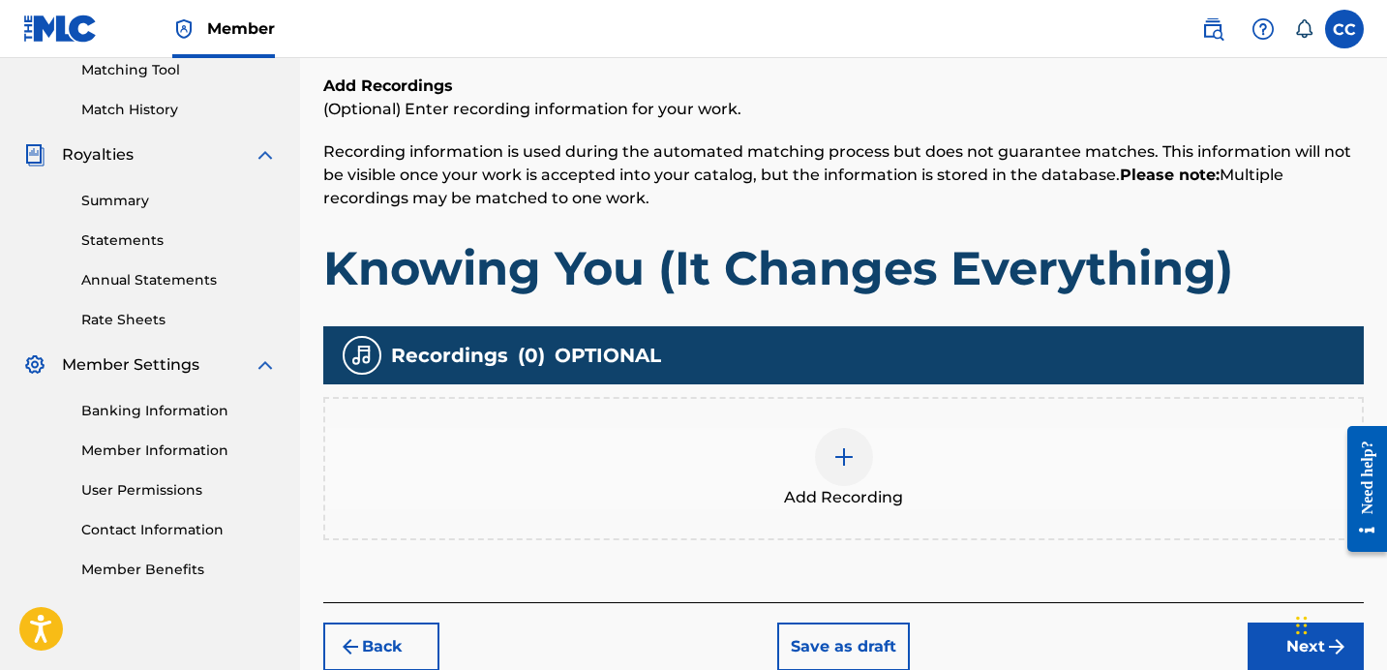
scroll to position [354, 0]
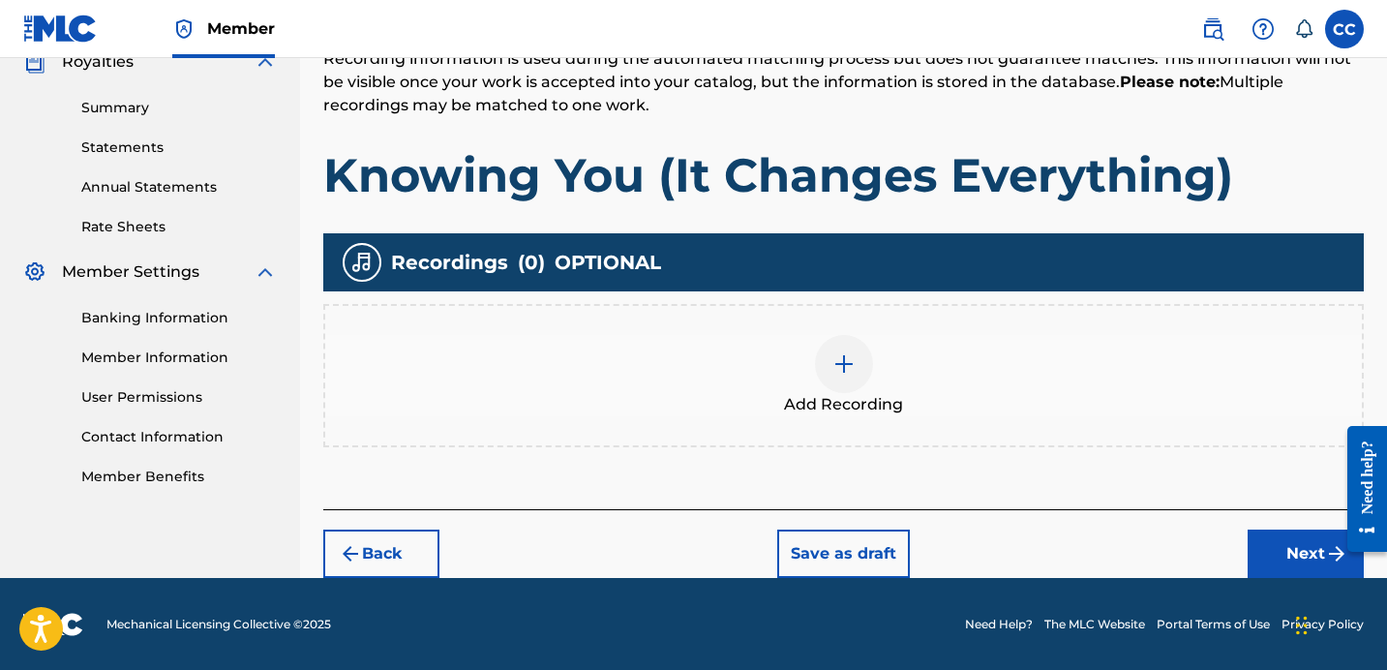
click at [1303, 565] on button "Next" at bounding box center [1306, 553] width 116 height 48
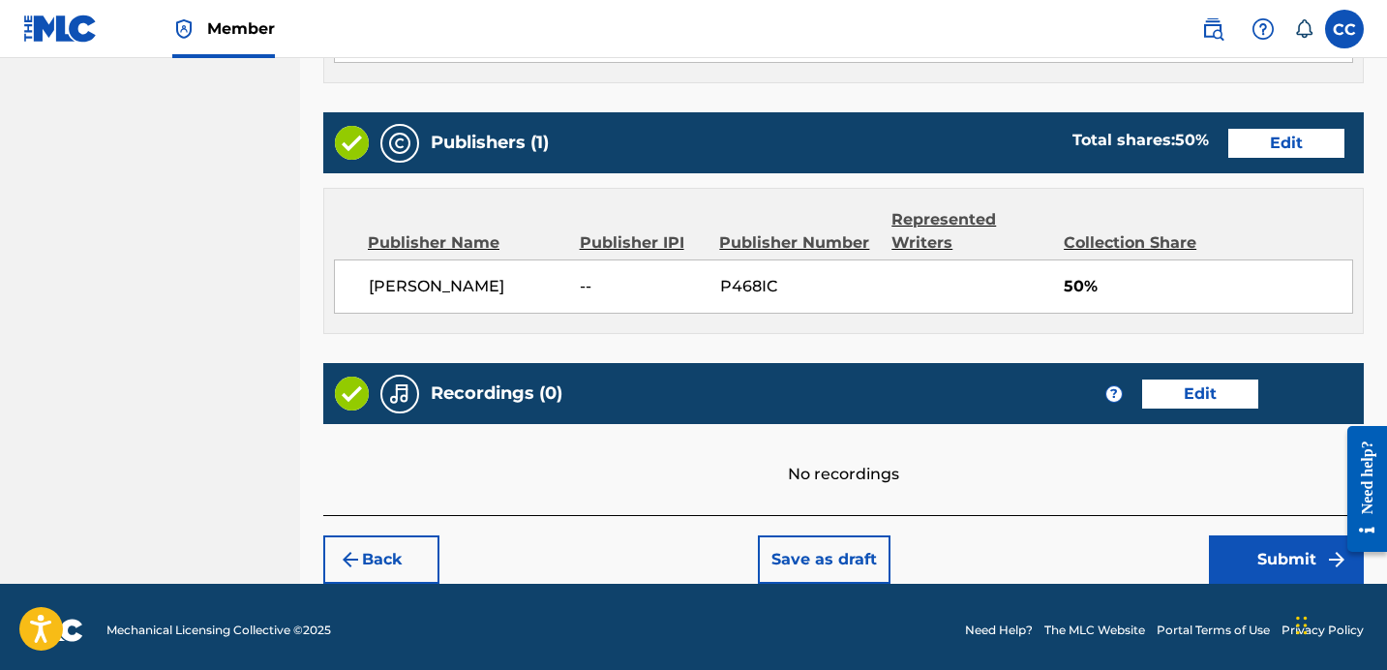
scroll to position [925, 0]
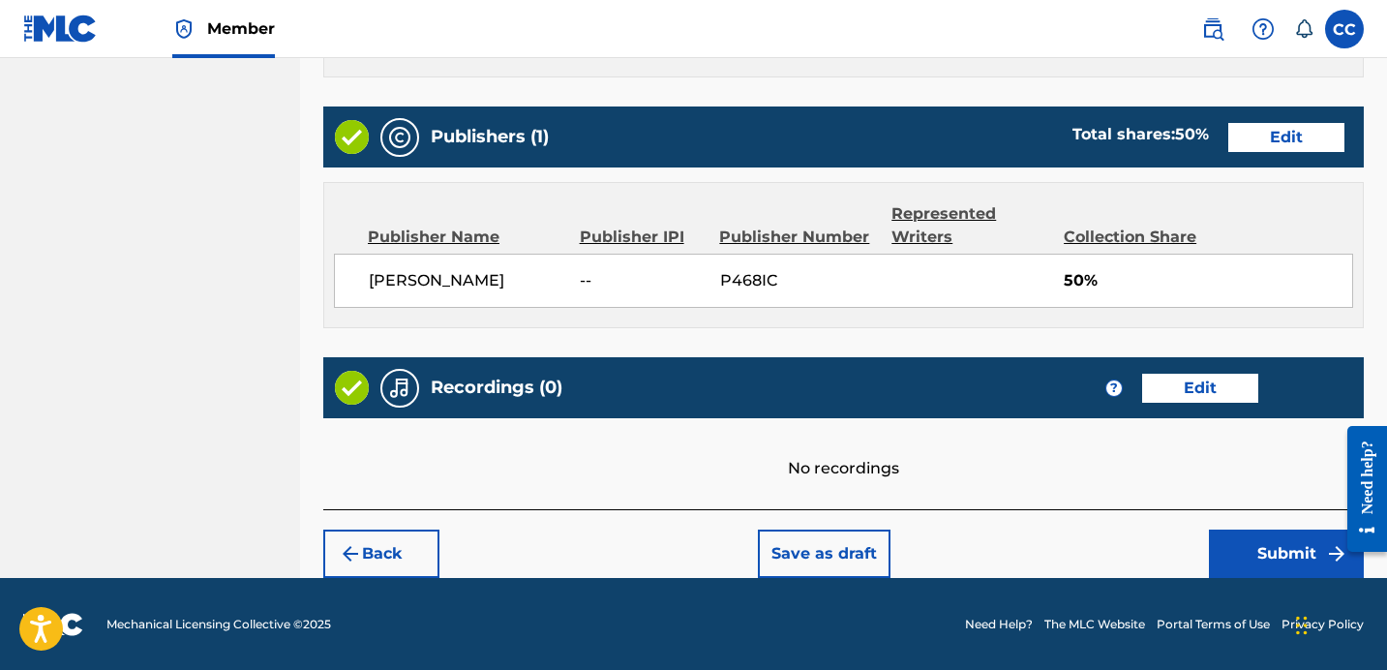
click at [1298, 546] on button "Submit" at bounding box center [1286, 553] width 155 height 48
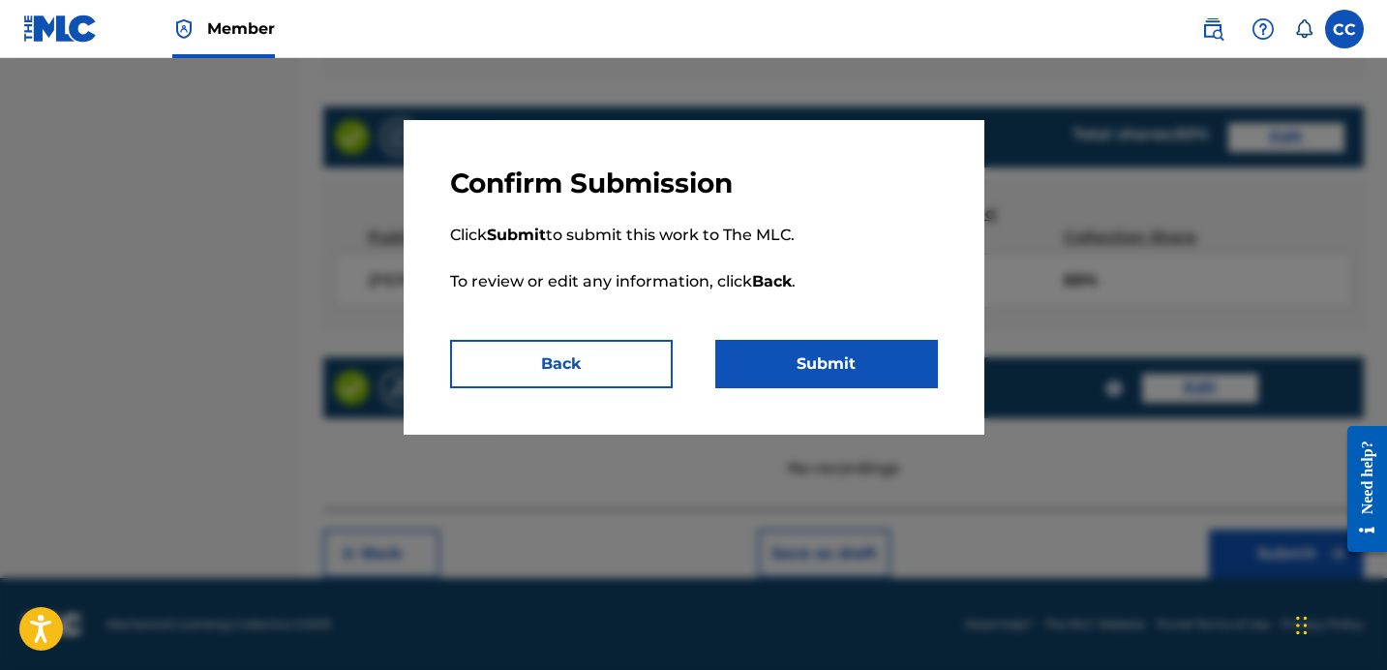
click at [835, 354] on button "Submit" at bounding box center [826, 364] width 223 height 48
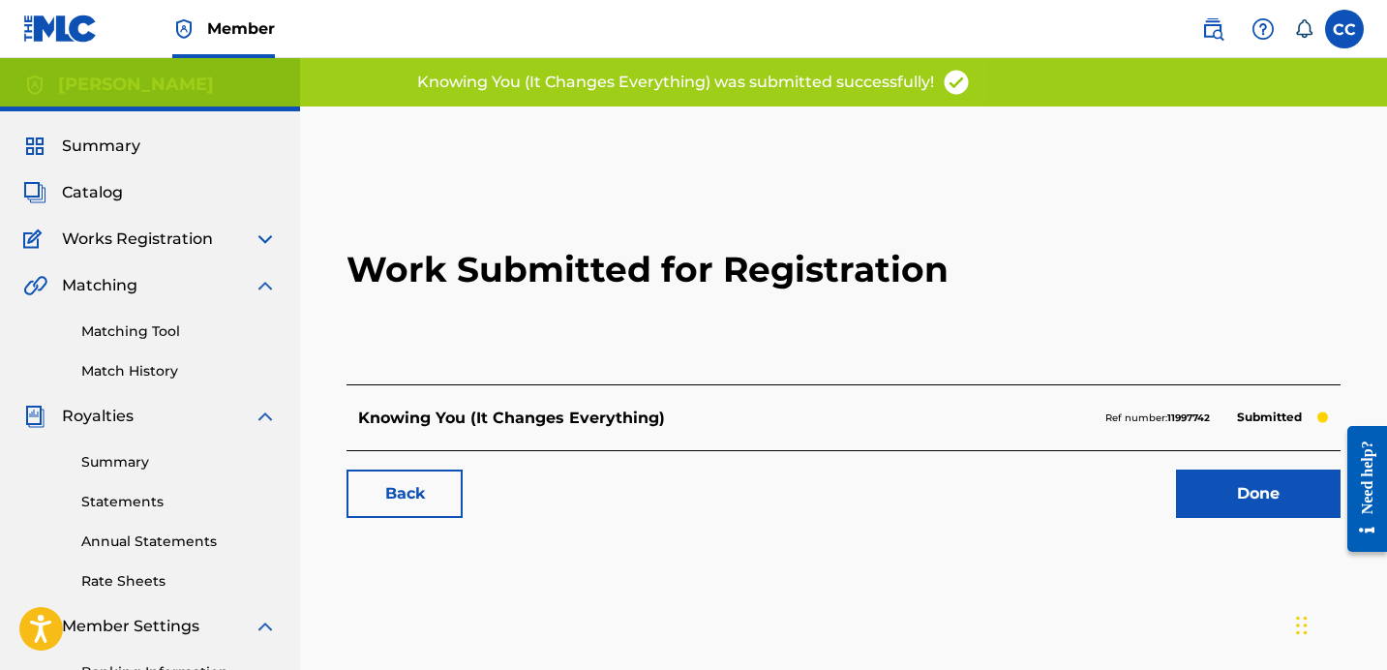
click at [1237, 490] on link "Done" at bounding box center [1258, 493] width 165 height 48
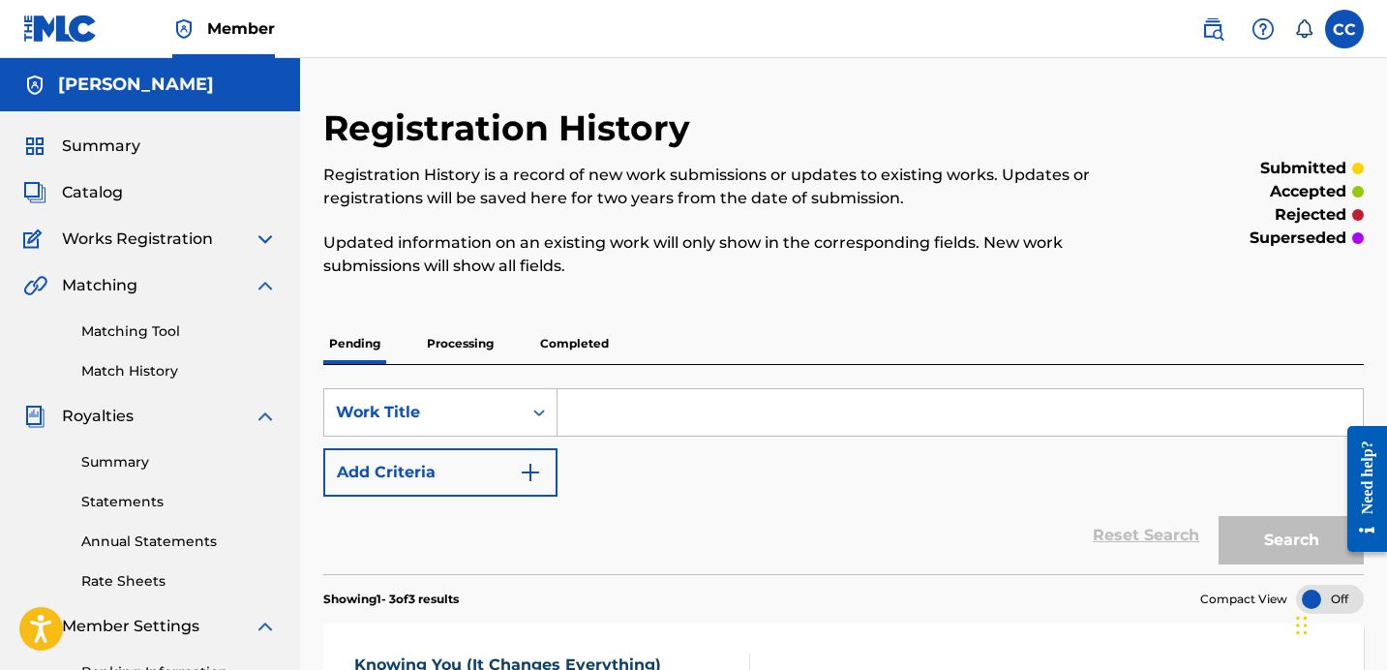
click at [95, 193] on span "Catalog" at bounding box center [92, 192] width 61 height 23
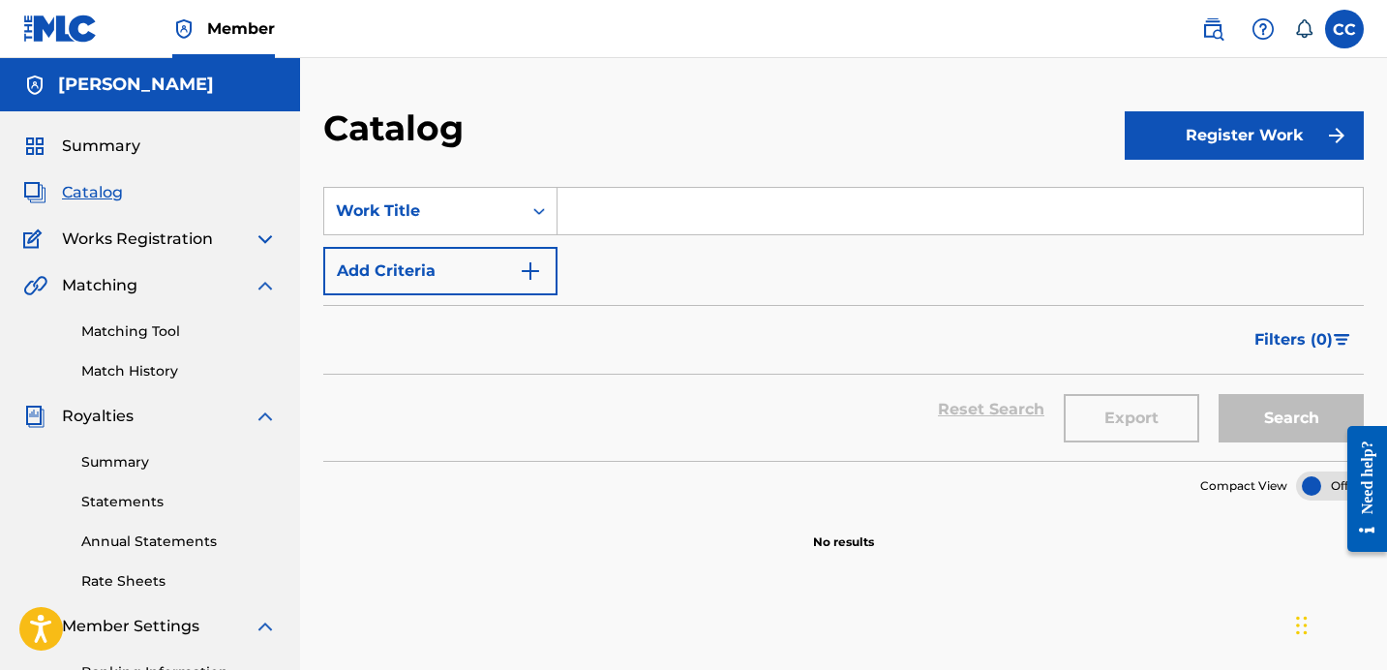
click at [1169, 137] on button "Register Work" at bounding box center [1244, 135] width 239 height 48
click at [1161, 193] on link "Individual" at bounding box center [1244, 198] width 239 height 46
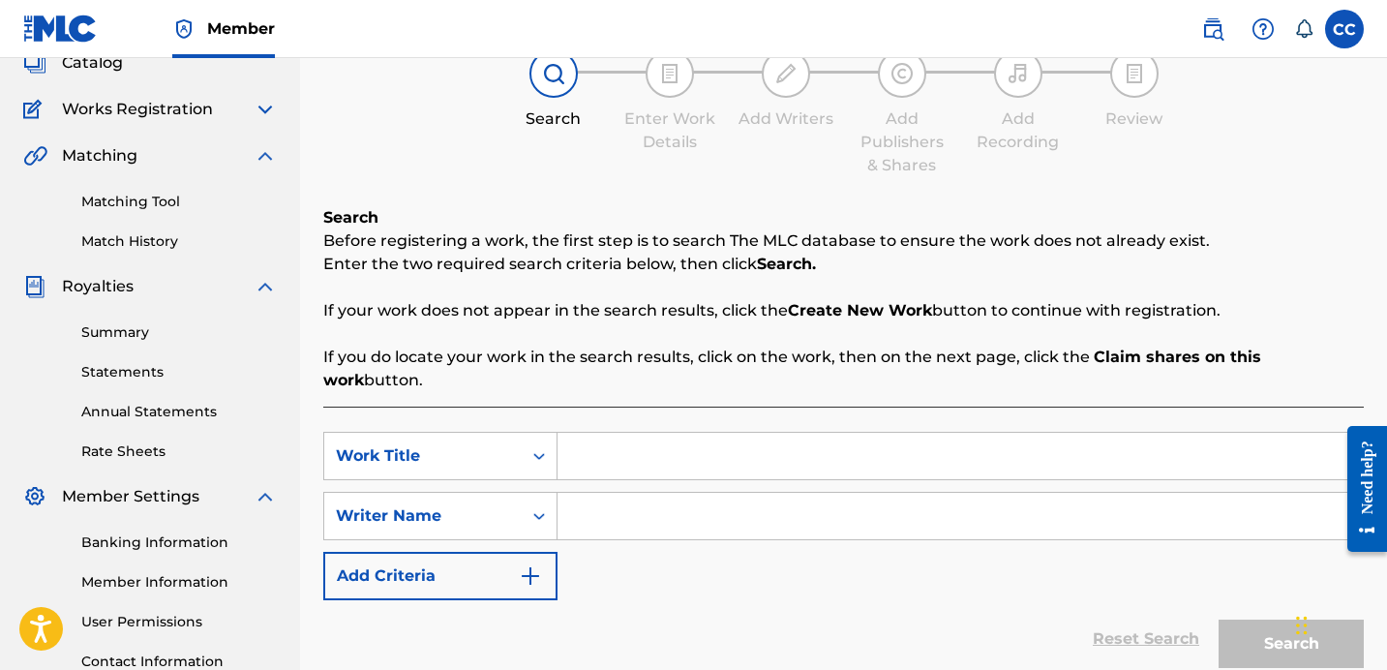
scroll to position [136, 0]
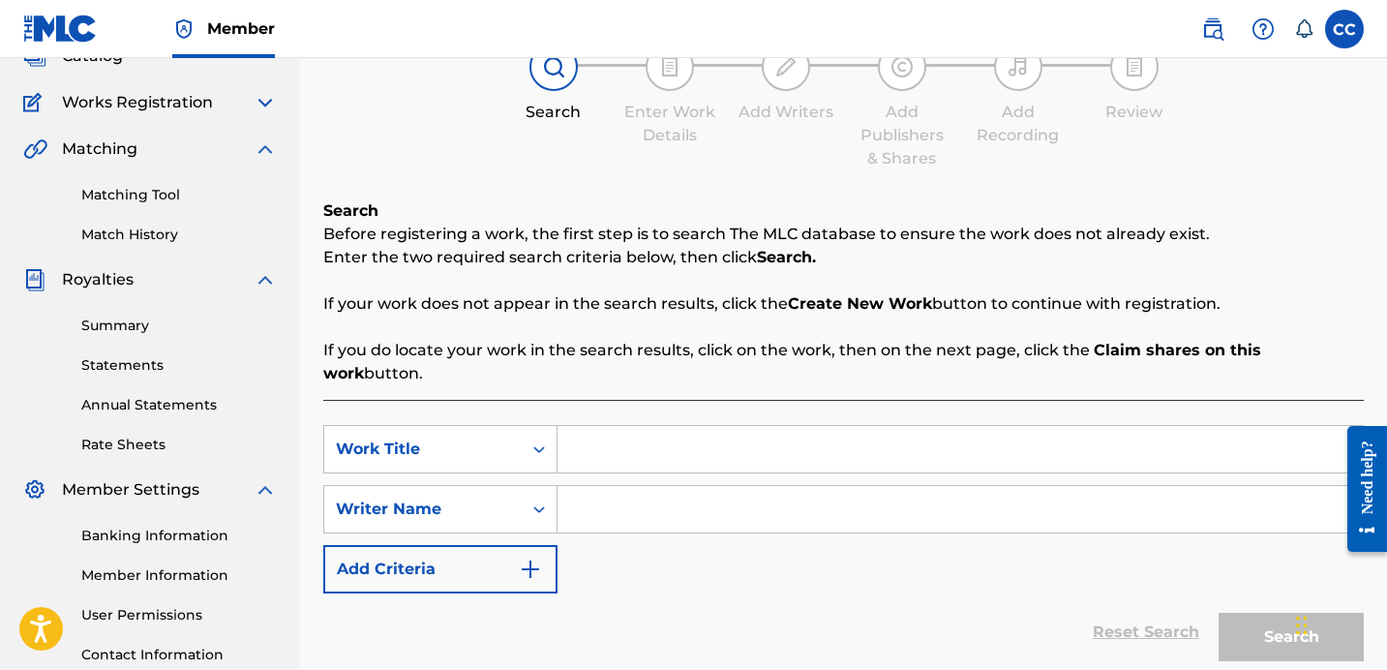
click at [659, 438] on input "Search Form" at bounding box center [960, 449] width 805 height 46
type input "Praying For Me"
click at [648, 489] on input "Search Form" at bounding box center [960, 509] width 805 height 46
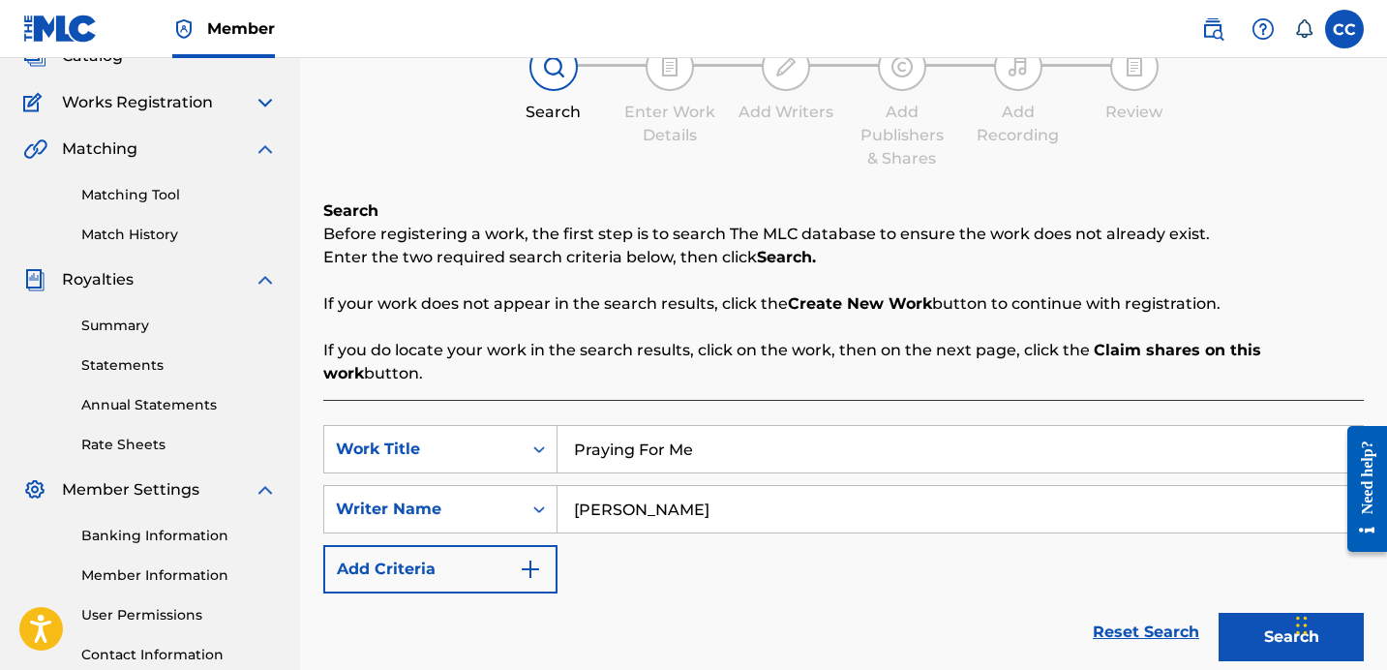
type input "[PERSON_NAME]"
click at [780, 560] on div "SearchWithCriteria71a20ece-17ea-419e-9402-b09fbc8cf9df Work Title Praying For M…" at bounding box center [843, 509] width 1041 height 168
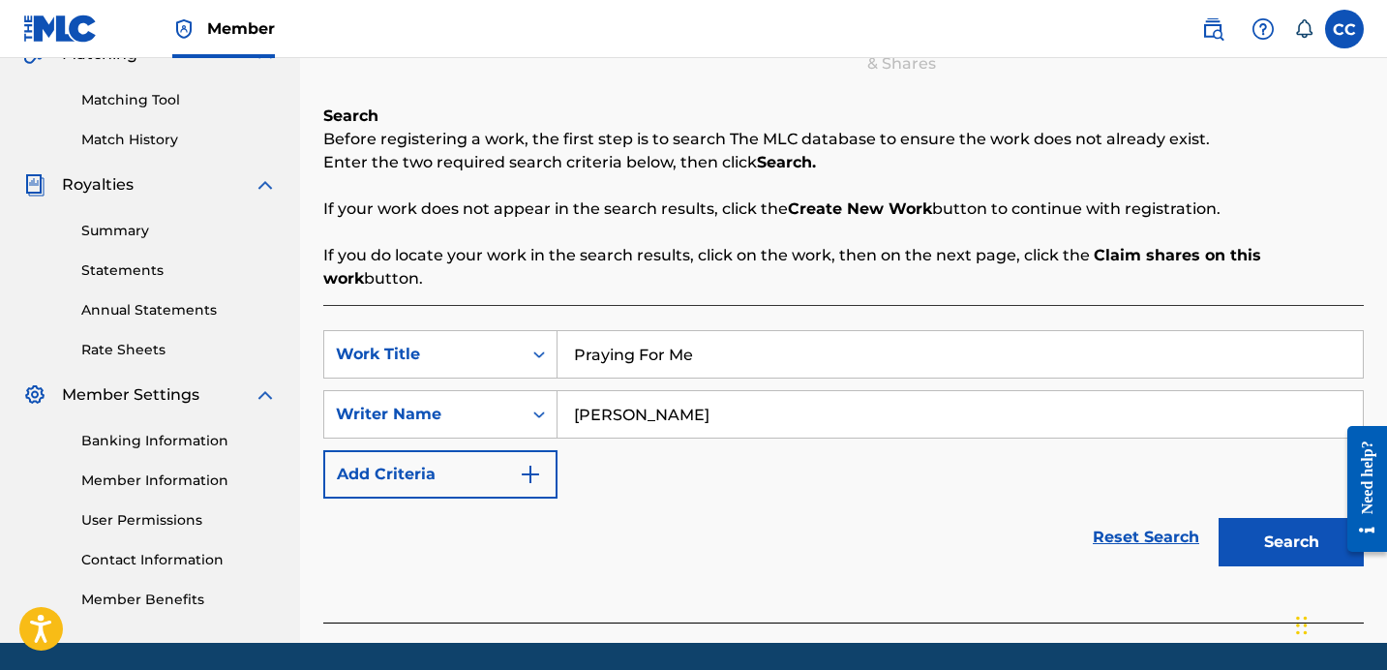
scroll to position [287, 0]
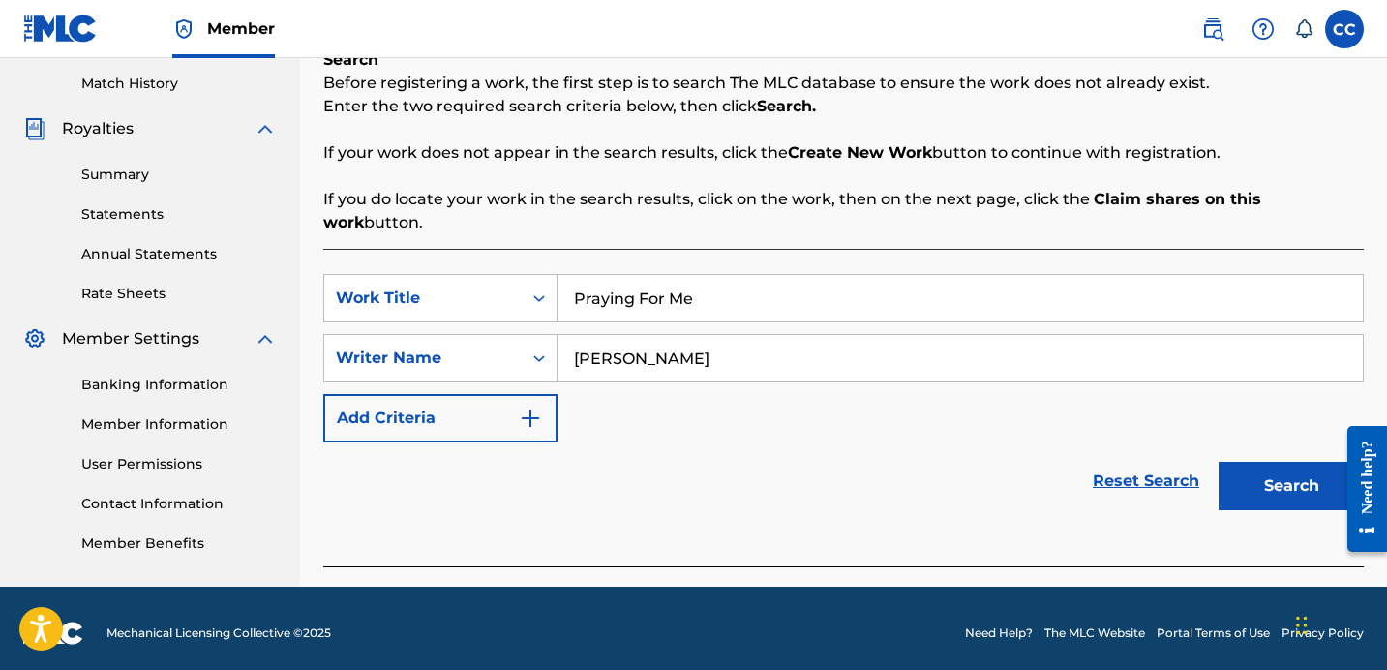
click at [1264, 464] on button "Search" at bounding box center [1291, 486] width 145 height 48
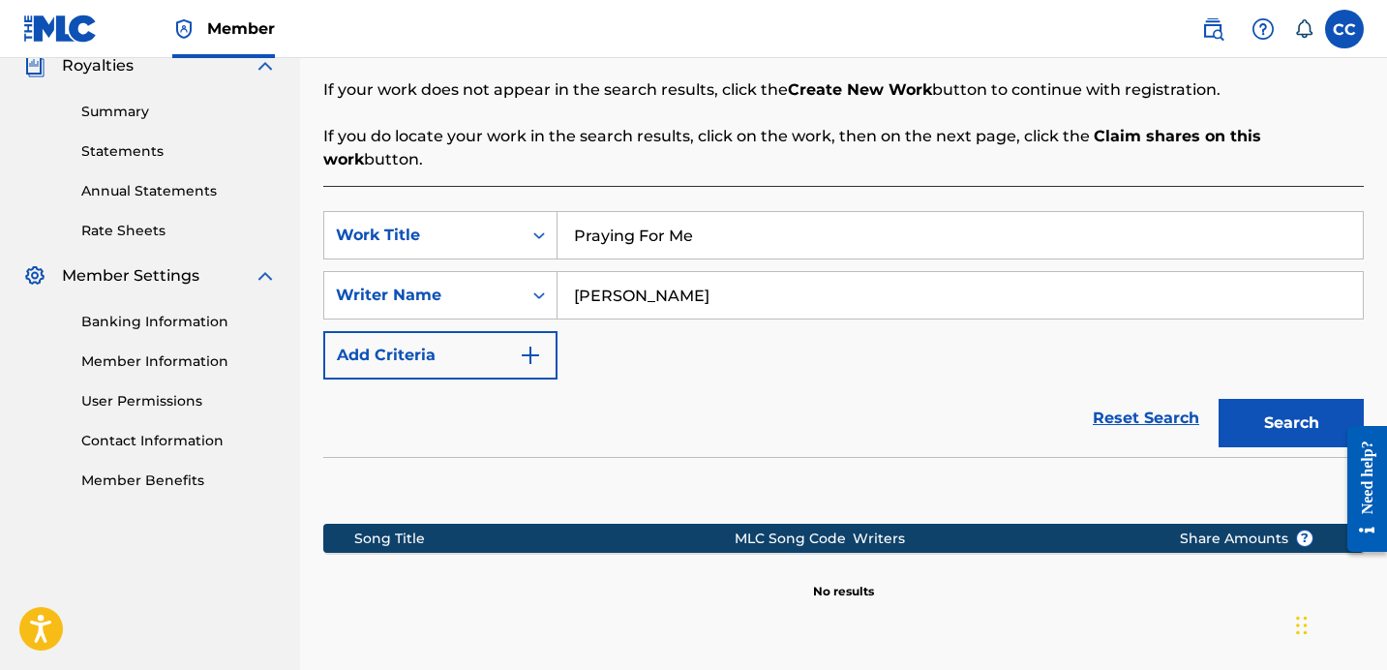
scroll to position [497, 0]
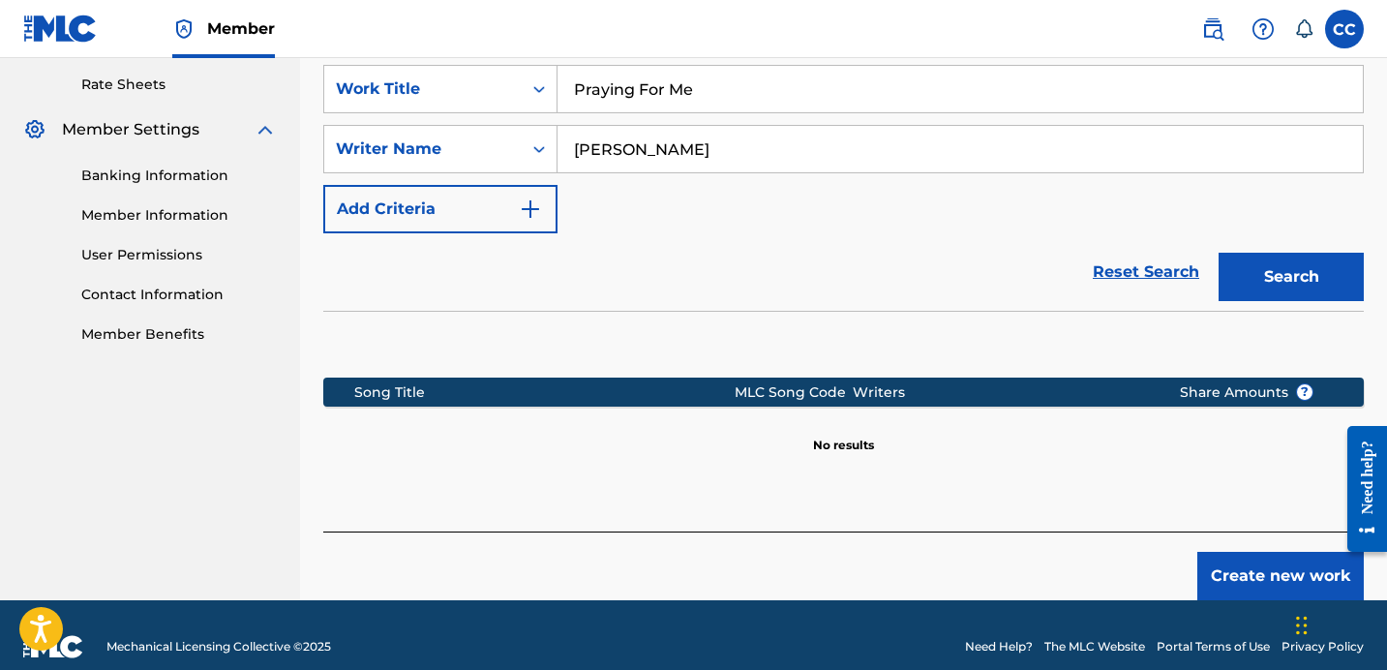
click at [1260, 554] on button "Create new work" at bounding box center [1280, 576] width 166 height 48
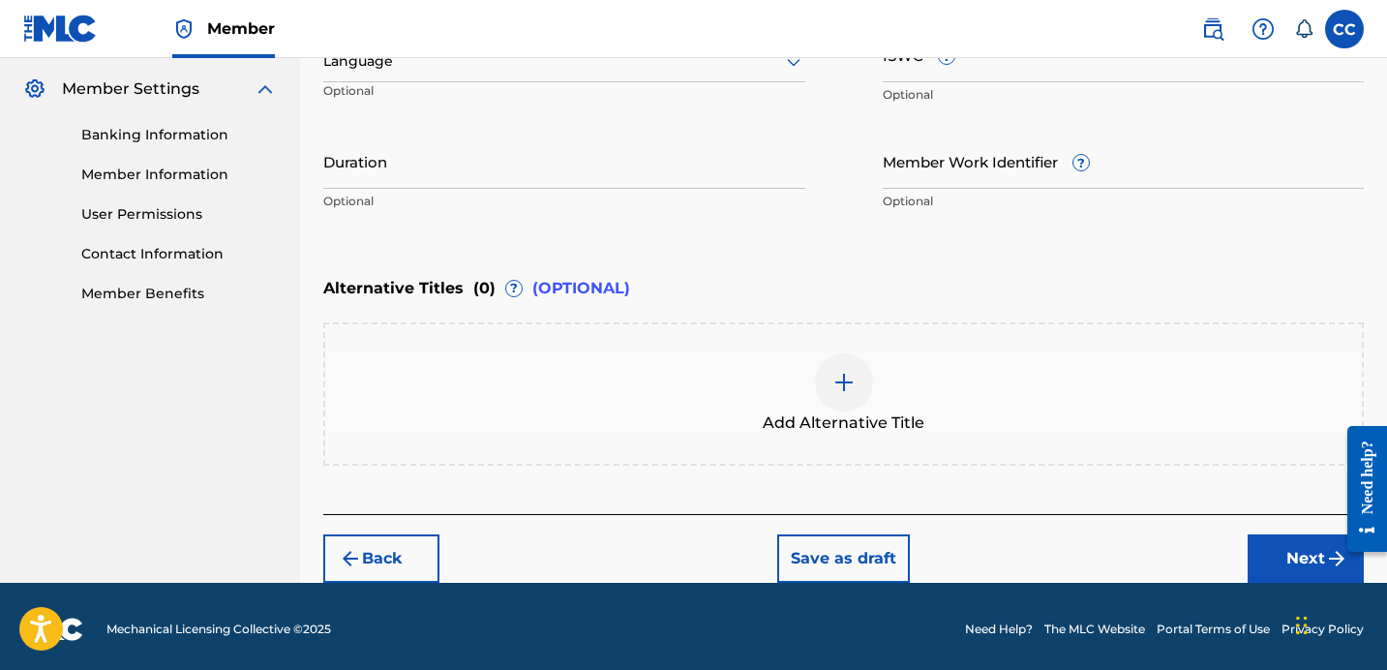
scroll to position [542, 0]
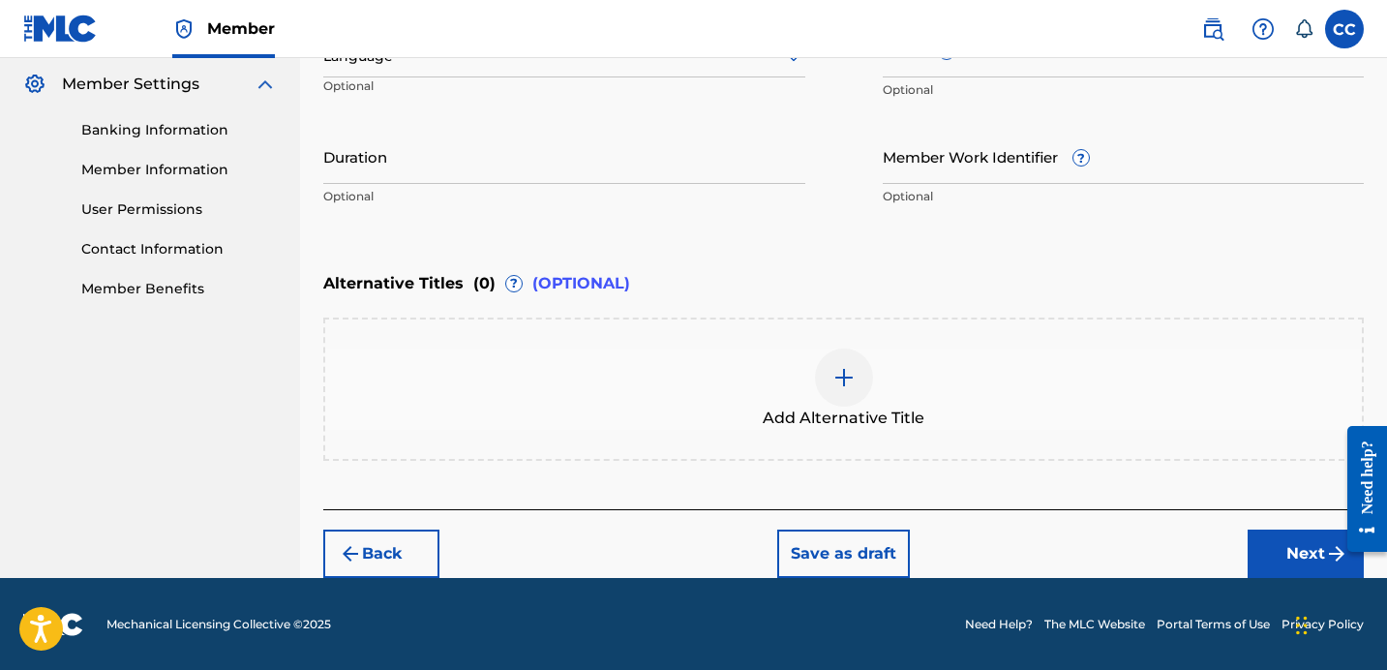
click at [1291, 553] on button "Next" at bounding box center [1306, 553] width 116 height 48
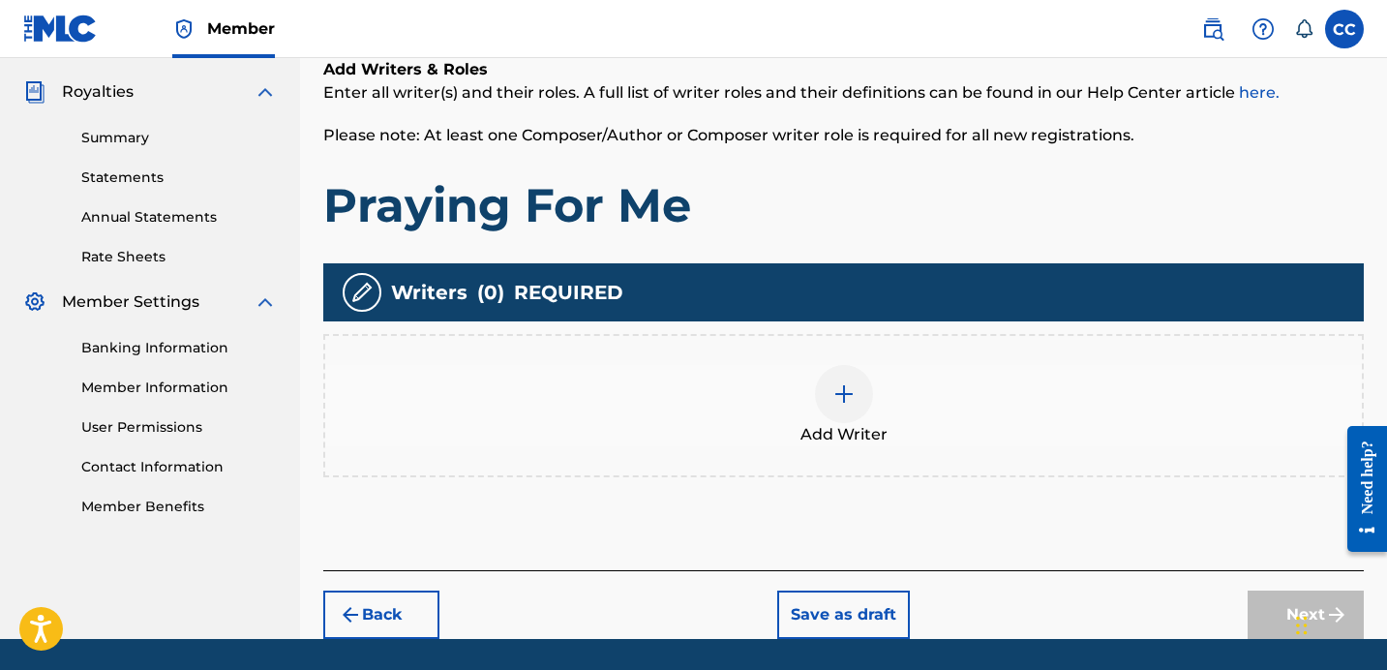
scroll to position [331, 0]
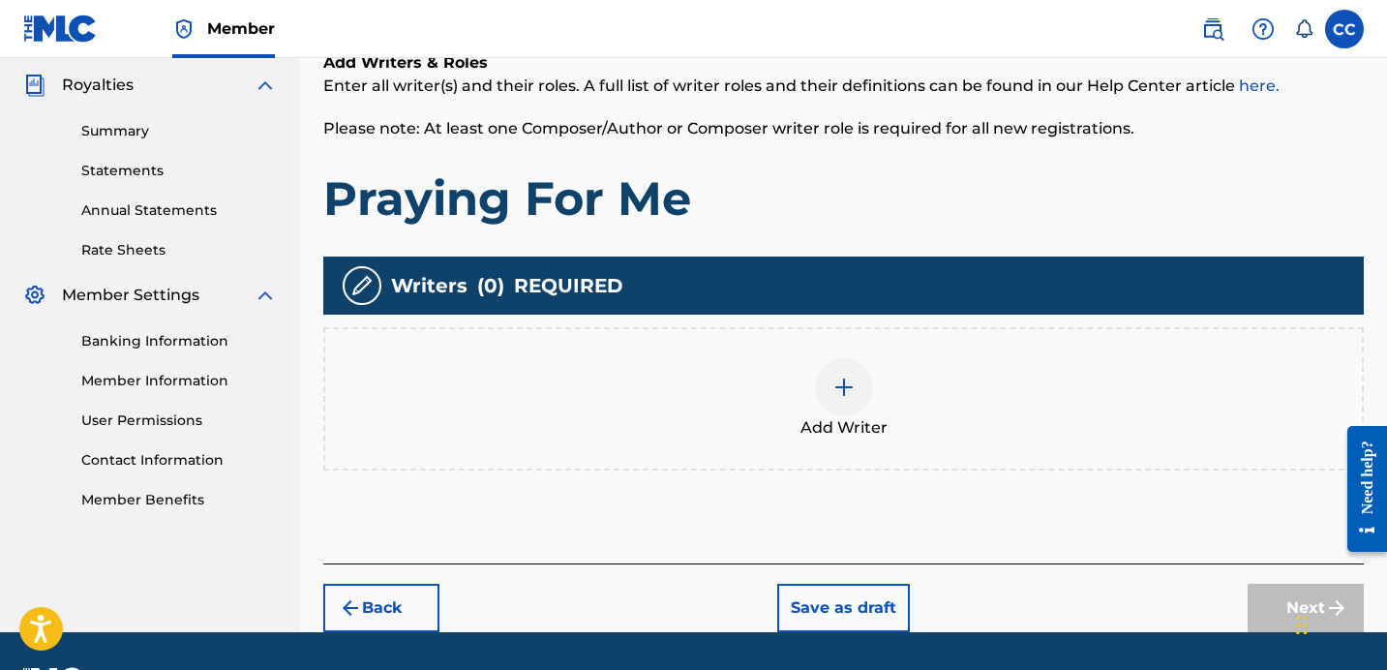
click at [860, 392] on div at bounding box center [844, 387] width 58 height 58
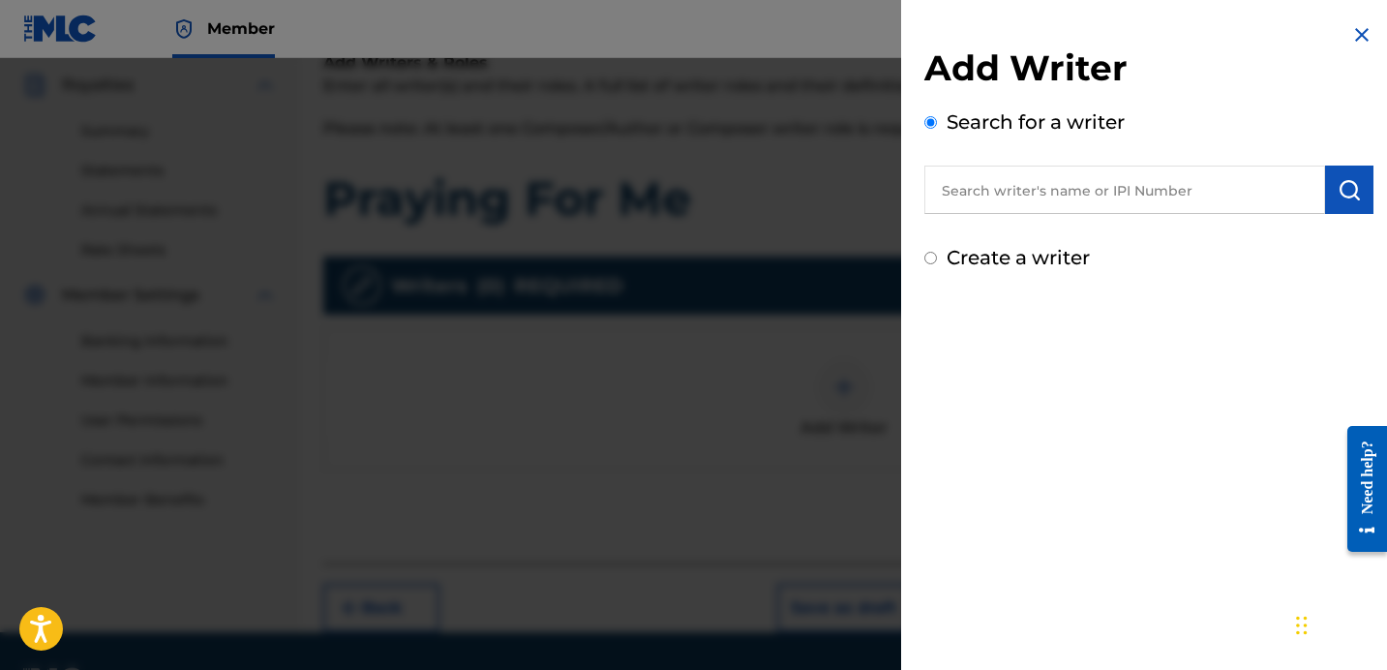
click at [1060, 180] on input "text" at bounding box center [1124, 190] width 401 height 48
type input "[PERSON_NAME]"
click at [1045, 252] on label "Create a writer" at bounding box center [1018, 257] width 143 height 23
radio input "true"
click at [937, 252] on input "Create a writer" at bounding box center [930, 258] width 13 height 13
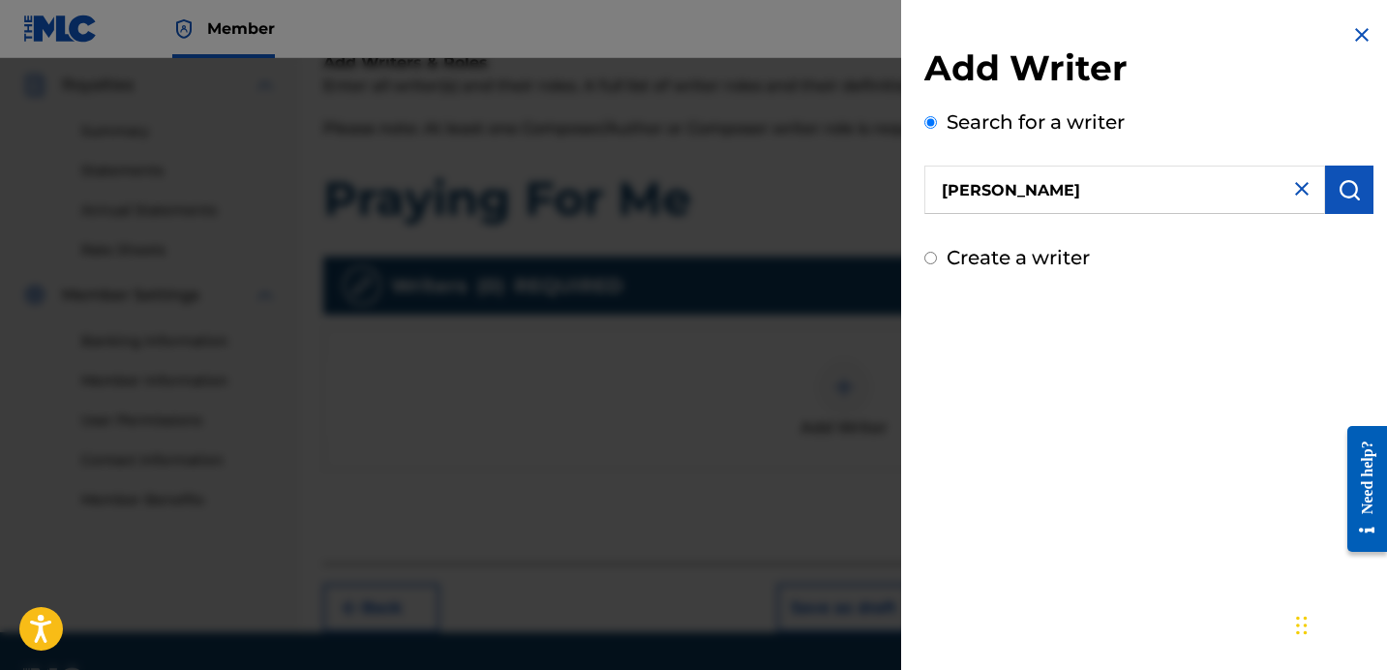
radio input "false"
radio input "true"
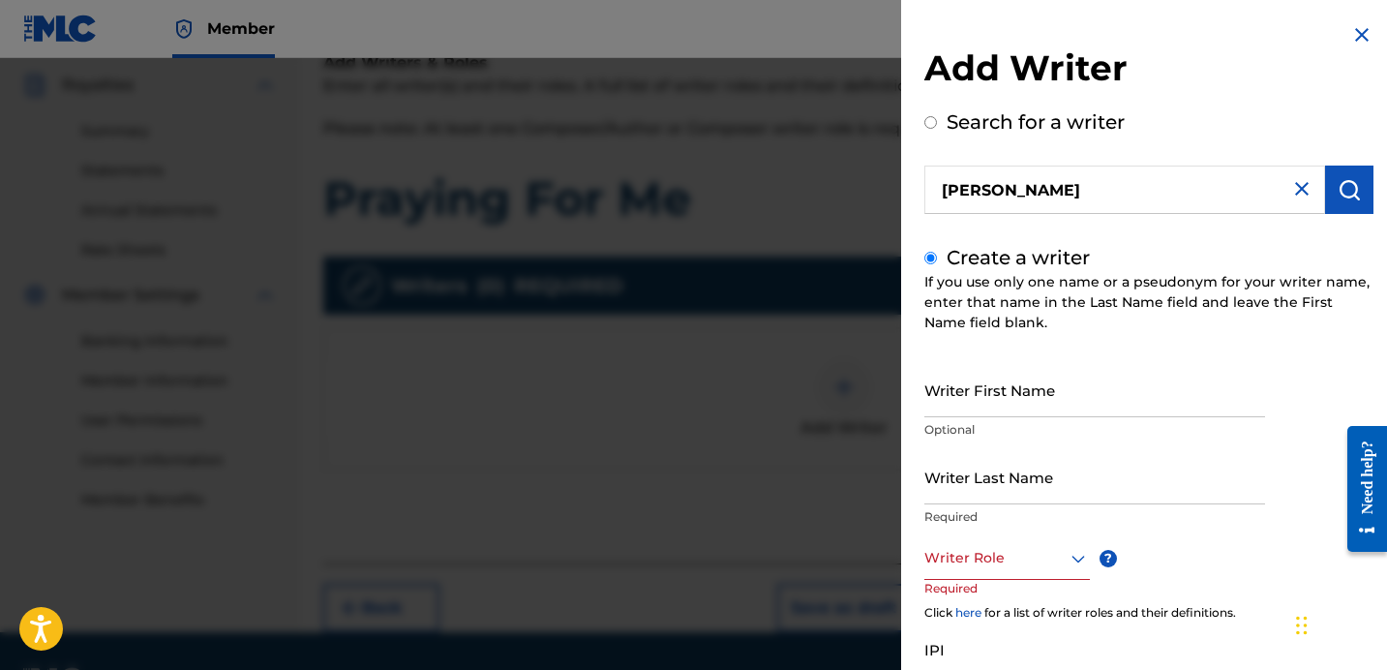
click at [1042, 189] on input "[PERSON_NAME]" at bounding box center [1124, 190] width 401 height 48
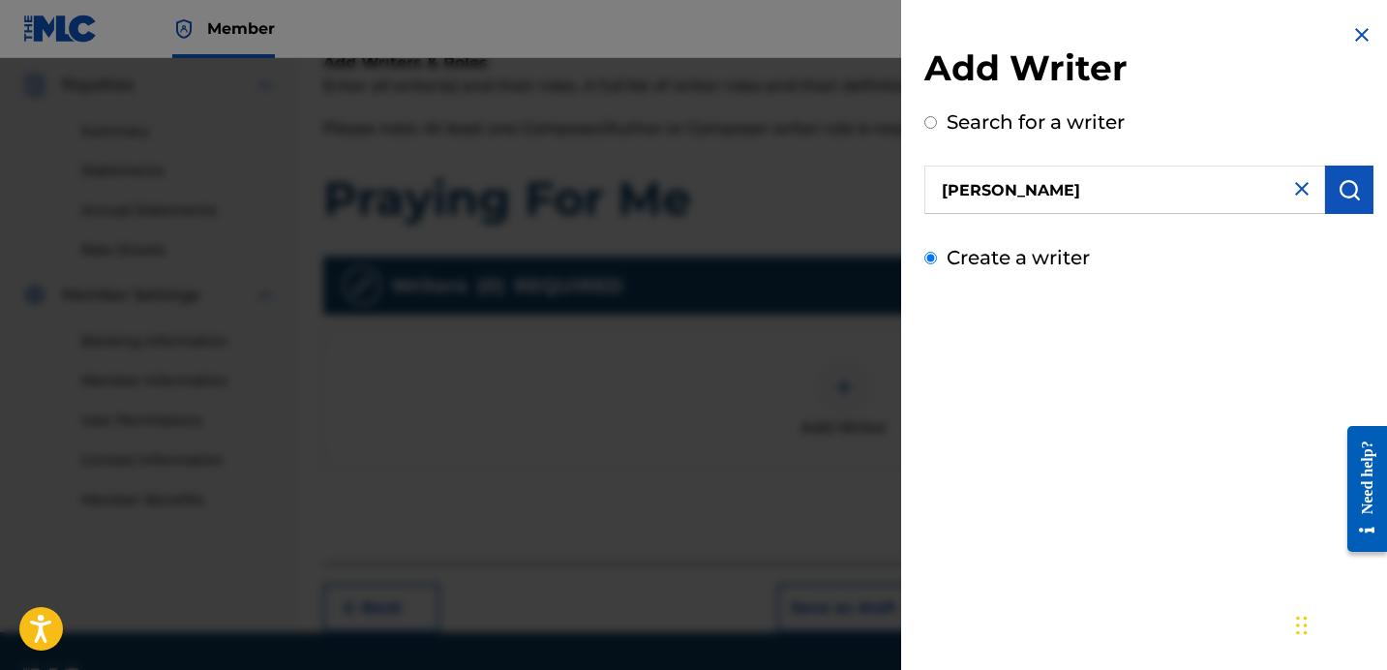
radio input "true"
type input "[PERSON_NAME]"
click at [984, 257] on label "Create a writer" at bounding box center [1018, 257] width 143 height 23
radio input "true"
click at [937, 257] on input "Create a writer" at bounding box center [930, 258] width 13 height 13
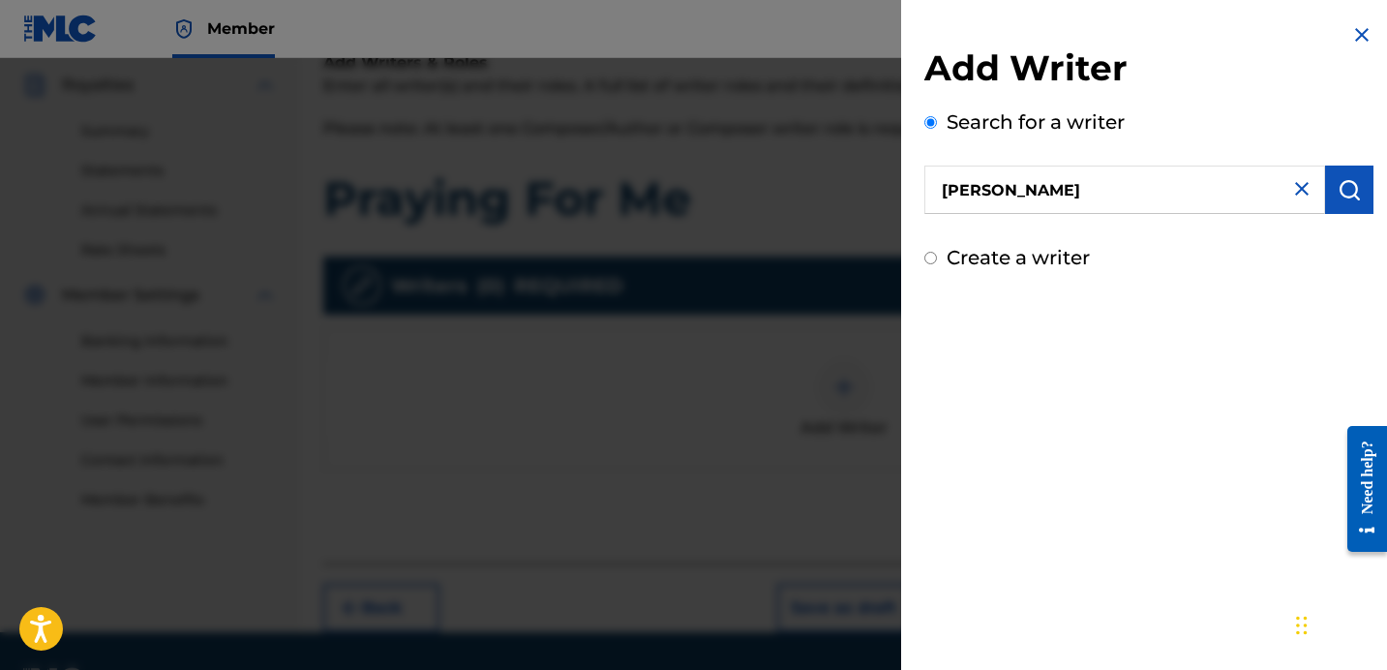
radio input "false"
radio input "true"
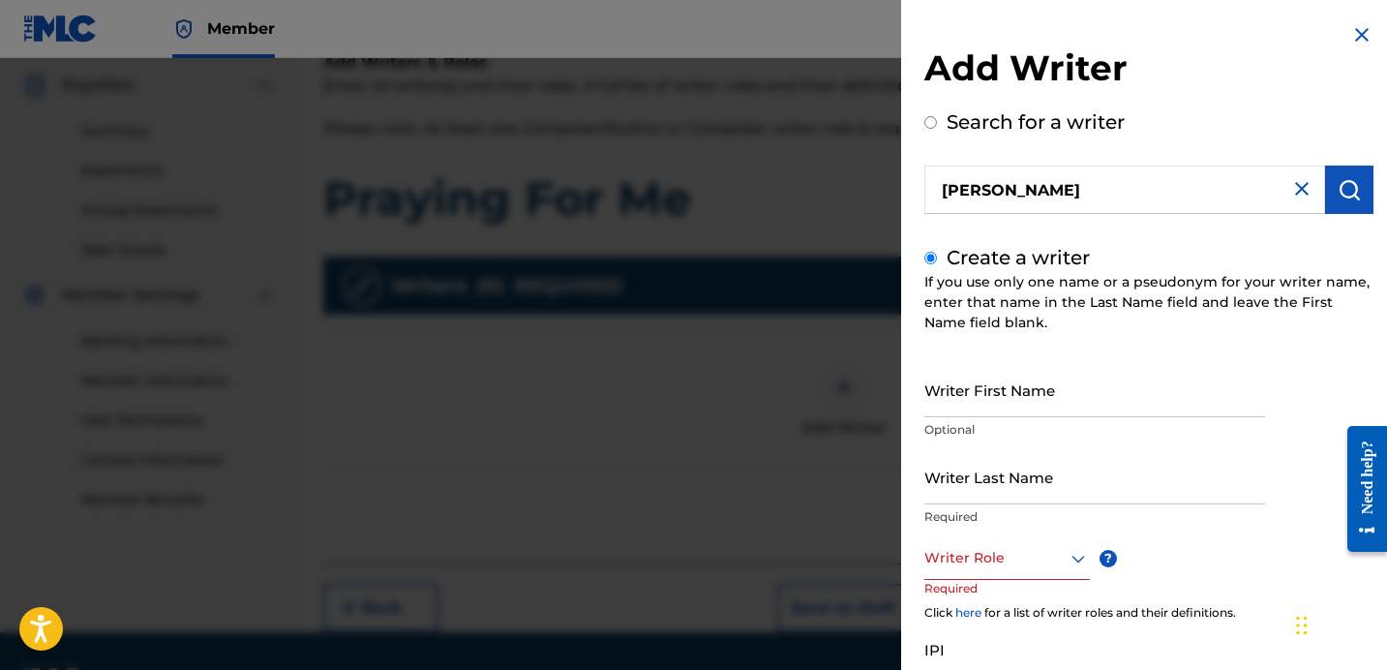
click at [958, 405] on input "Writer First Name" at bounding box center [1094, 389] width 341 height 55
type input "[PERSON_NAME]"
click at [954, 485] on input "Writer Last Name" at bounding box center [1094, 476] width 341 height 55
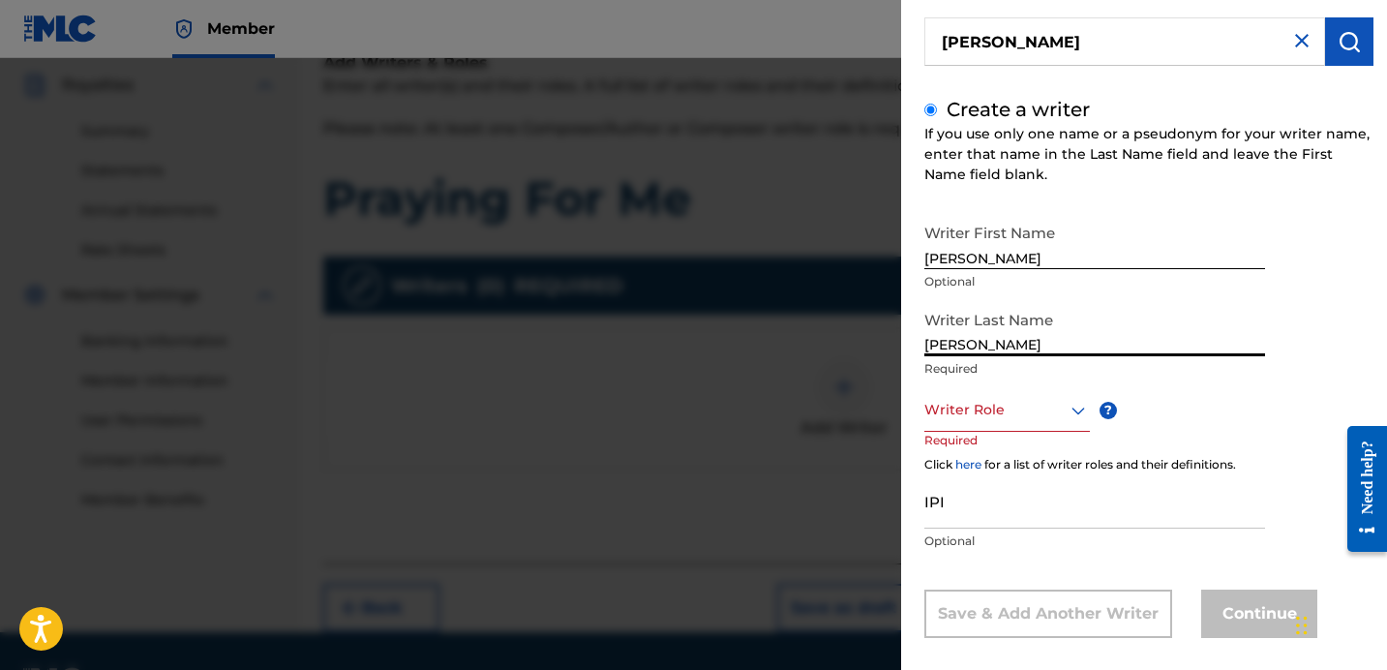
scroll to position [168, 0]
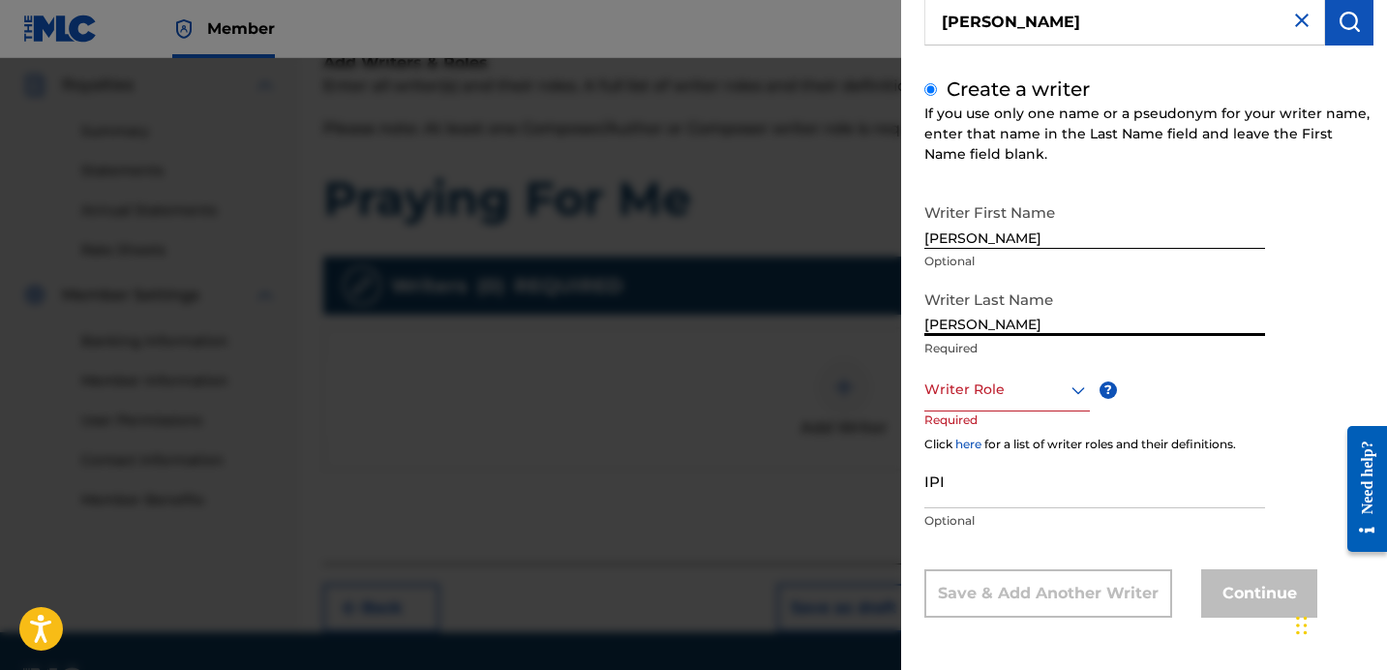
type input "[PERSON_NAME]"
click at [1010, 386] on div at bounding box center [1007, 390] width 166 height 24
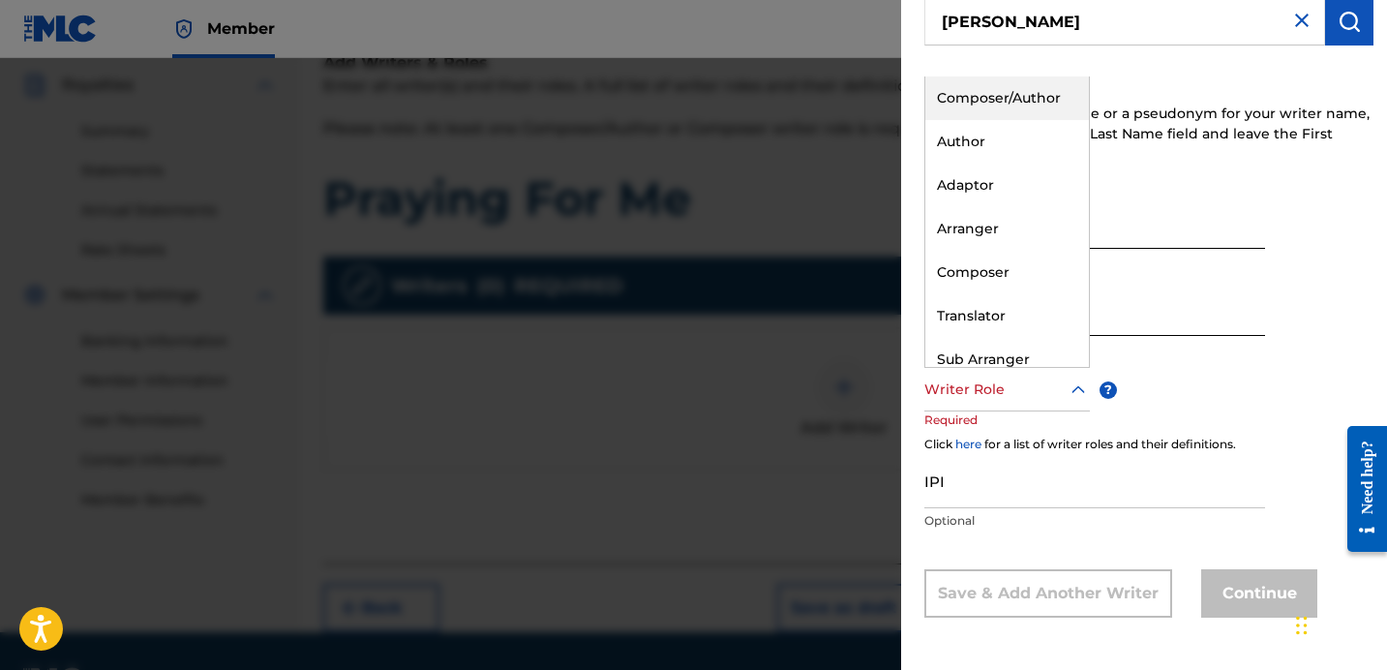
click at [1018, 99] on div "Composer/Author" at bounding box center [1007, 98] width 164 height 44
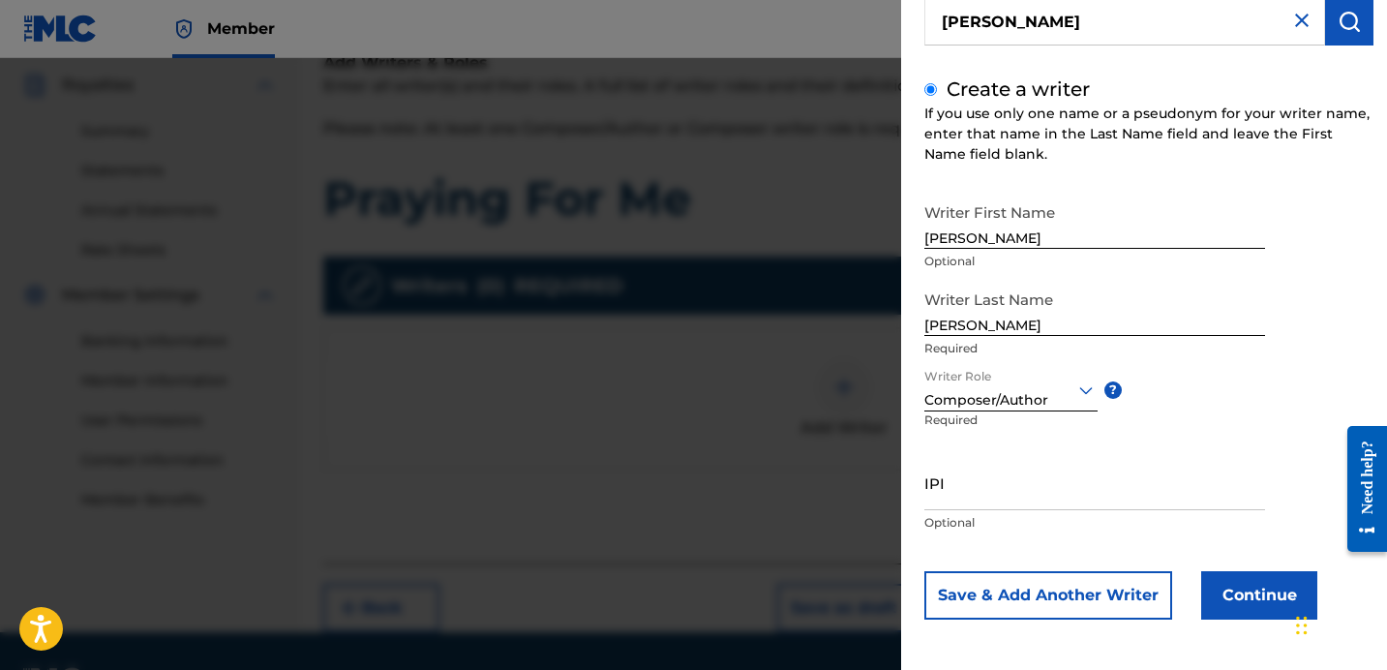
click at [995, 489] on input "IPI" at bounding box center [1094, 482] width 341 height 55
type input "1265725341"
click at [1253, 591] on button "Continue" at bounding box center [1259, 595] width 116 height 48
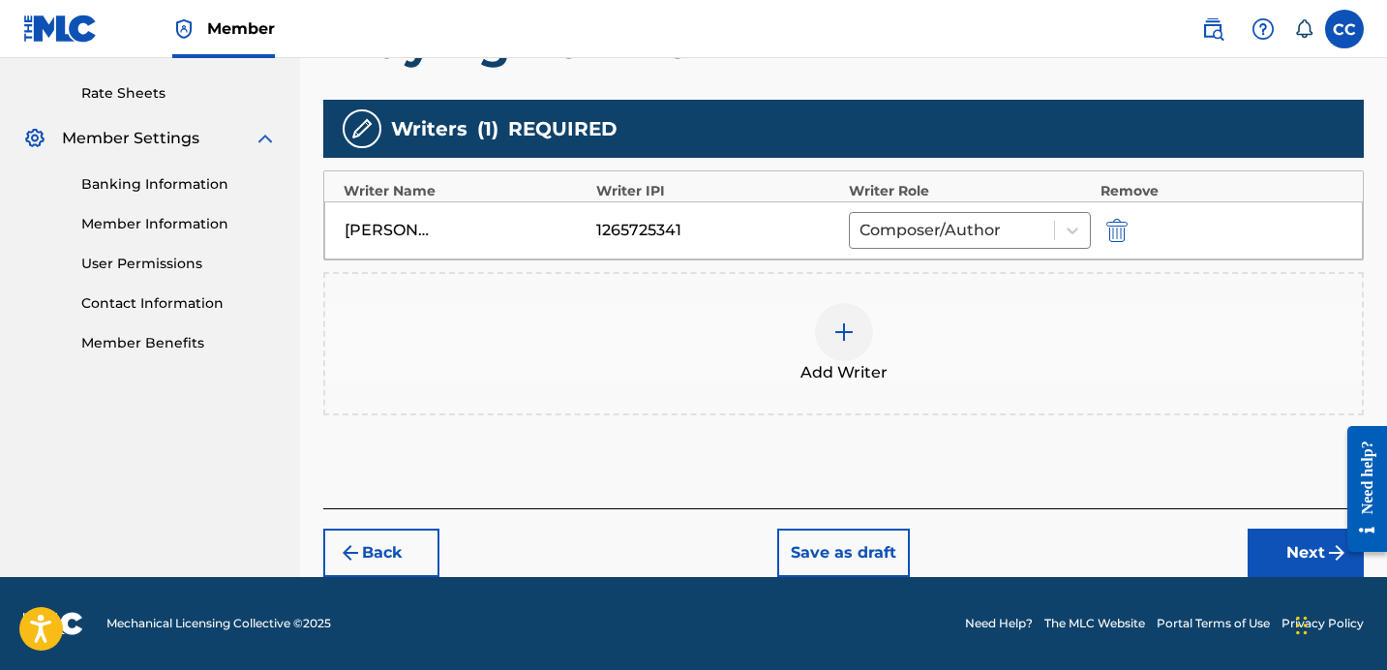
click at [1305, 547] on button "Next" at bounding box center [1306, 553] width 116 height 48
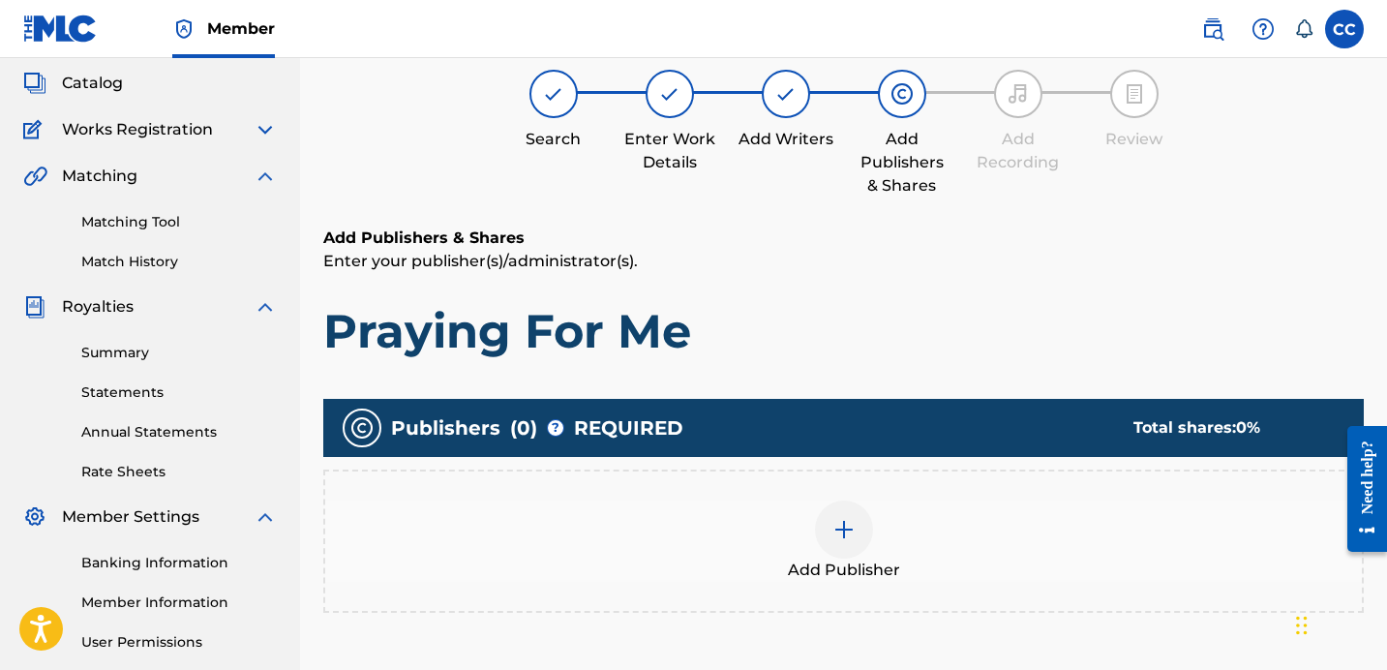
scroll to position [87, 0]
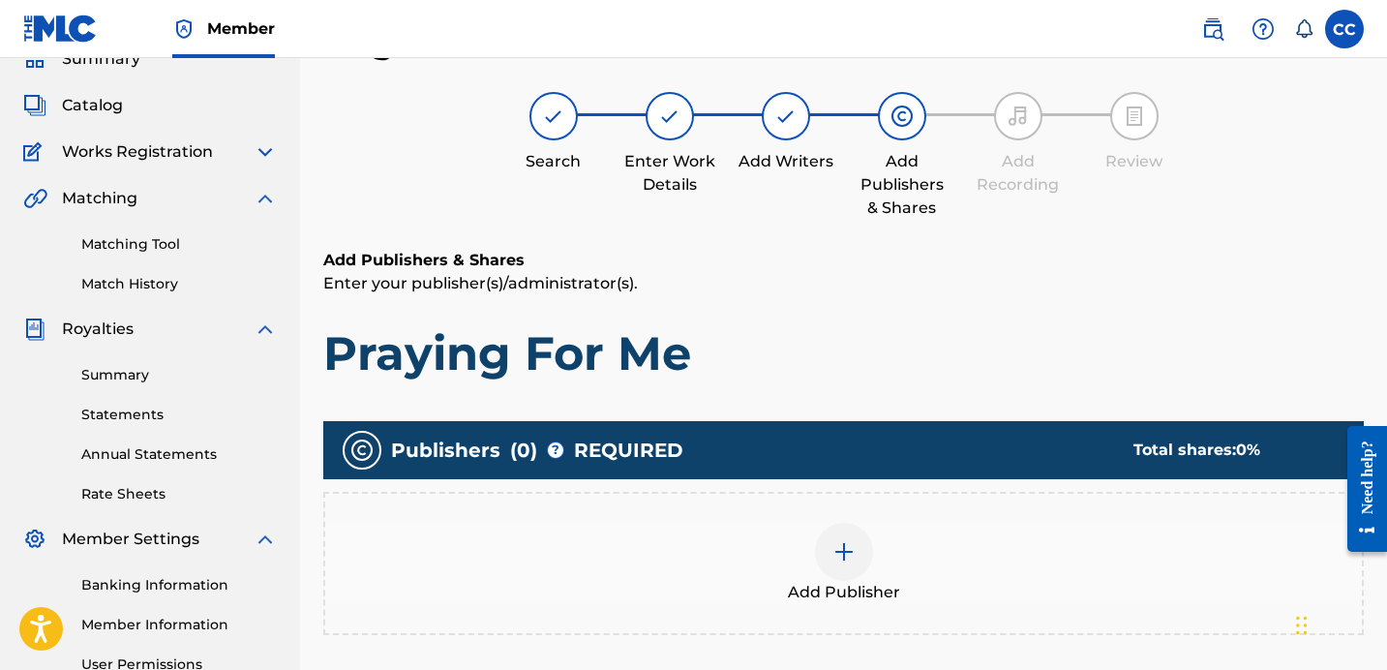
click at [850, 554] on img at bounding box center [843, 551] width 23 height 23
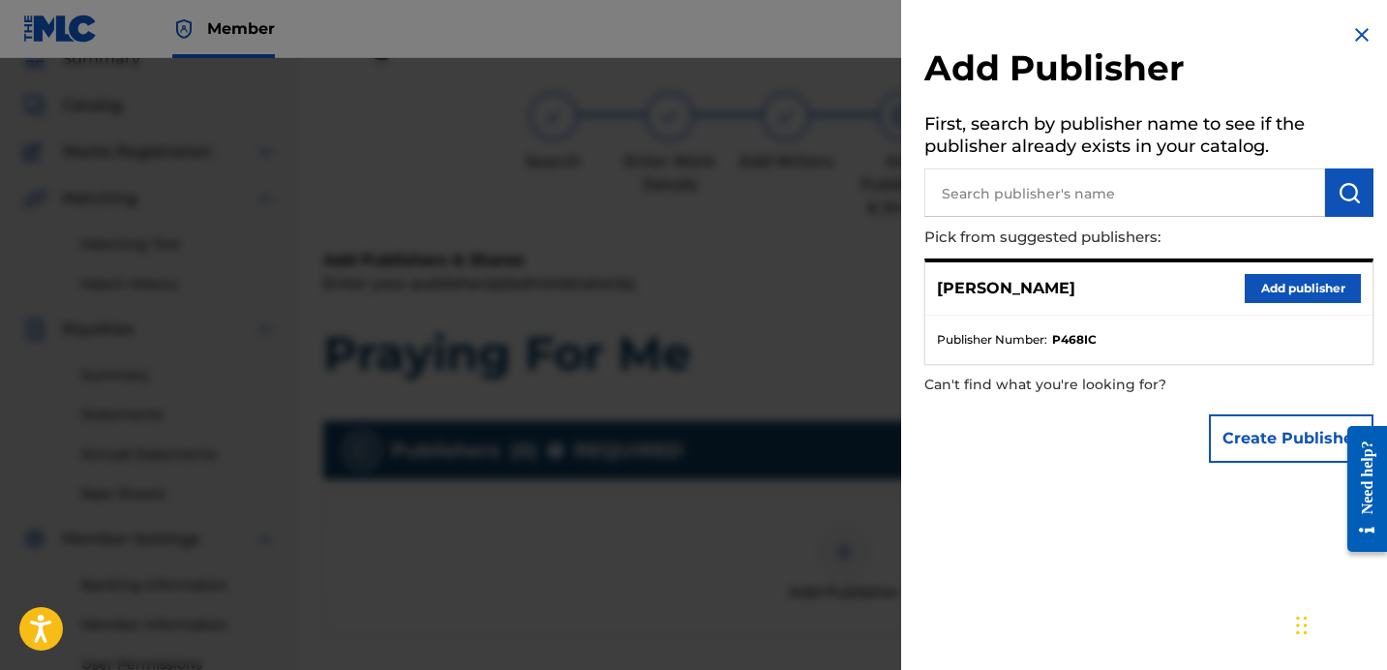
click at [1269, 284] on button "Add publisher" at bounding box center [1303, 288] width 116 height 29
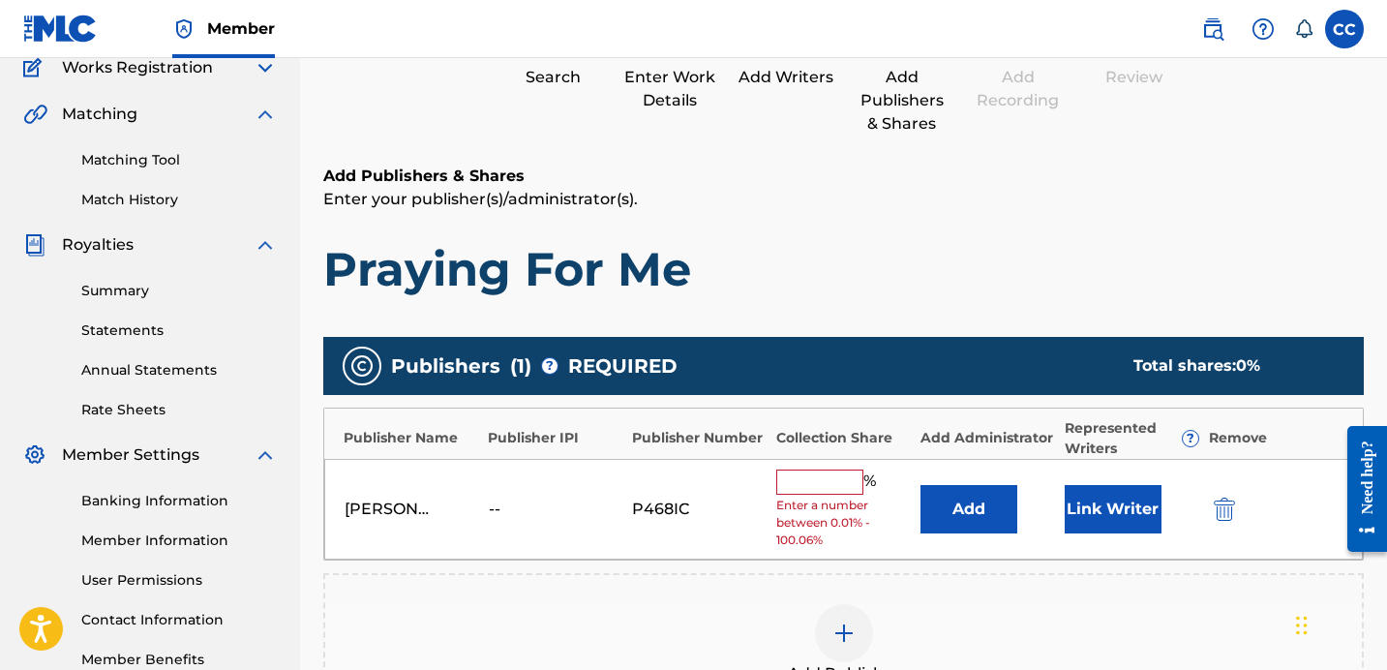
scroll to position [222, 0]
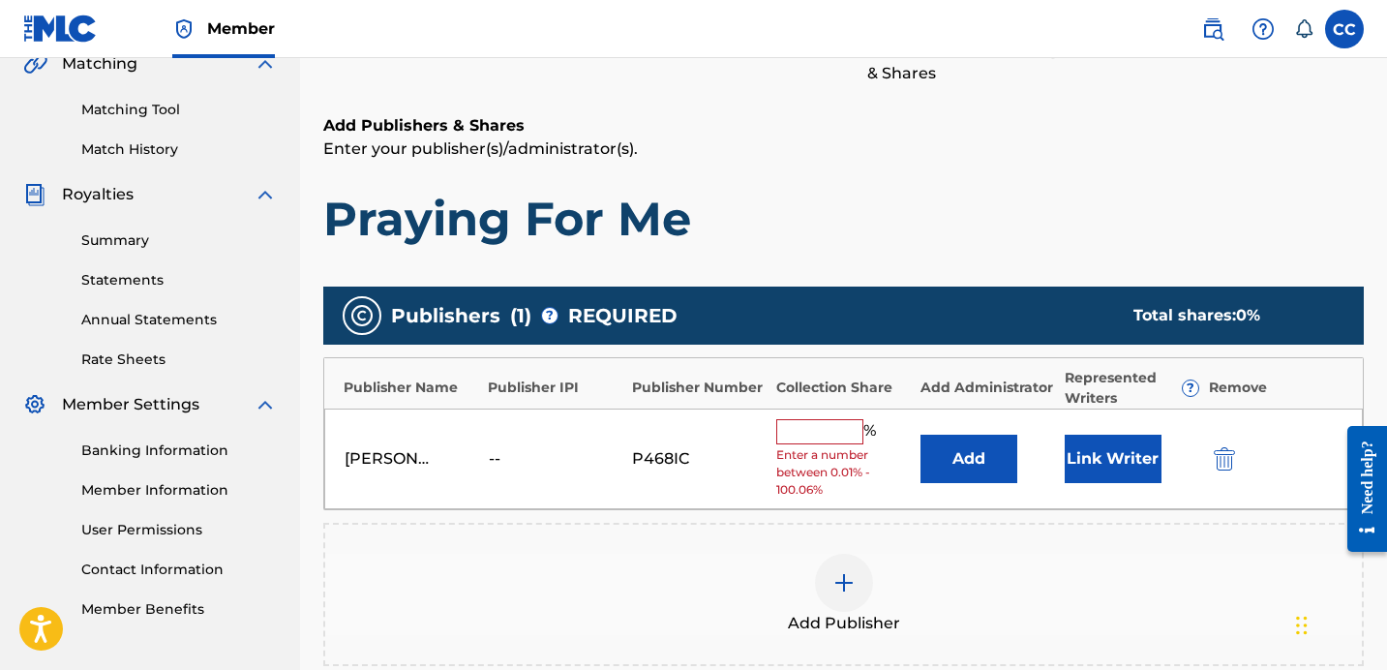
click at [801, 430] on input "text" at bounding box center [819, 431] width 87 height 25
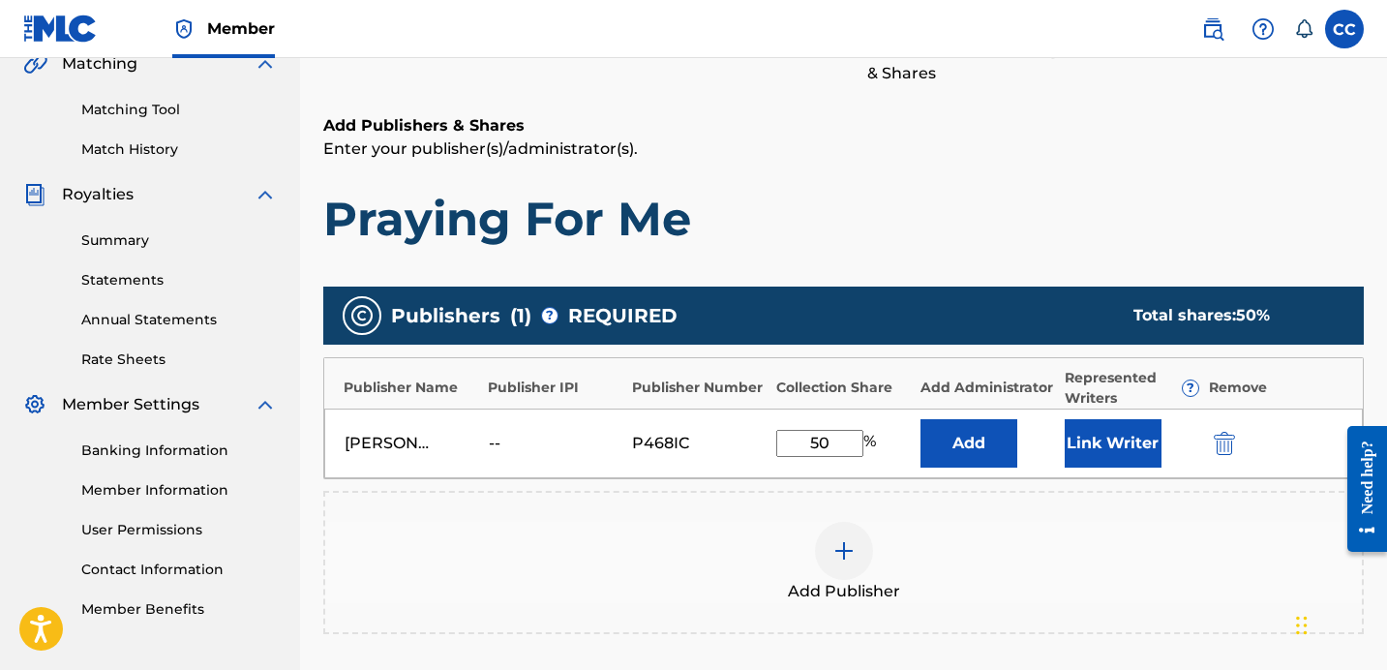
type input "50"
click at [1003, 524] on div "Add Publisher" at bounding box center [843, 562] width 1037 height 81
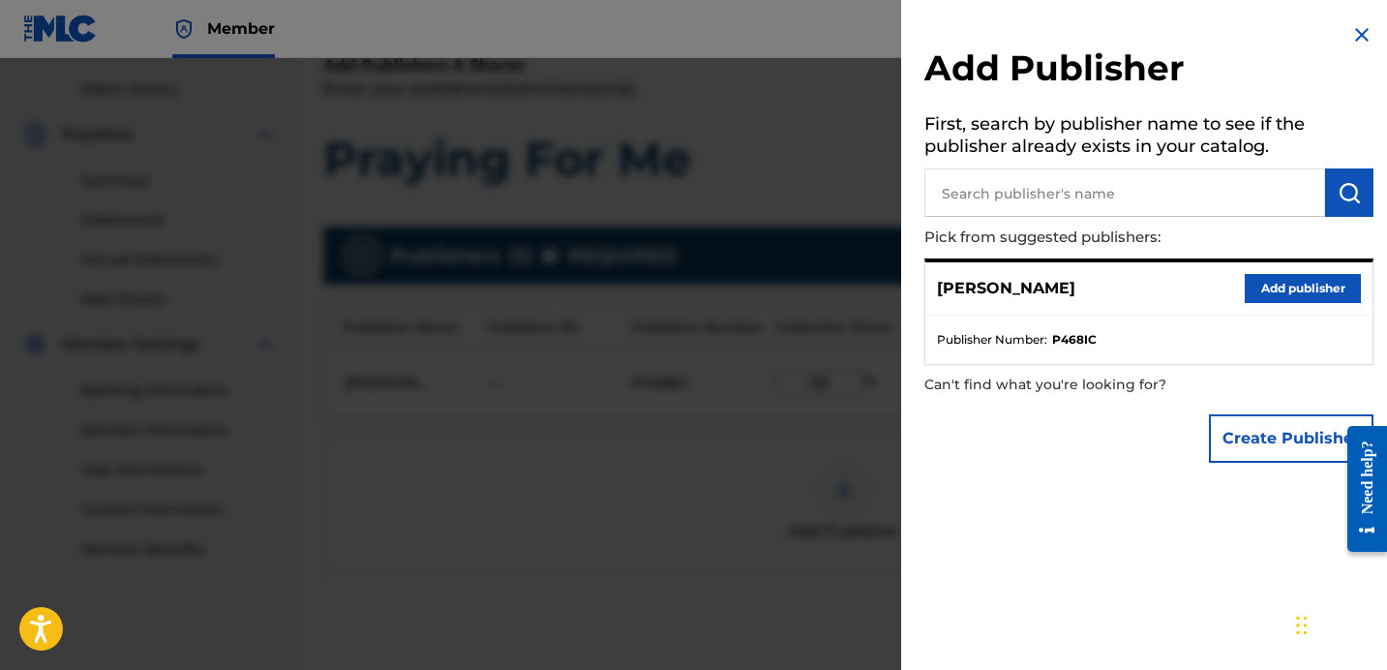
scroll to position [283, 0]
click at [811, 421] on div at bounding box center [693, 393] width 1387 height 670
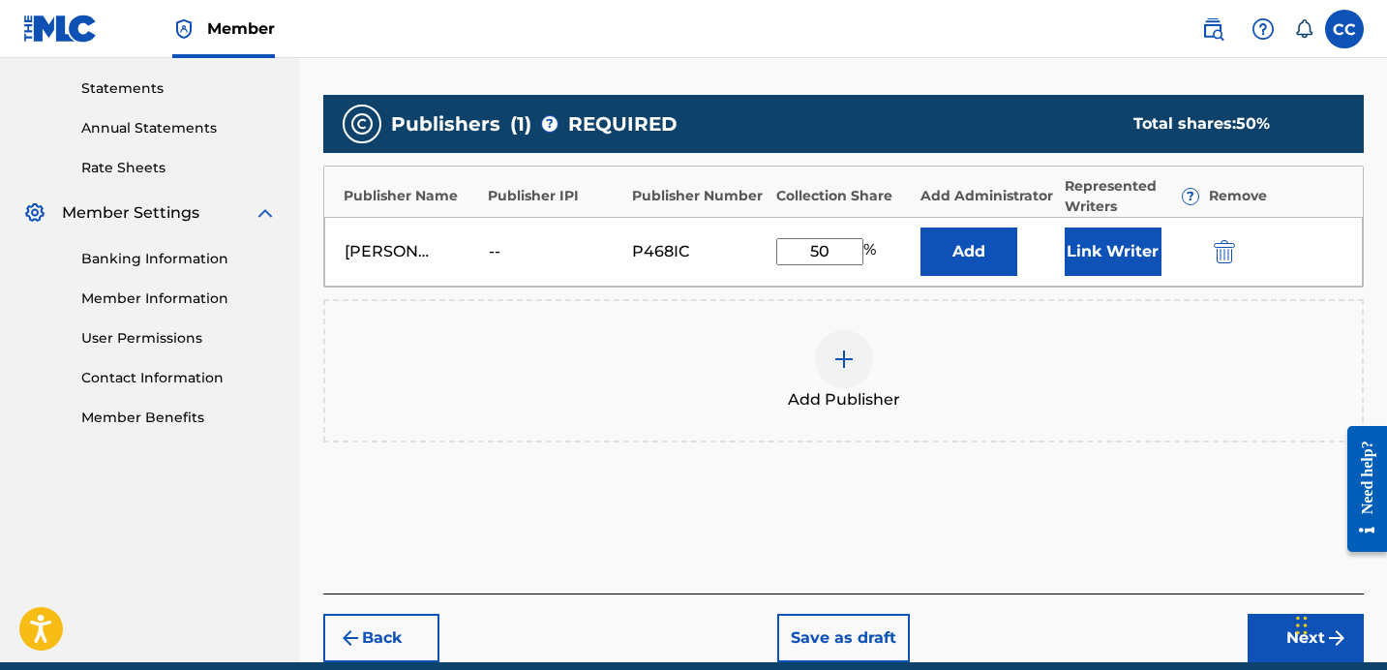
scroll to position [498, 0]
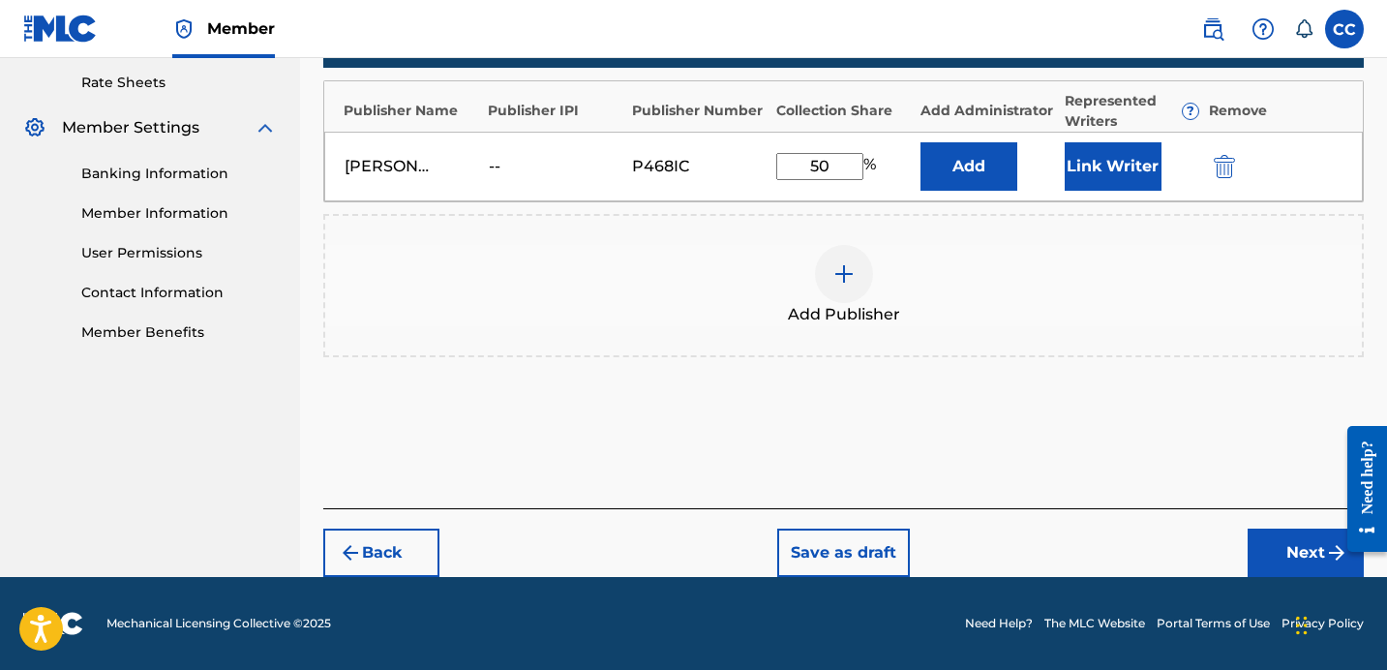
click at [1291, 550] on button "Next" at bounding box center [1306, 553] width 116 height 48
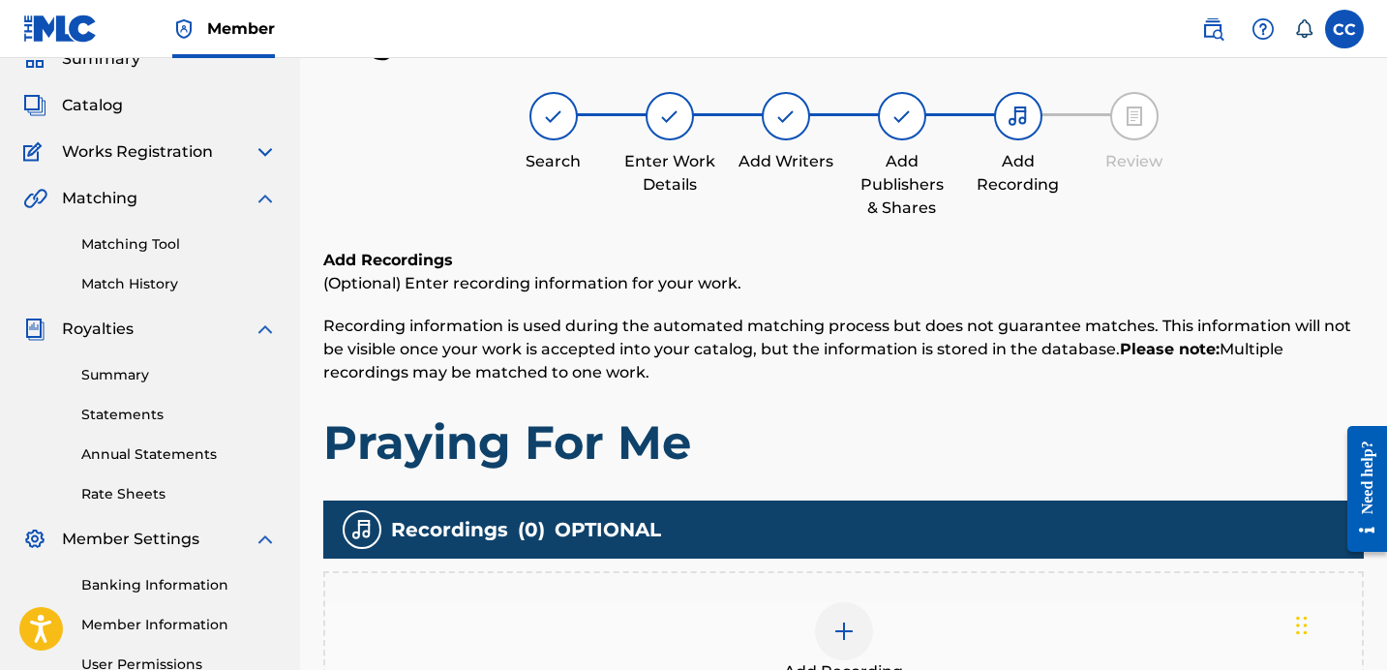
scroll to position [354, 0]
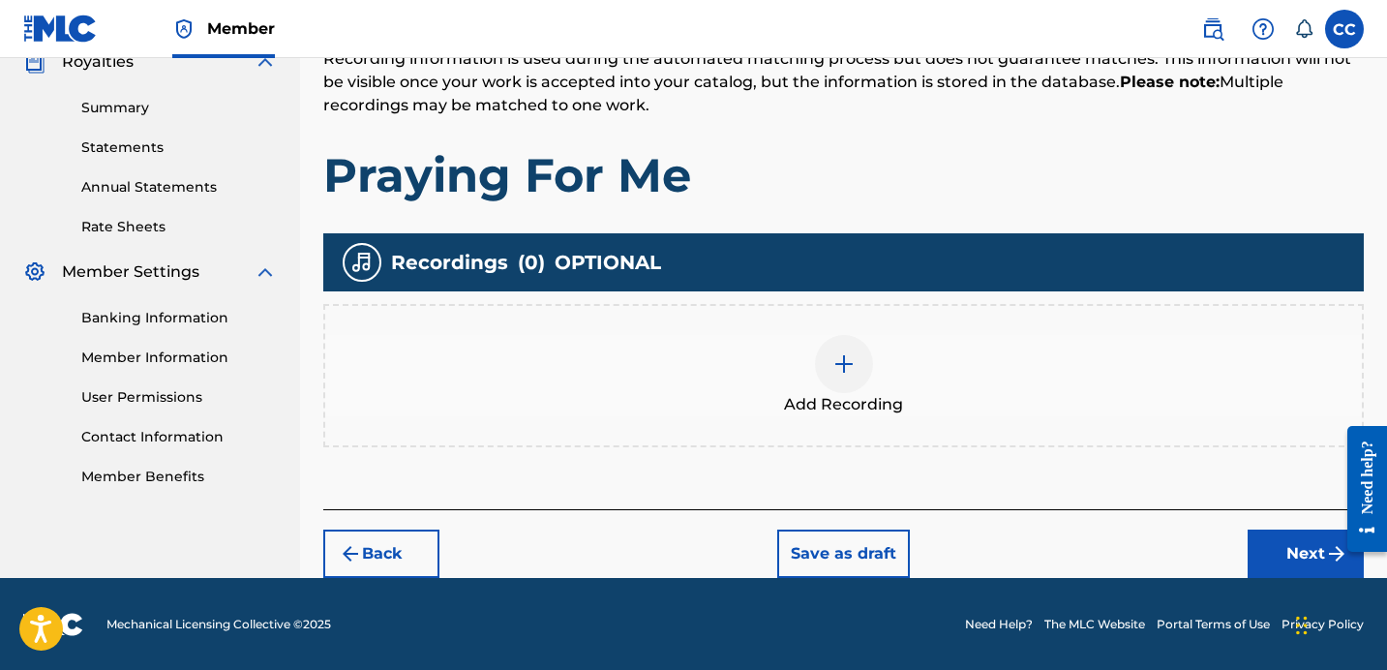
click at [1292, 551] on button "Next" at bounding box center [1306, 553] width 116 height 48
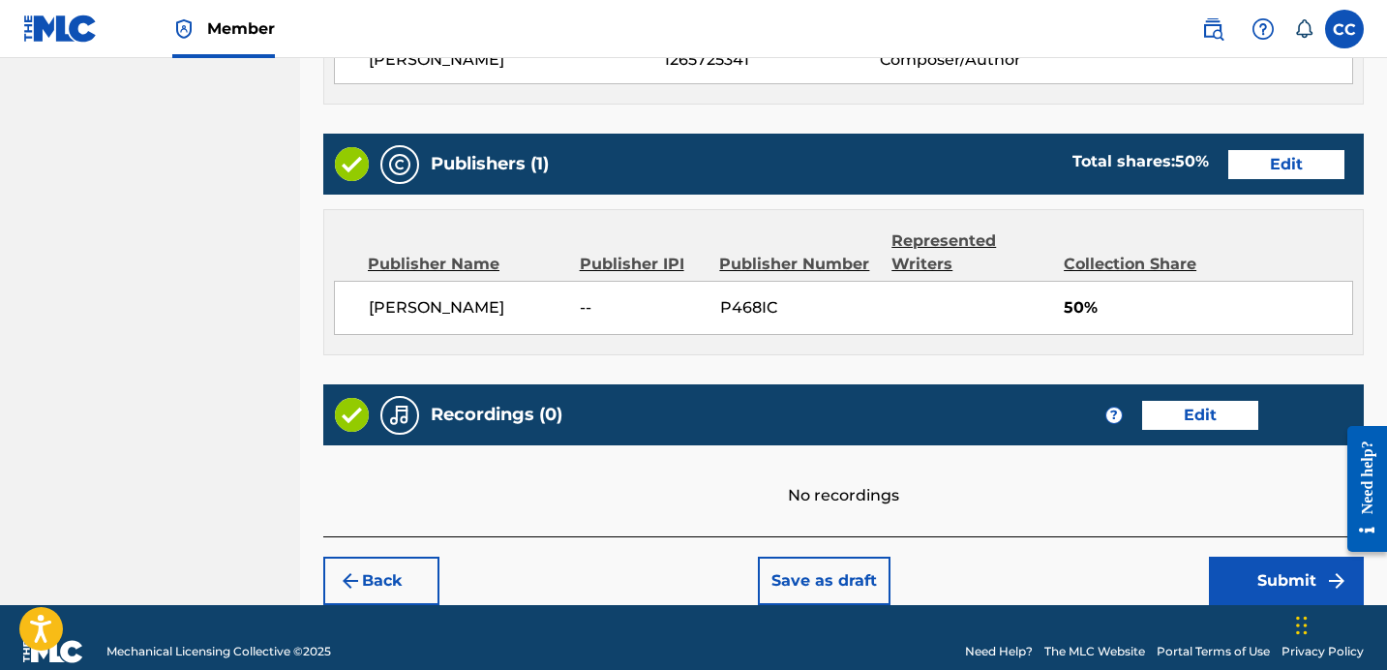
scroll to position [925, 0]
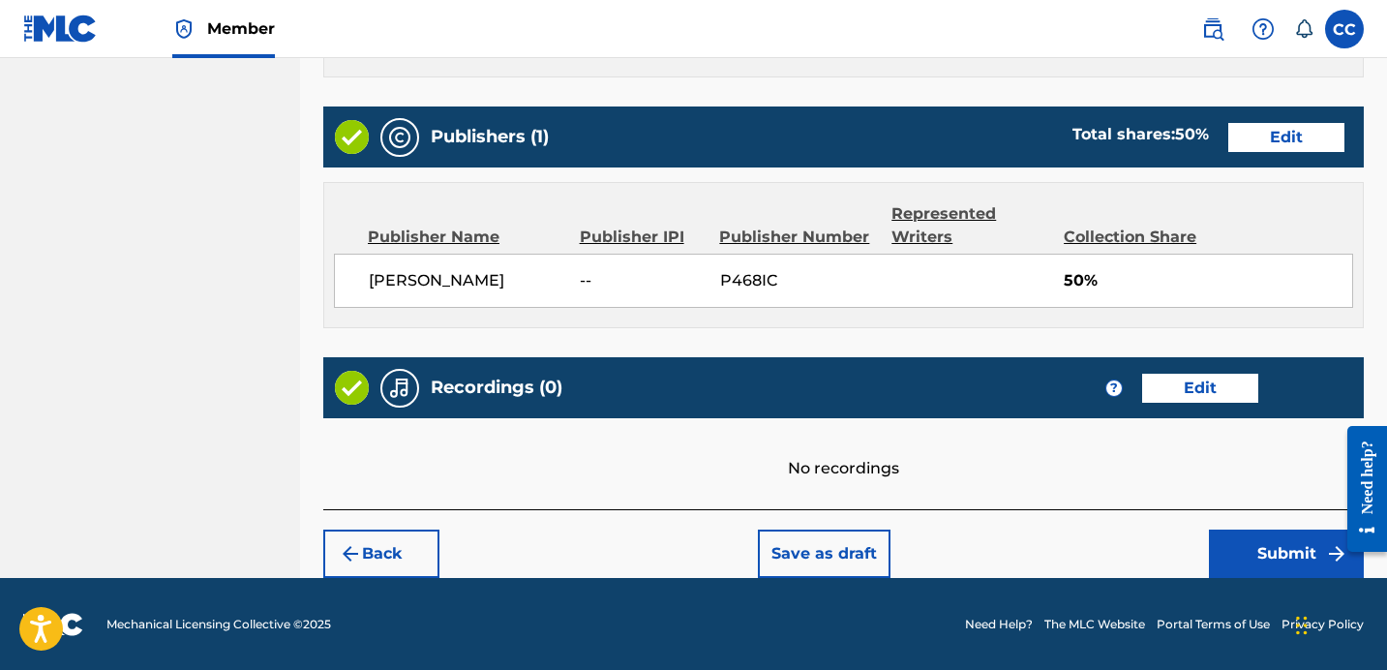
click at [1257, 559] on button "Submit" at bounding box center [1286, 553] width 155 height 48
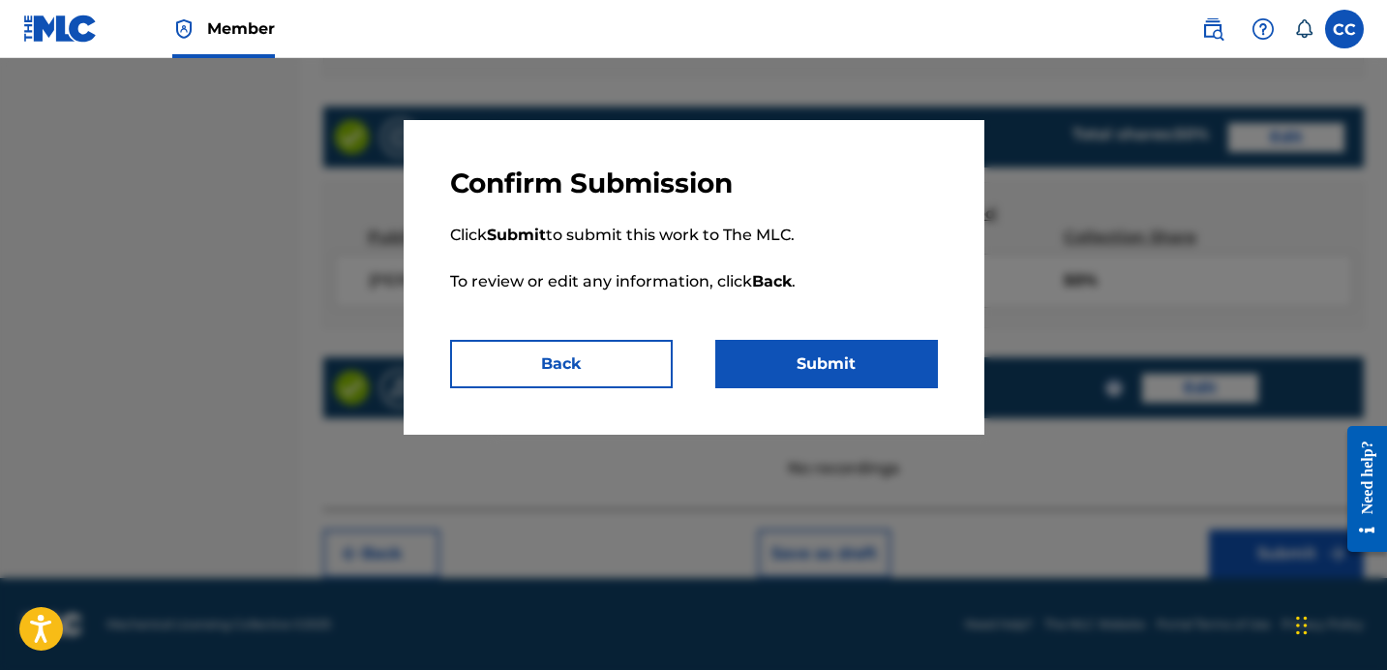
click at [851, 349] on button "Submit" at bounding box center [826, 364] width 223 height 48
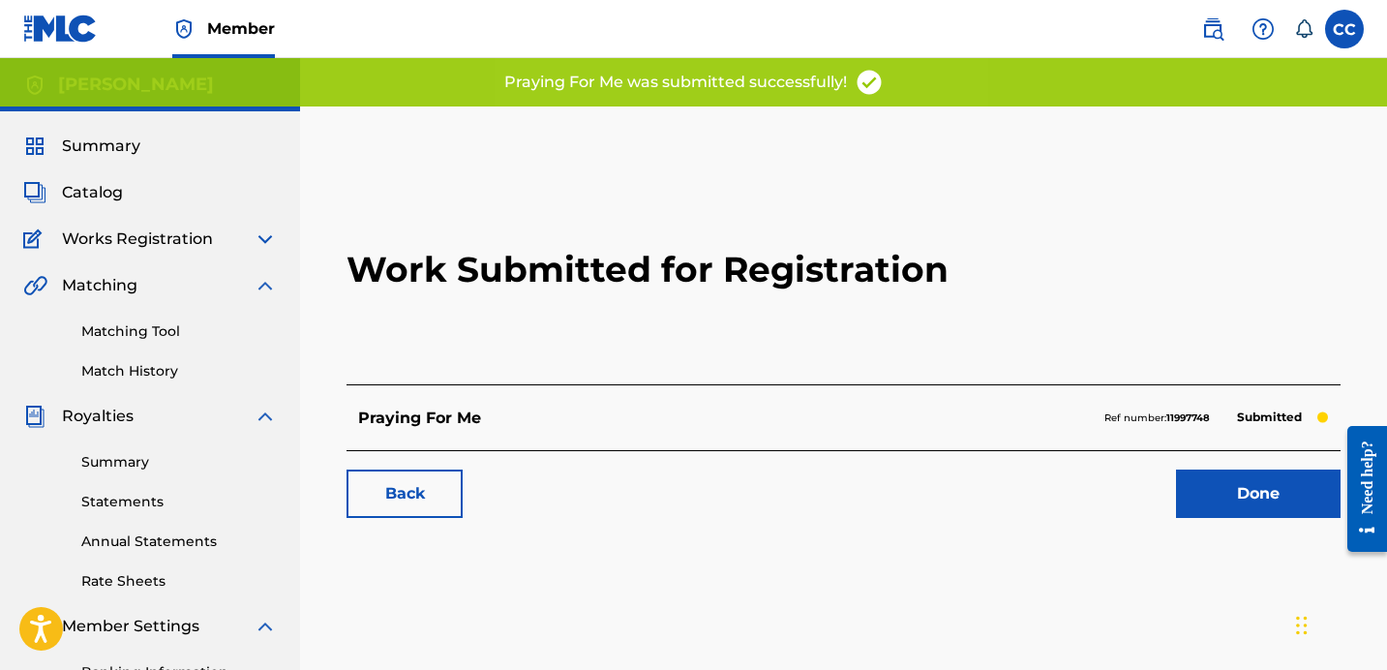
click at [1198, 481] on link "Done" at bounding box center [1258, 493] width 165 height 48
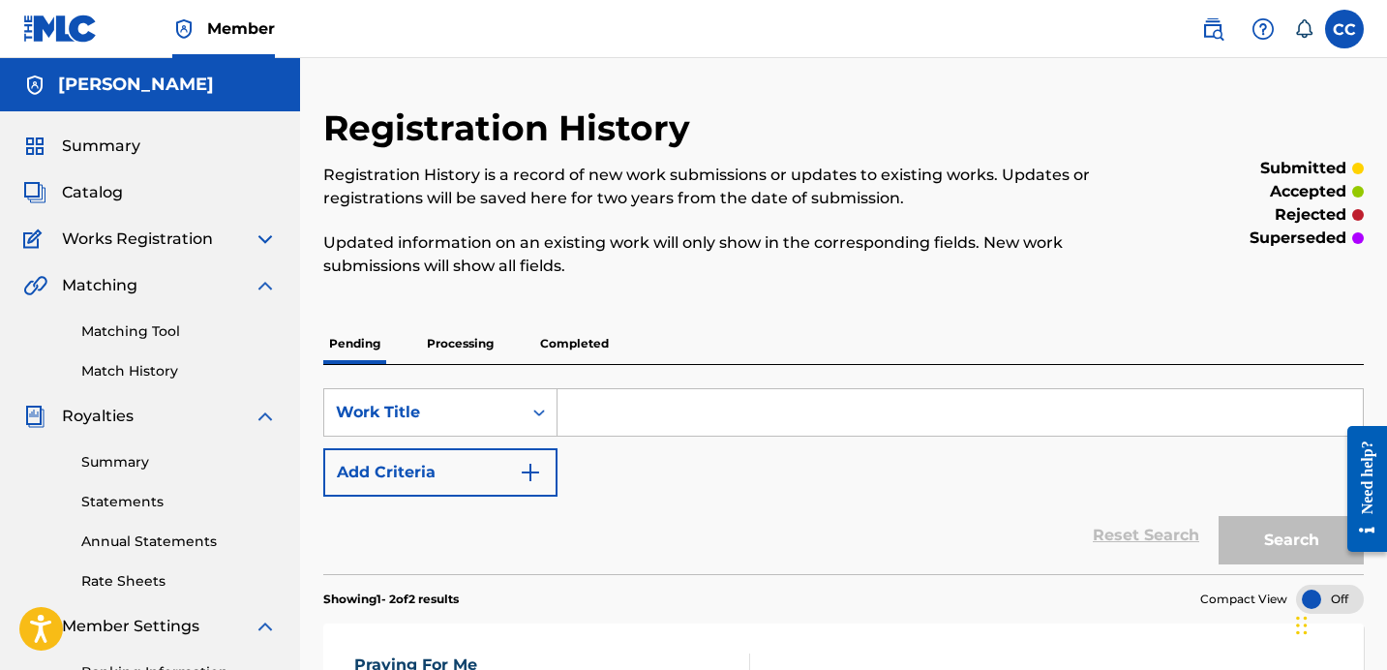
click at [799, 399] on input "Search Form" at bounding box center [960, 412] width 805 height 46
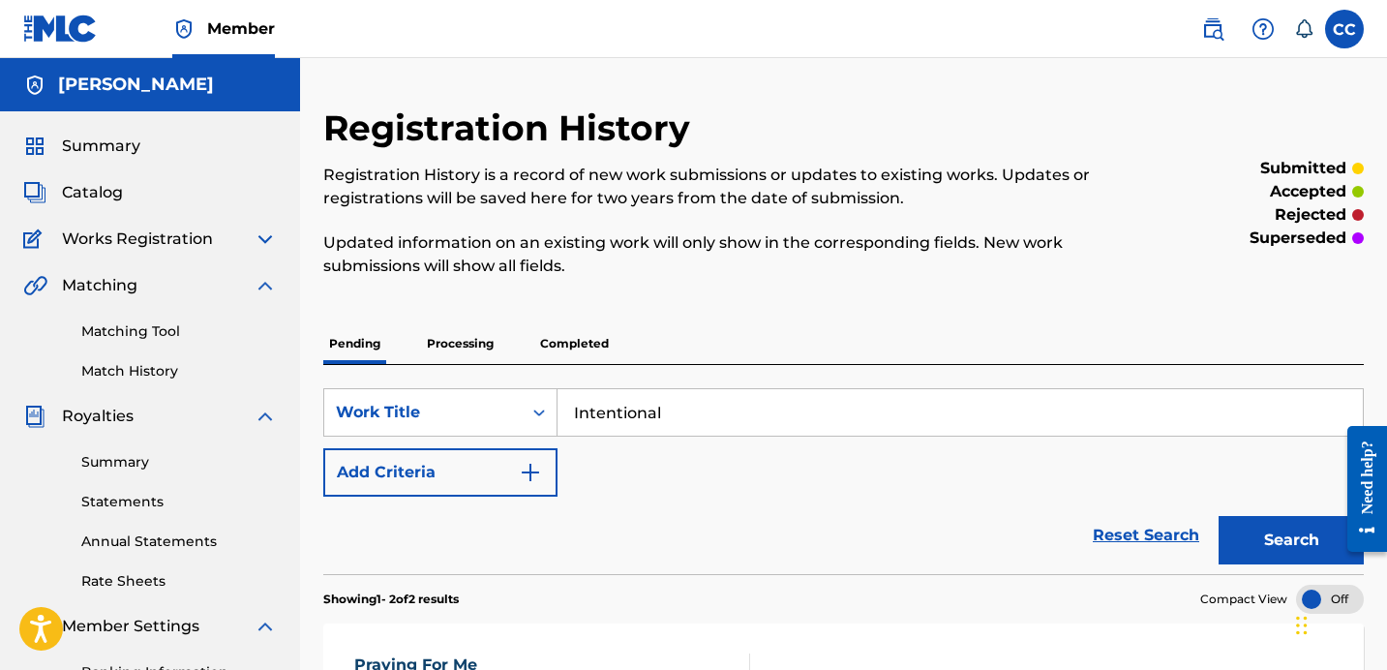
type input "Intentional"
click at [1265, 535] on button "Search" at bounding box center [1291, 540] width 145 height 48
drag, startPoint x: 722, startPoint y: 412, endPoint x: 529, endPoint y: 411, distance: 193.6
click at [529, 411] on div "SearchWithCriteriaf0f9249a-b793-4197-8865-7a2da6e8fc45 Work Title Intentional" at bounding box center [843, 412] width 1041 height 48
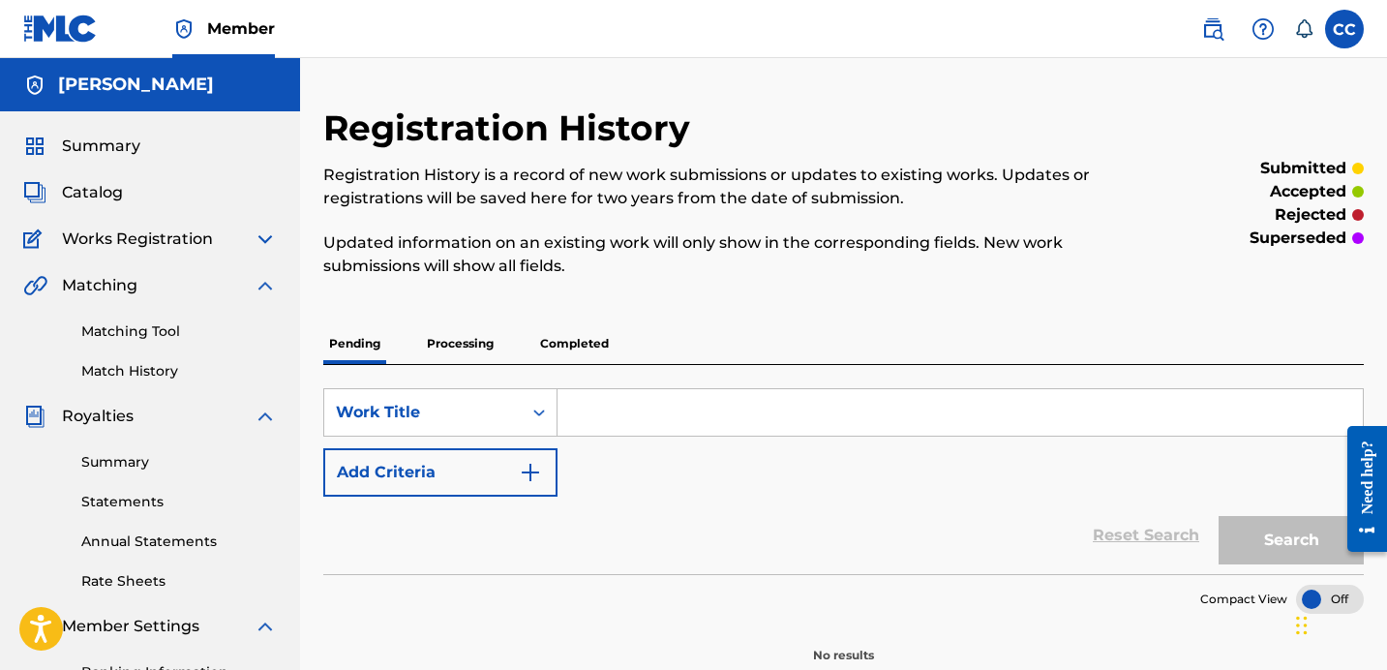
click at [137, 196] on div "Catalog" at bounding box center [150, 192] width 254 height 23
click at [106, 195] on span "Catalog" at bounding box center [92, 192] width 61 height 23
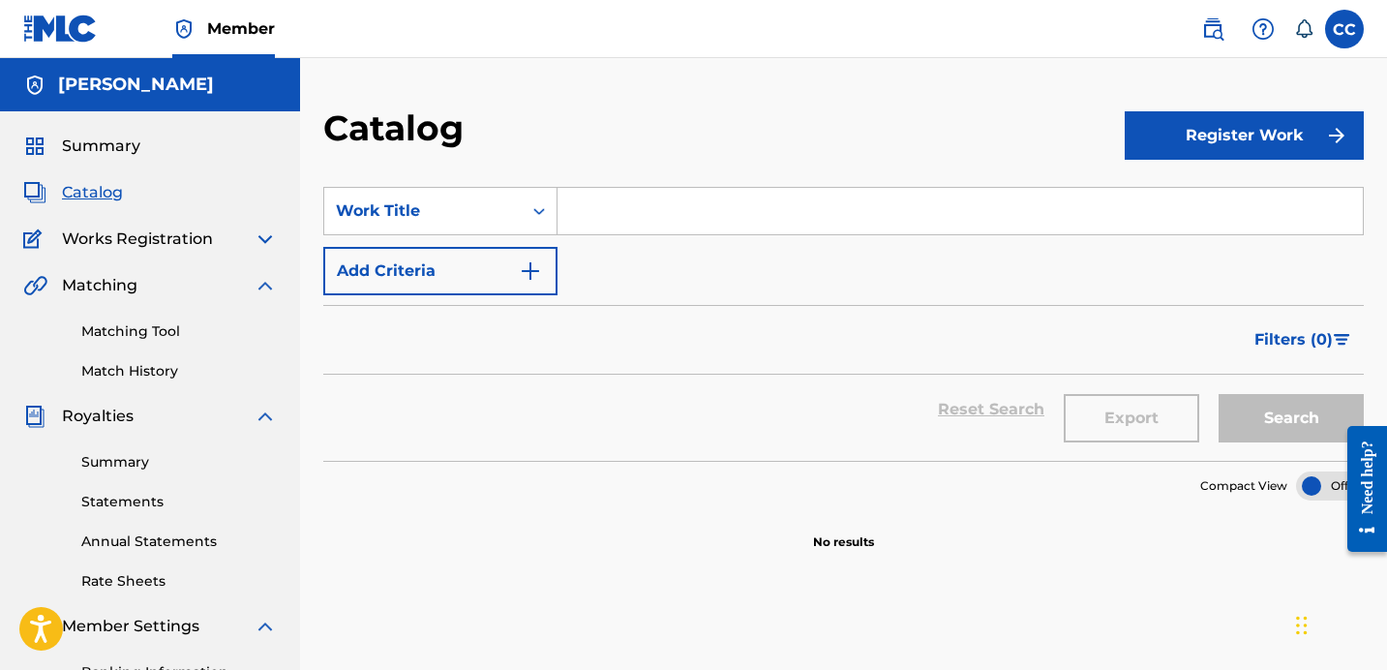
click at [1274, 144] on button "Register Work" at bounding box center [1244, 135] width 239 height 48
click at [1224, 203] on link "Individual" at bounding box center [1244, 198] width 239 height 46
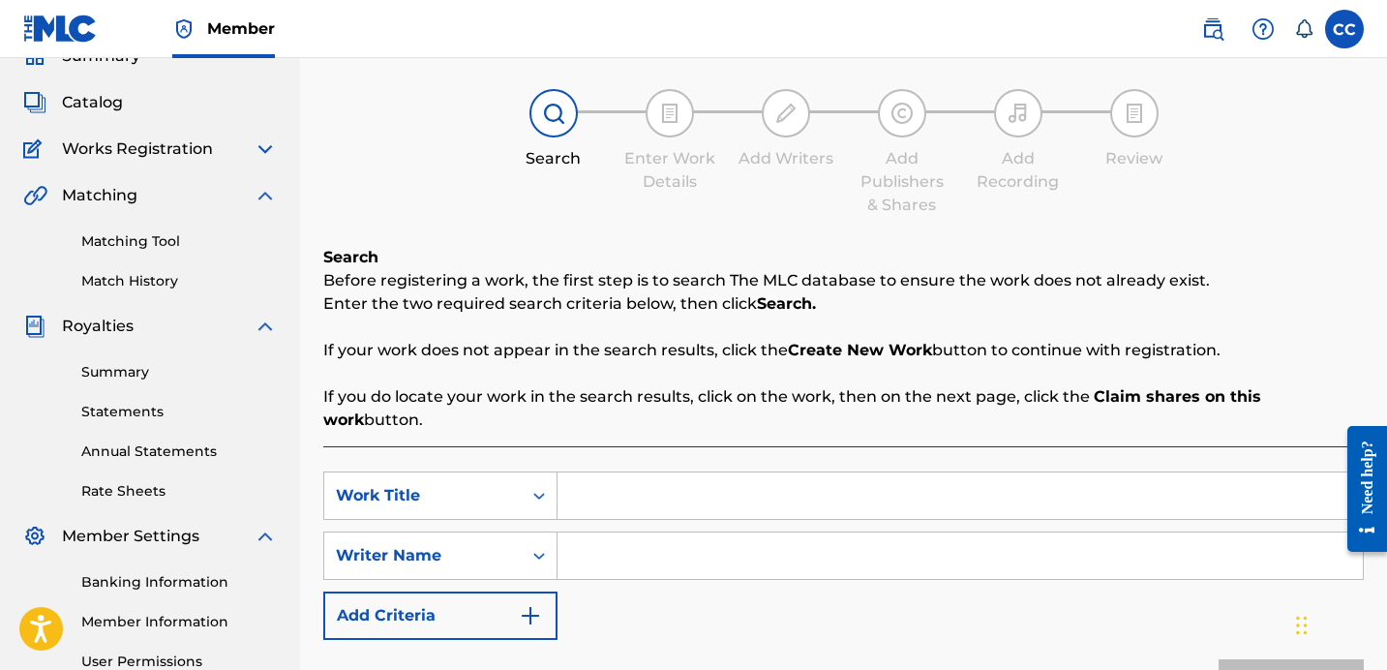
scroll to position [200, 0]
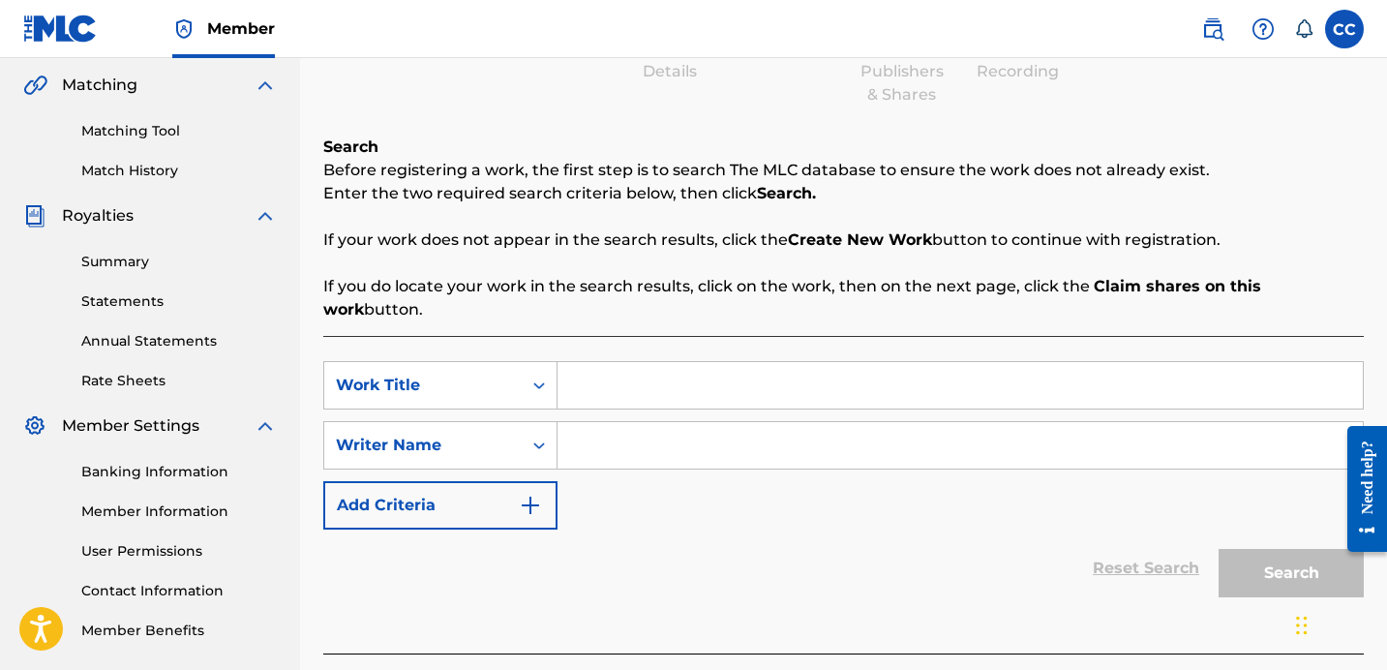
click at [620, 363] on input "Search Form" at bounding box center [960, 385] width 805 height 46
type input "Intentional"
click at [633, 426] on input "Search Form" at bounding box center [960, 445] width 805 height 46
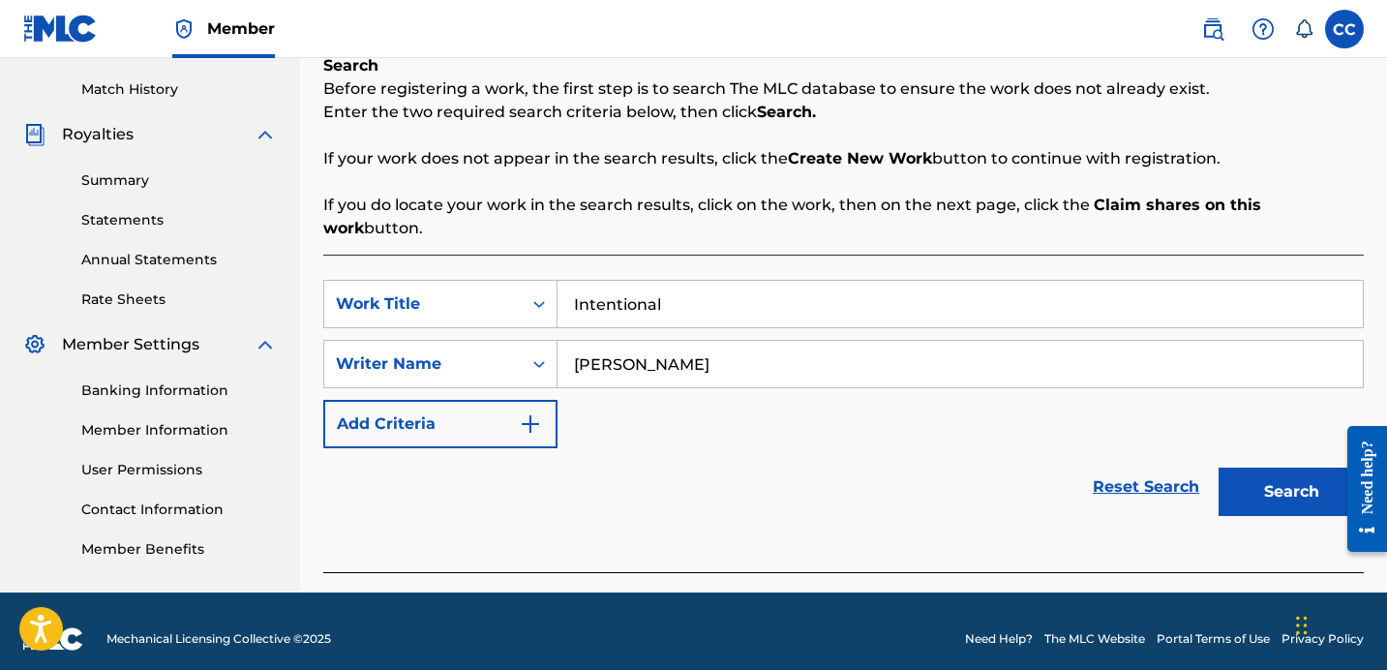
scroll to position [287, 0]
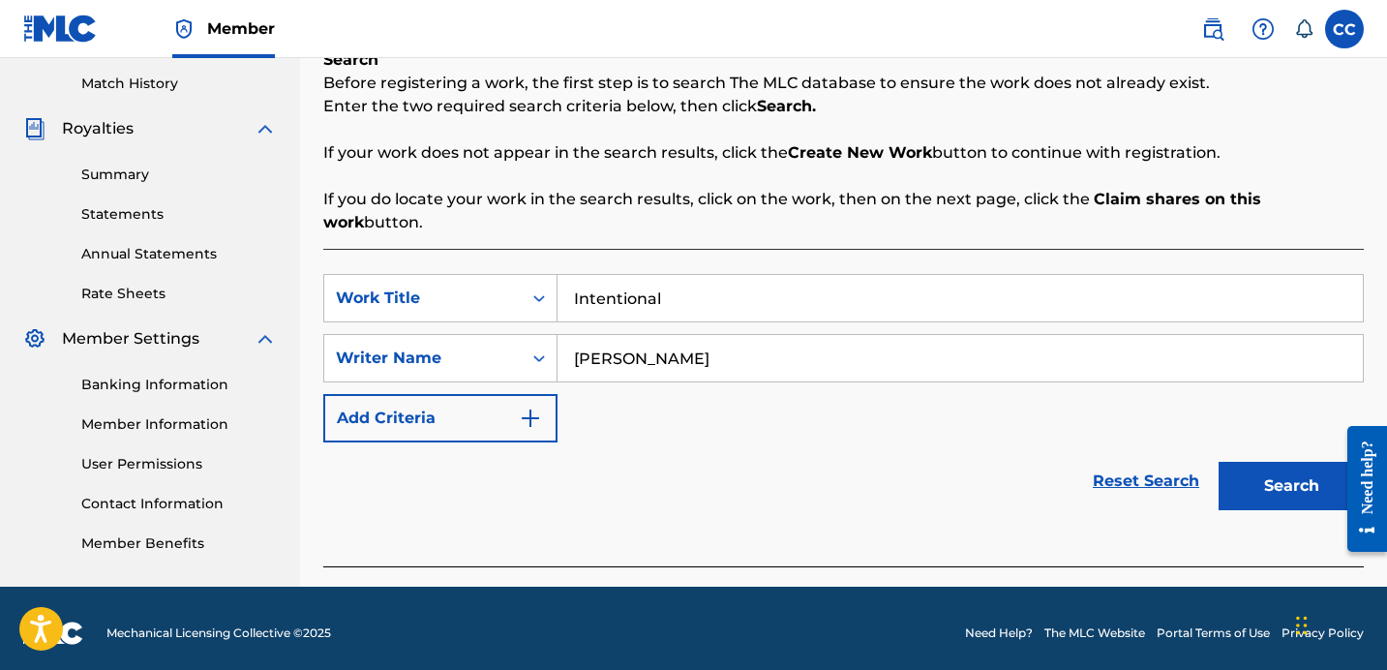
type input "[PERSON_NAME]"
click at [1255, 475] on button "Search" at bounding box center [1291, 486] width 145 height 48
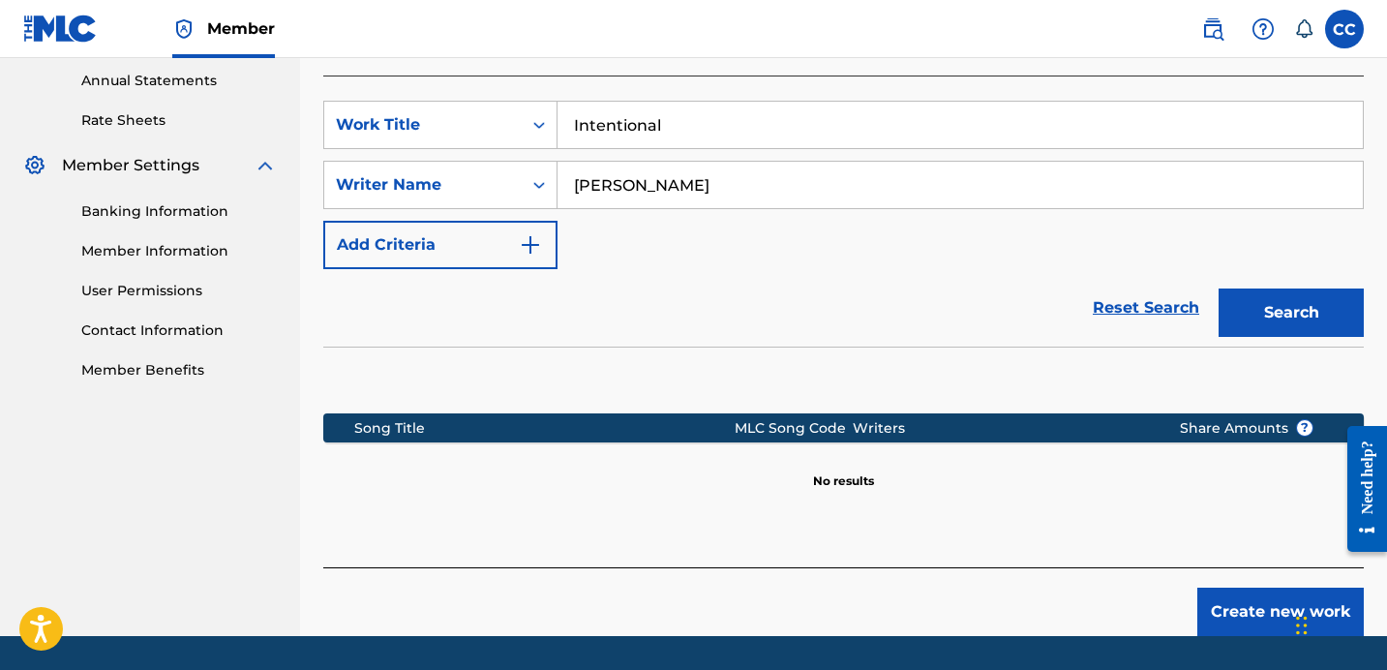
scroll to position [497, 0]
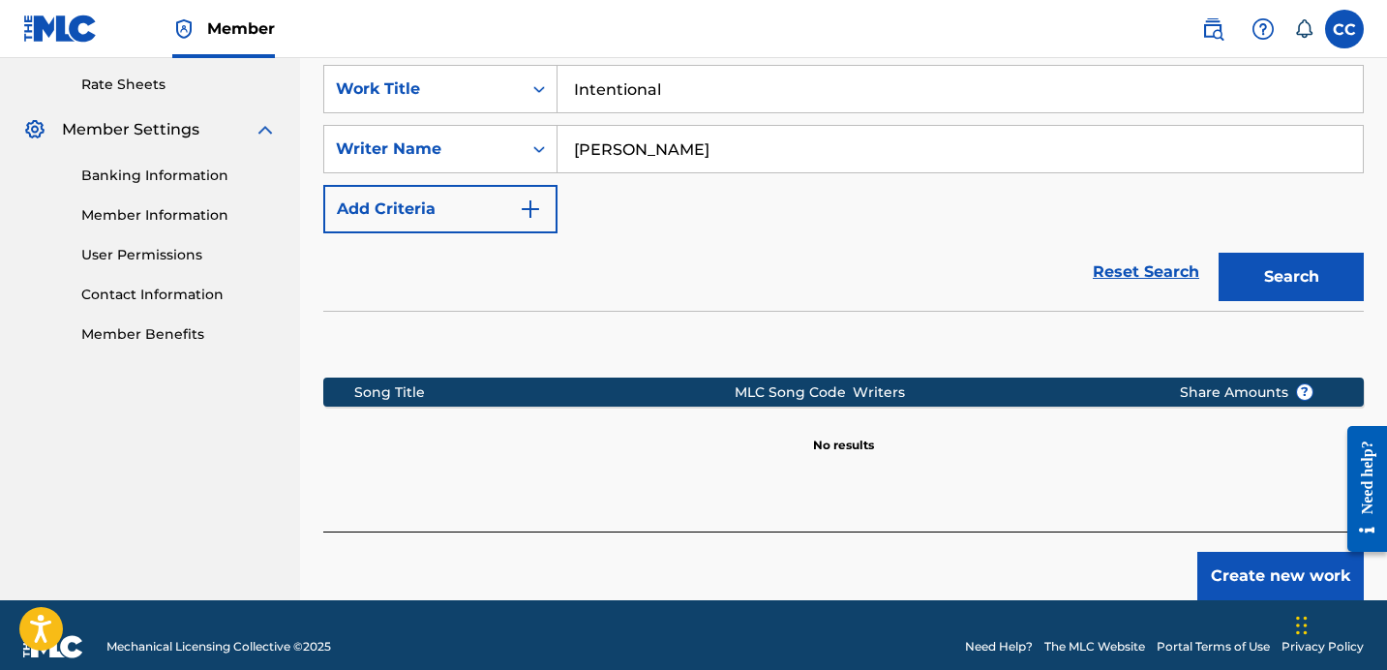
click at [1250, 552] on button "Create new work" at bounding box center [1280, 576] width 166 height 48
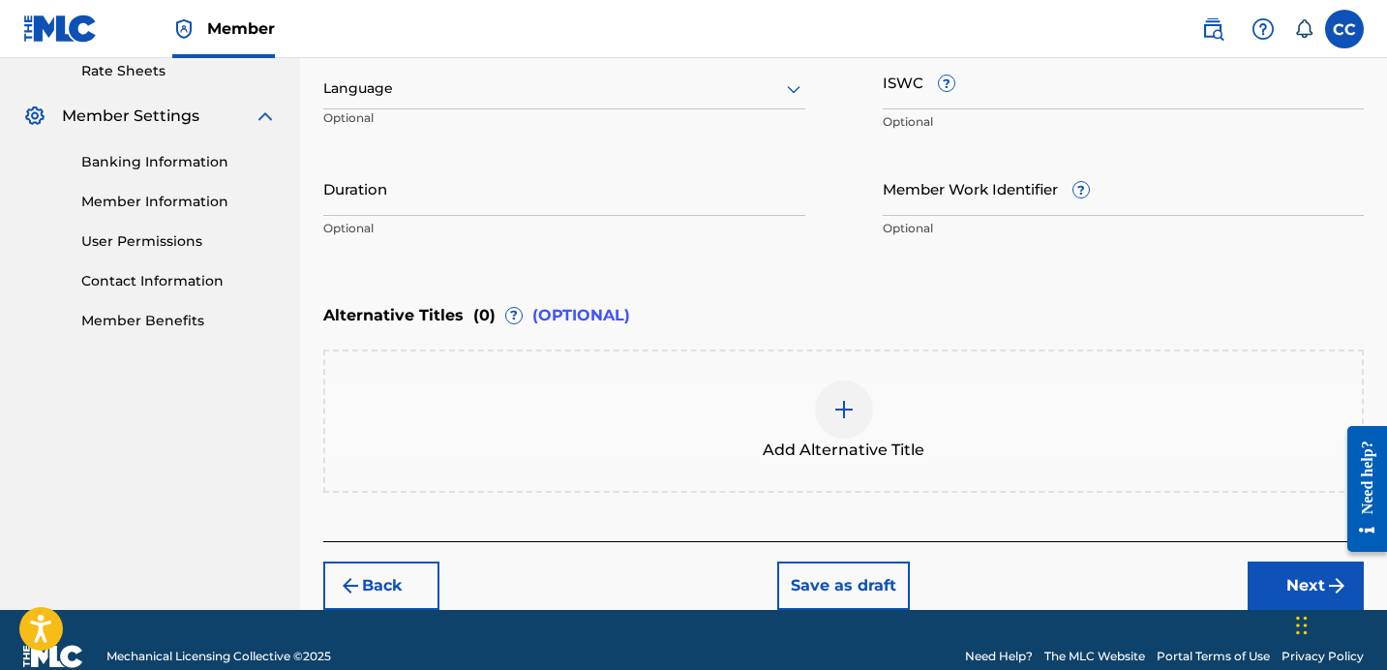
scroll to position [542, 0]
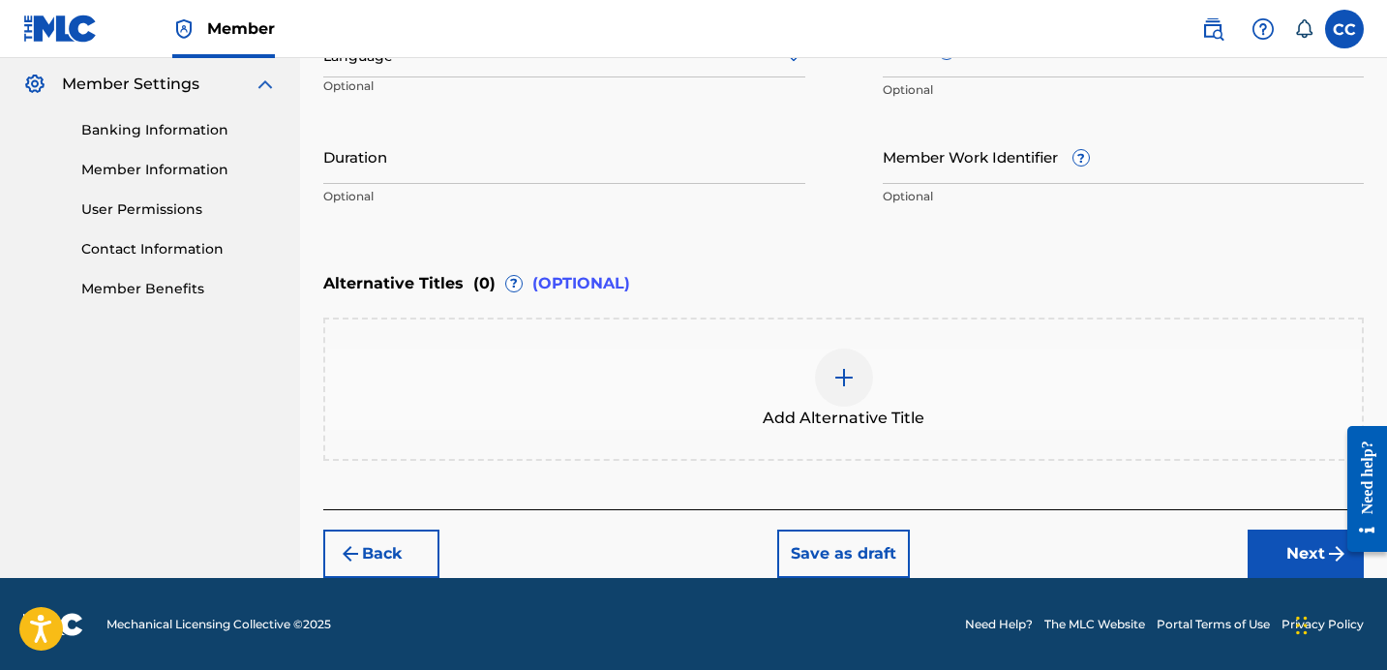
click at [1290, 571] on button "Next" at bounding box center [1306, 553] width 116 height 48
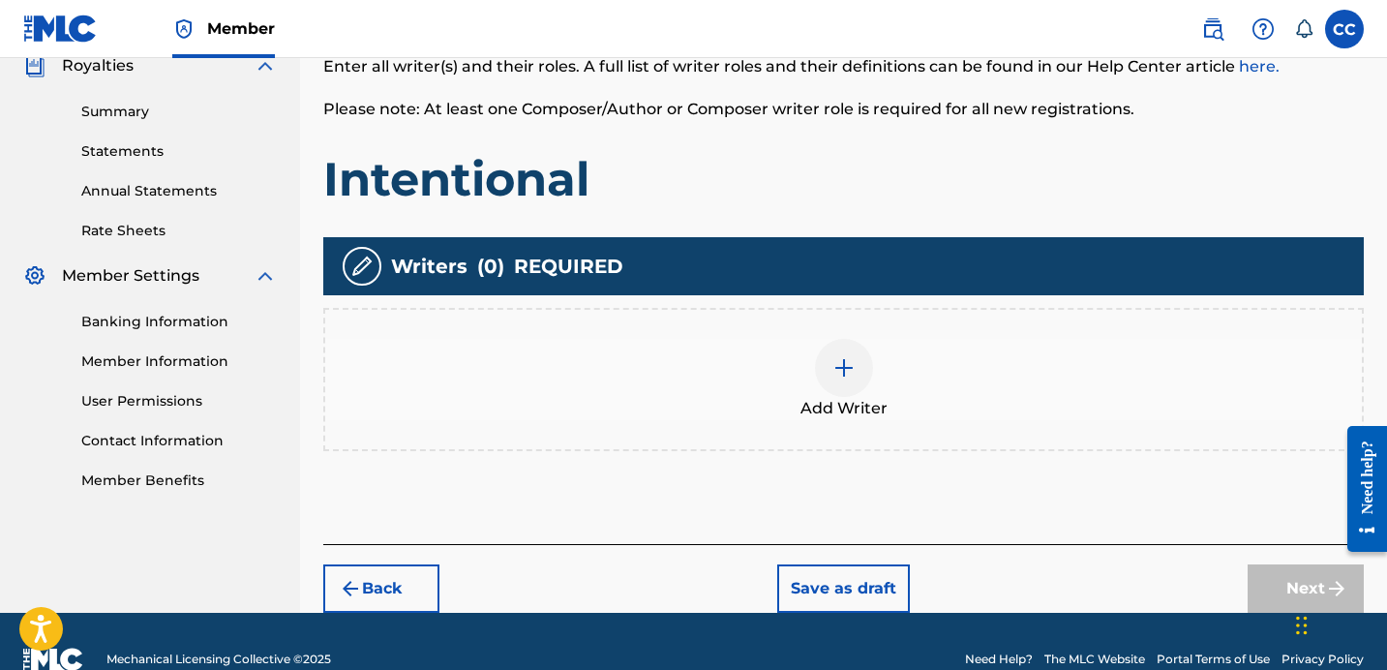
scroll to position [373, 0]
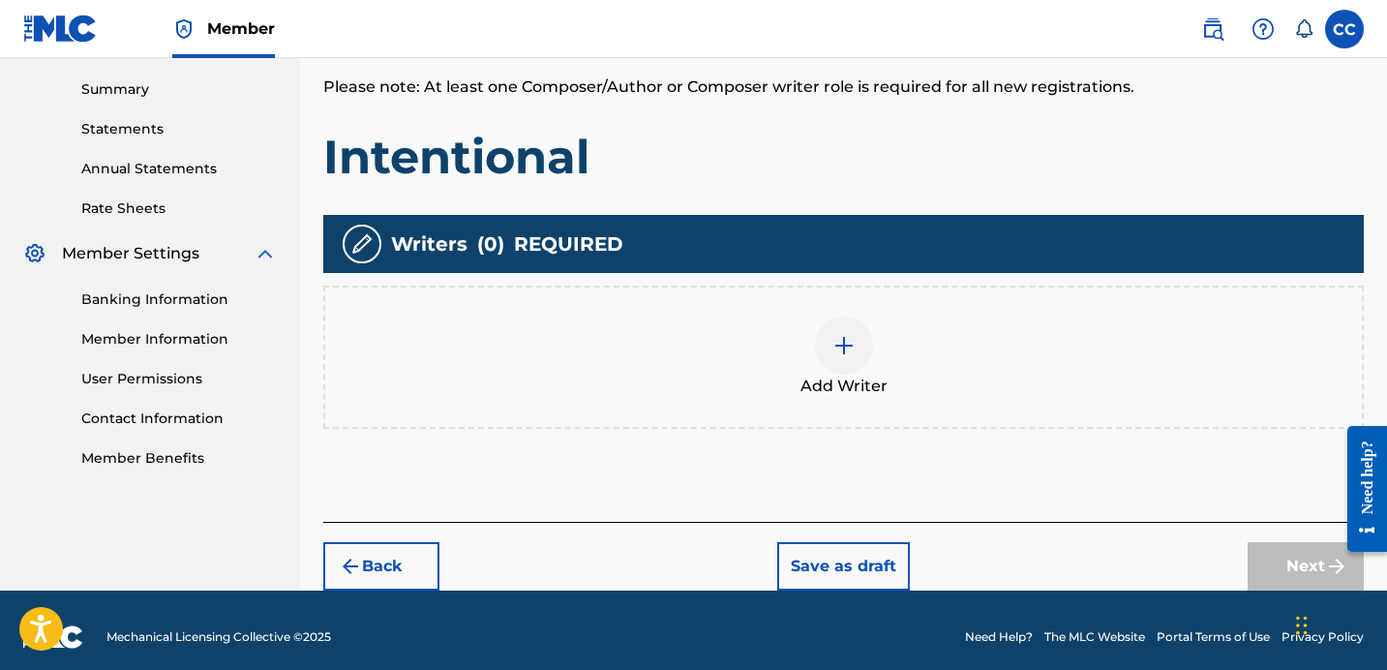
click at [826, 351] on div at bounding box center [844, 346] width 58 height 58
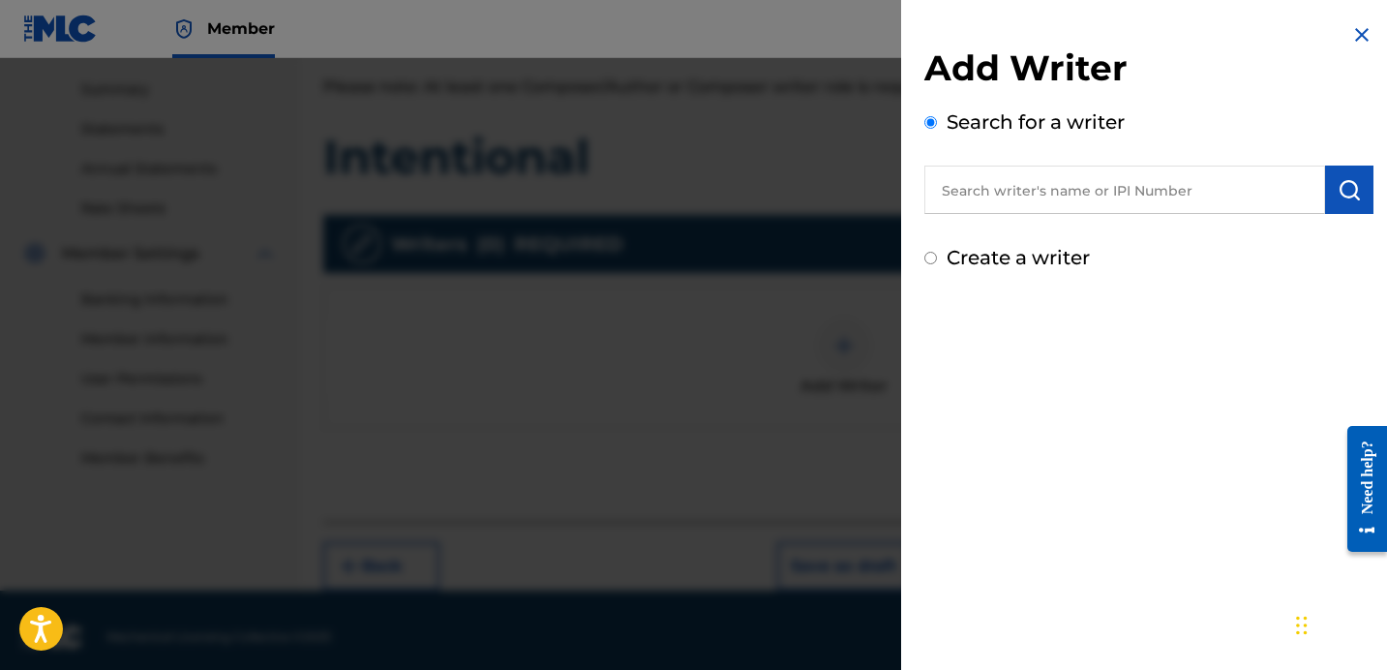
click at [1035, 188] on input "text" at bounding box center [1124, 190] width 401 height 48
type input "[PERSON_NAME]"
click at [928, 259] on input "Create a writer" at bounding box center [930, 258] width 13 height 13
radio input "false"
radio input "true"
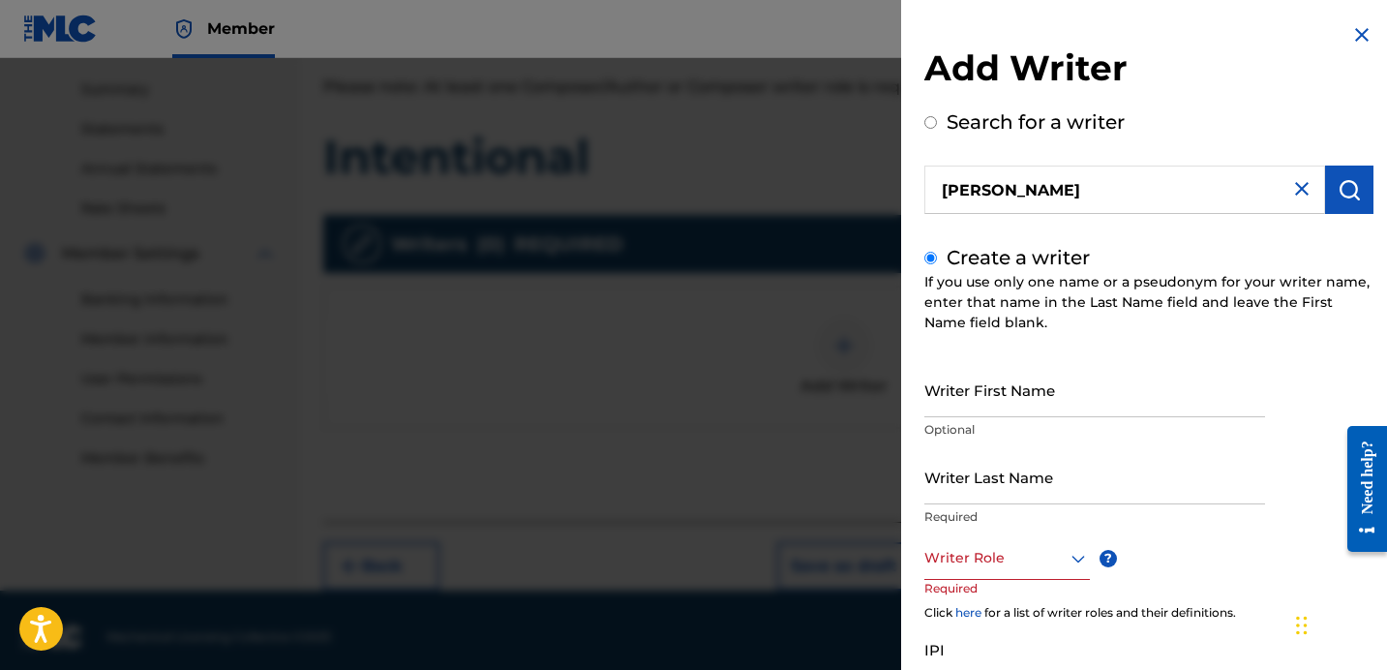
click at [949, 408] on input "Writer First Name" at bounding box center [1094, 389] width 341 height 55
type input "[PERSON_NAME]"
click at [982, 491] on input "Writer Last Name" at bounding box center [1094, 476] width 341 height 55
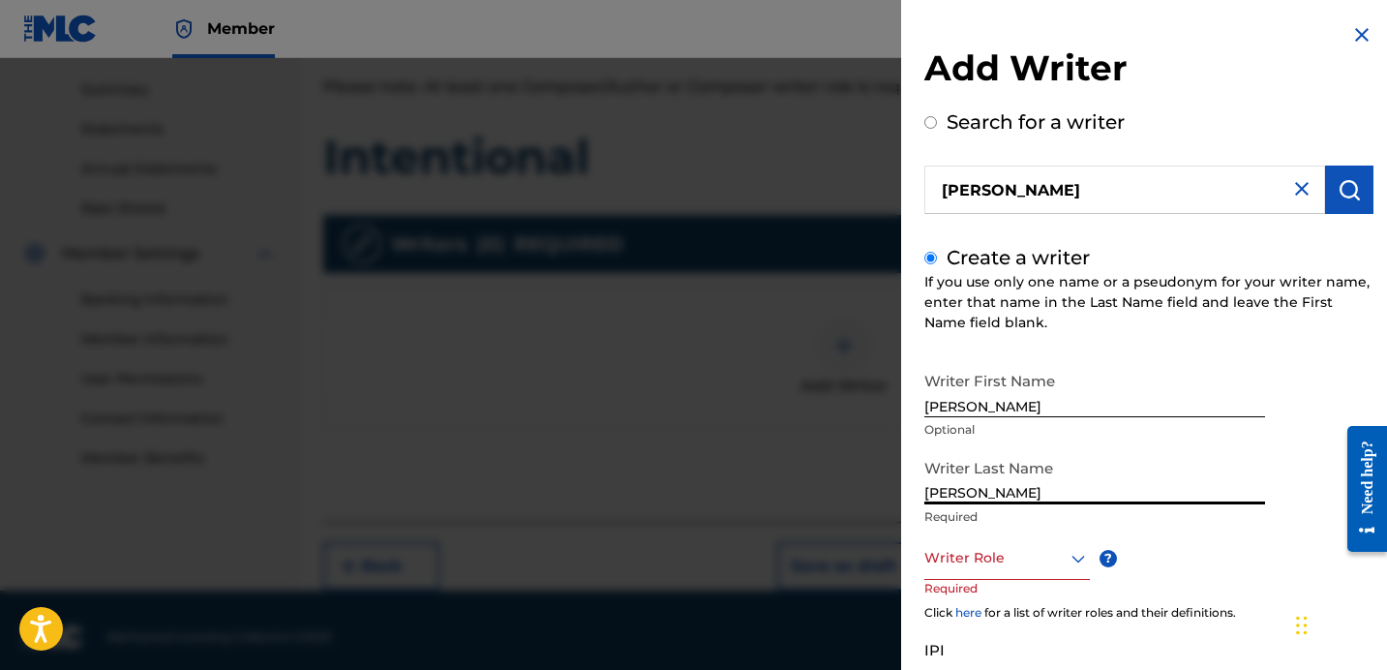
type input "[PERSON_NAME]"
click at [968, 567] on div at bounding box center [1007, 558] width 166 height 24
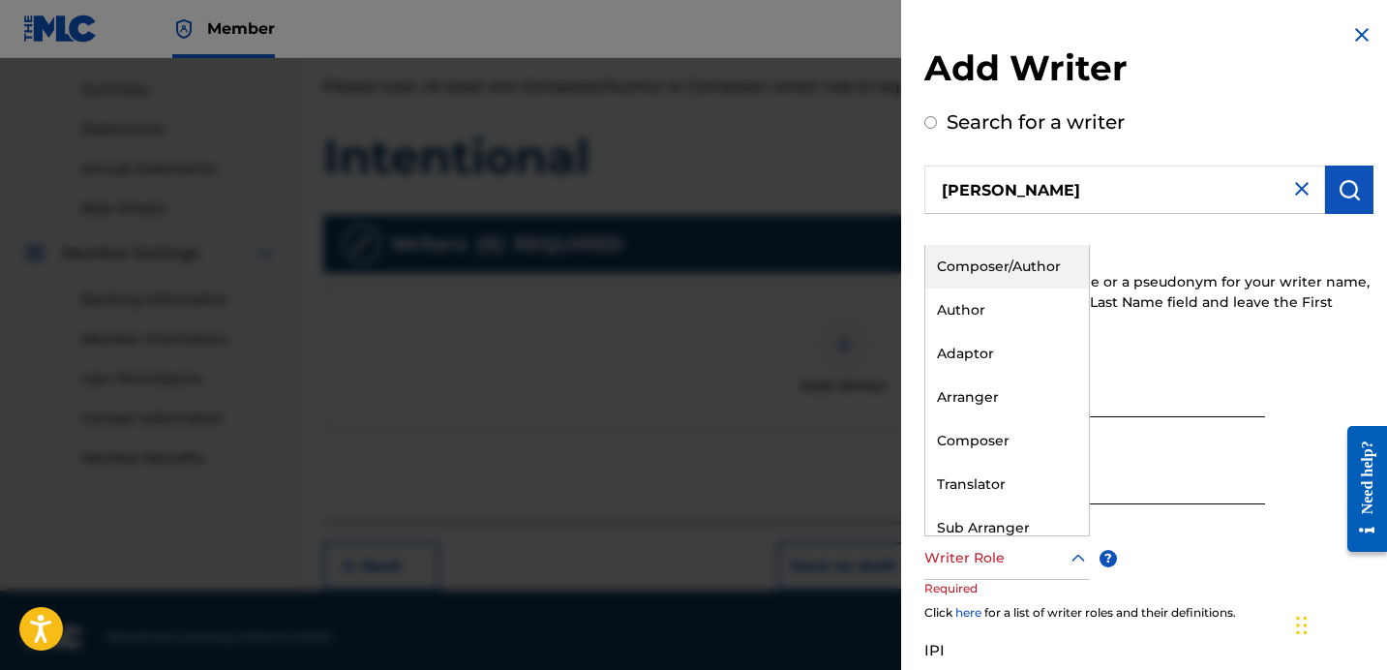
click at [1013, 259] on div "Composer/Author" at bounding box center [1007, 267] width 164 height 44
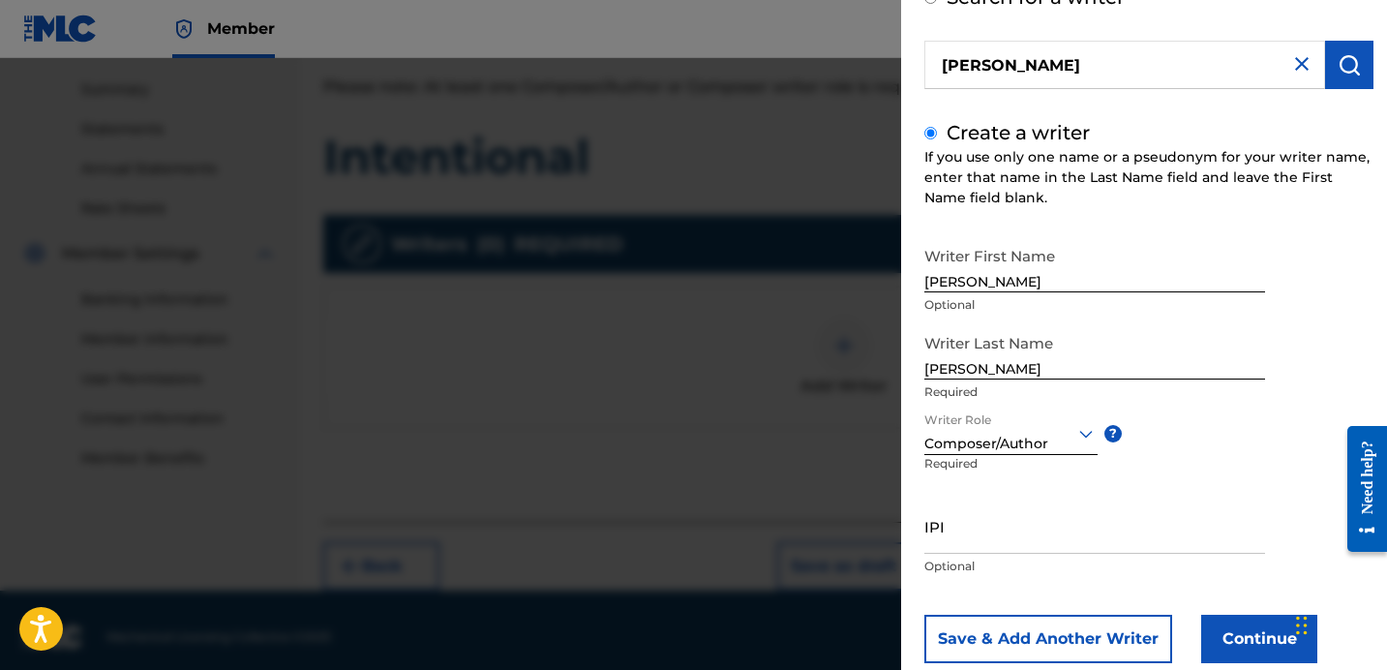
scroll to position [170, 0]
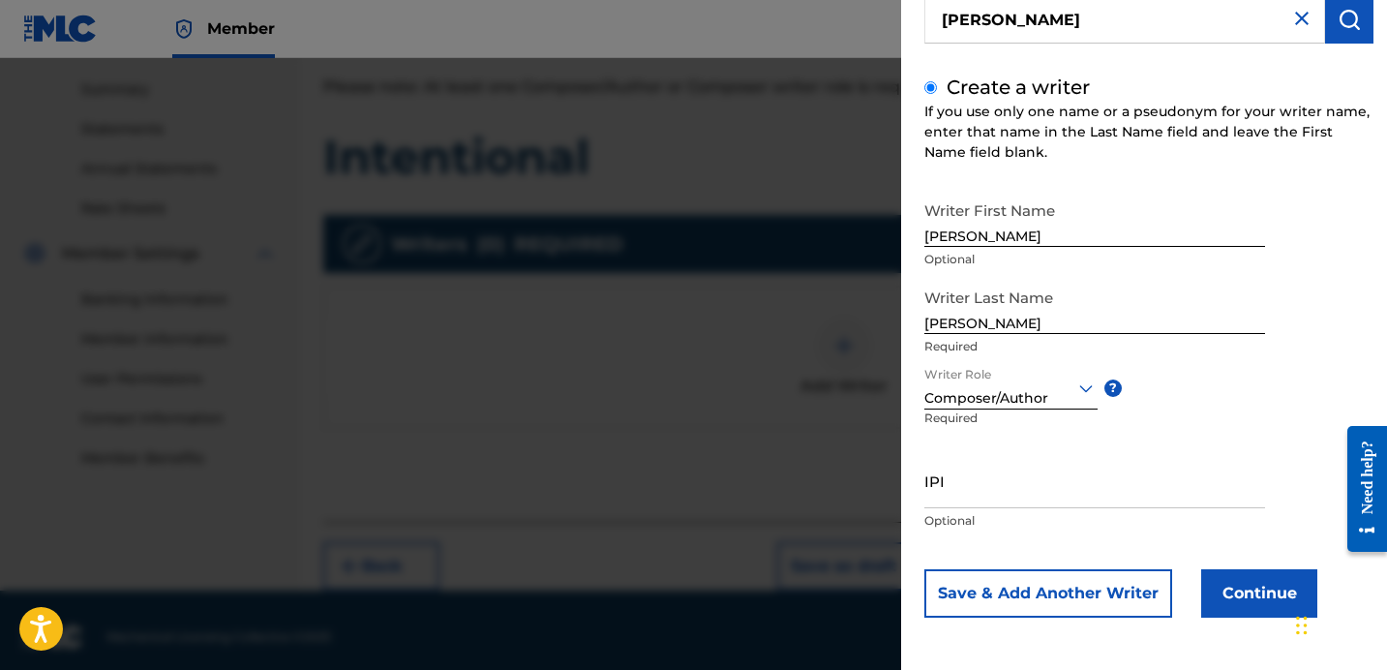
click at [939, 487] on input "IPI" at bounding box center [1094, 480] width 341 height 55
type input "1265725341"
click at [1253, 585] on button "Continue" at bounding box center [1259, 593] width 116 height 48
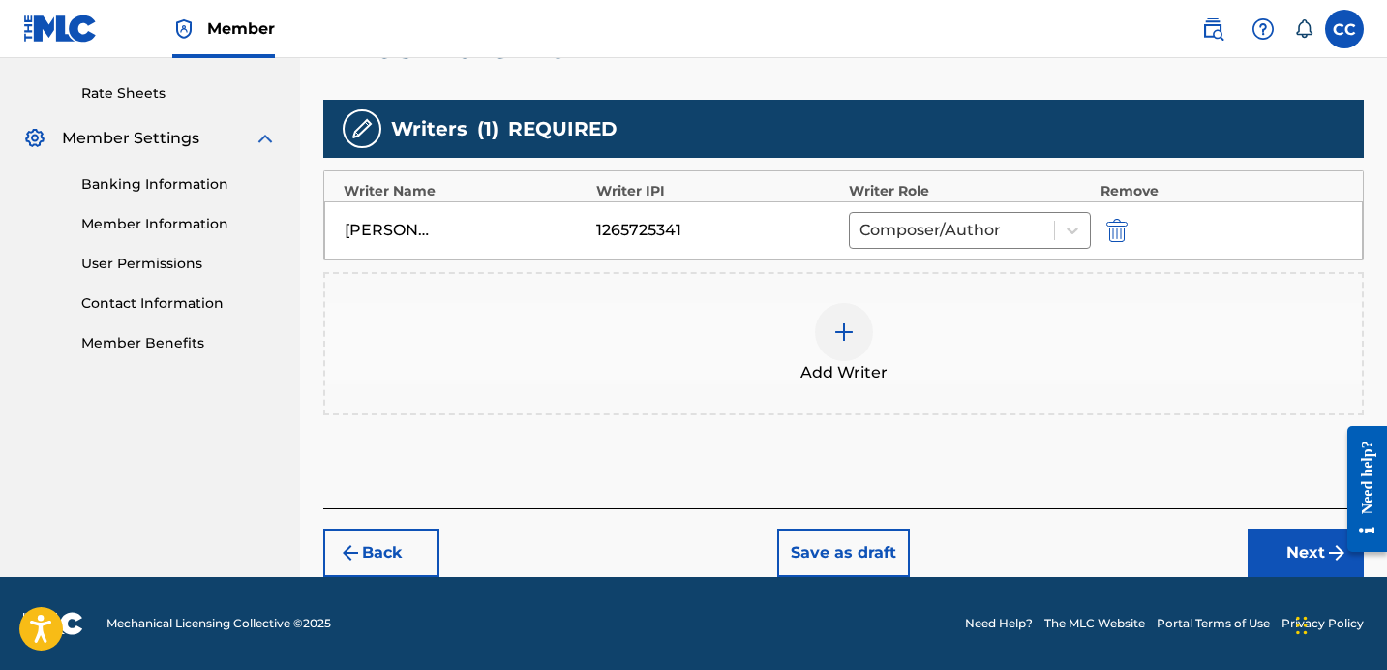
click at [1295, 571] on button "Next" at bounding box center [1306, 553] width 116 height 48
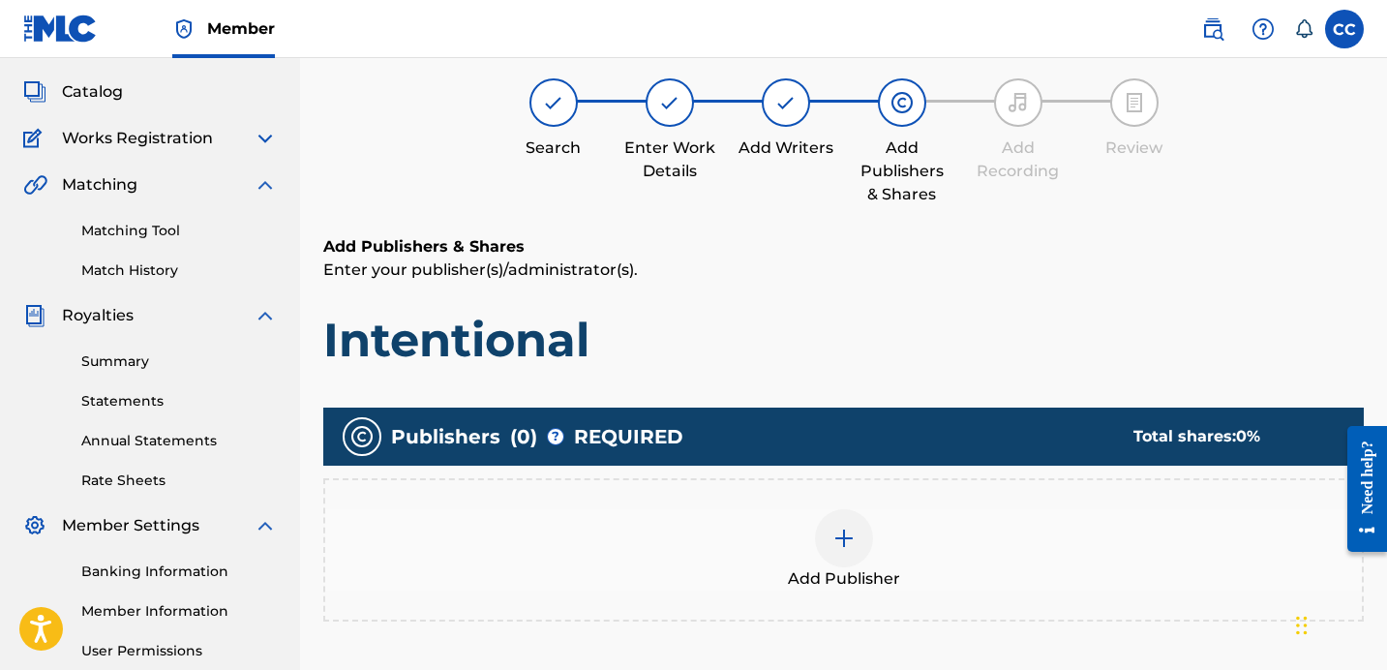
scroll to position [87, 0]
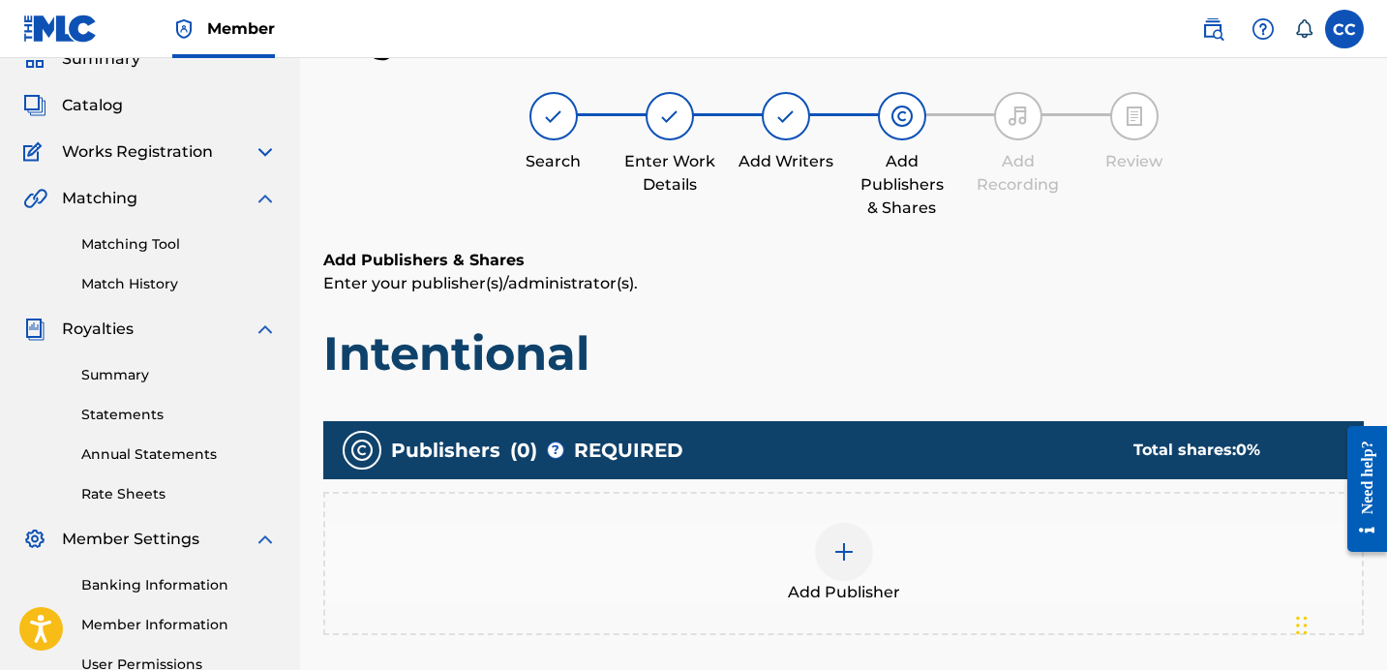
click at [868, 551] on div at bounding box center [844, 552] width 58 height 58
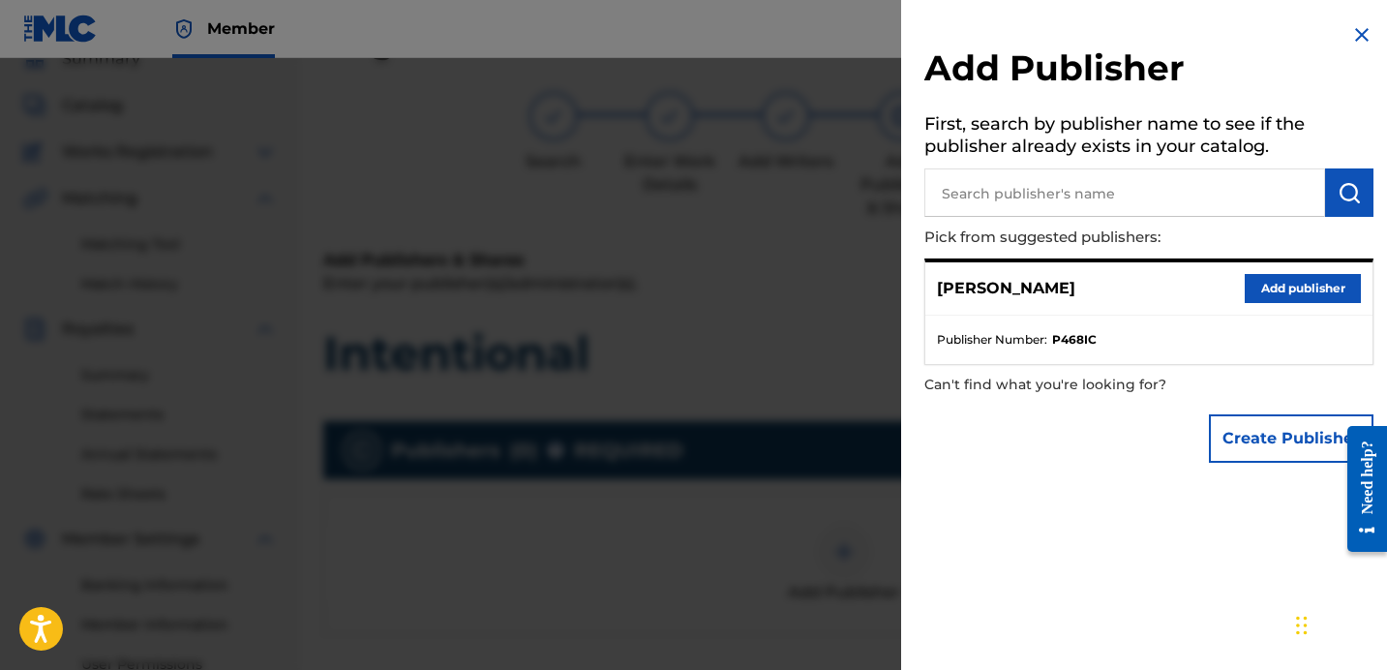
click at [1270, 274] on button "Add publisher" at bounding box center [1303, 288] width 116 height 29
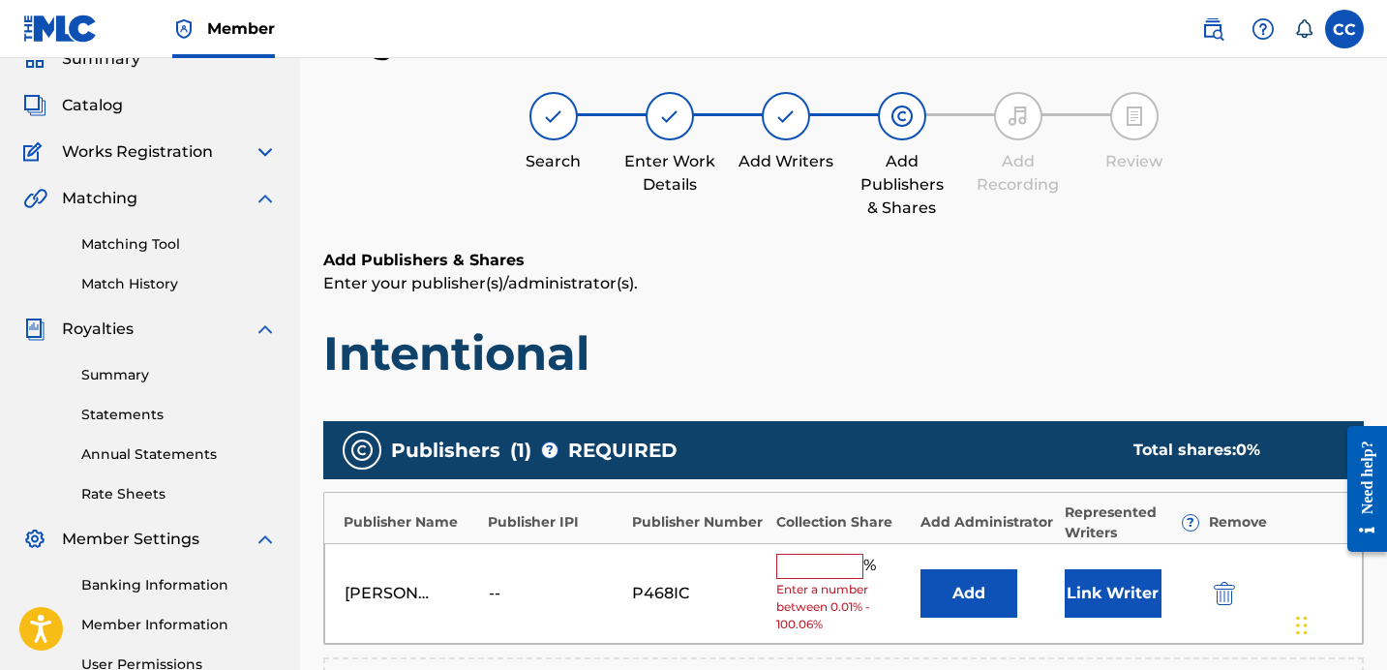
click at [828, 555] on input "text" at bounding box center [819, 566] width 87 height 25
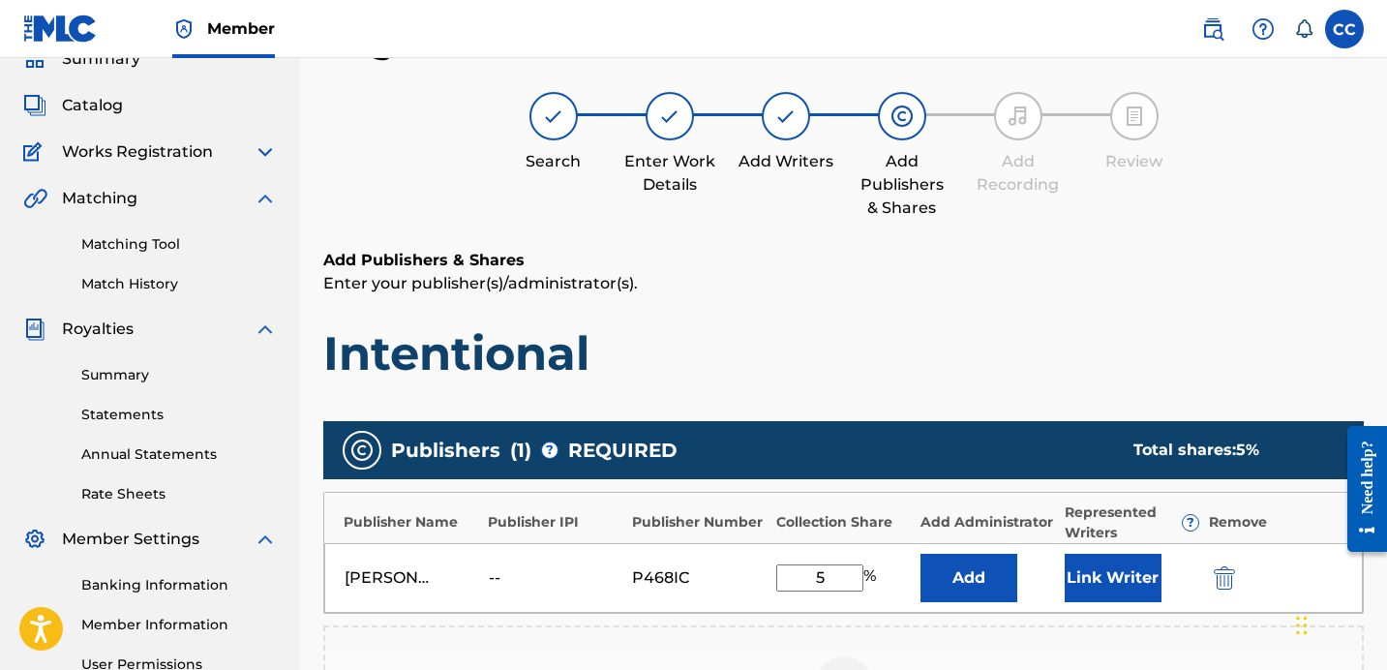
type input "50"
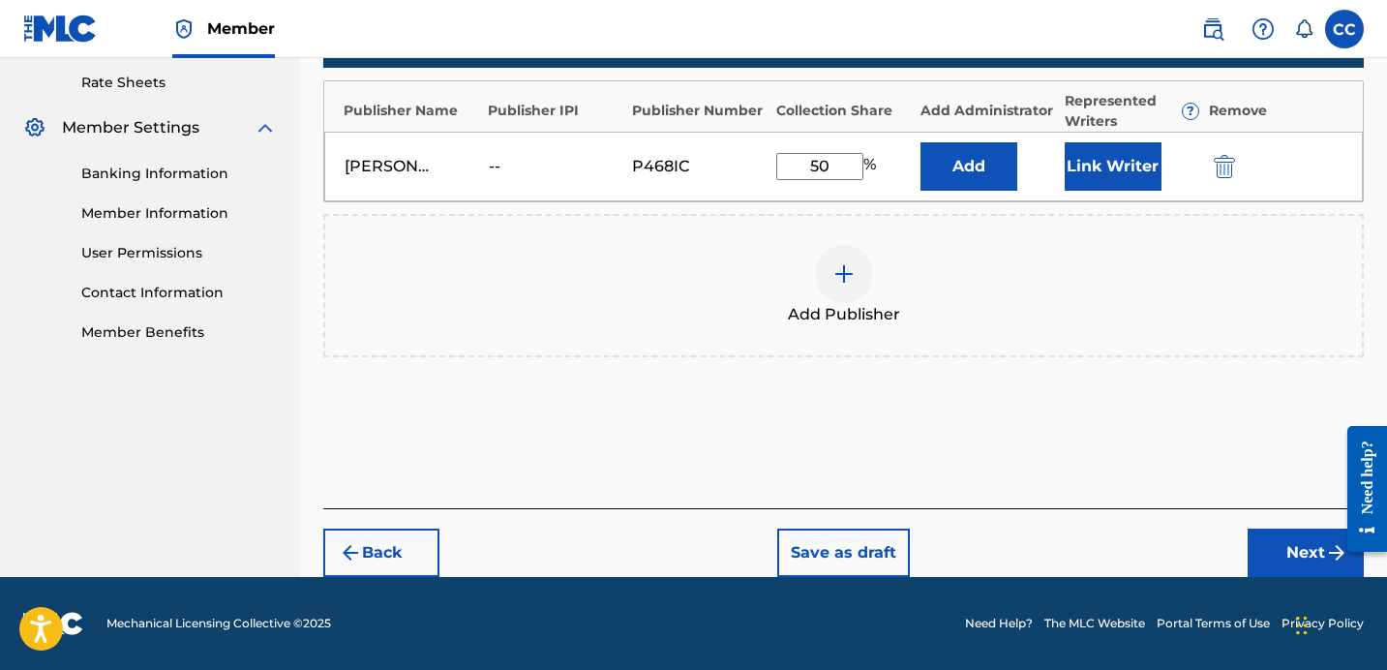
click at [1298, 559] on button "Next" at bounding box center [1306, 553] width 116 height 48
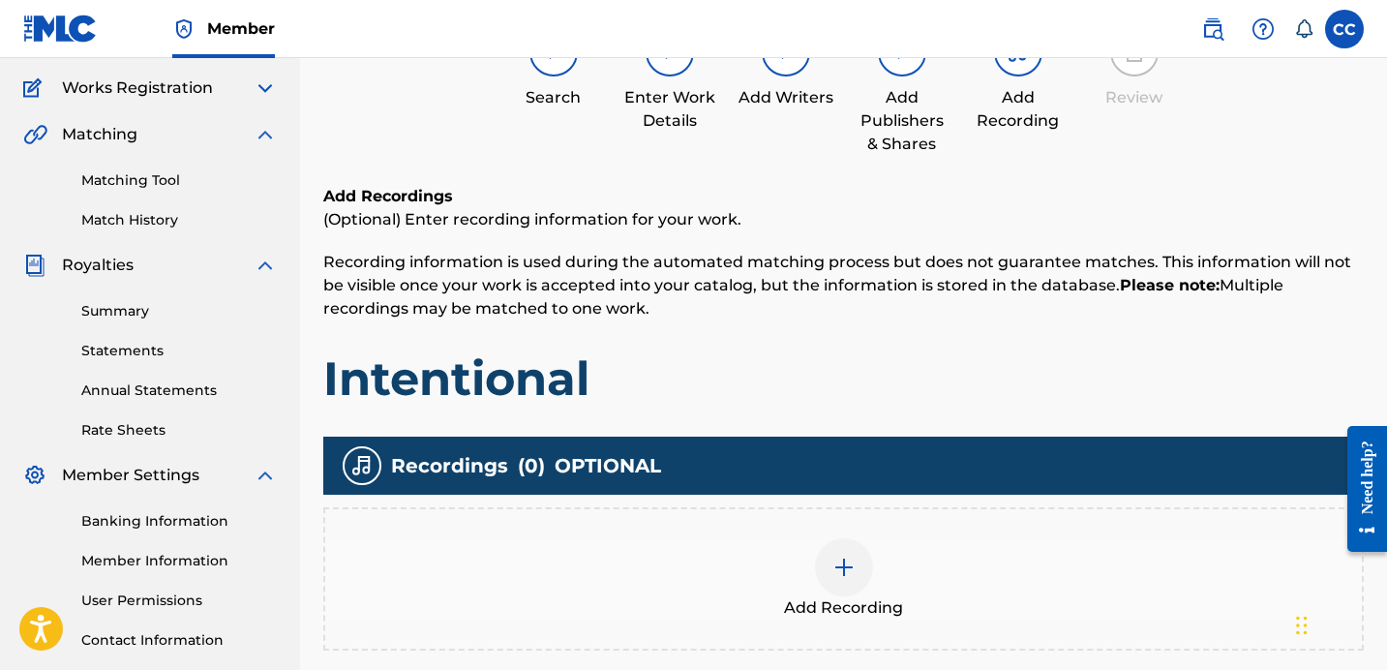
scroll to position [354, 0]
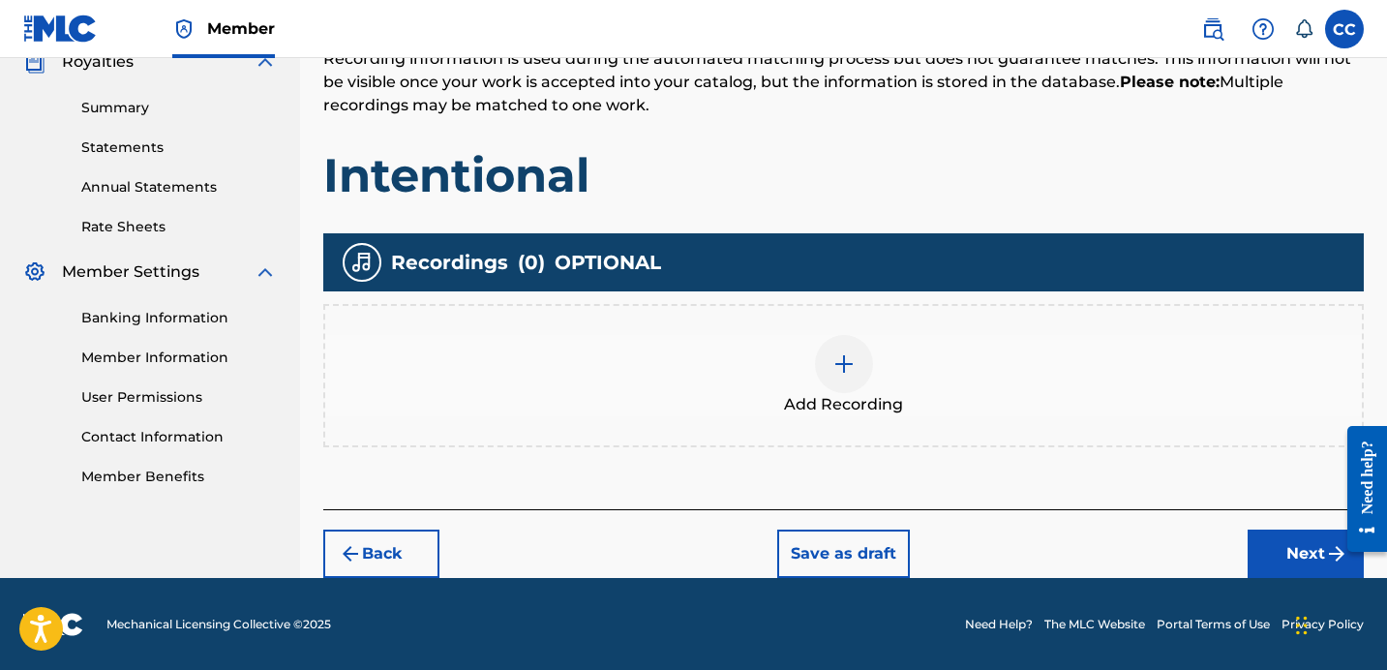
click at [1290, 565] on button "Next" at bounding box center [1306, 553] width 116 height 48
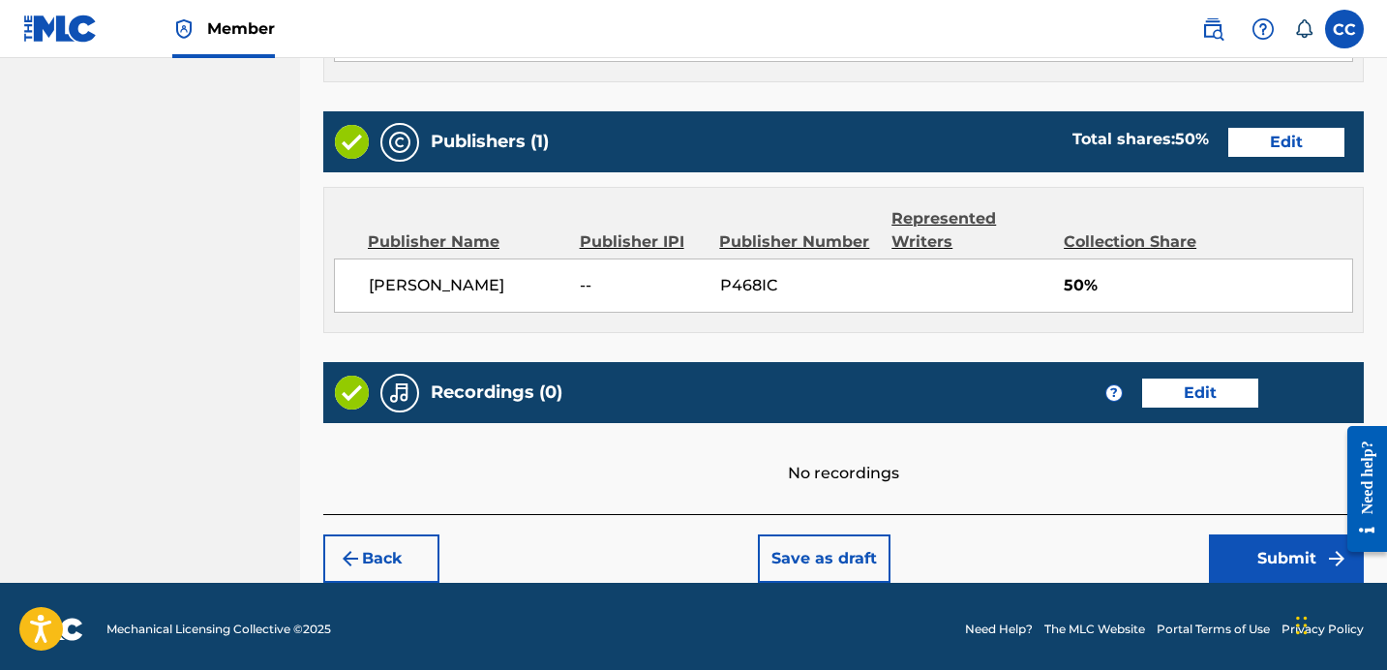
scroll to position [925, 0]
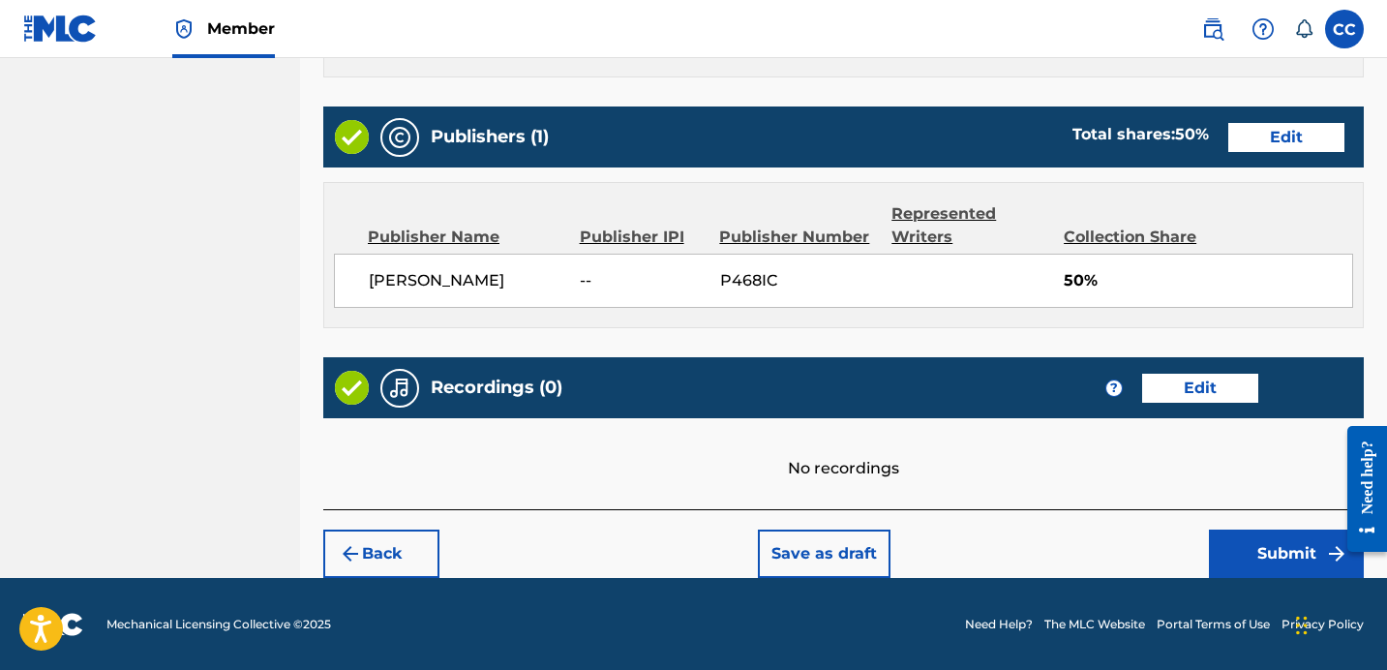
click at [1291, 558] on button "Submit" at bounding box center [1286, 553] width 155 height 48
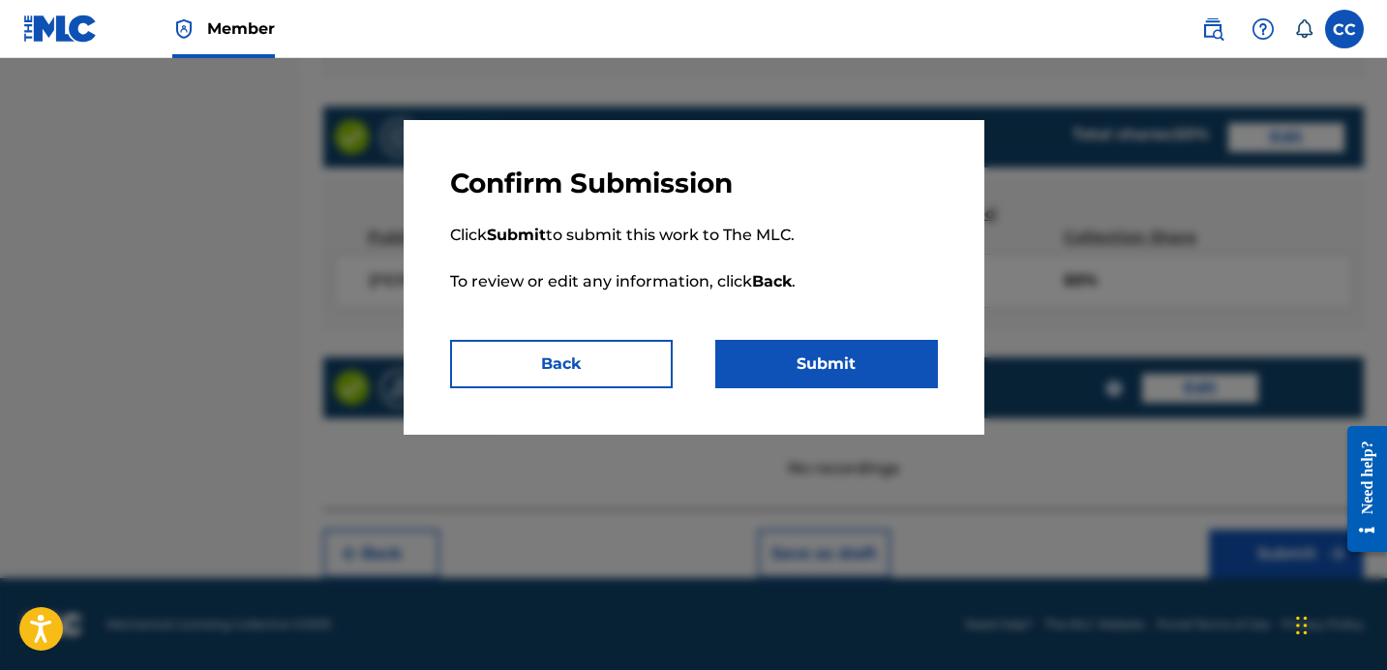
click at [890, 368] on button "Submit" at bounding box center [826, 364] width 223 height 48
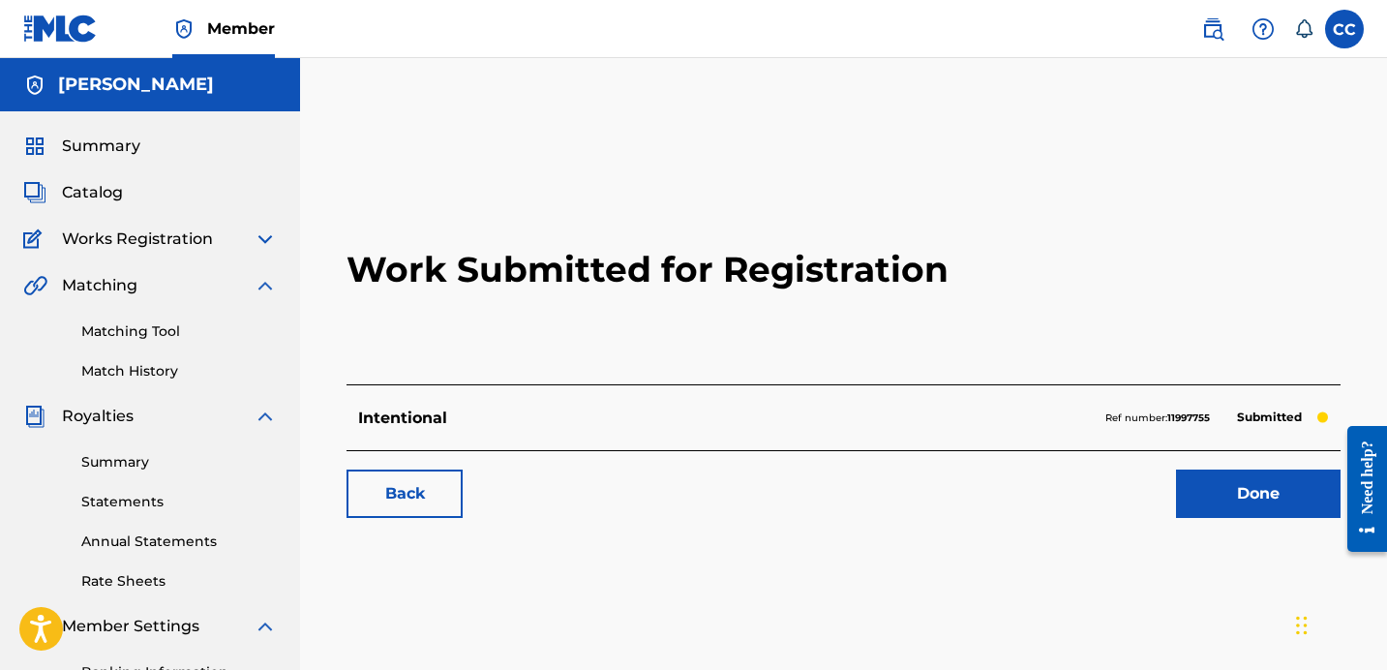
click at [1276, 498] on link "Done" at bounding box center [1258, 493] width 165 height 48
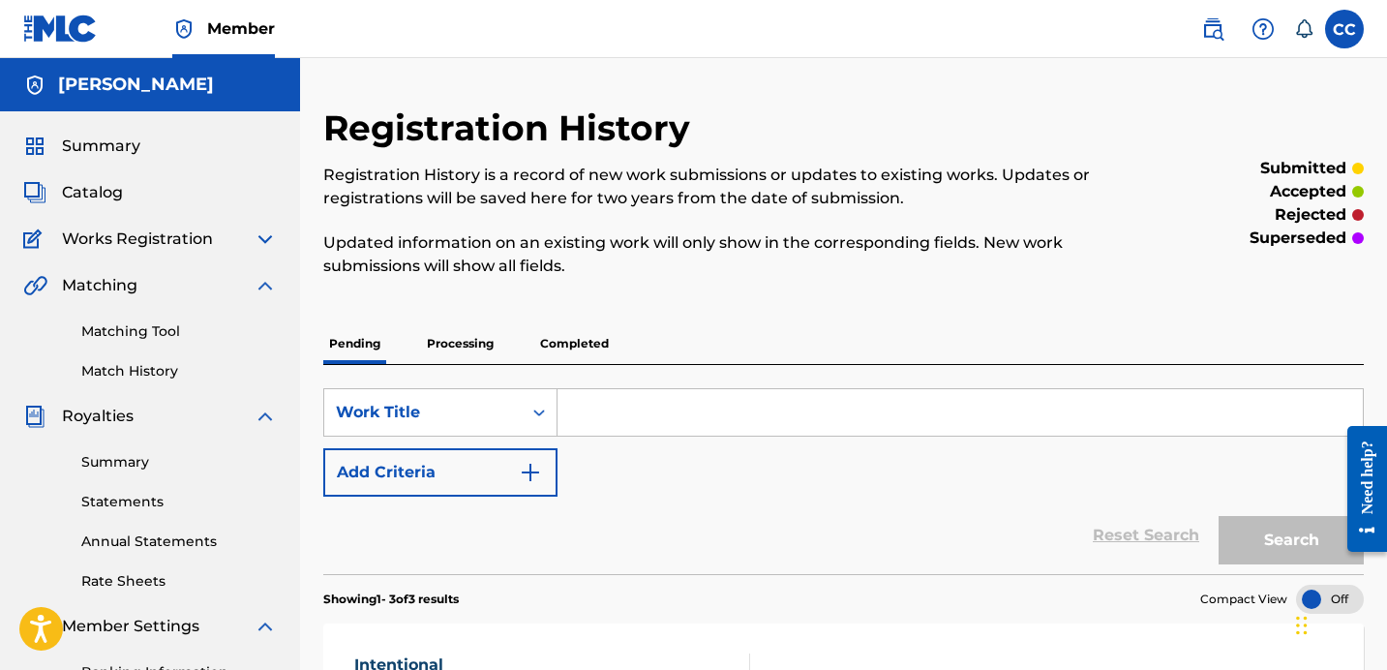
click at [89, 192] on span "Catalog" at bounding box center [92, 192] width 61 height 23
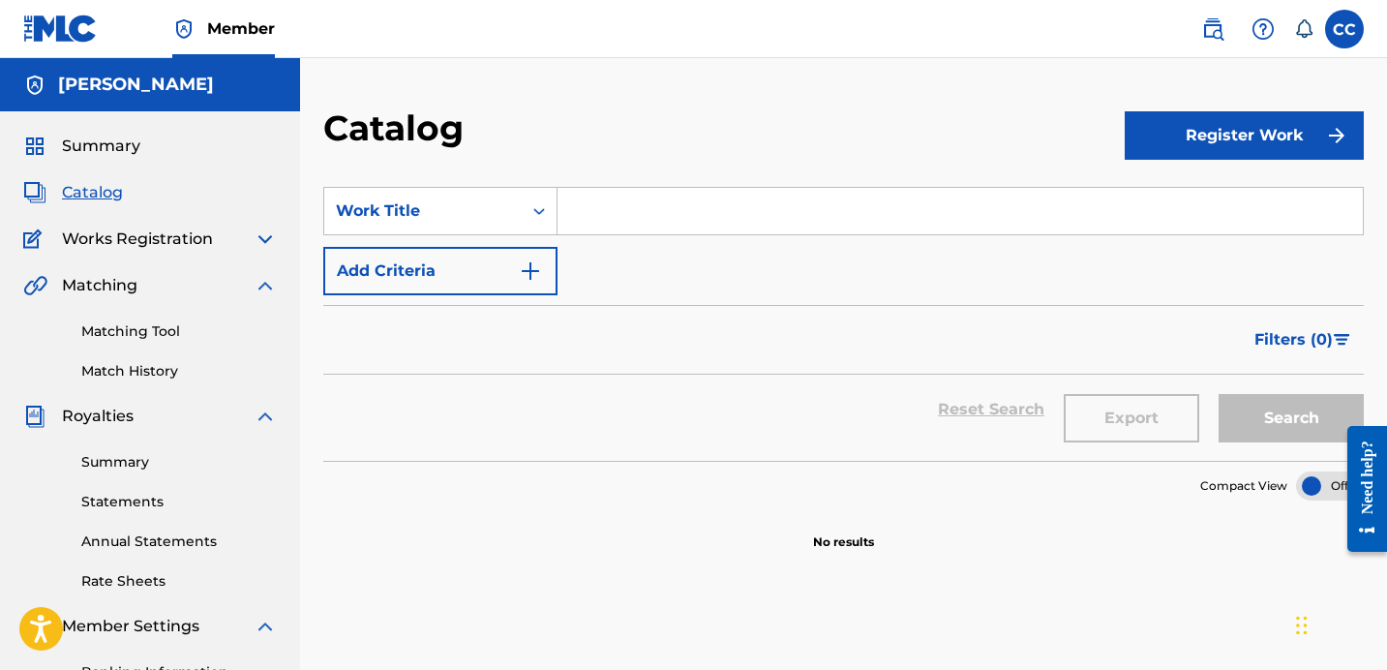
click at [1200, 136] on button "Register Work" at bounding box center [1244, 135] width 239 height 48
click at [1204, 193] on link "Individual" at bounding box center [1244, 198] width 239 height 46
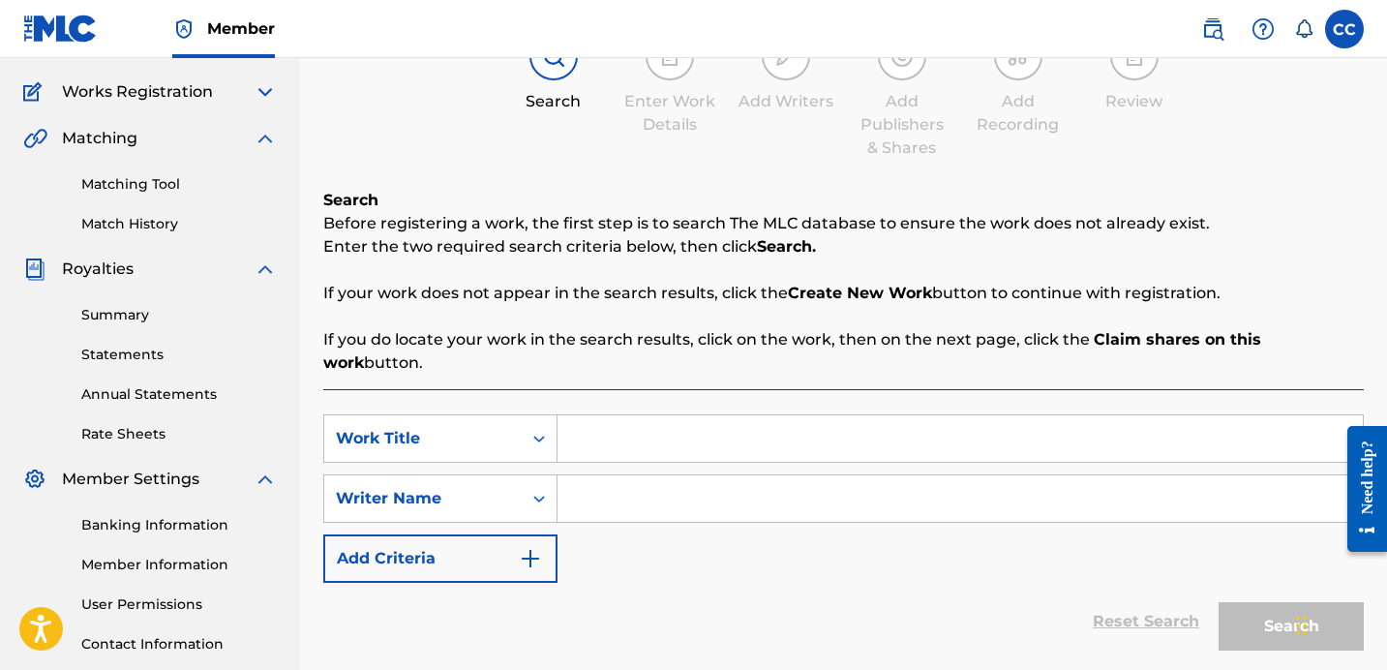
scroll to position [176, 0]
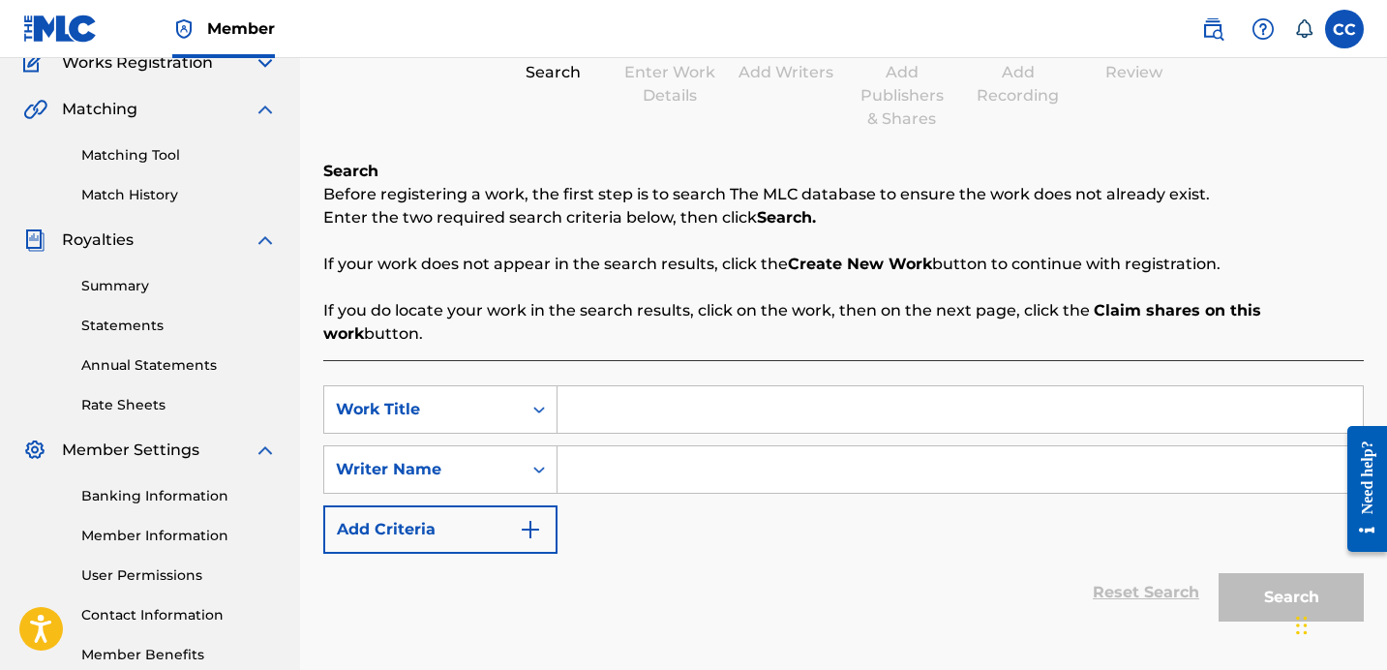
click at [600, 387] on input "Search Form" at bounding box center [960, 409] width 805 height 46
type input "Living In the Moment"
click at [590, 457] on input "Search Form" at bounding box center [960, 469] width 805 height 46
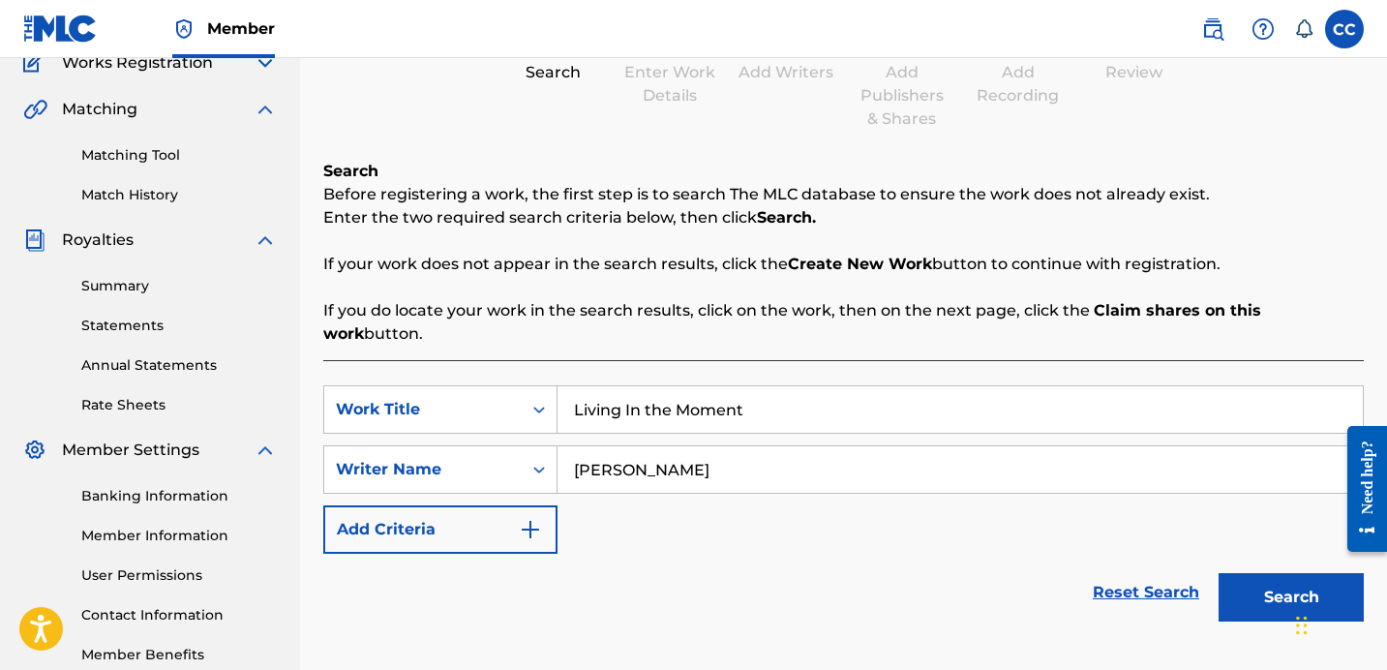
type input "[PERSON_NAME]"
click at [1254, 573] on button "Search" at bounding box center [1291, 597] width 145 height 48
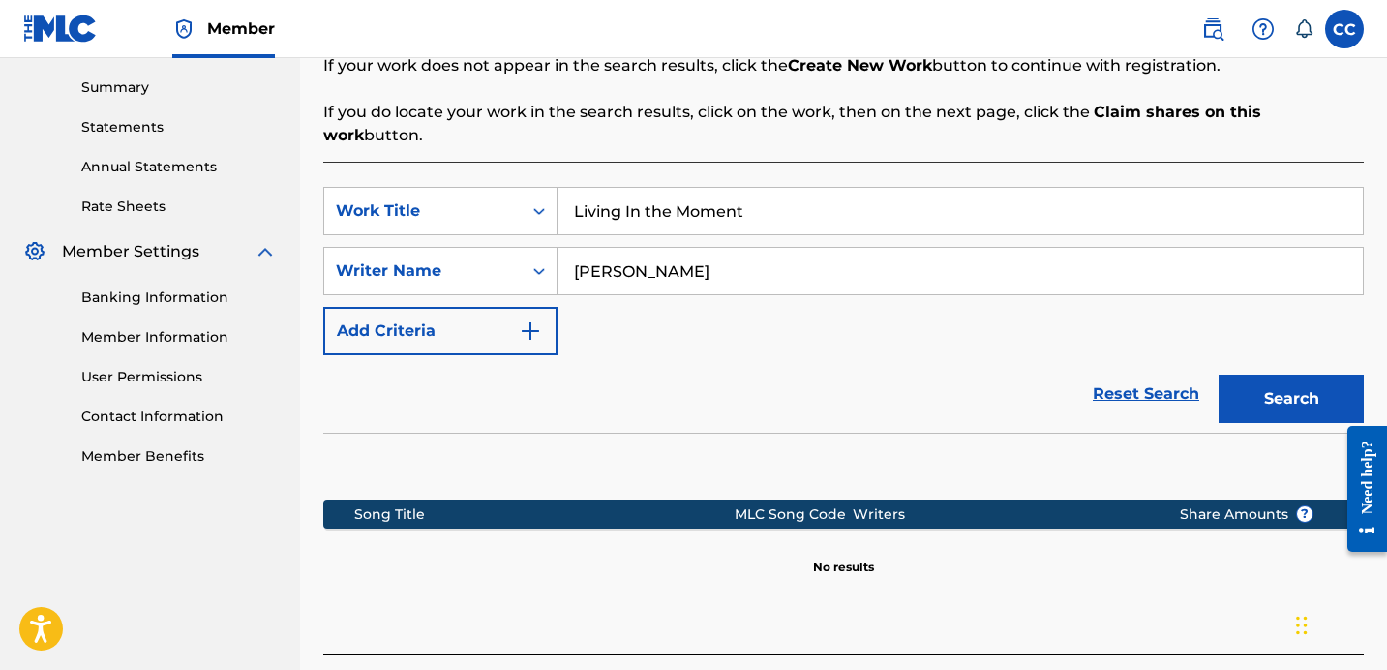
scroll to position [323, 0]
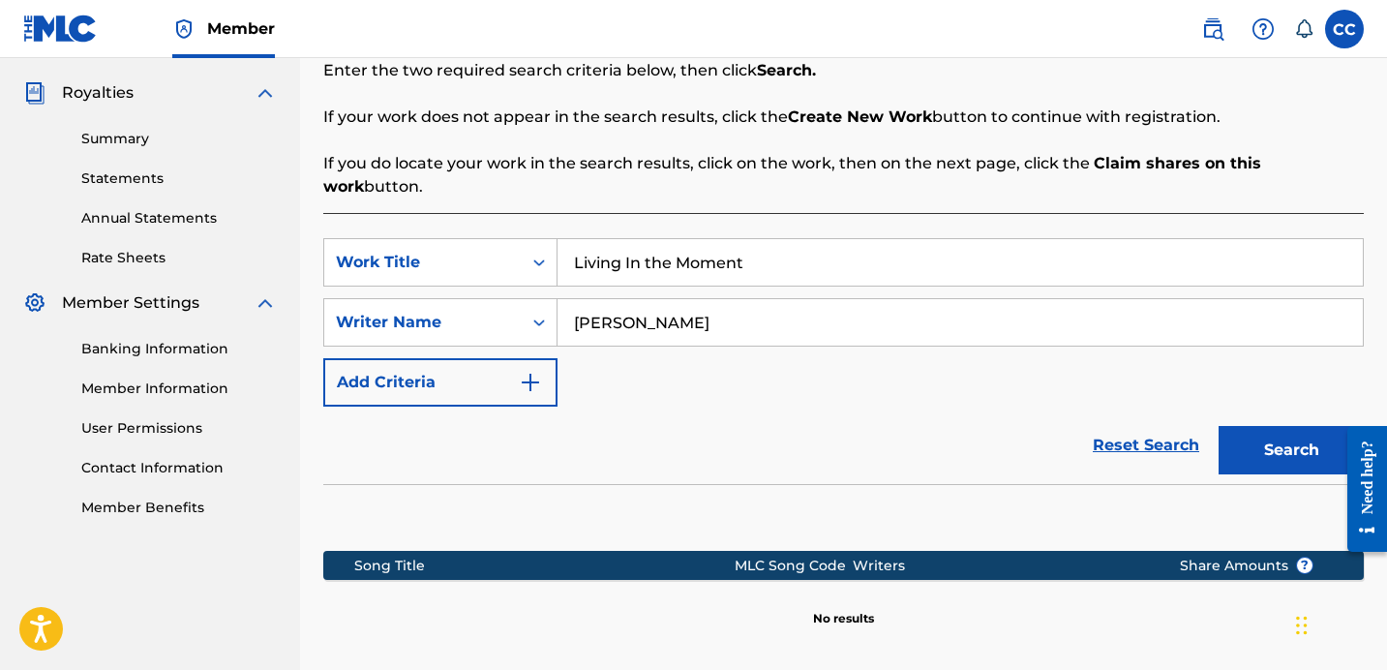
click at [1282, 427] on button "Search" at bounding box center [1291, 450] width 145 height 48
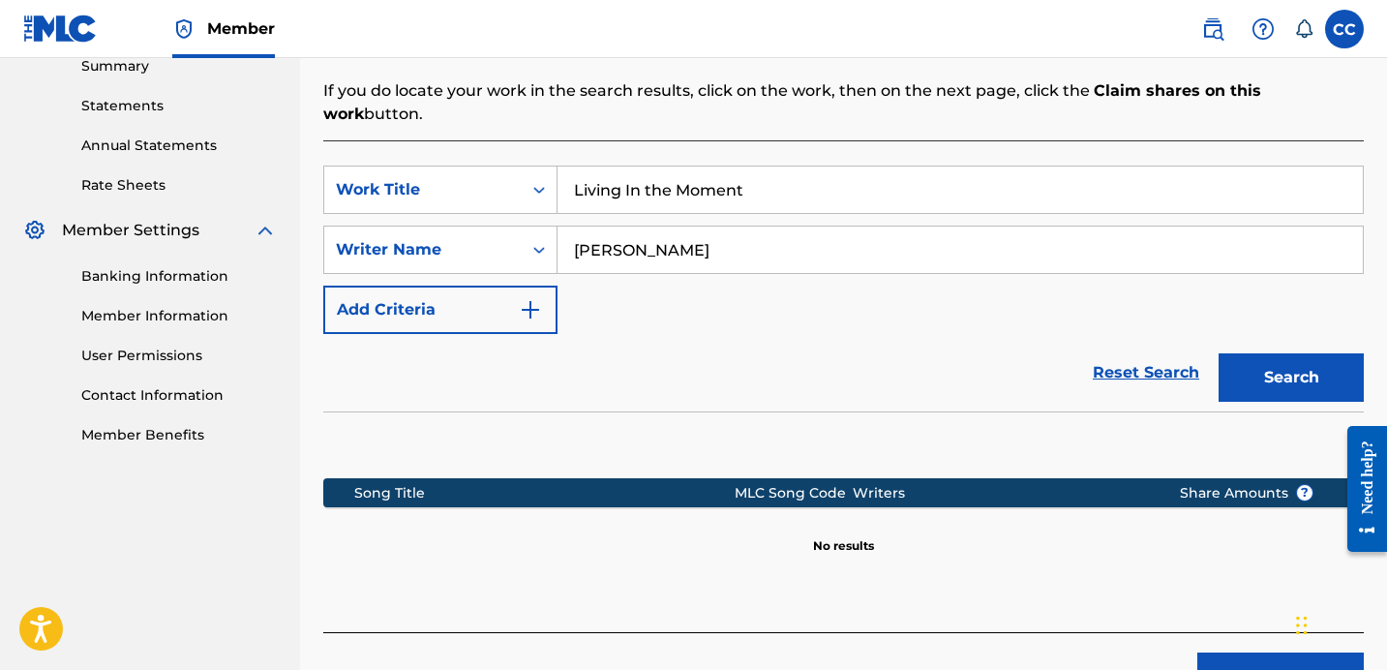
scroll to position [497, 0]
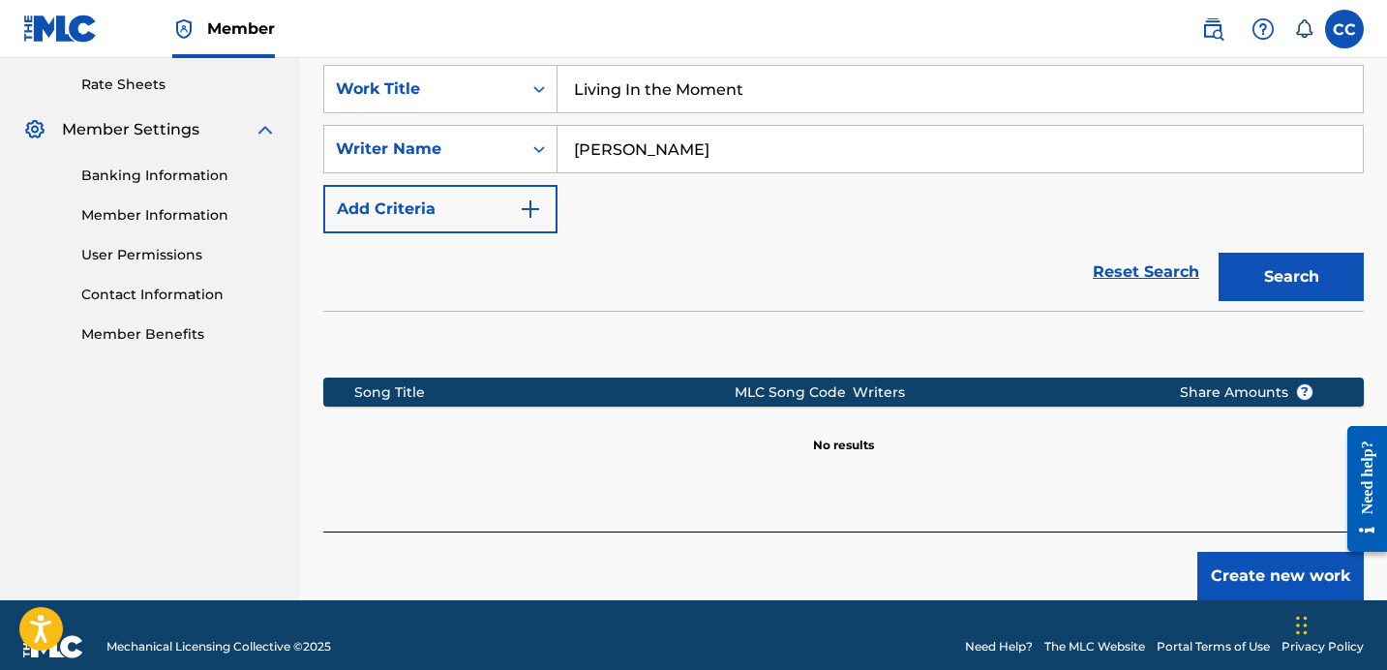
click at [1284, 552] on button "Create new work" at bounding box center [1280, 576] width 166 height 48
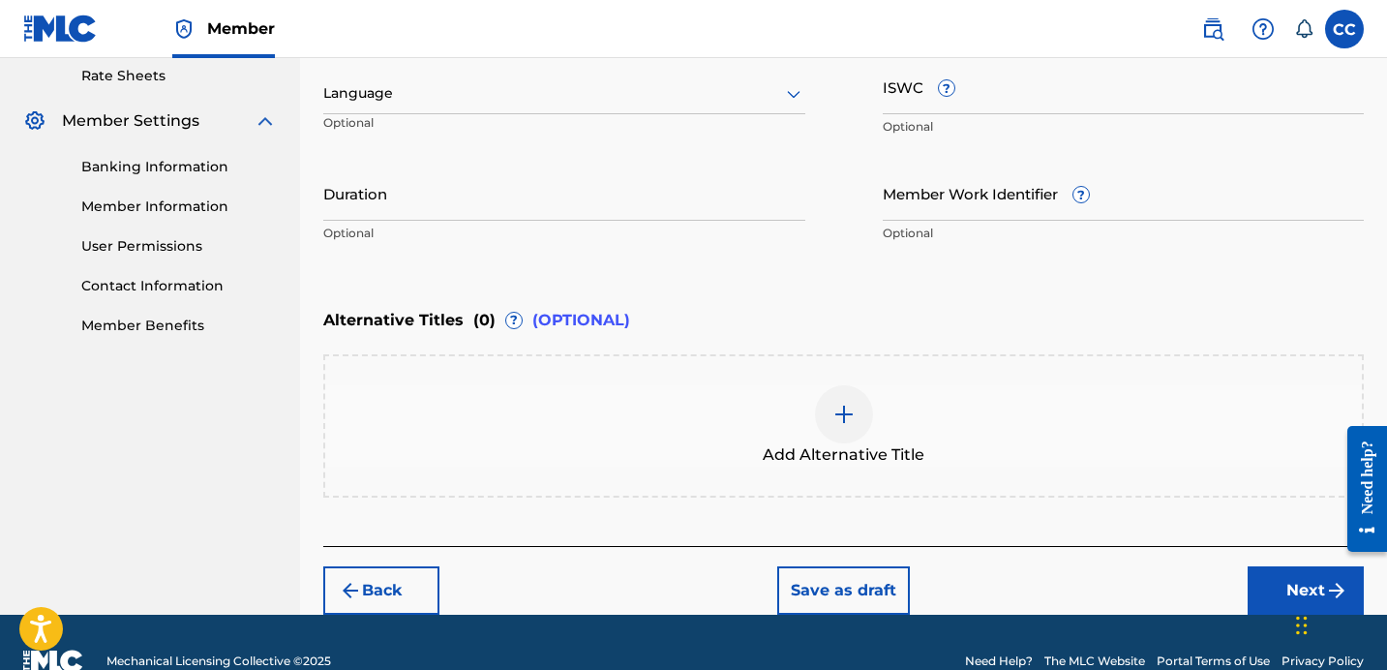
scroll to position [542, 0]
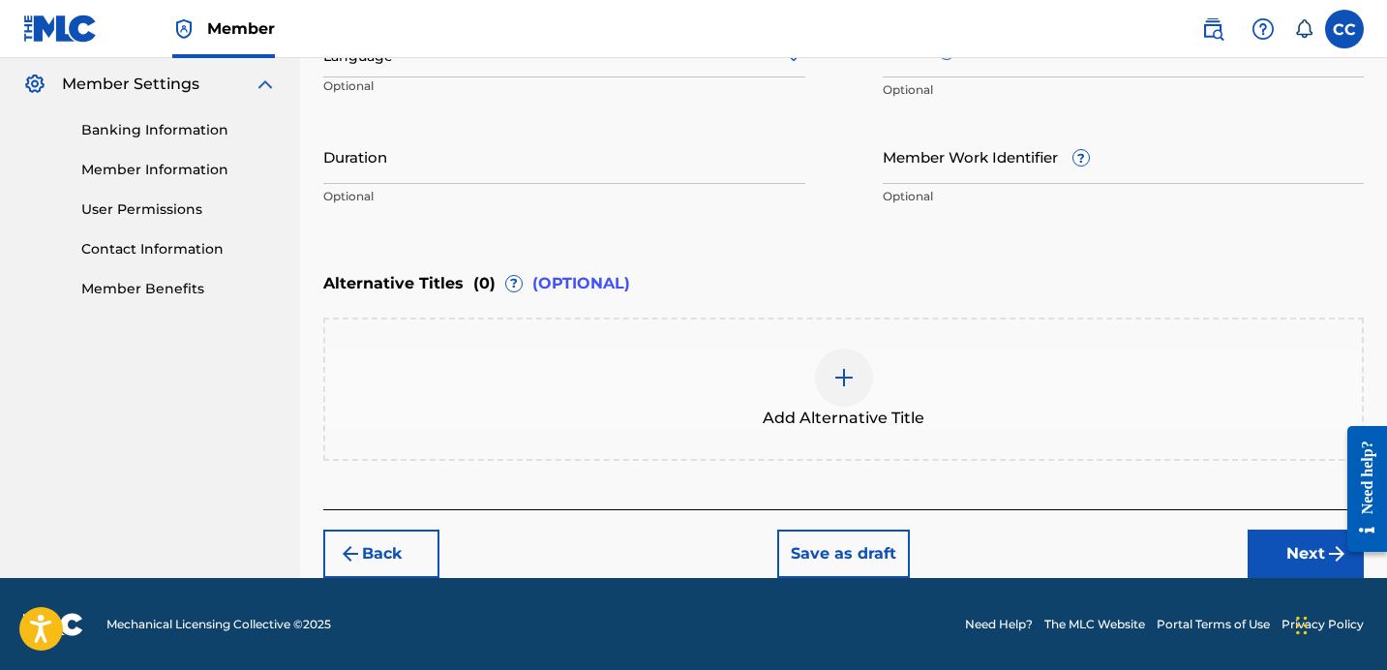
click at [1279, 560] on button "Next" at bounding box center [1306, 553] width 116 height 48
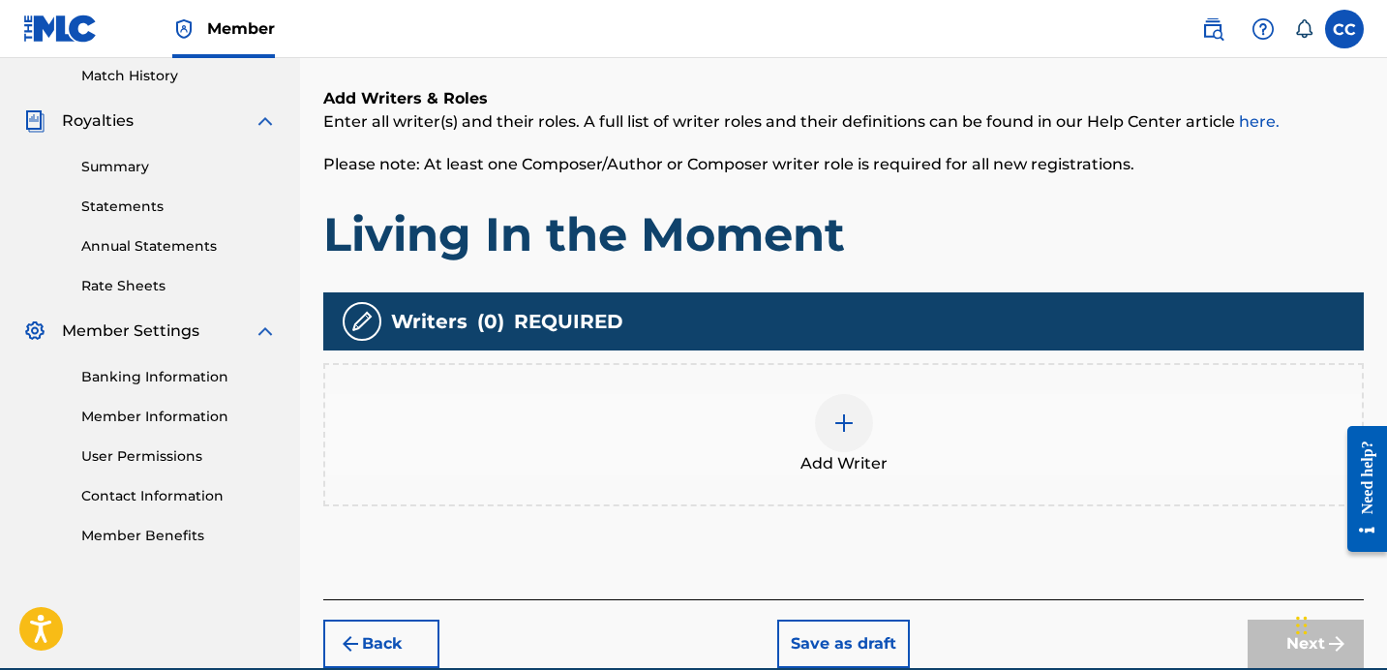
scroll to position [299, 0]
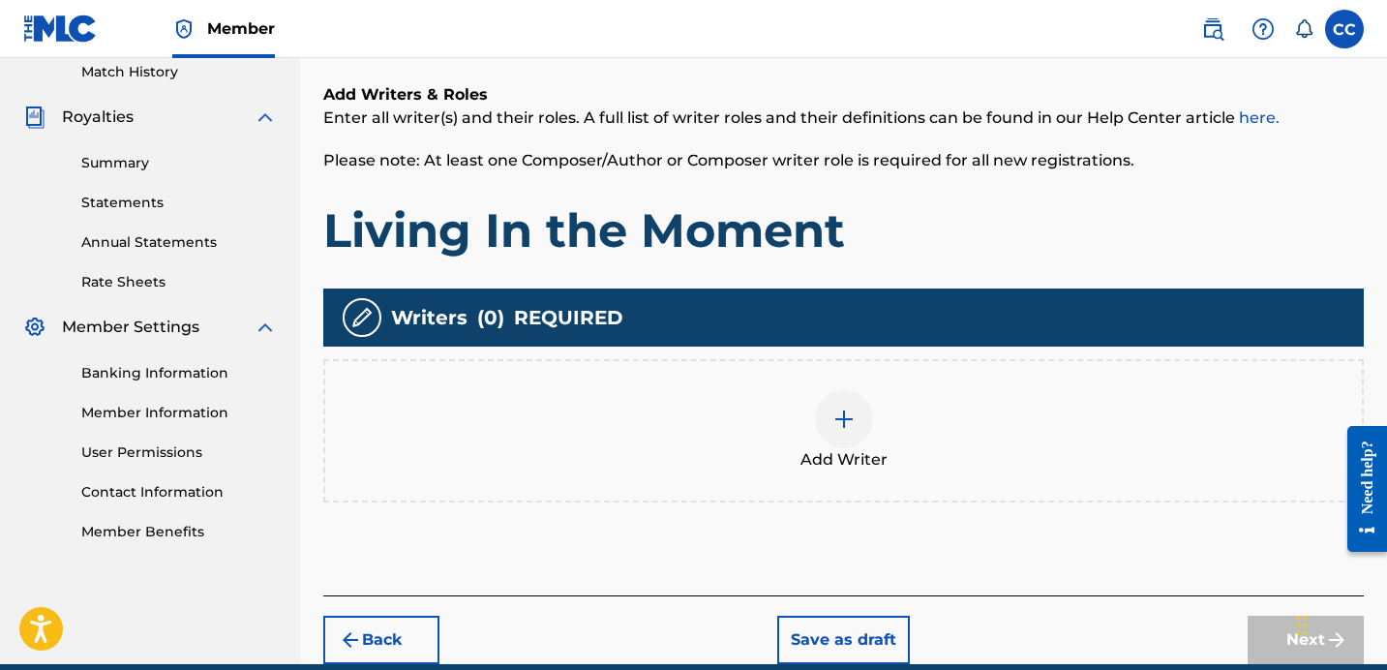
click at [838, 436] on div at bounding box center [844, 419] width 58 height 58
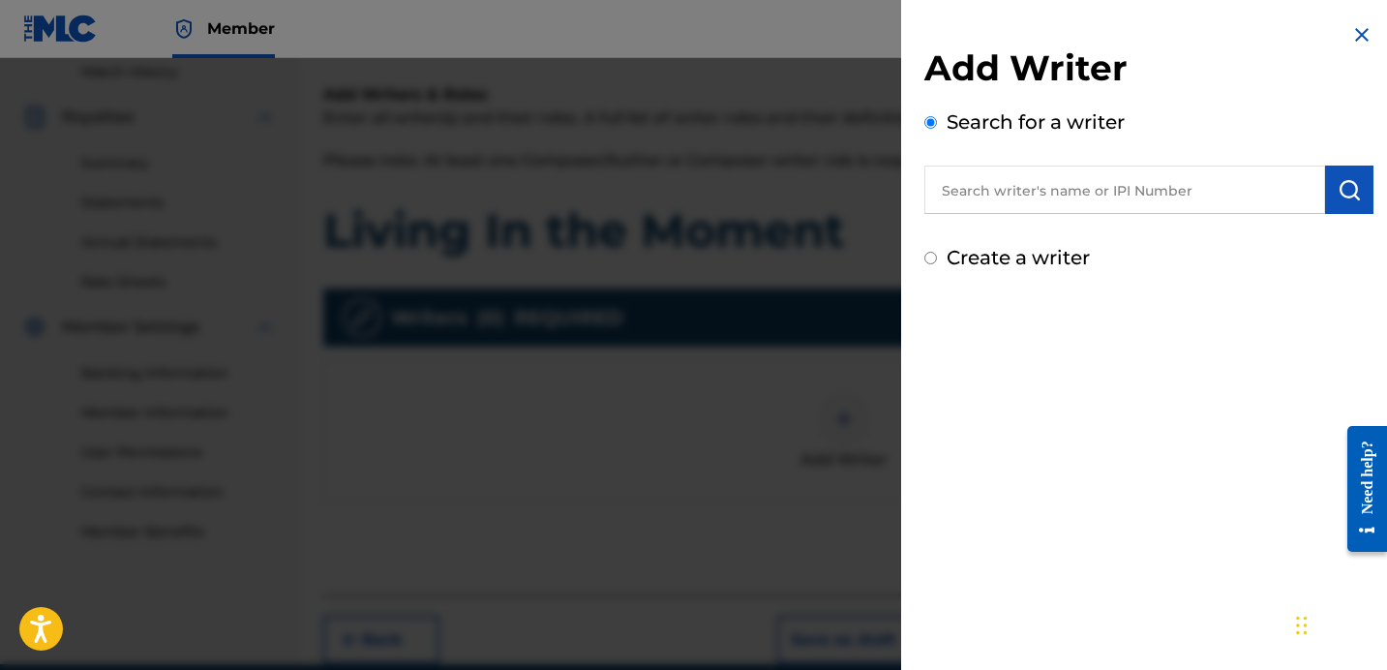
click at [1043, 211] on input "text" at bounding box center [1124, 190] width 401 height 48
type input "[PERSON_NAME]"
click at [934, 257] on input "Create a writer" at bounding box center [930, 258] width 13 height 13
radio input "false"
radio input "true"
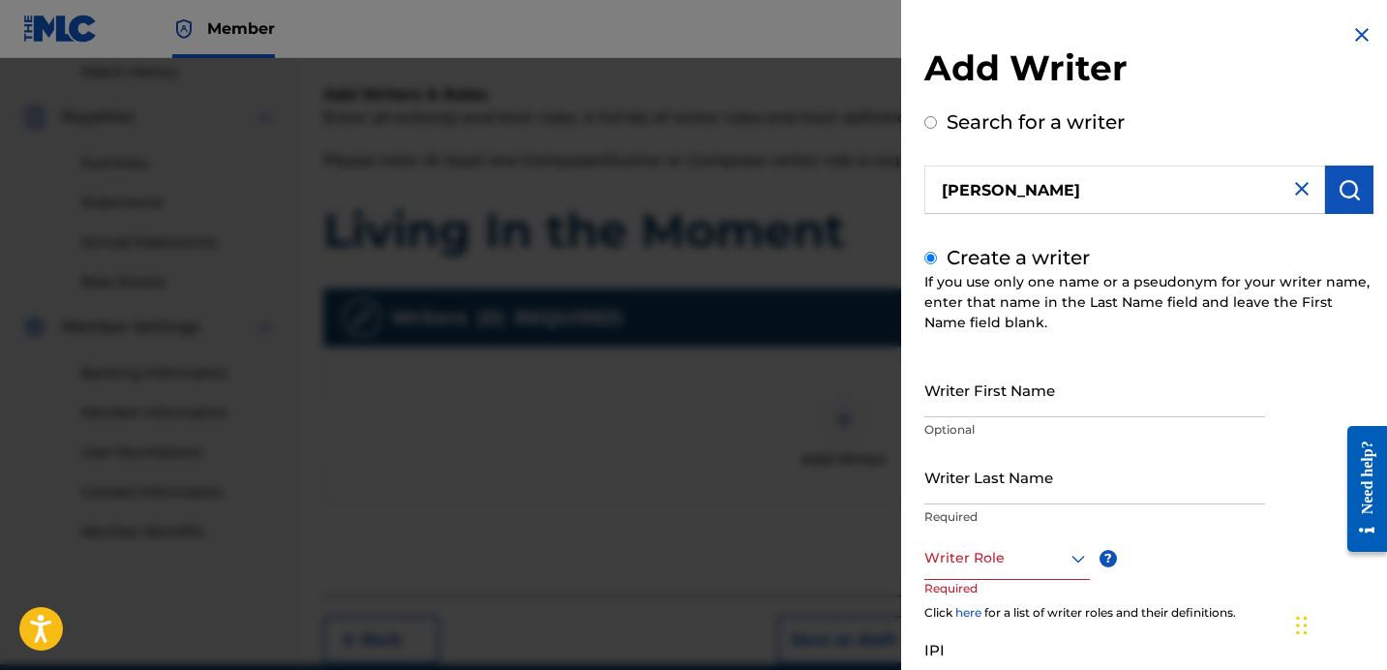
click at [981, 415] on input "Writer First Name" at bounding box center [1094, 389] width 341 height 55
type input "[PERSON_NAME]"
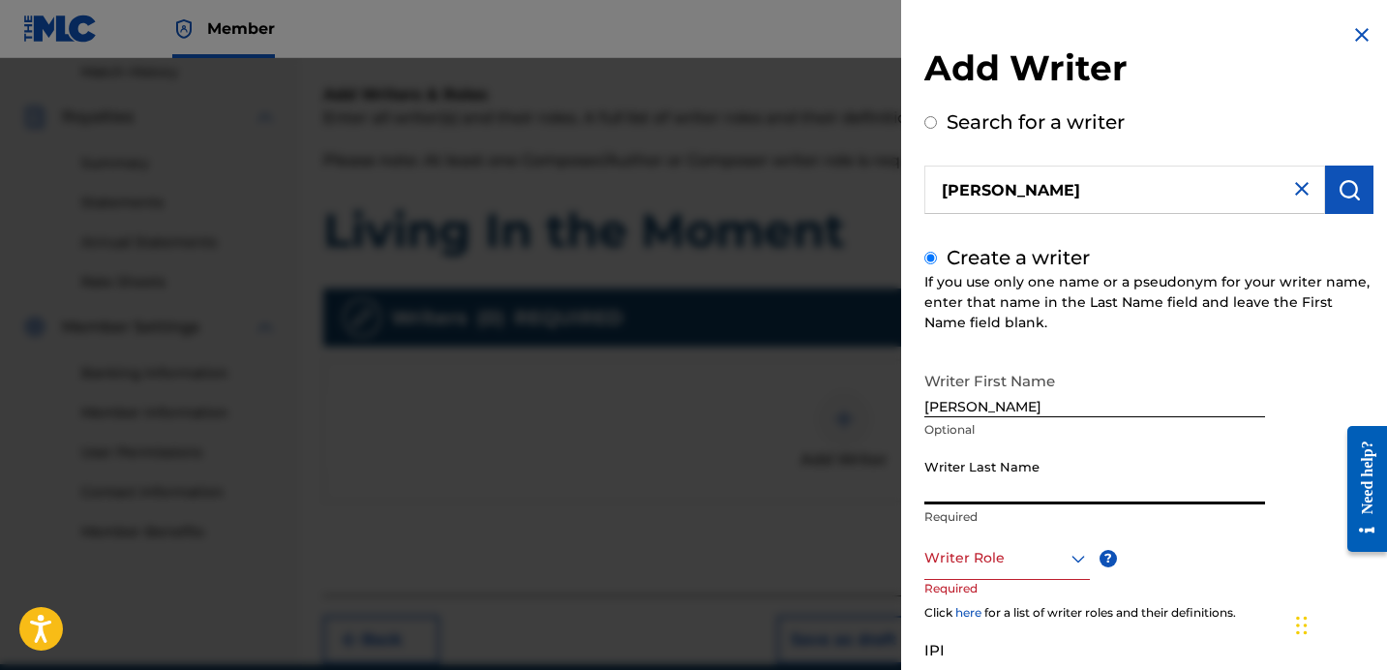
click at [966, 492] on input "Writer Last Name" at bounding box center [1094, 476] width 341 height 55
type input "[PERSON_NAME]"
click at [950, 571] on div "Writer Role" at bounding box center [1007, 558] width 166 height 44
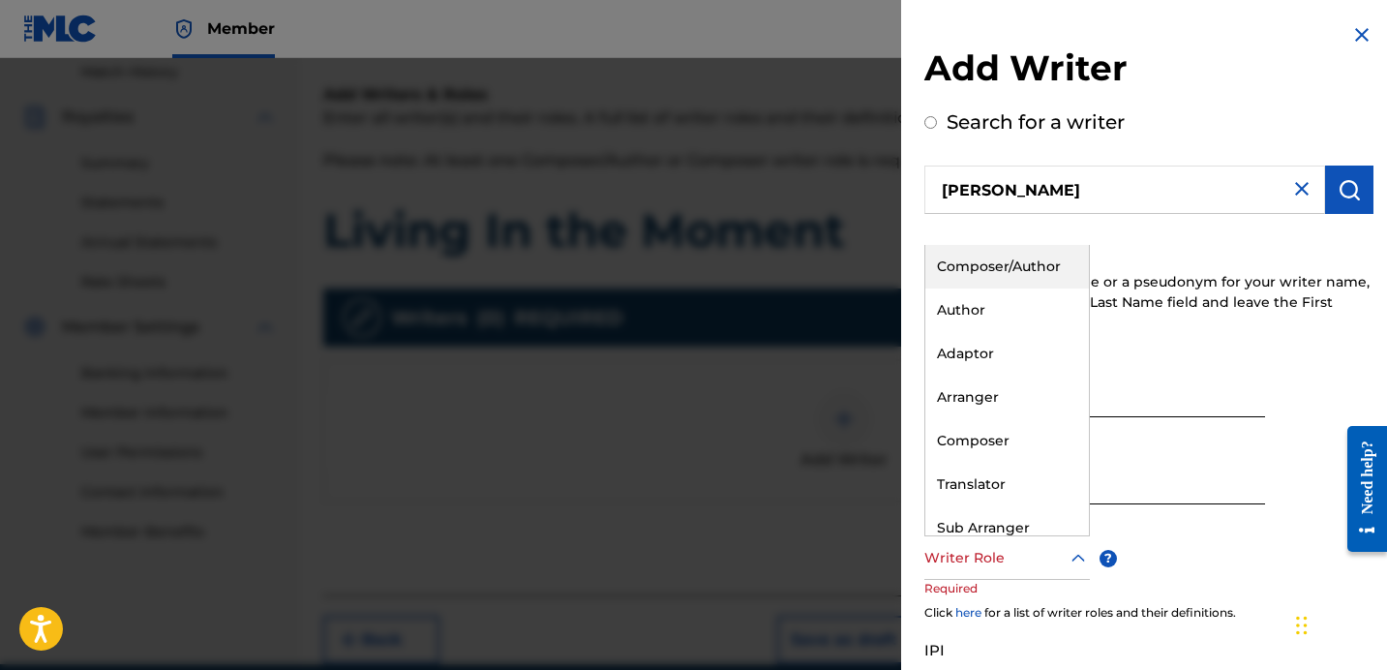
click at [1018, 270] on div "Composer/Author" at bounding box center [1007, 267] width 164 height 44
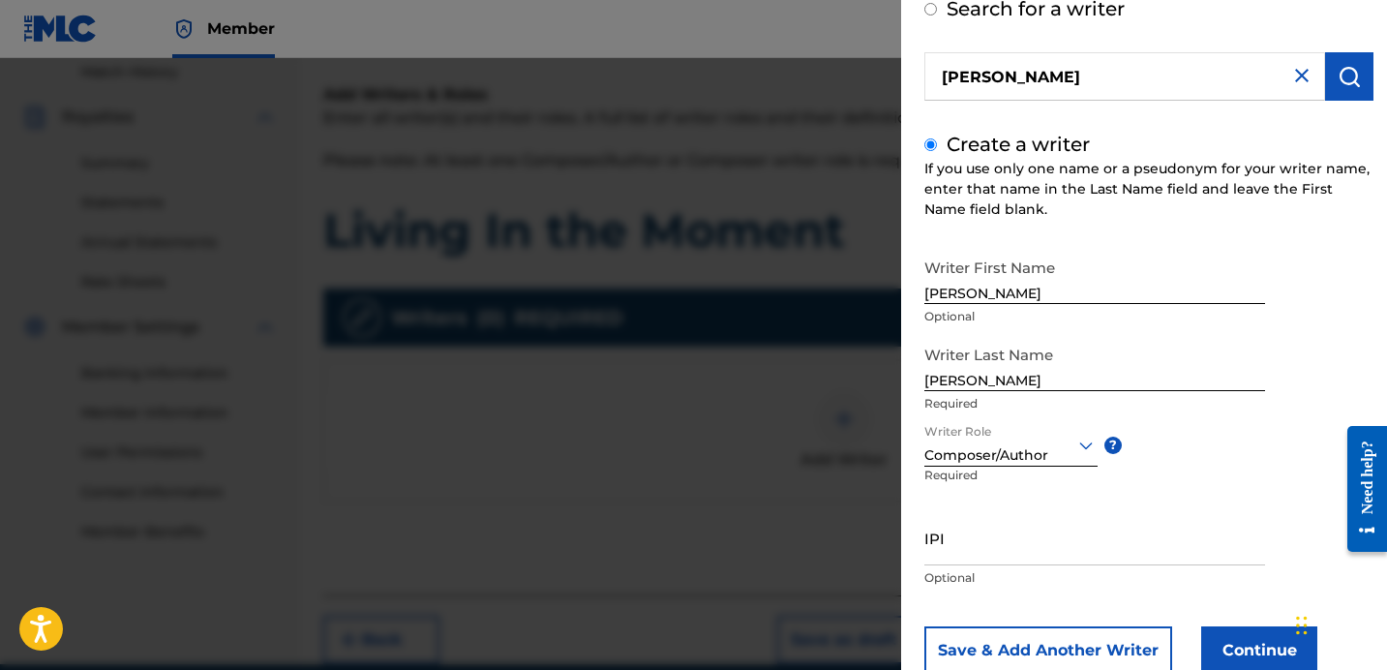
scroll to position [152, 0]
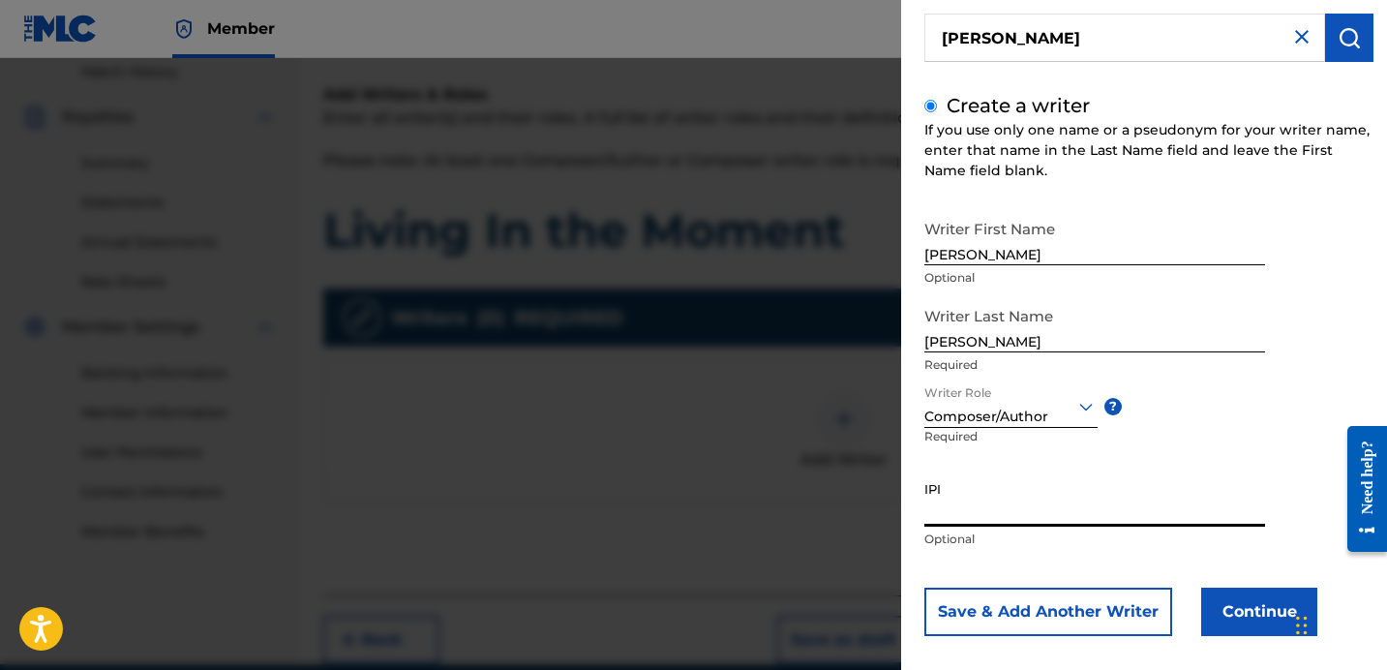
click at [949, 519] on input "IPI" at bounding box center [1094, 498] width 341 height 55
click at [948, 518] on input "1265725341" at bounding box center [1094, 498] width 341 height 55
click at [968, 518] on input "1265725341" at bounding box center [1094, 498] width 341 height 55
click at [1008, 516] on input "1265725341" at bounding box center [1094, 498] width 341 height 55
type input "1265725341"
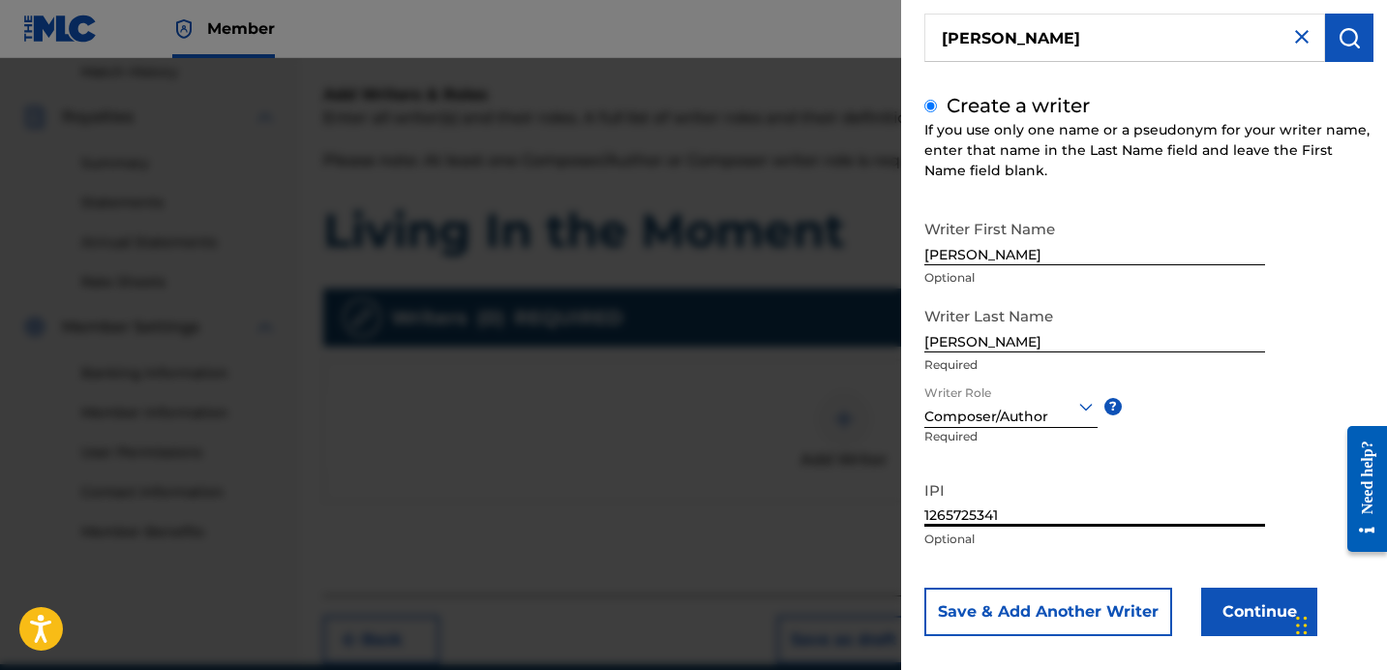
click at [1271, 605] on button "Continue" at bounding box center [1259, 612] width 116 height 48
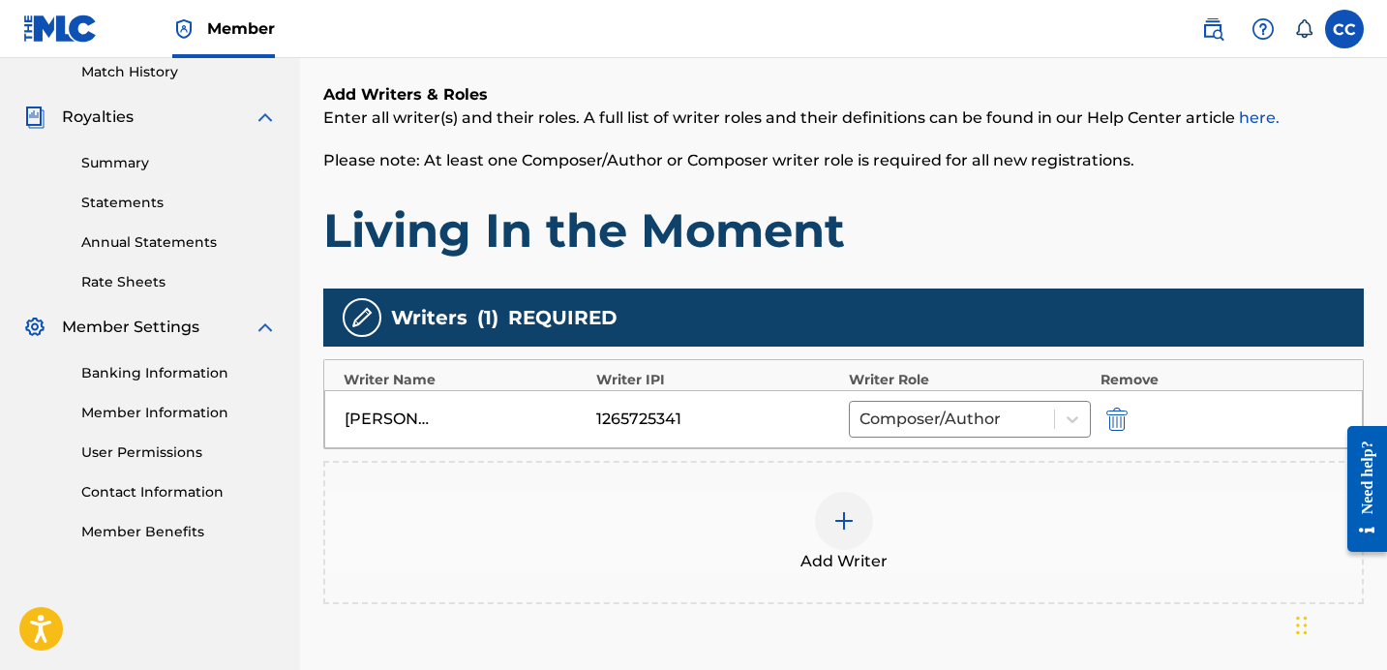
scroll to position [488, 0]
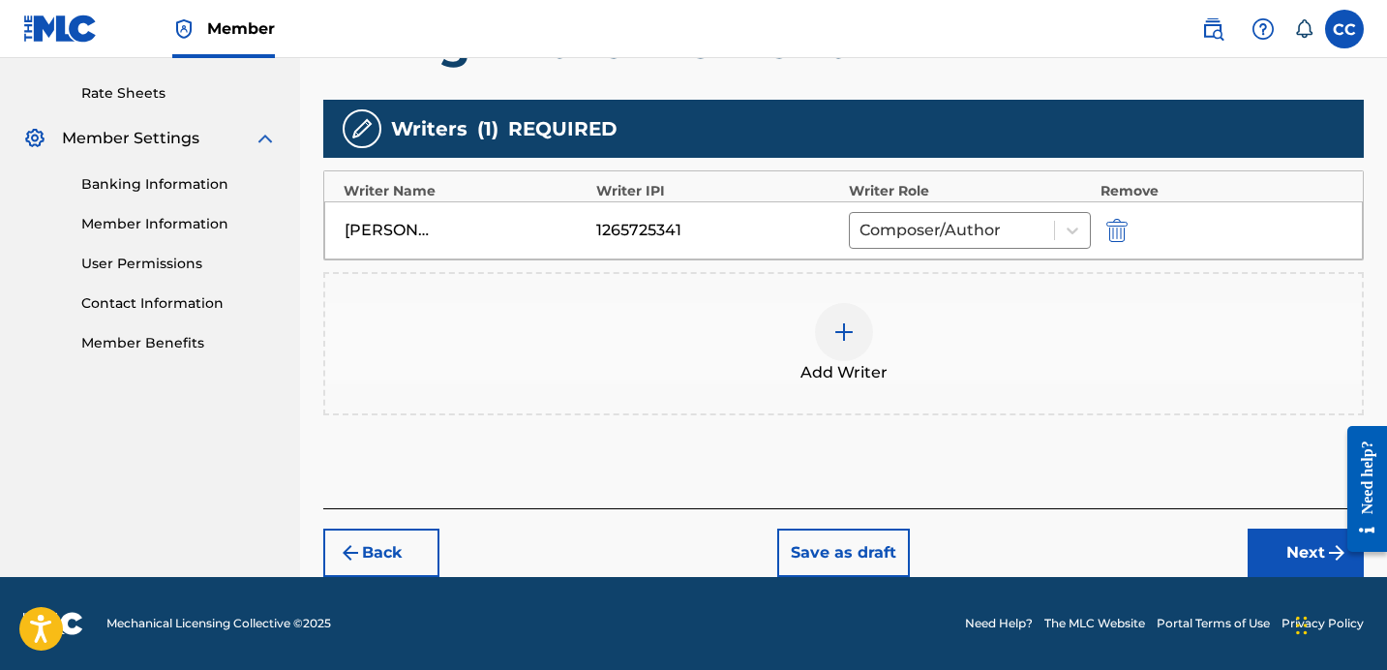
click at [1315, 558] on button "Next" at bounding box center [1306, 553] width 116 height 48
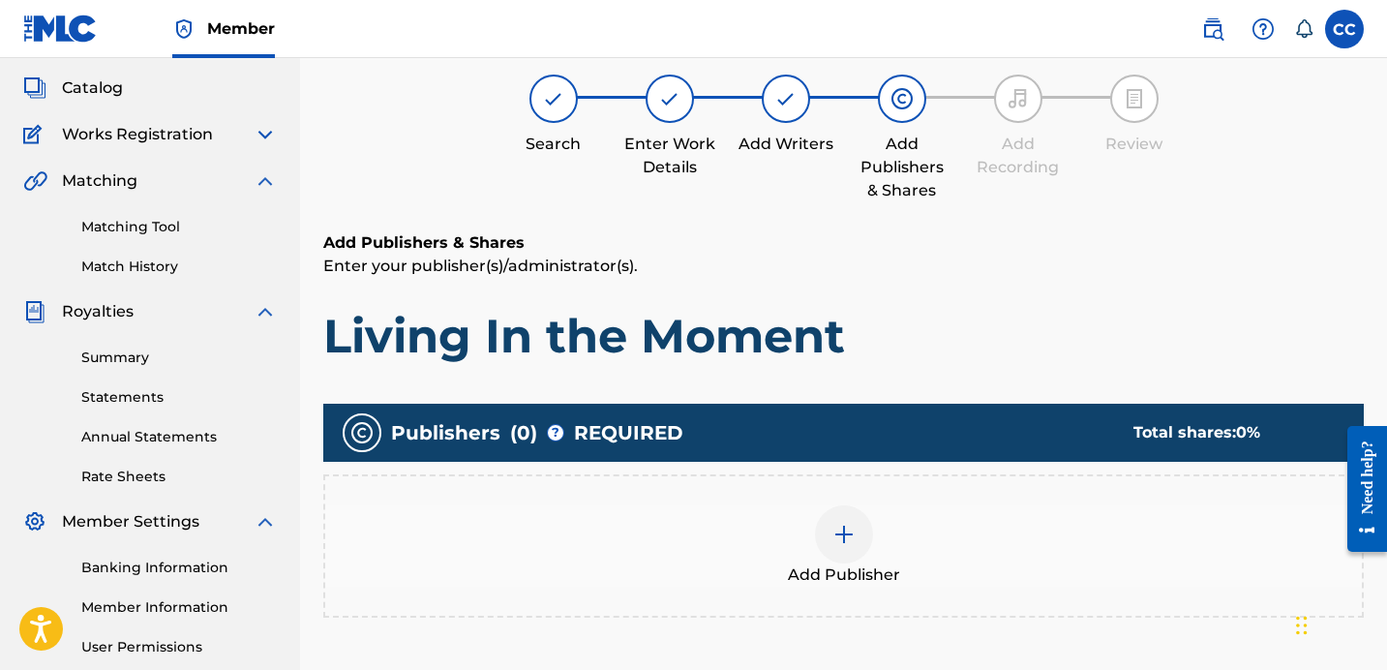
scroll to position [87, 0]
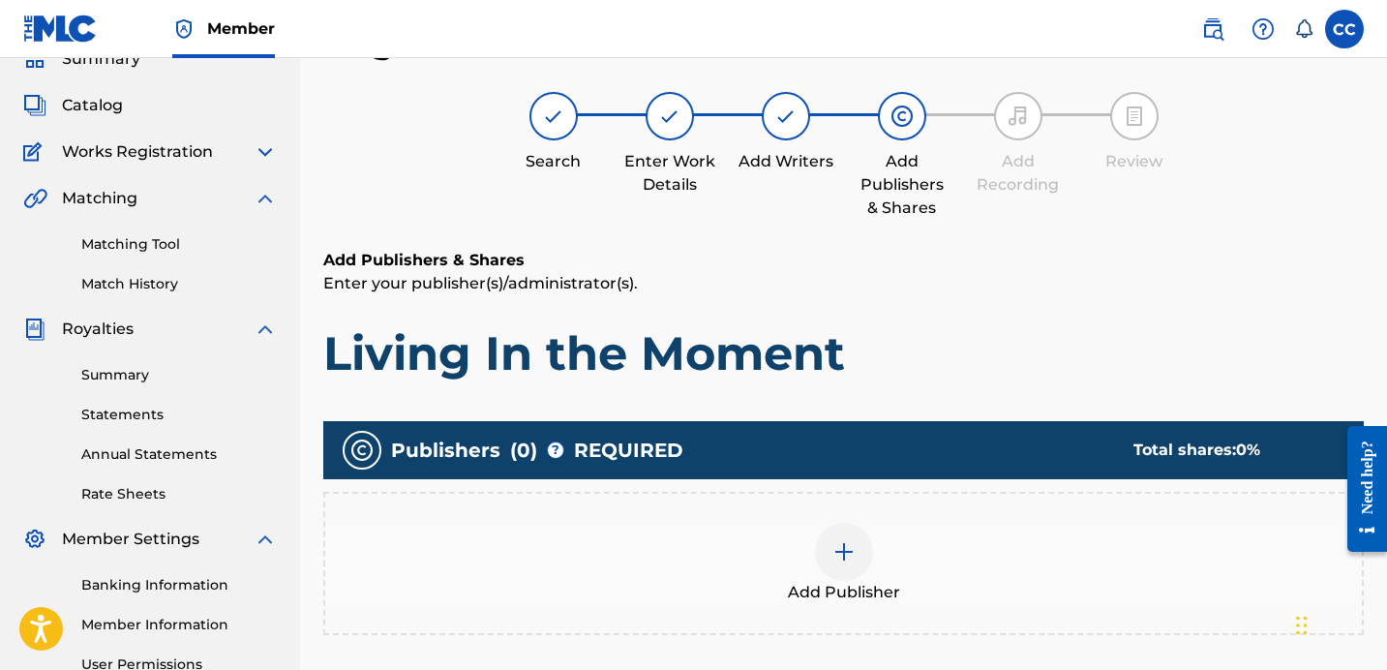
click at [851, 537] on div at bounding box center [844, 552] width 58 height 58
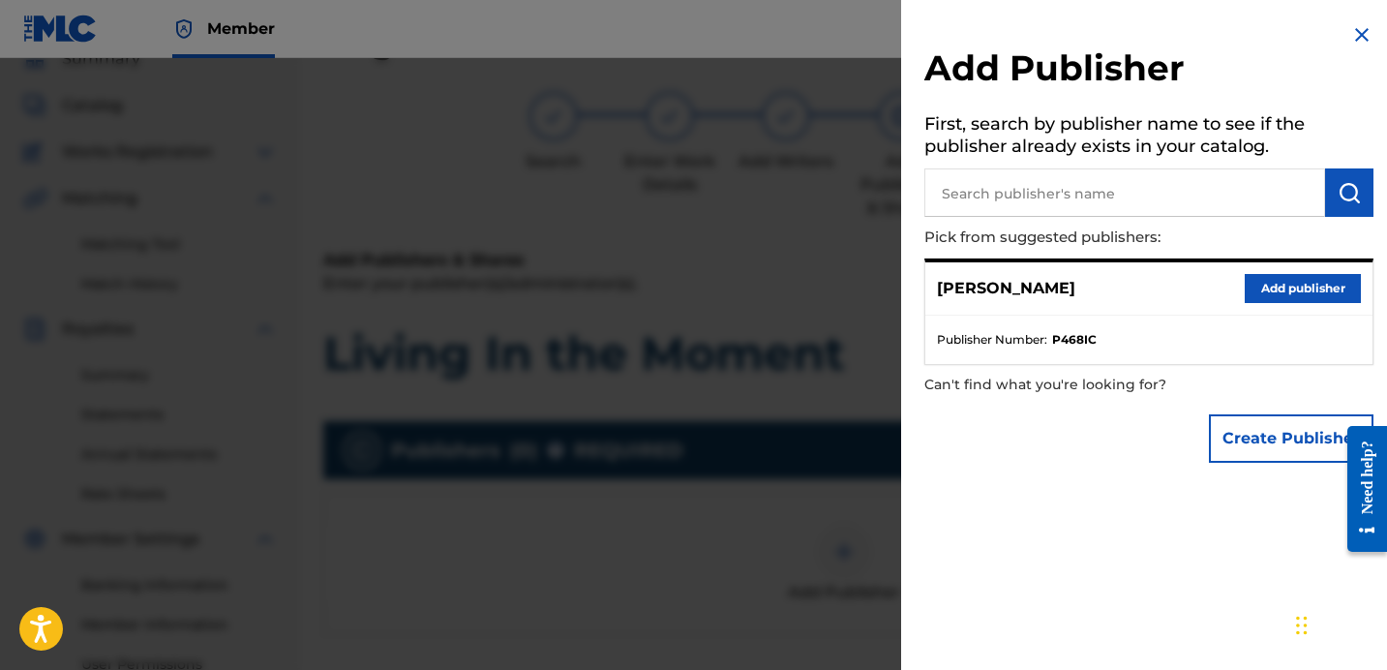
click at [1260, 288] on button "Add publisher" at bounding box center [1303, 288] width 116 height 29
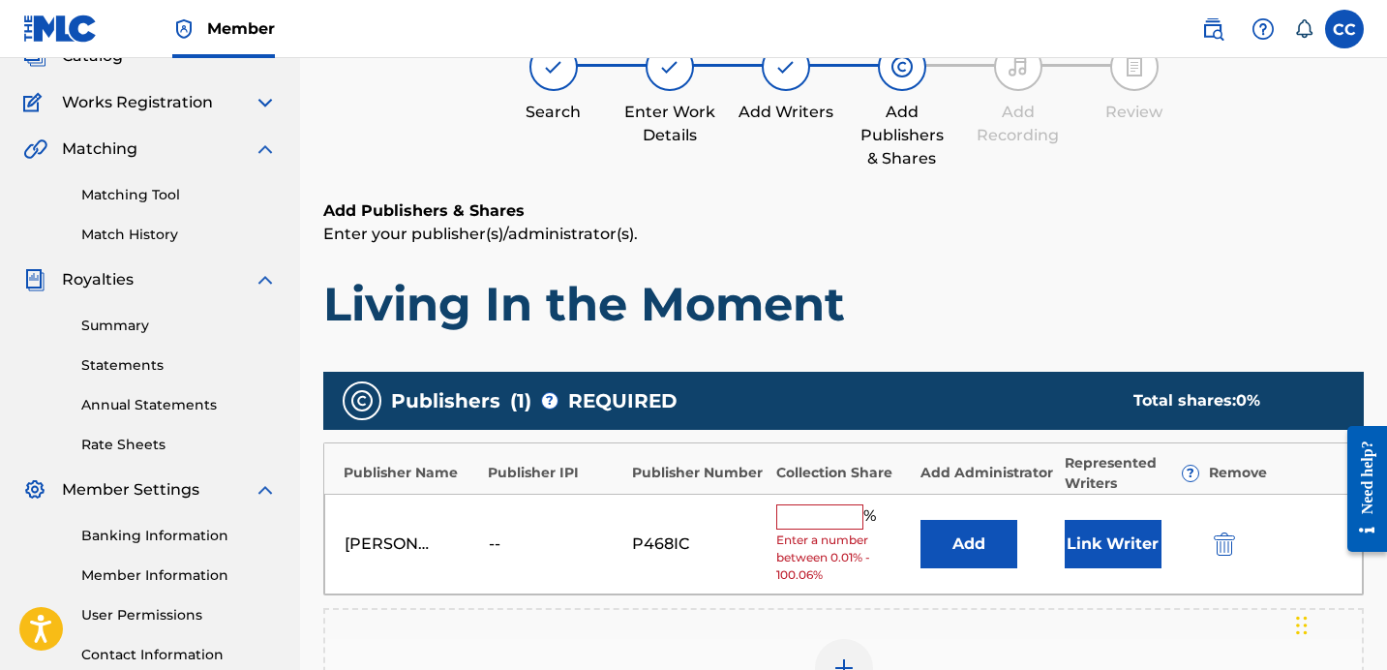
scroll to position [165, 0]
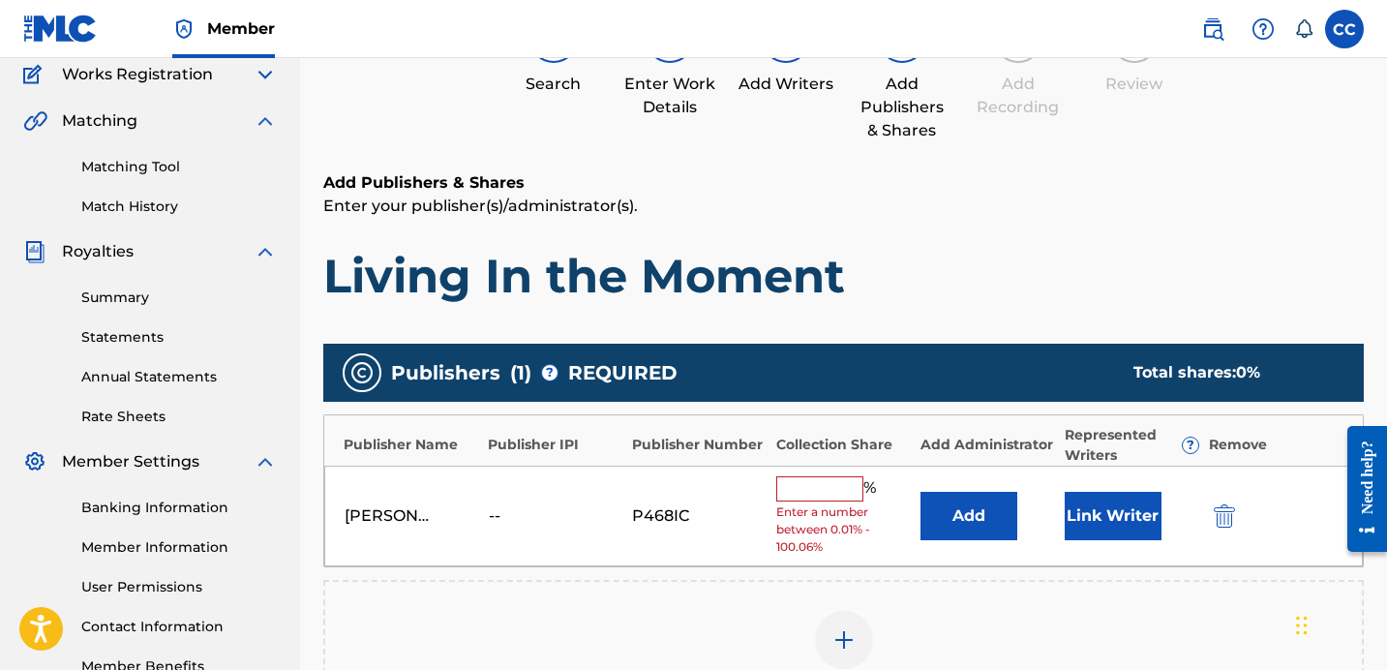
click at [819, 487] on input "text" at bounding box center [819, 488] width 87 height 25
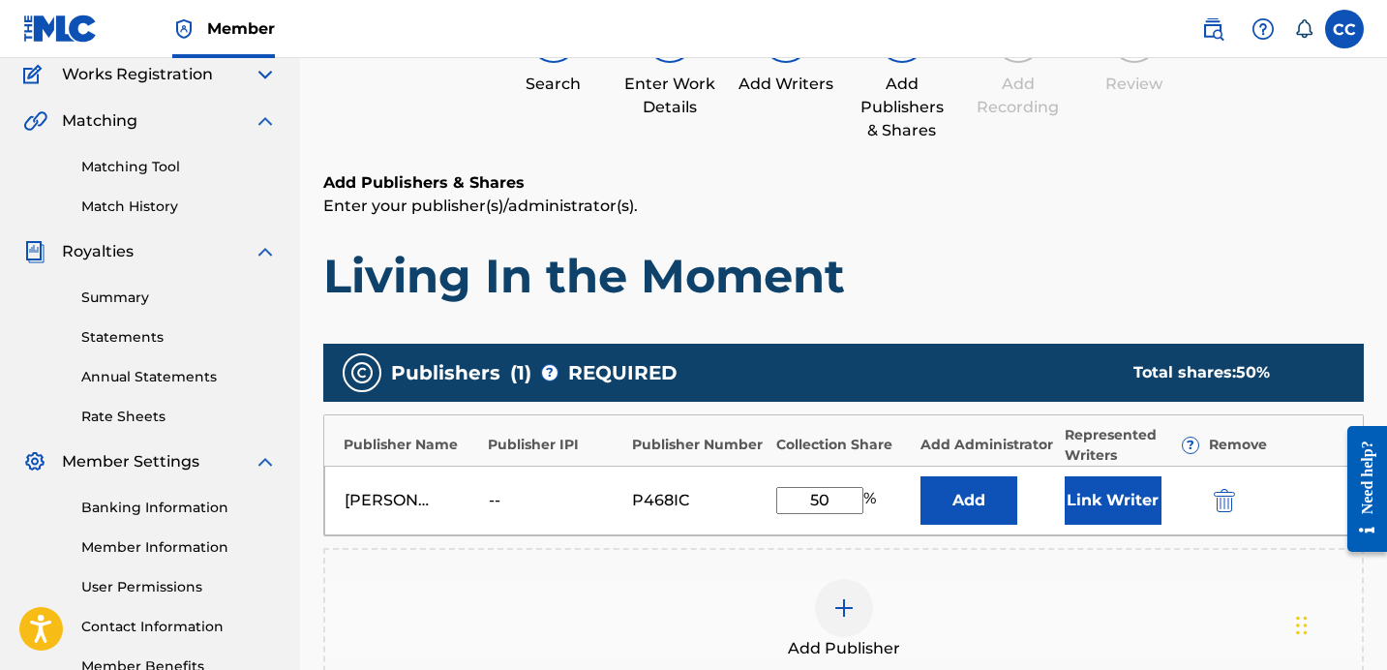
type input "50"
click at [942, 567] on div "Add Publisher" at bounding box center [843, 619] width 1041 height 143
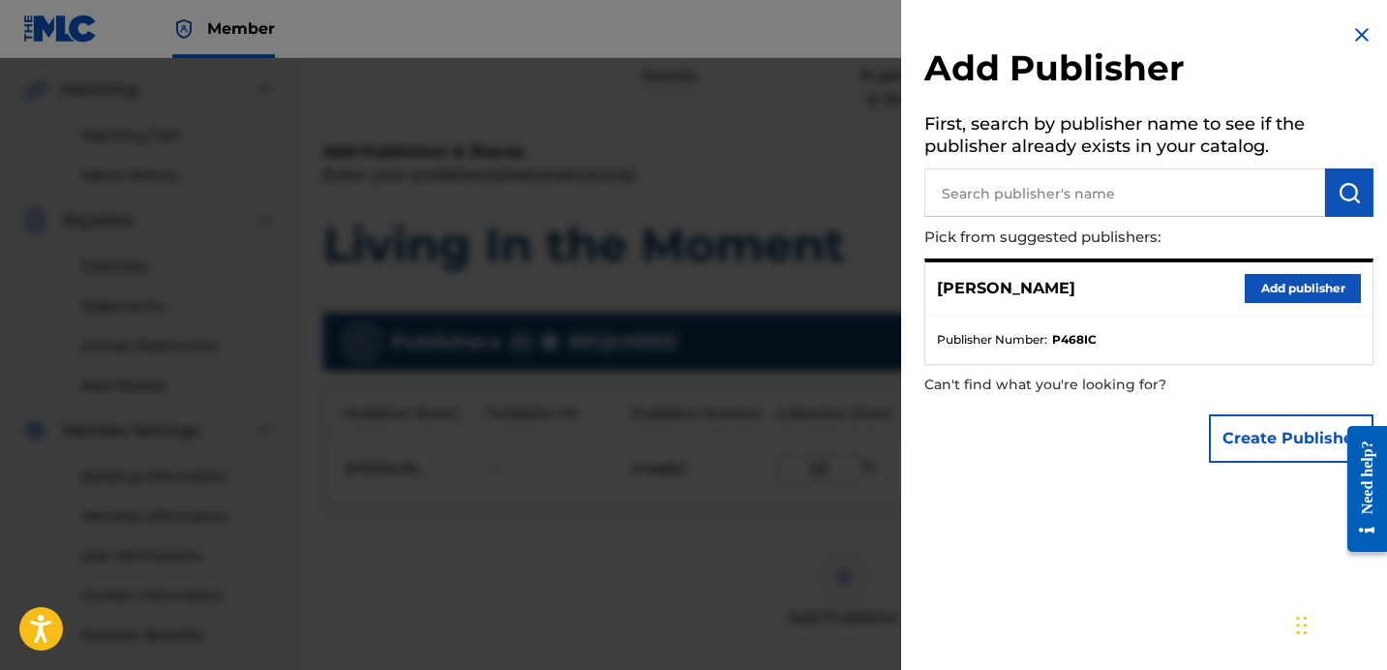
scroll to position [209, 0]
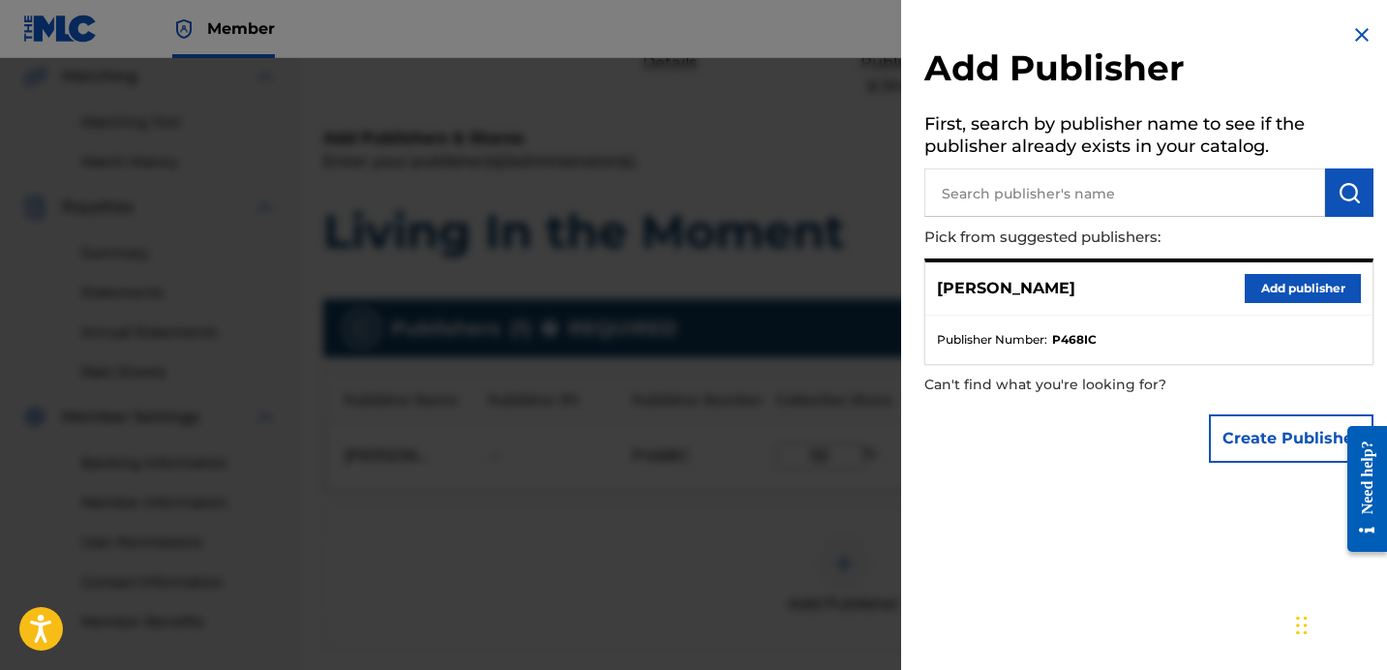
click at [1353, 39] on img at bounding box center [1361, 34] width 23 height 23
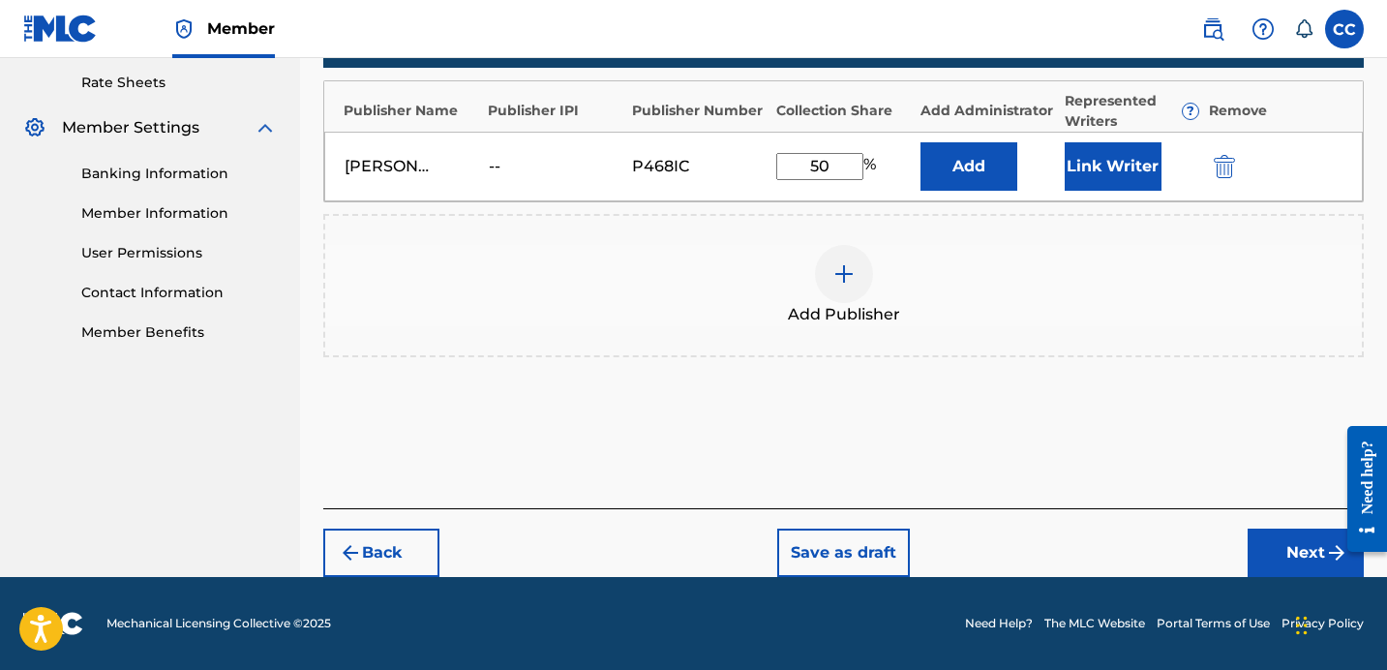
click at [1267, 531] on button "Next" at bounding box center [1306, 553] width 116 height 48
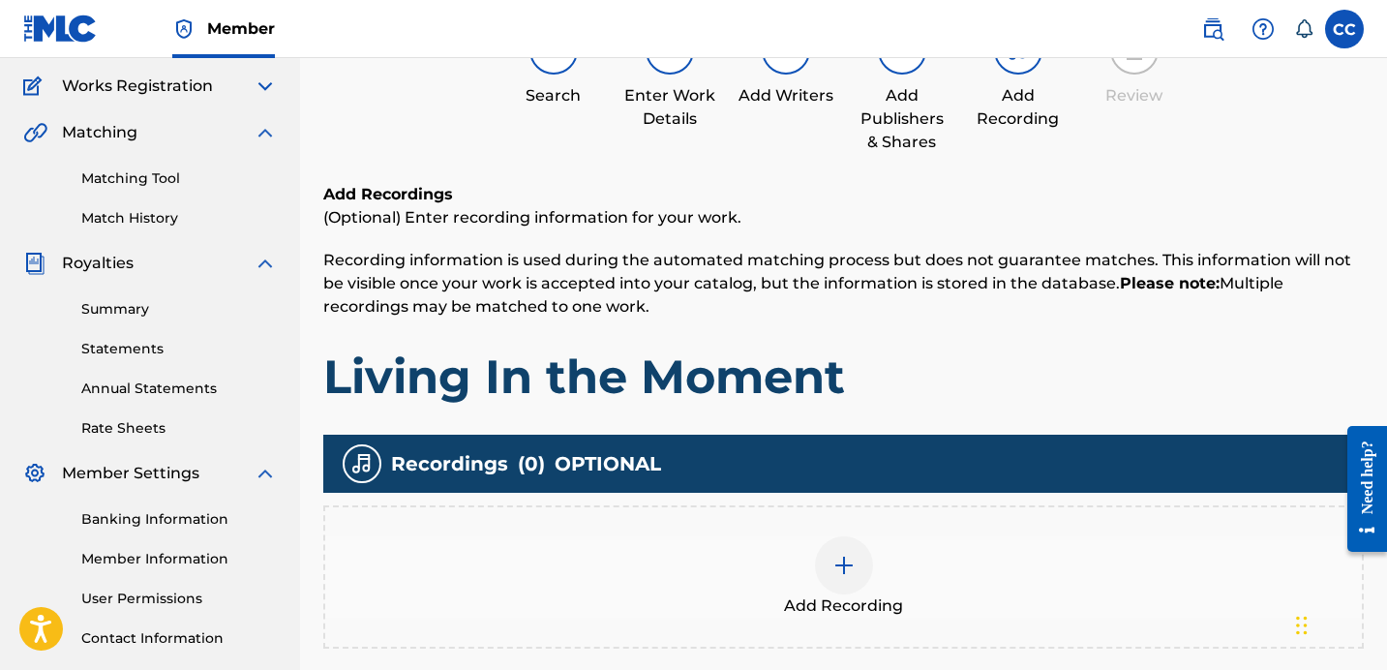
scroll to position [354, 0]
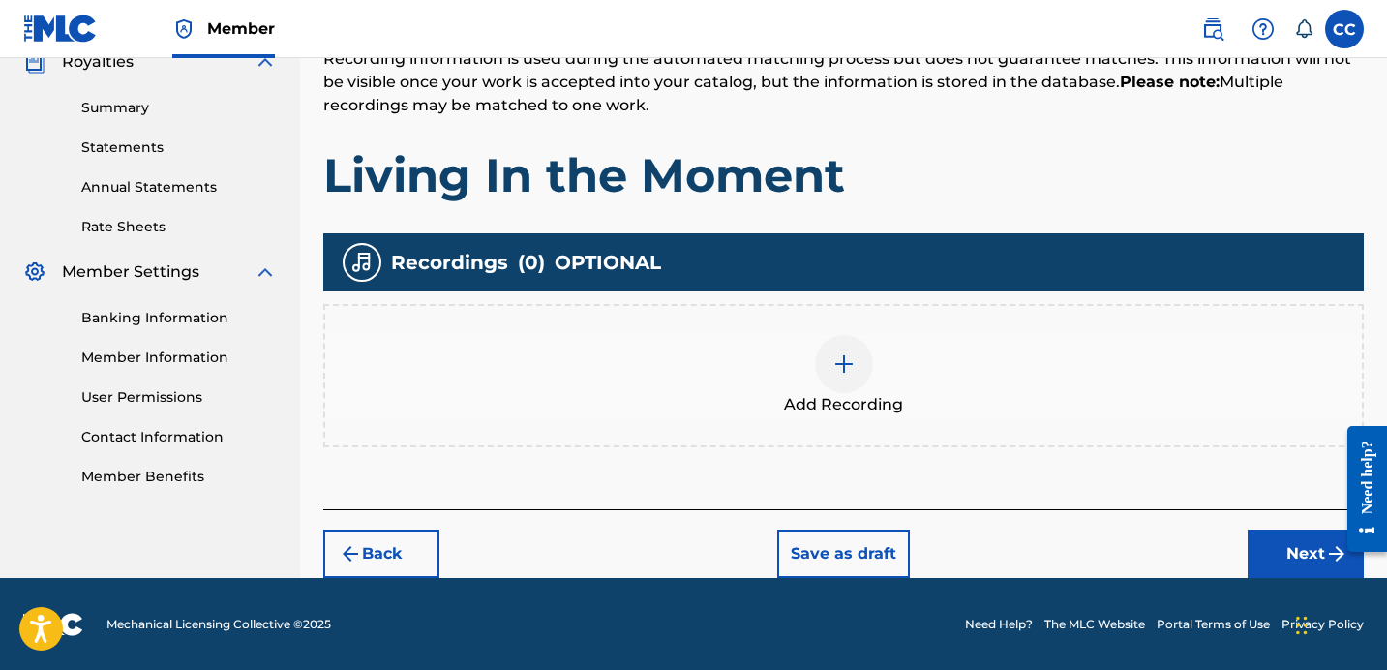
click at [1284, 558] on button "Next" at bounding box center [1306, 553] width 116 height 48
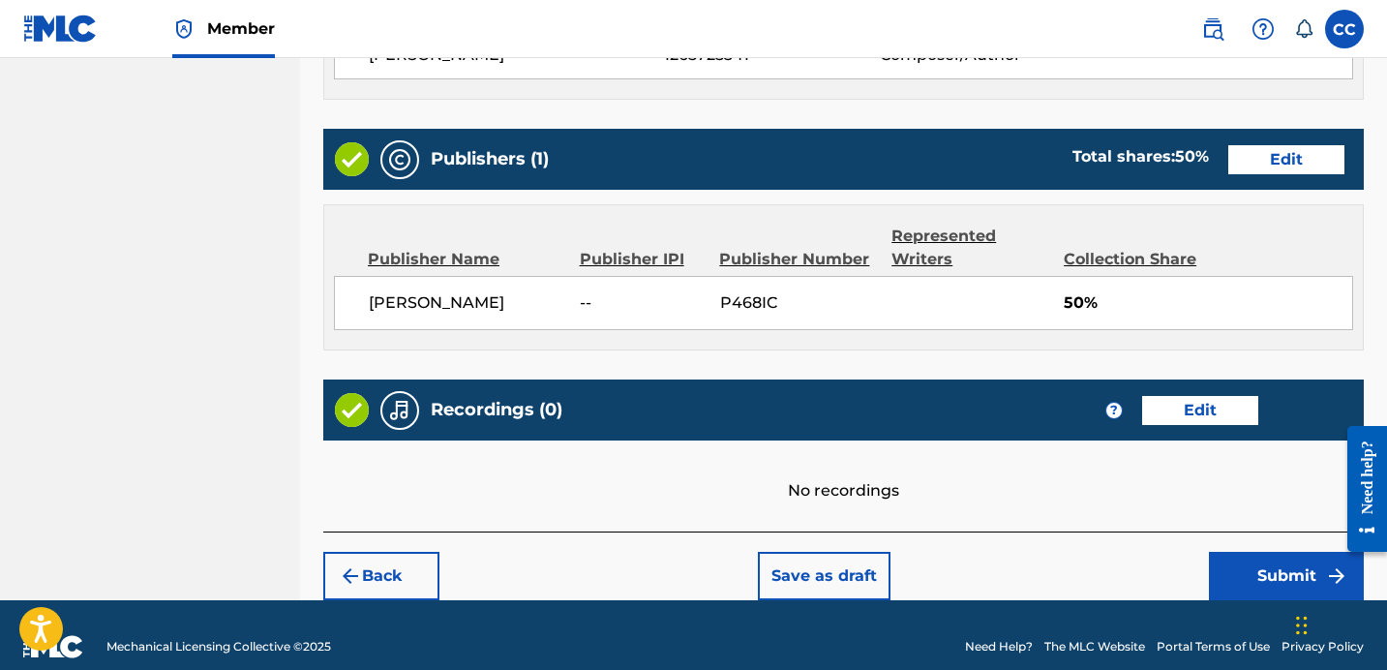
scroll to position [925, 0]
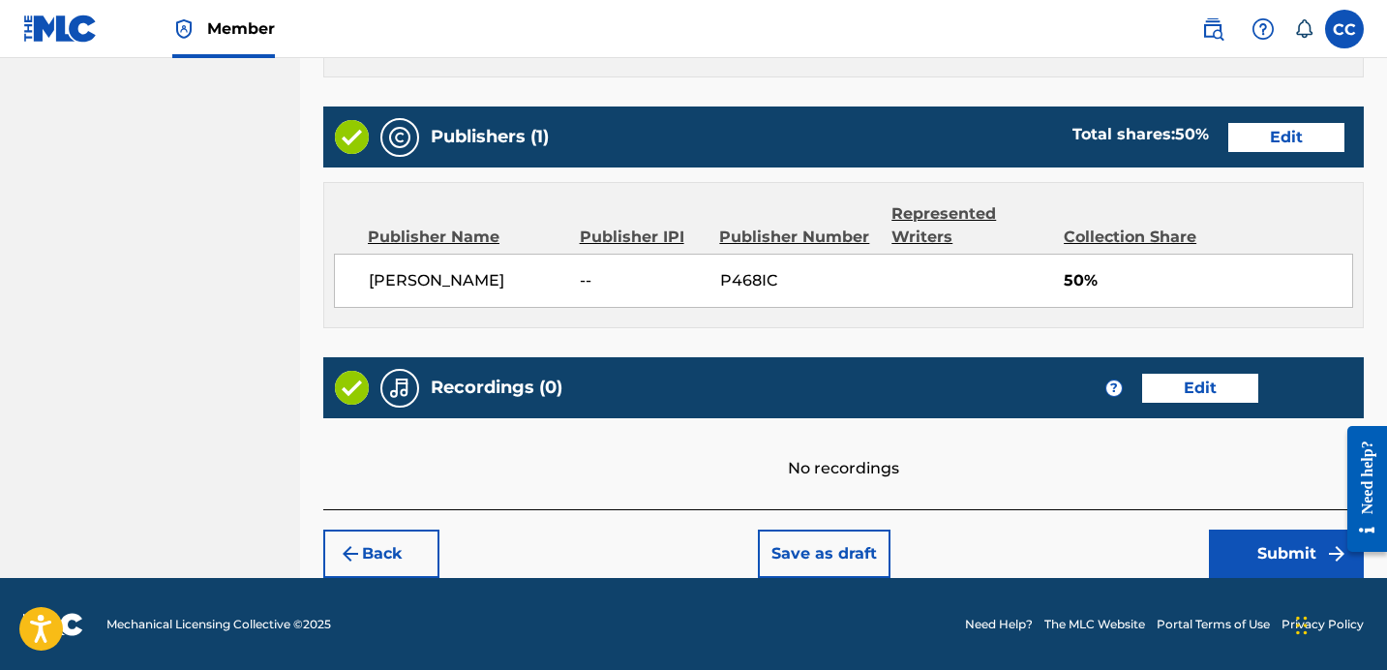
click at [1268, 538] on button "Submit" at bounding box center [1286, 553] width 155 height 48
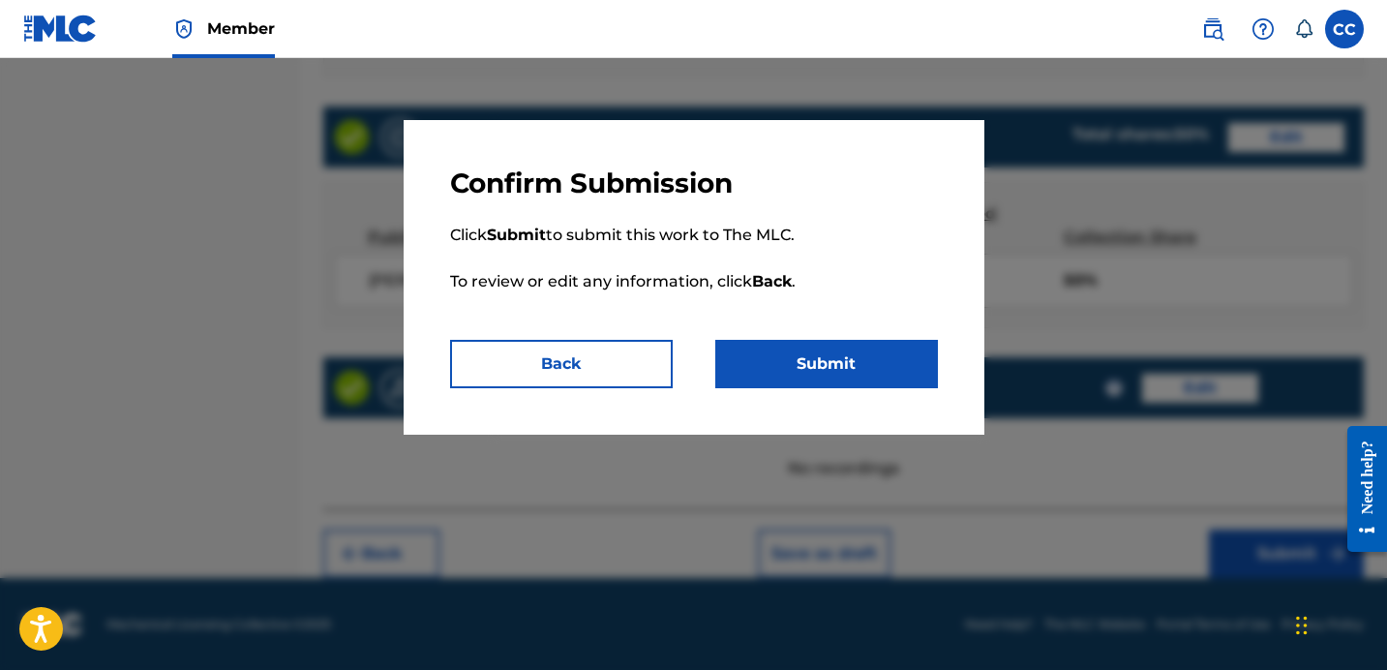
click at [860, 378] on button "Submit" at bounding box center [826, 364] width 223 height 48
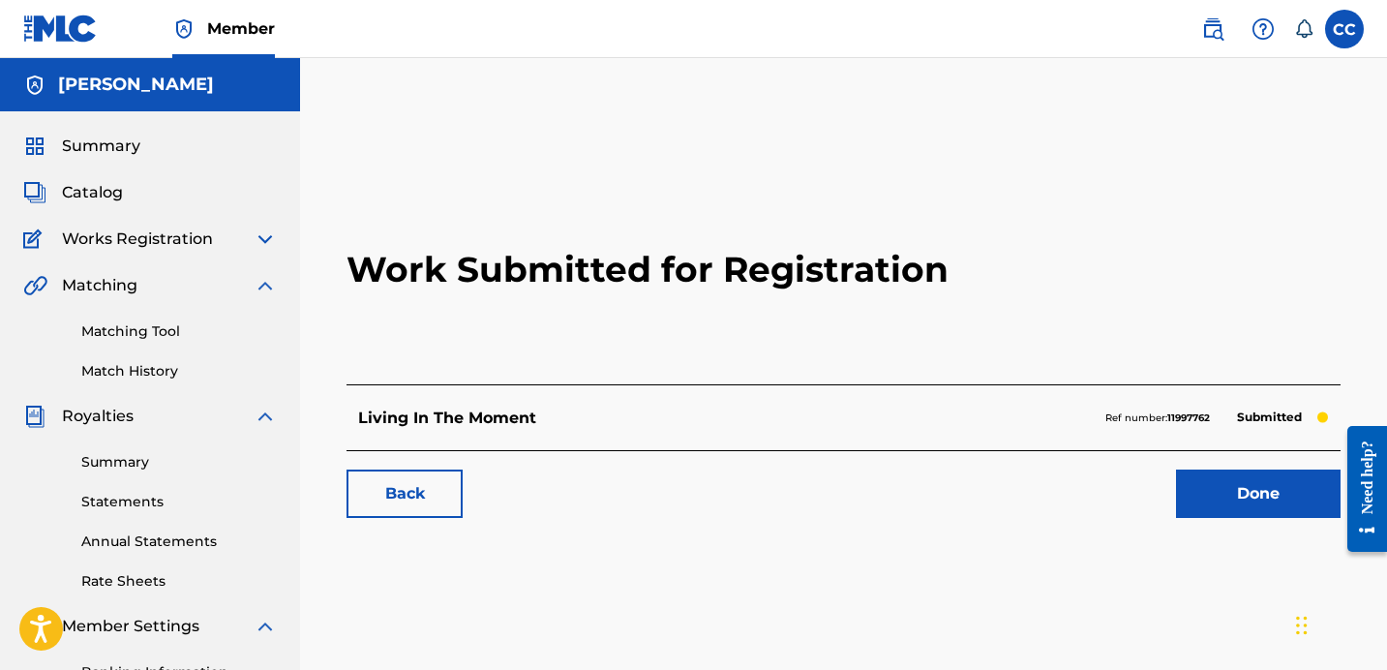
click at [1236, 498] on link "Done" at bounding box center [1258, 493] width 165 height 48
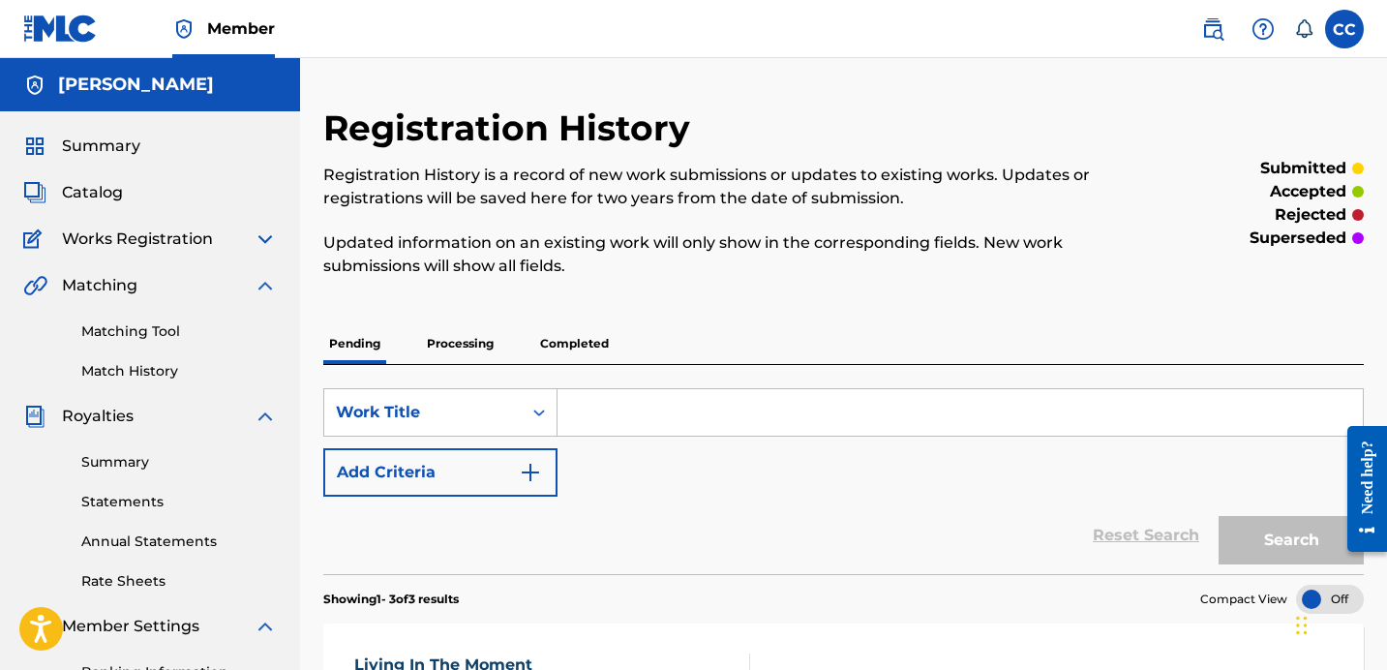
click at [99, 184] on span "Catalog" at bounding box center [92, 192] width 61 height 23
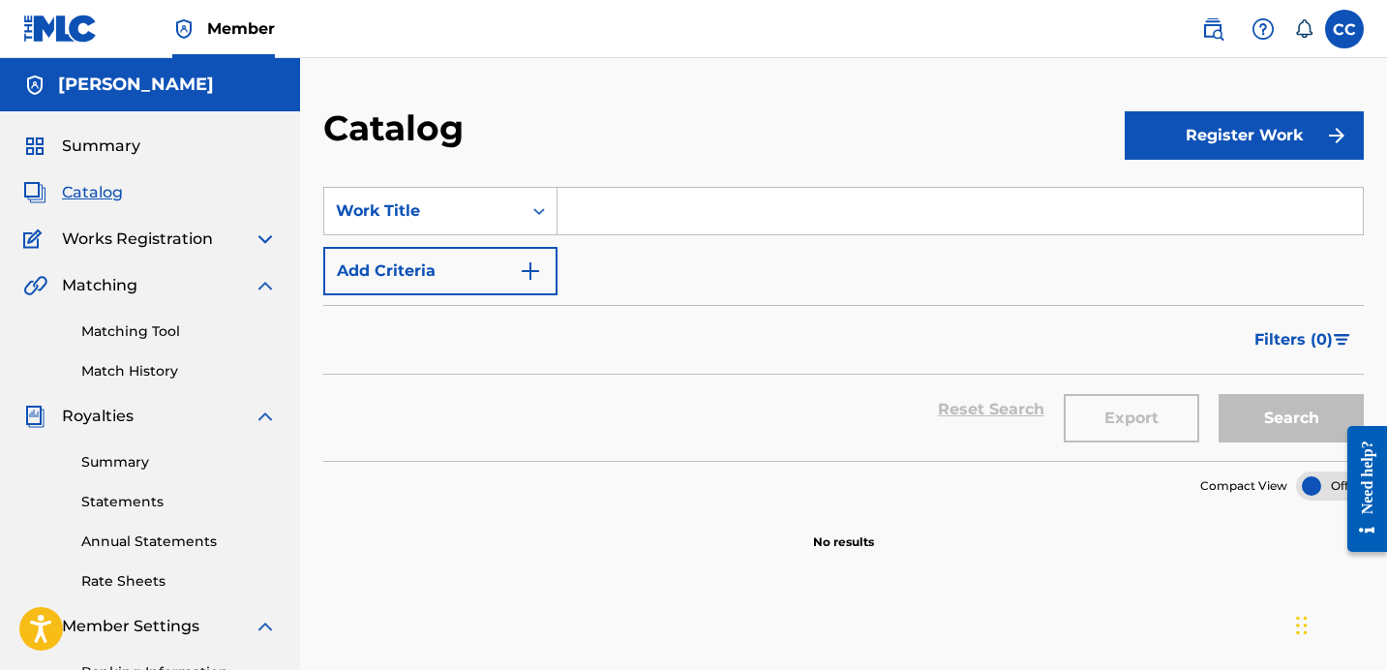
click at [243, 234] on div "Works Registration" at bounding box center [150, 238] width 254 height 23
click at [282, 239] on div "Summary Catalog Works Registration Claiming Tool Individual Registration Tool B…" at bounding box center [150, 487] width 300 height 753
click at [260, 233] on img at bounding box center [265, 238] width 23 height 23
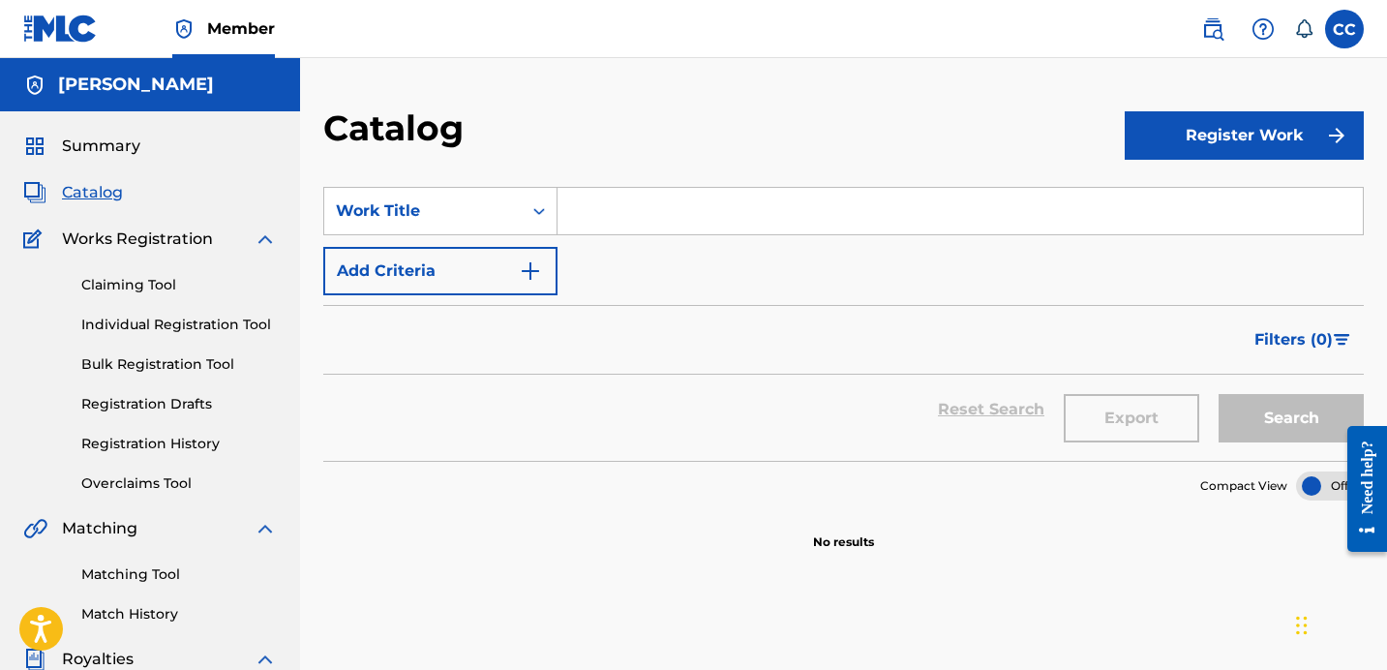
click at [149, 286] on link "Claiming Tool" at bounding box center [179, 285] width 196 height 20
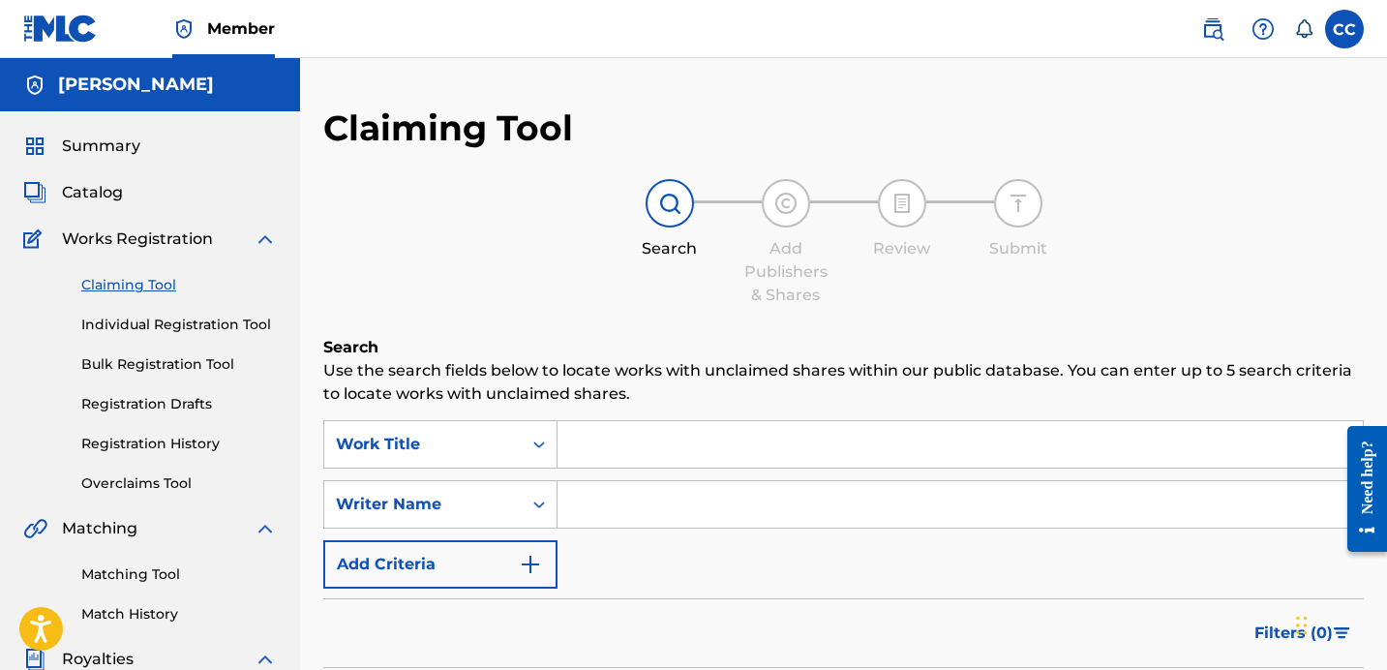
click at [192, 317] on link "Individual Registration Tool" at bounding box center [179, 325] width 196 height 20
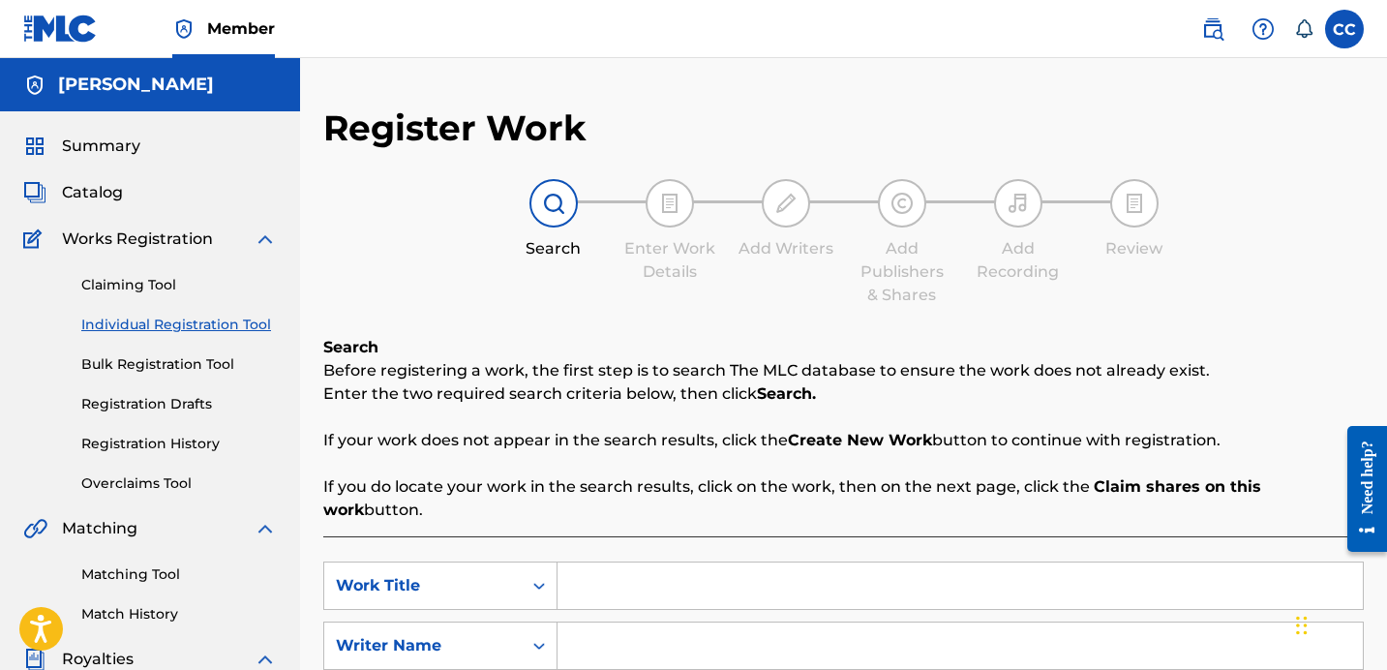
click at [178, 347] on div "Claiming Tool Individual Registration Tool Bulk Registration Tool Registration …" at bounding box center [150, 372] width 254 height 243
click at [170, 359] on link "Bulk Registration Tool" at bounding box center [179, 364] width 196 height 20
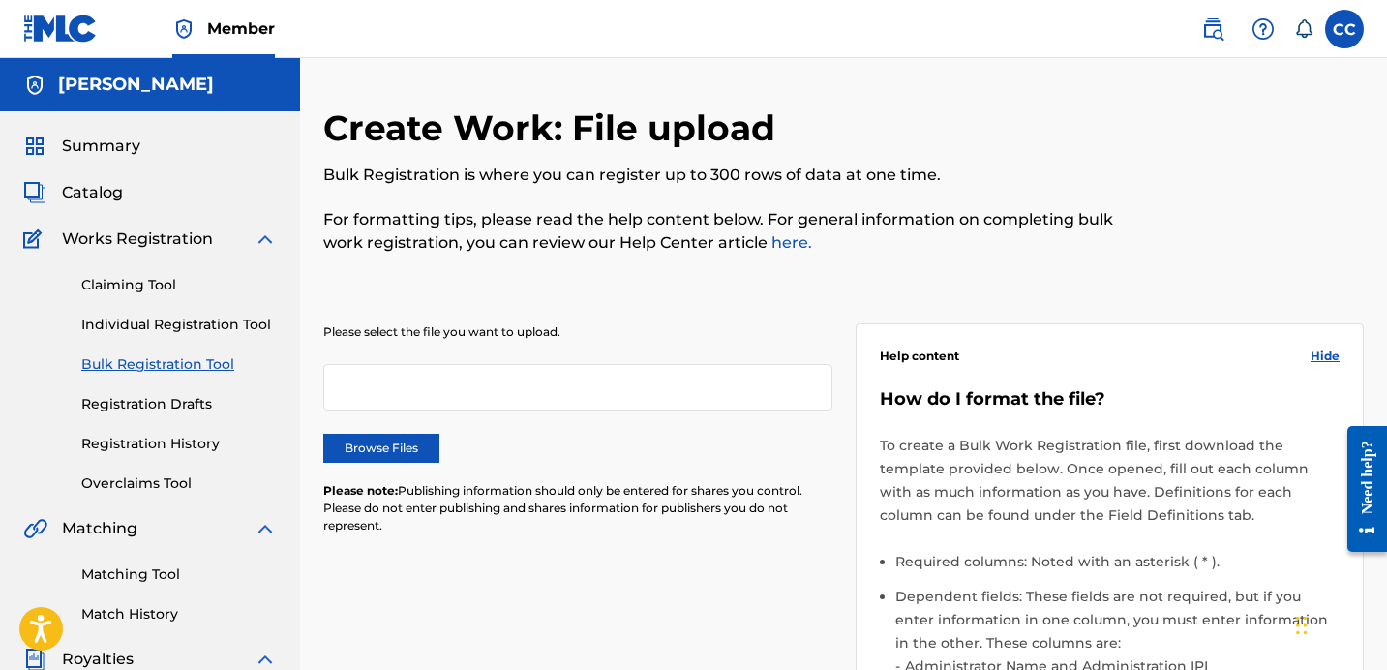
click at [940, 113] on div "Create Work: File upload Bulk Registration is where you can register up to 300 …" at bounding box center [723, 191] width 801 height 170
